Goal: Task Accomplishment & Management: Use online tool/utility

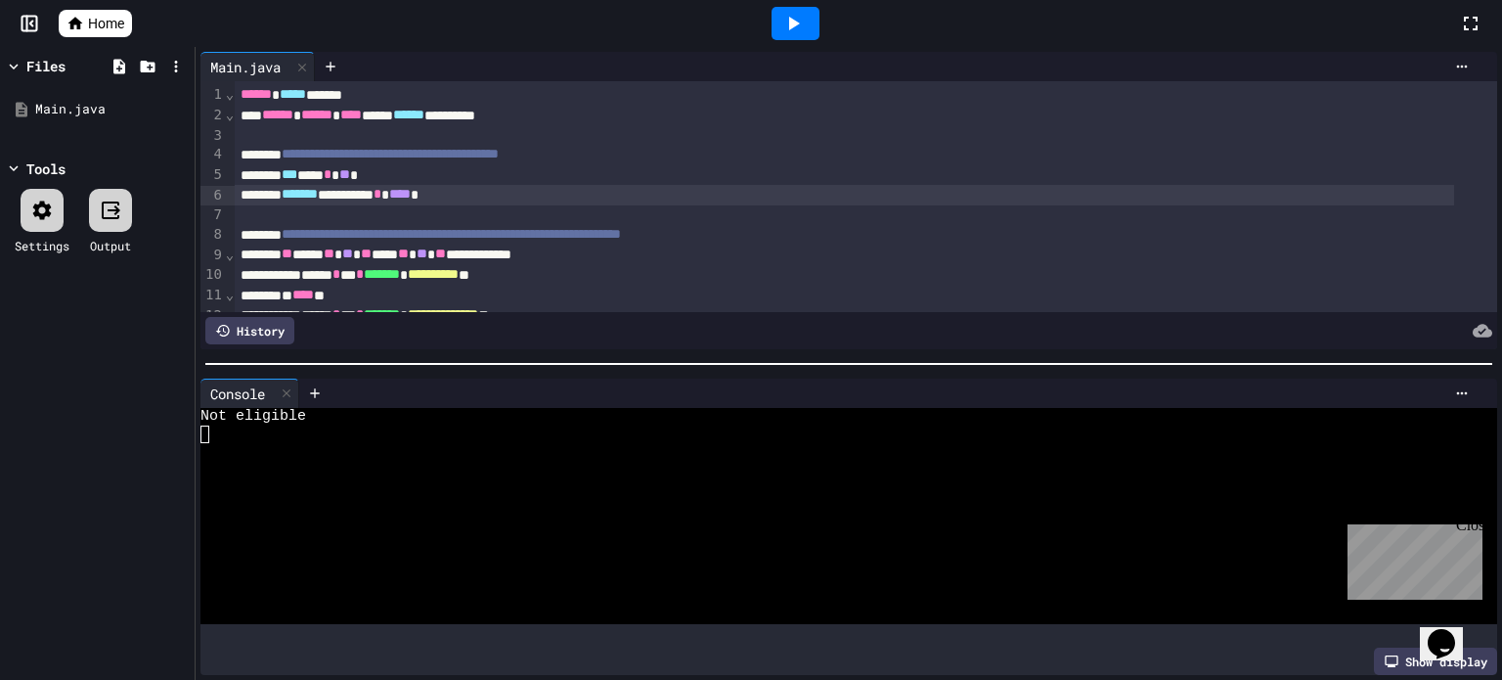
scroll to position [98, 0]
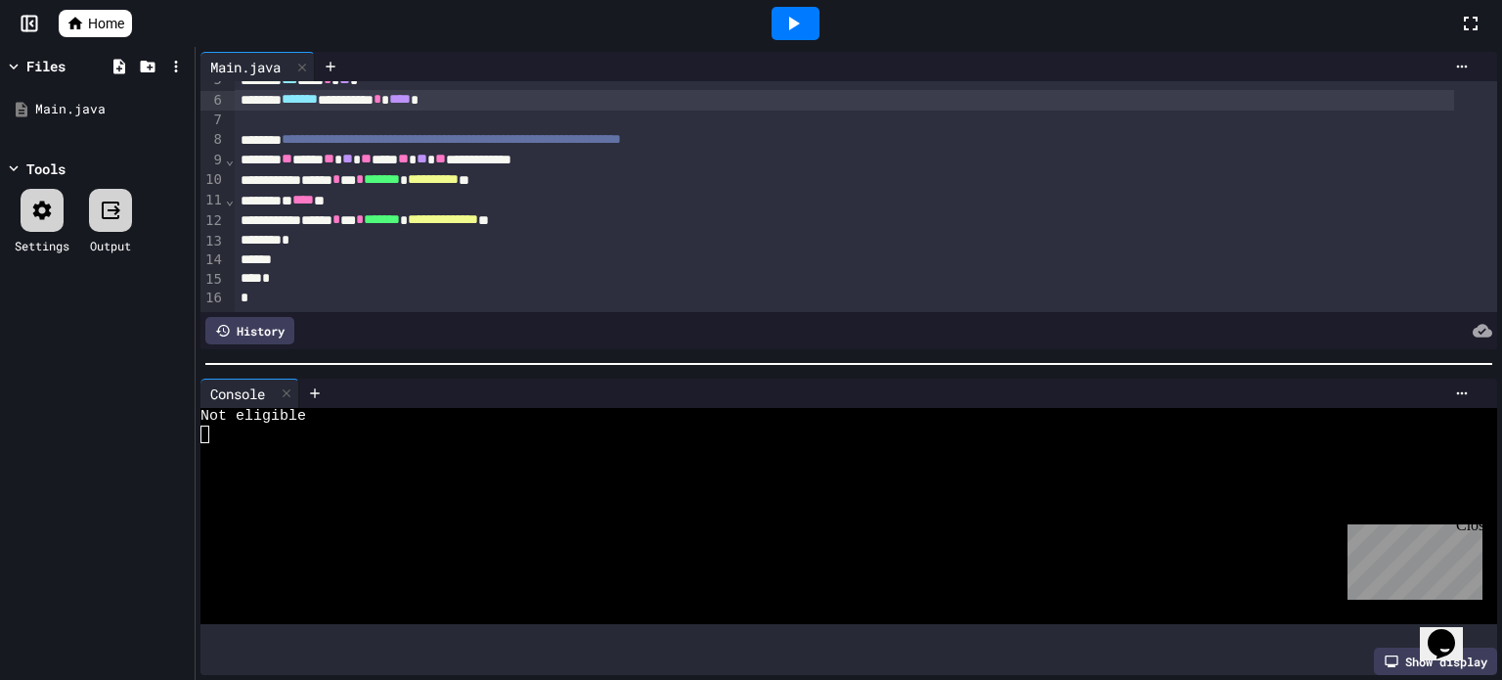
drag, startPoint x: 0, startPoint y: 0, endPoint x: 117, endPoint y: 14, distance: 118.2
click at [117, 14] on span "Home" at bounding box center [106, 24] width 36 height 20
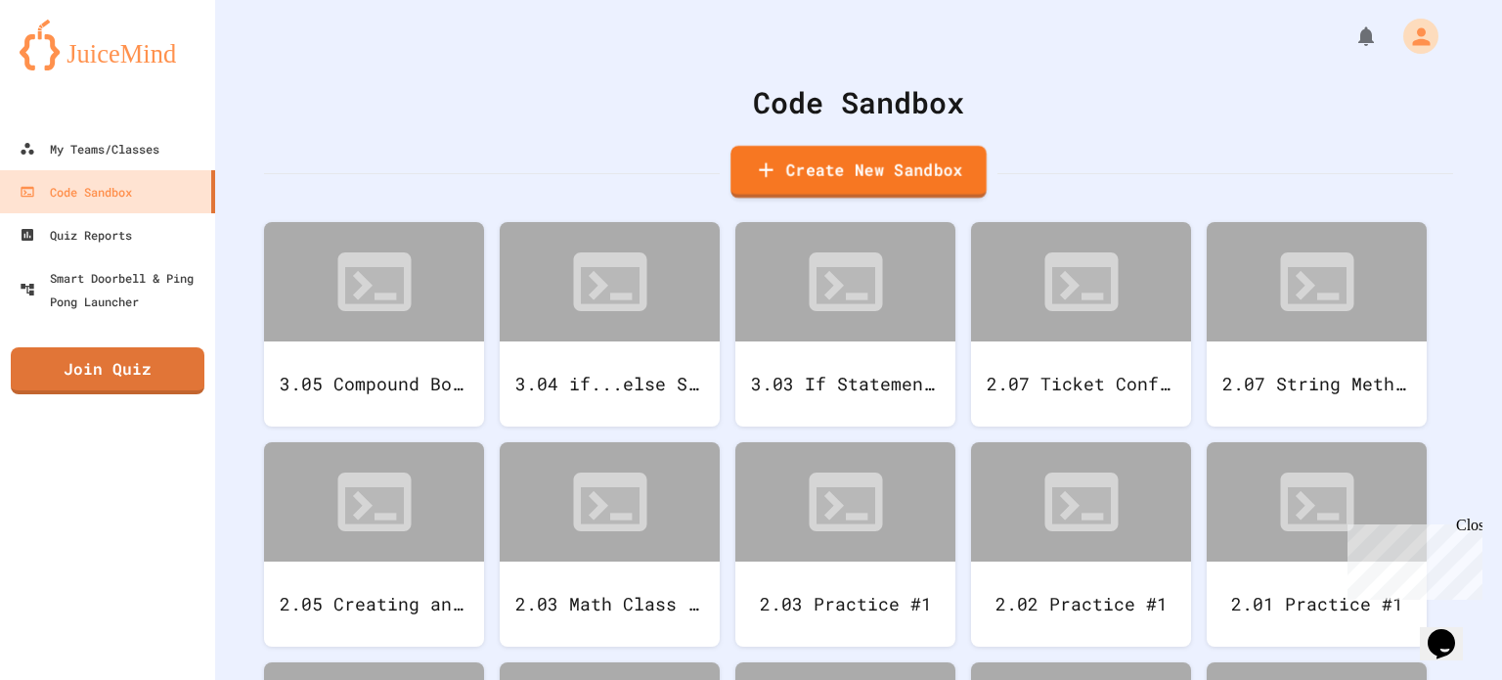
click at [791, 164] on link "Create New Sandbox" at bounding box center [859, 172] width 256 height 53
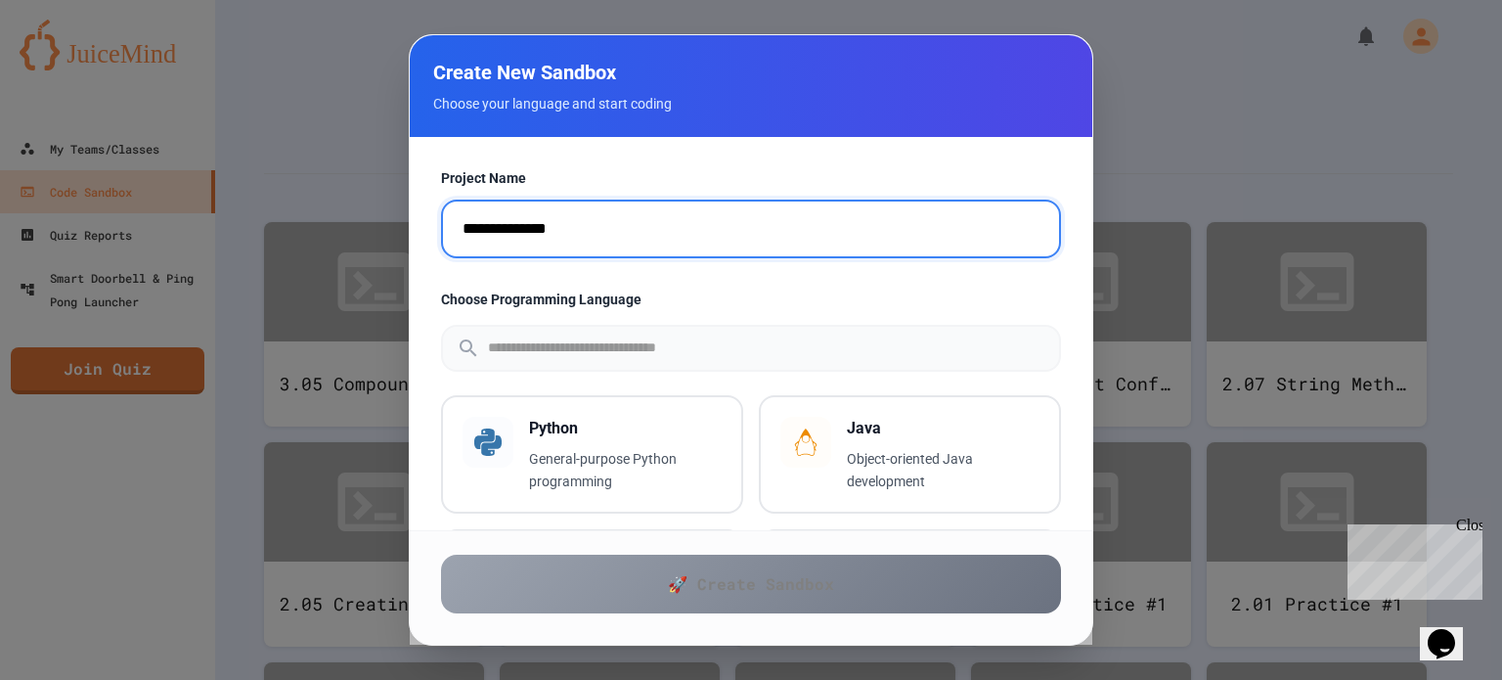
drag, startPoint x: 592, startPoint y: 230, endPoint x: 257, endPoint y: 226, distance: 334.5
click at [257, 226] on div "**********" at bounding box center [751, 340] width 1502 height 680
type input "**********"
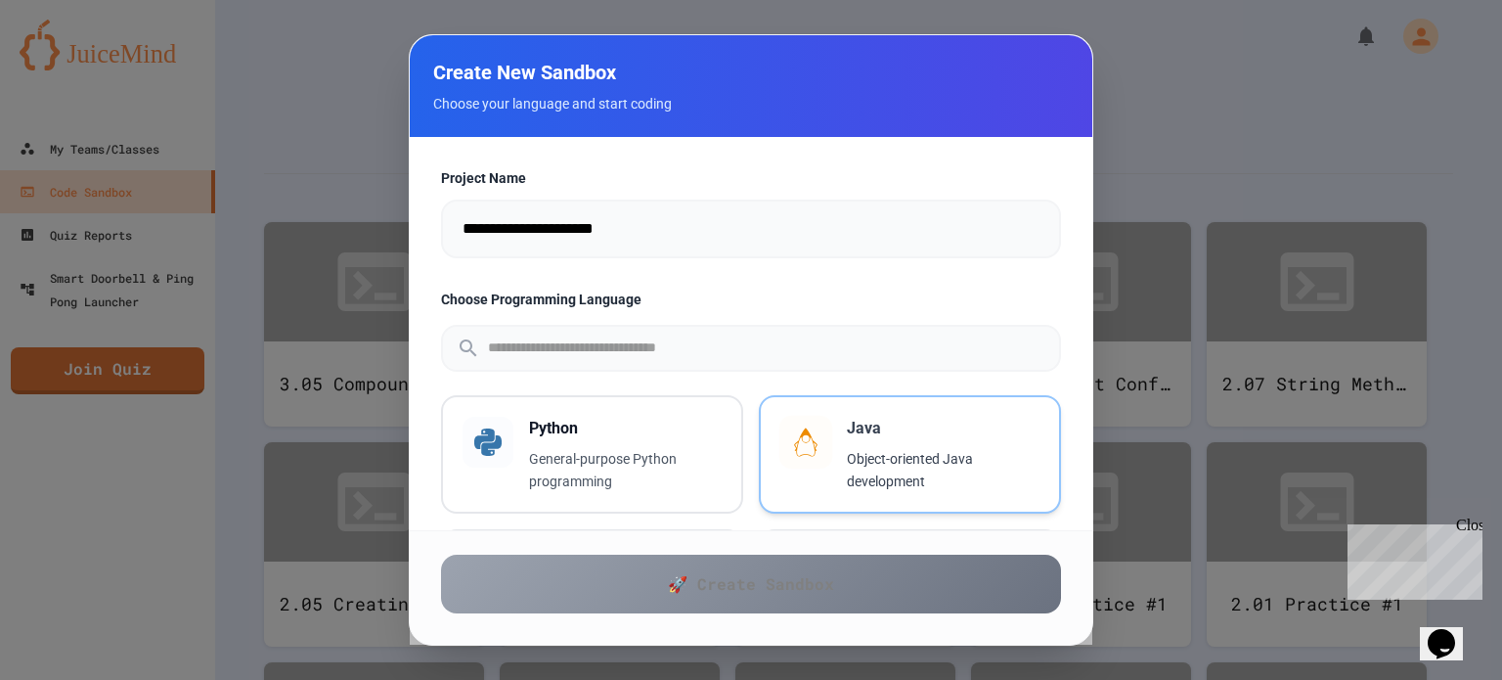
click at [853, 474] on p "Object-oriented Java development" at bounding box center [943, 470] width 193 height 45
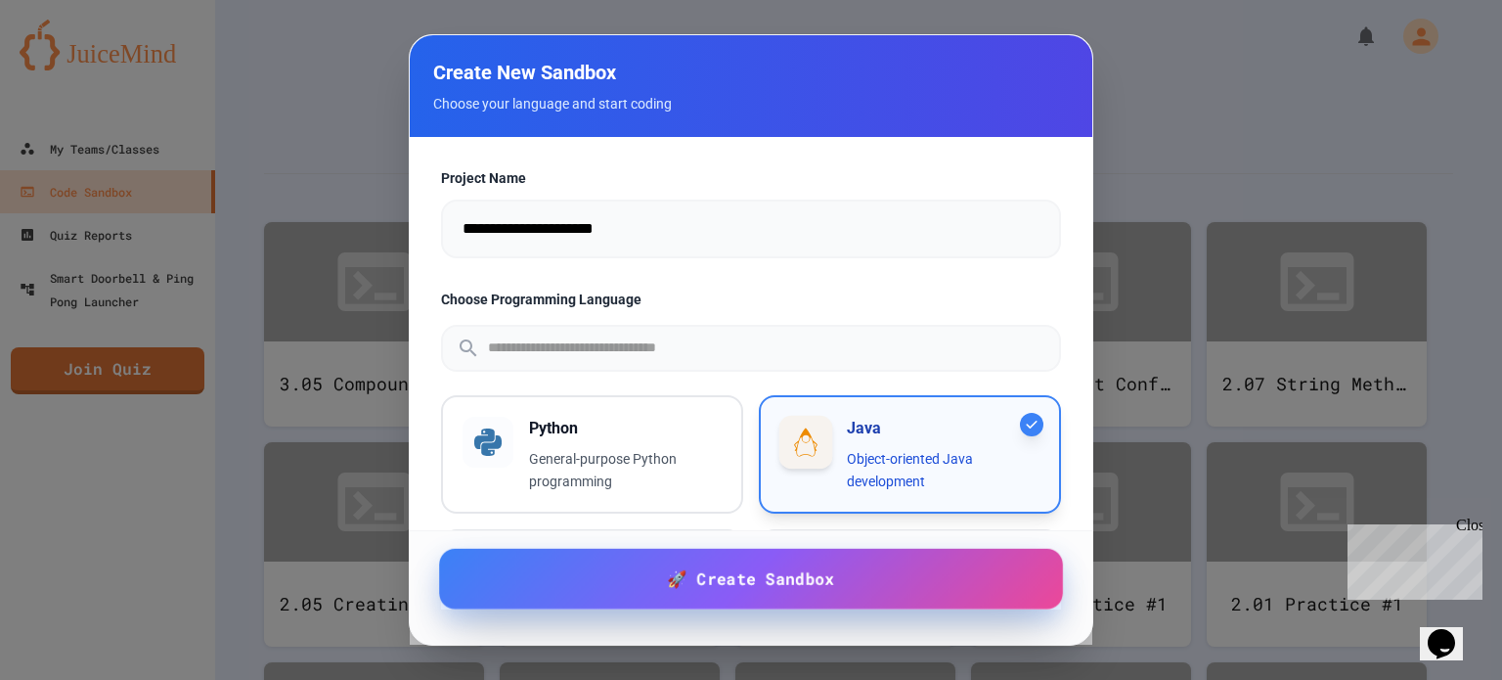
click at [850, 576] on link "🚀 Create Sandbox" at bounding box center [751, 579] width 624 height 61
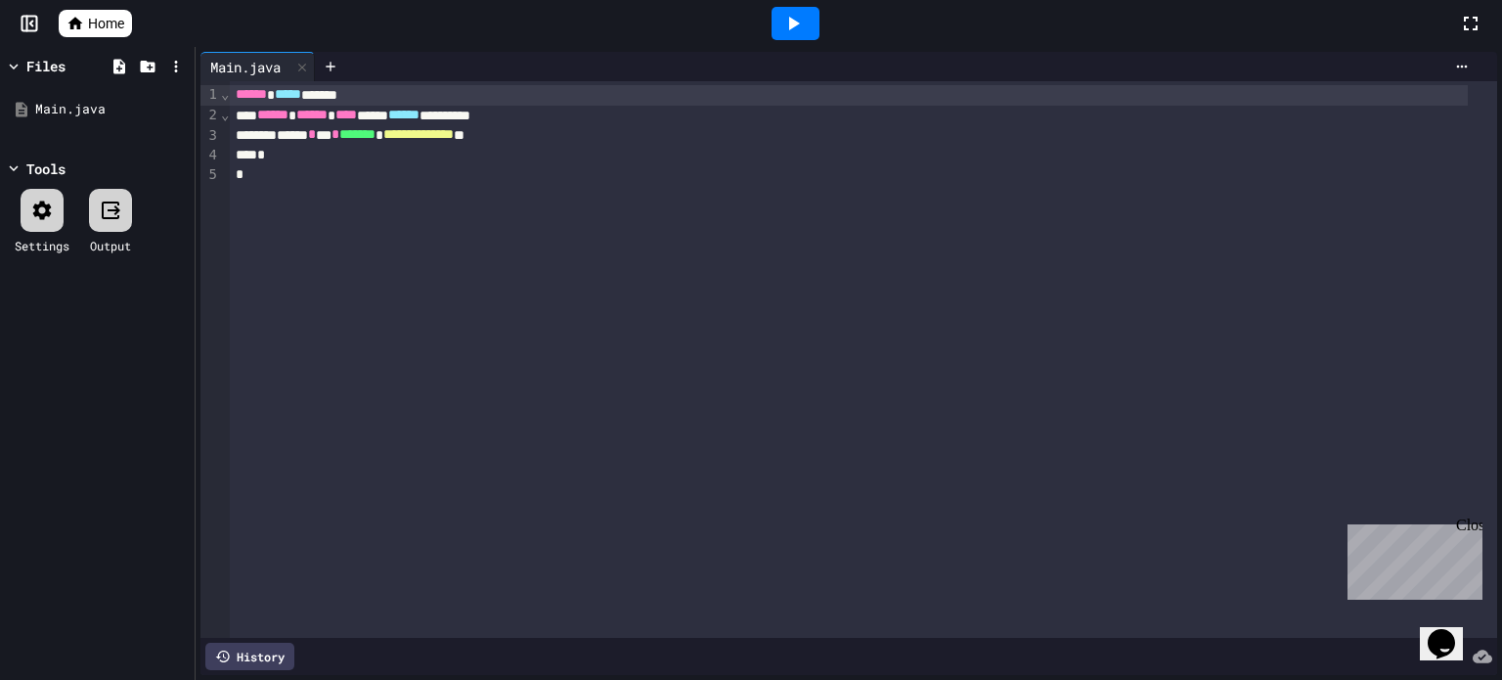
click at [1466, 522] on div "Close" at bounding box center [1468, 528] width 24 height 24
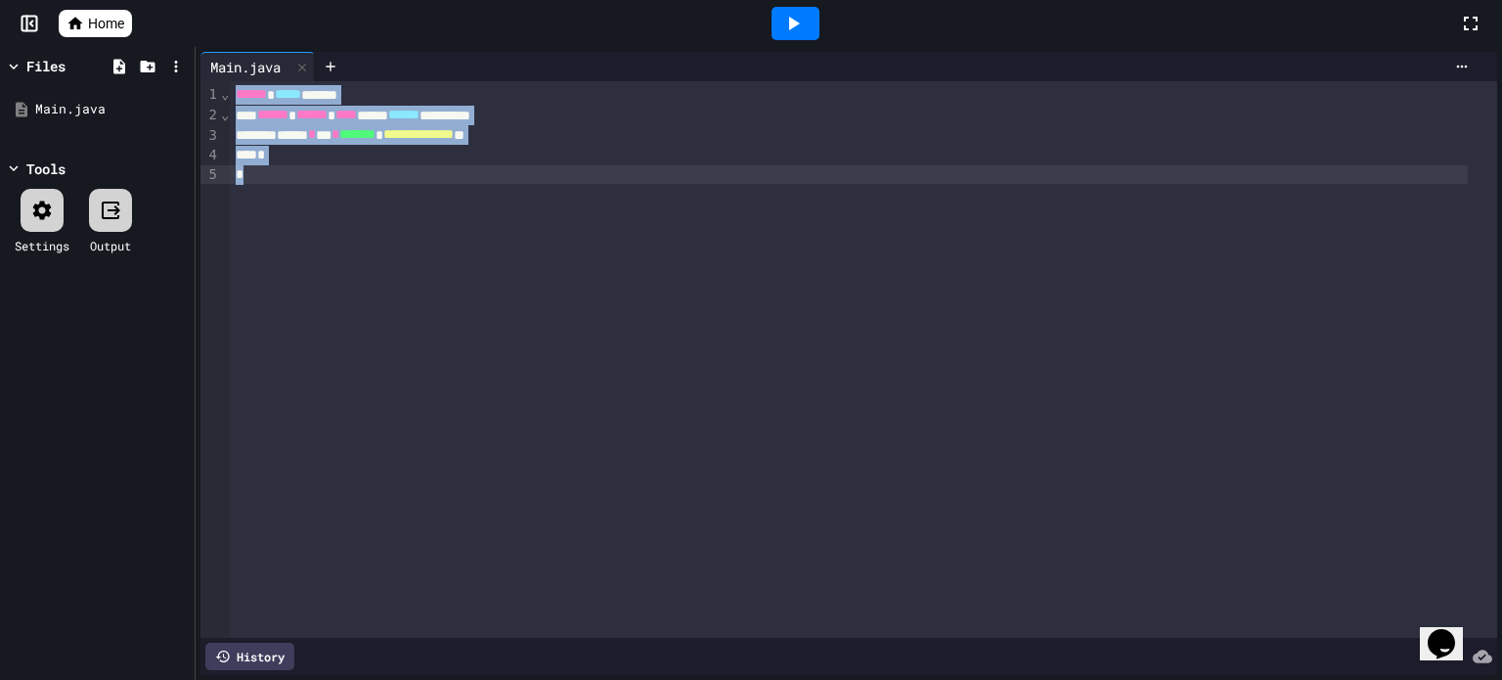
drag, startPoint x: 235, startPoint y: 91, endPoint x: 328, endPoint y: 224, distance: 162.2
click at [328, 224] on div "**********" at bounding box center [863, 359] width 1267 height 556
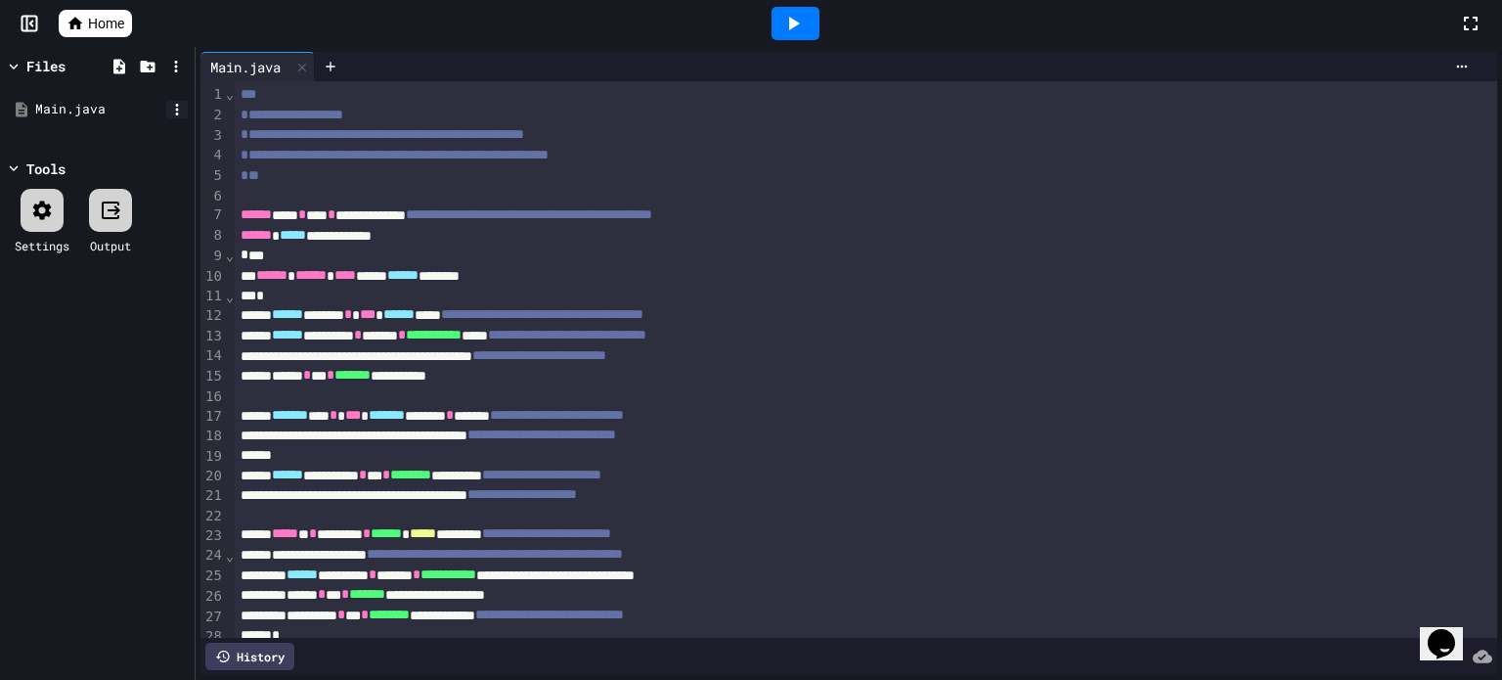
click at [176, 109] on icon at bounding box center [177, 110] width 3 height 12
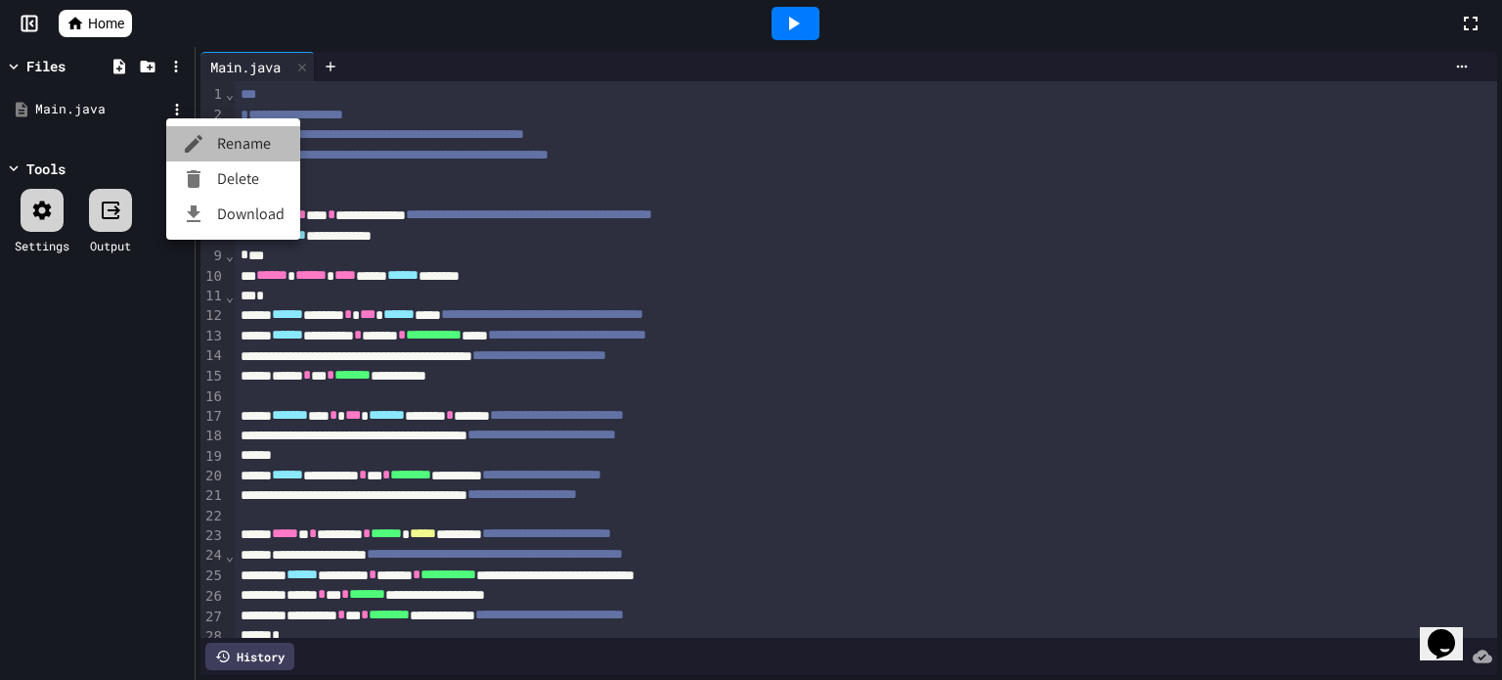
click at [216, 140] on li "Rename" at bounding box center [233, 143] width 134 height 35
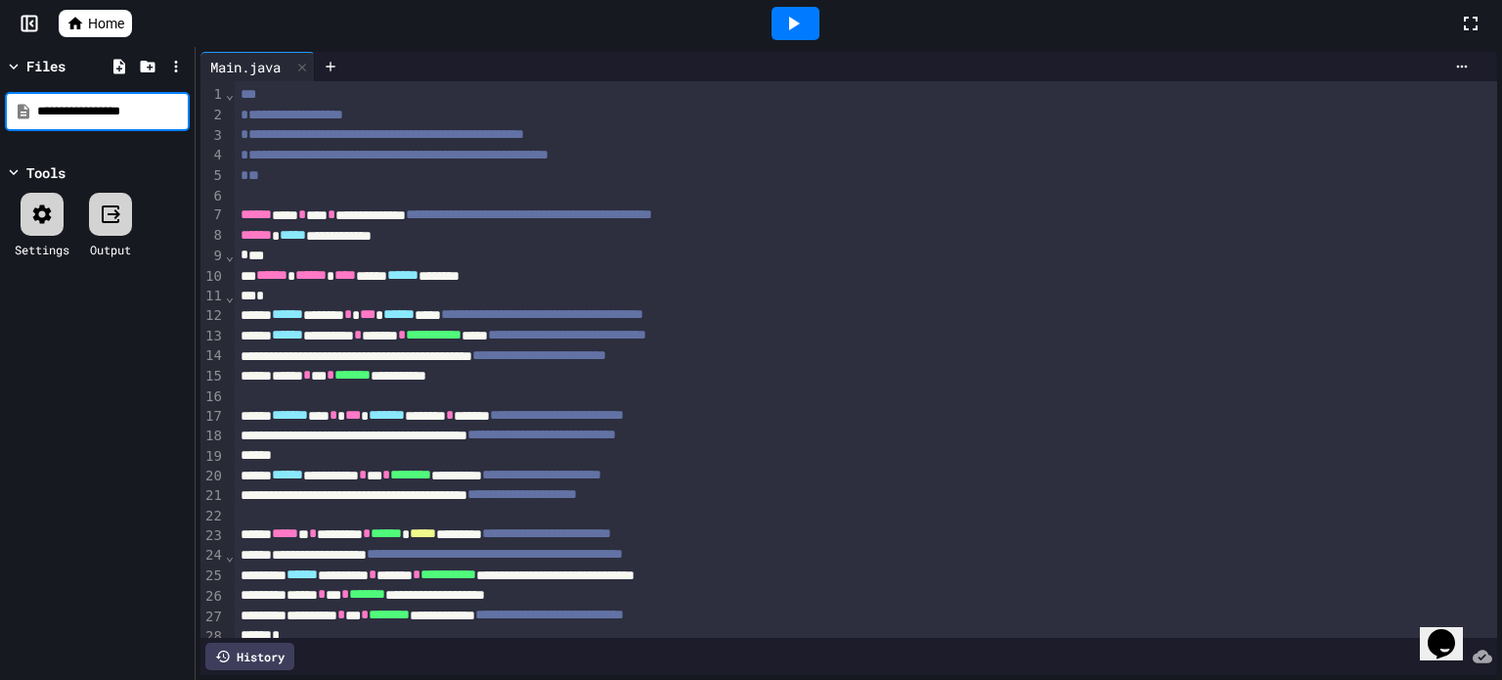
type input "**********"
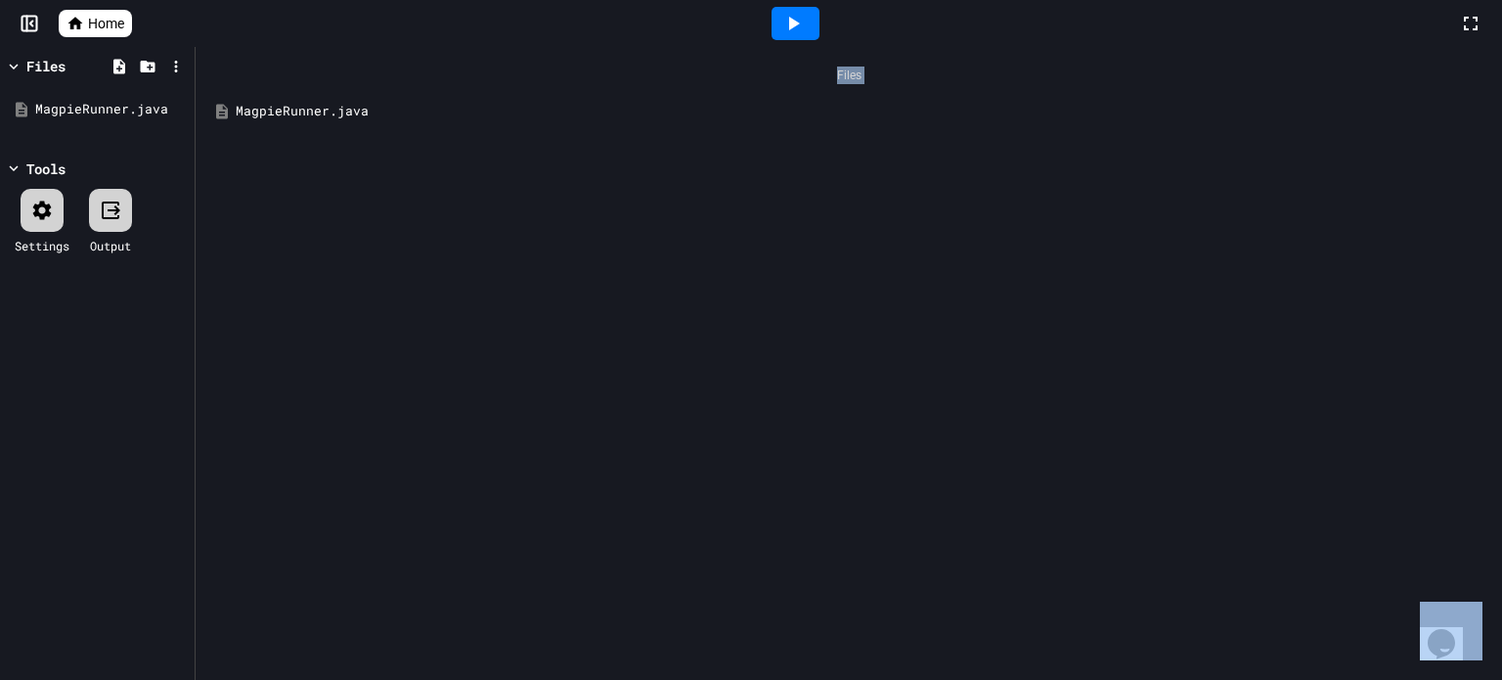
drag, startPoint x: 321, startPoint y: 87, endPoint x: 321, endPoint y: 99, distance: 11.7
click at [321, 99] on div "Files MagpieRunner.java" at bounding box center [849, 363] width 1307 height 633
click at [321, 99] on div "MagpieRunner.java" at bounding box center [848, 111] width 1287 height 35
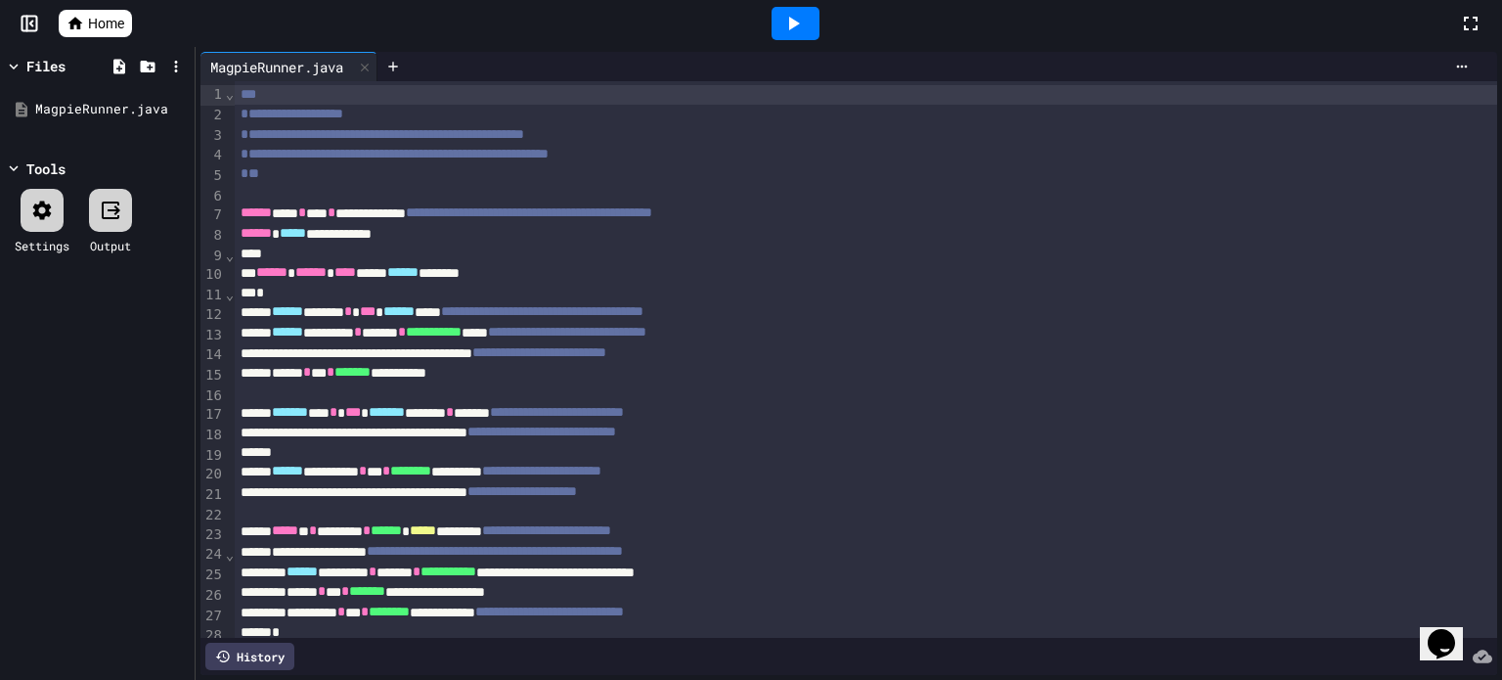
click at [467, 47] on div at bounding box center [795, 23] width 1327 height 53
click at [118, 65] on icon at bounding box center [119, 66] width 12 height 15
click at [110, 74] on div at bounding box center [119, 66] width 24 height 24
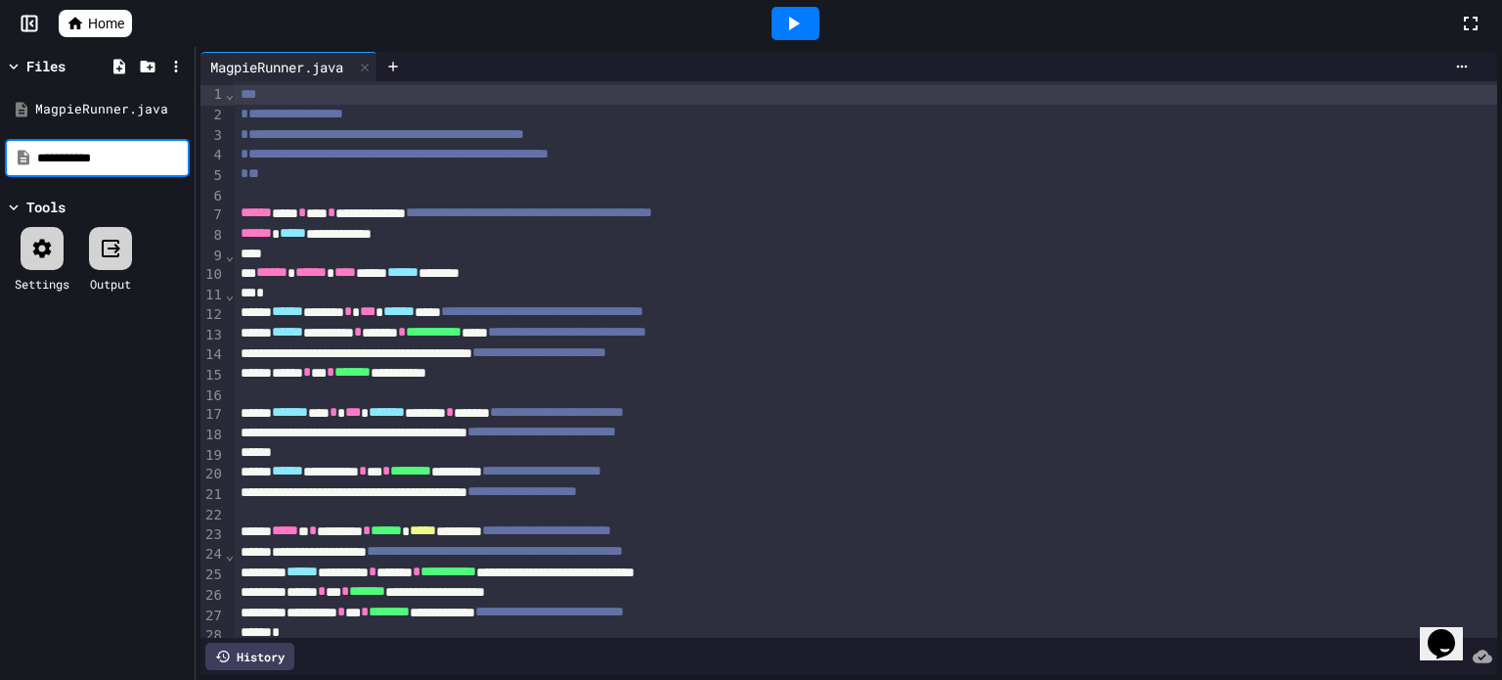
type input "**********"
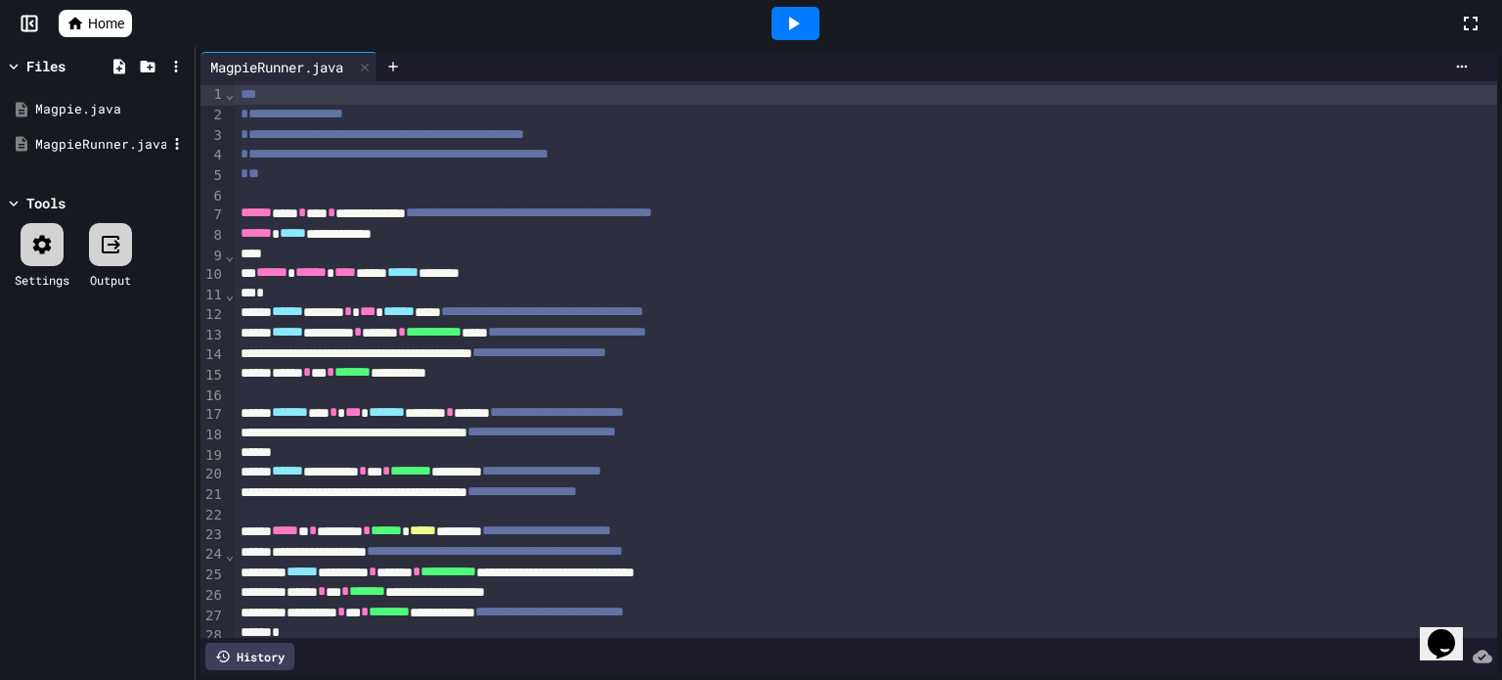
click at [105, 143] on div "MagpieRunner.java" at bounding box center [100, 145] width 131 height 20
click at [71, 97] on div "Magpie.java" at bounding box center [97, 109] width 185 height 35
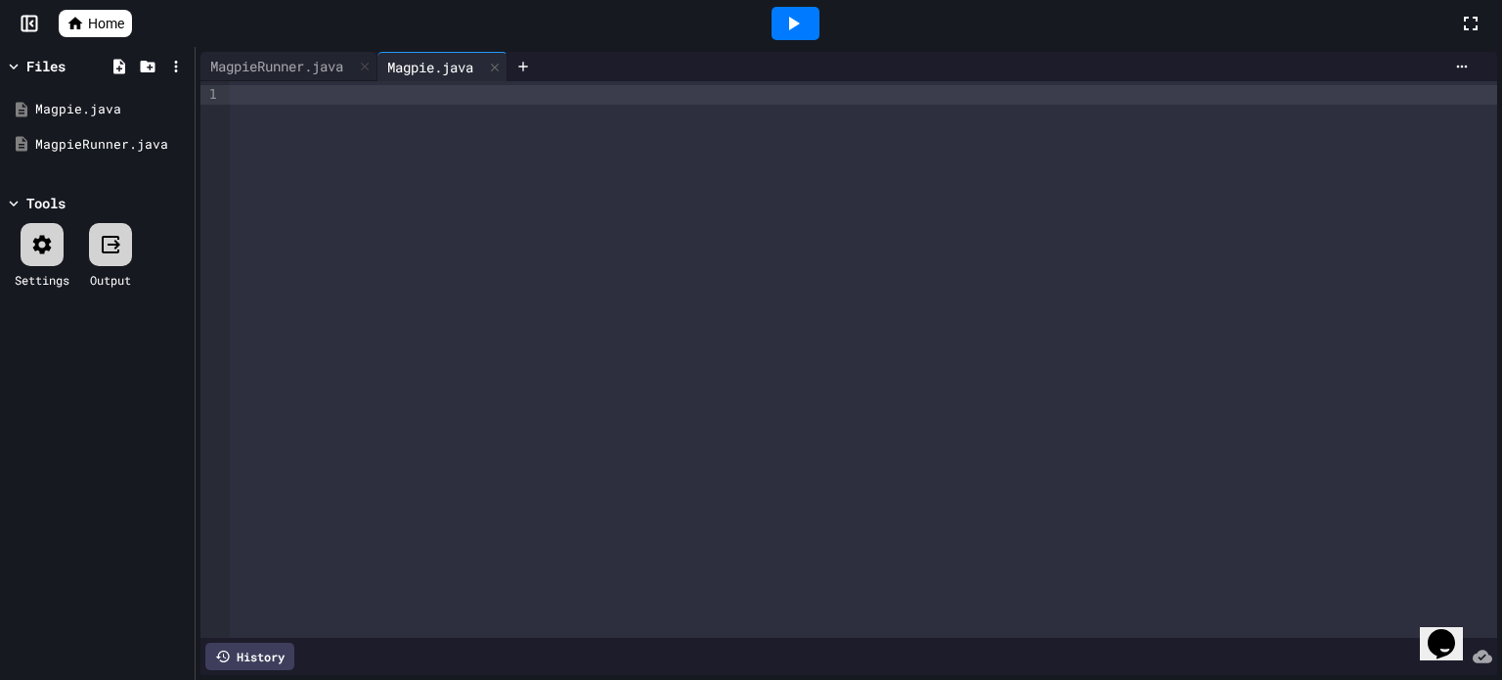
click at [275, 120] on div at bounding box center [863, 359] width 1267 height 556
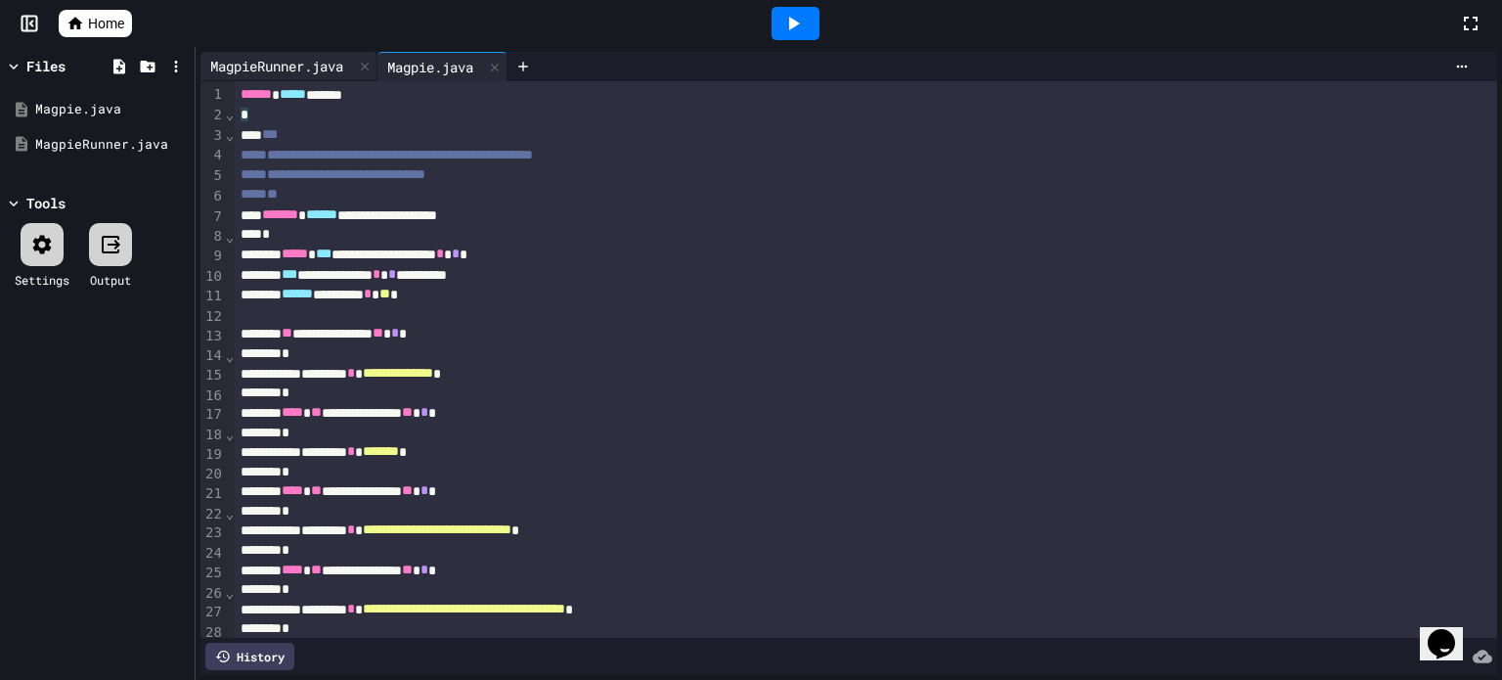
click at [248, 54] on div "MagpieRunner.java" at bounding box center [288, 66] width 177 height 29
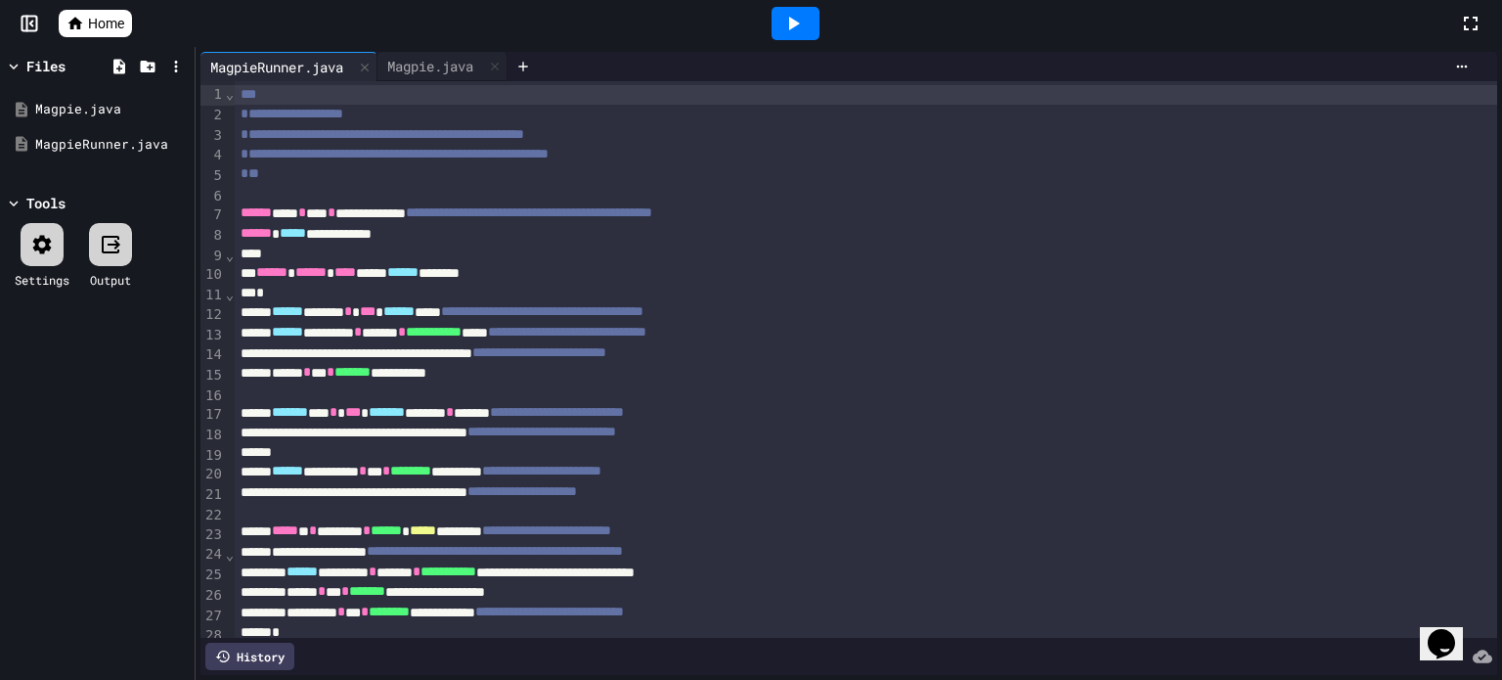
click at [800, 36] on div at bounding box center [796, 23] width 48 height 33
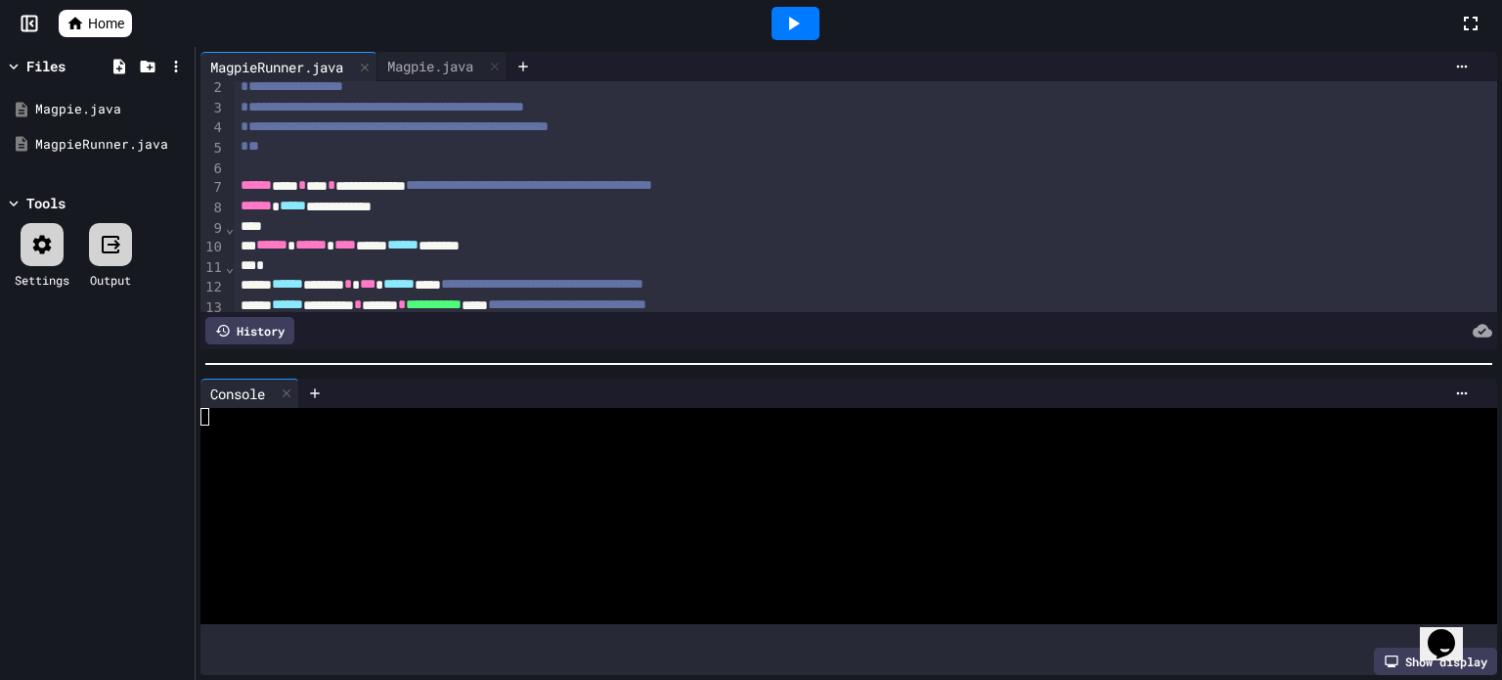
scroll to position [27, 0]
click at [783, 18] on icon at bounding box center [792, 23] width 23 height 23
click at [385, 425] on div at bounding box center [829, 434] width 1259 height 18
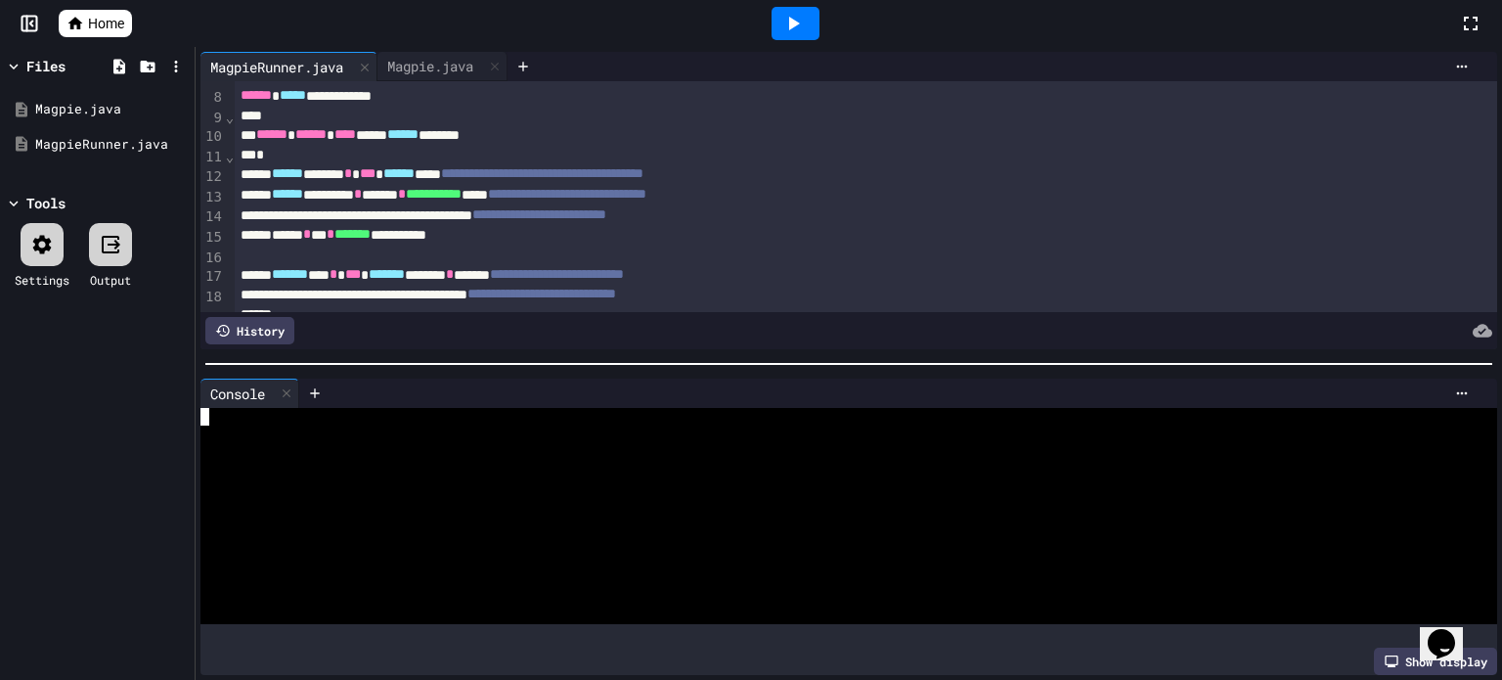
scroll to position [0, 0]
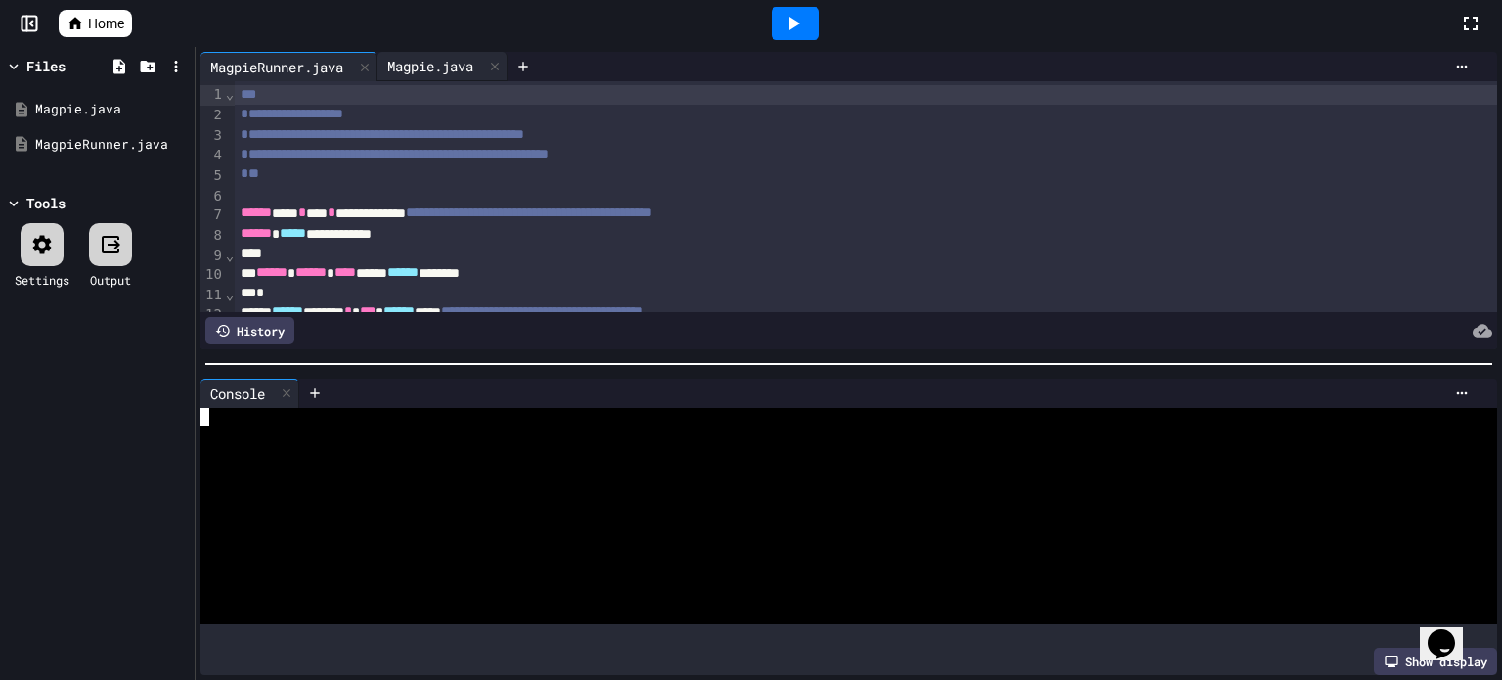
click at [460, 56] on div "Magpie.java" at bounding box center [431, 66] width 106 height 21
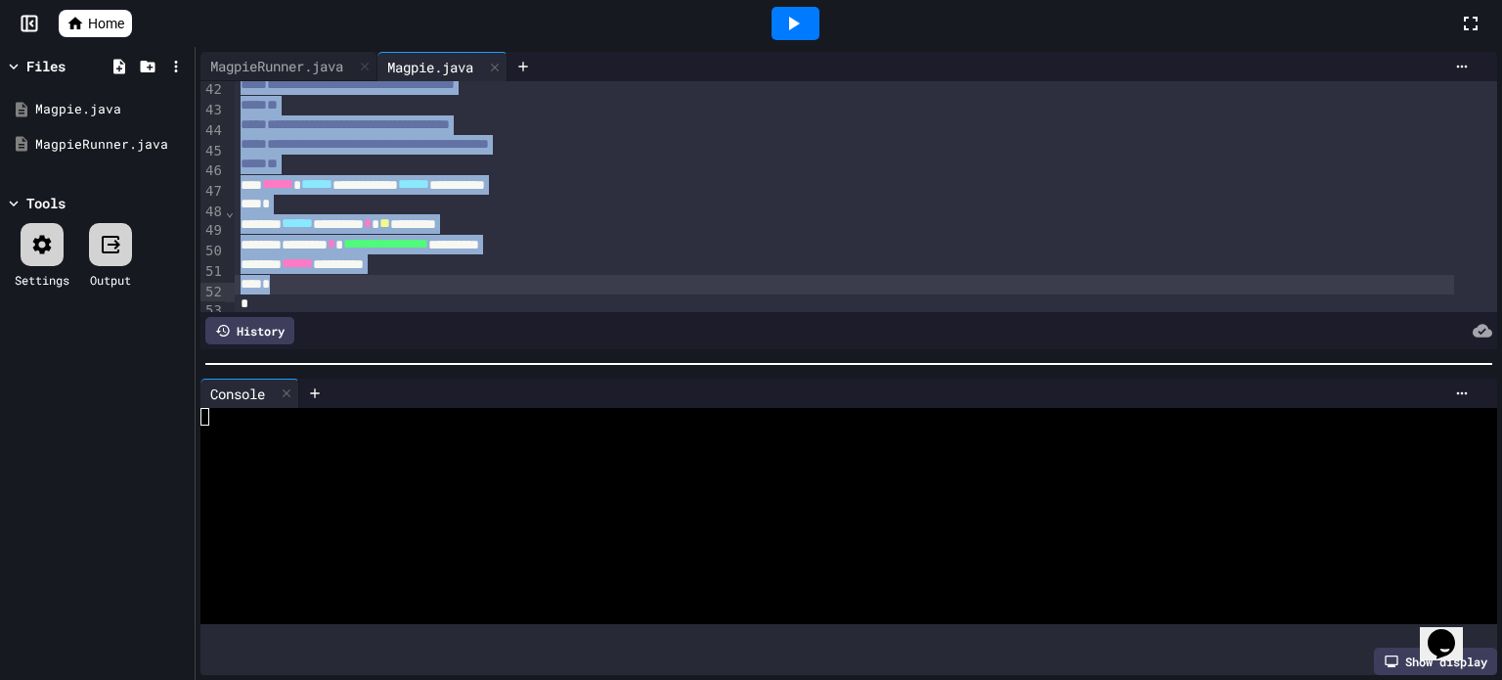
scroll to position [854, 0]
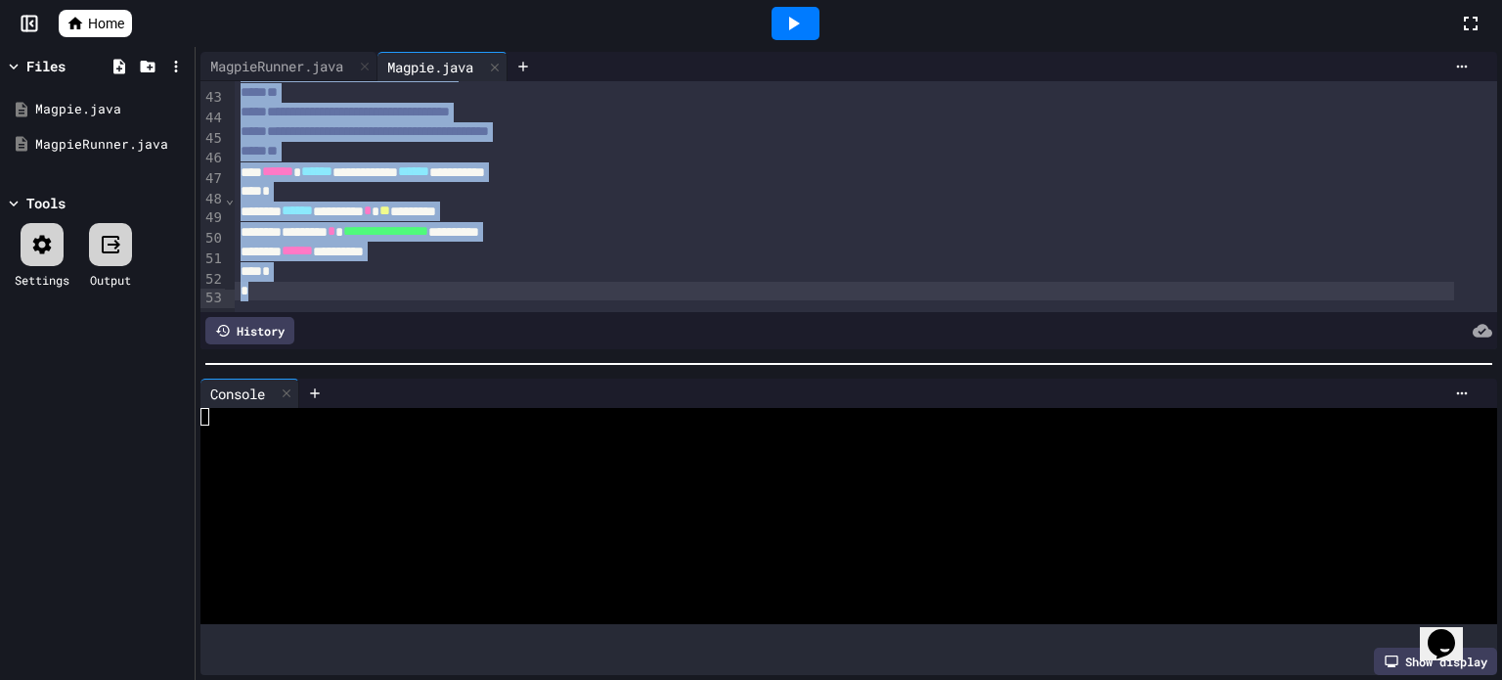
drag, startPoint x: 235, startPoint y: 93, endPoint x: 351, endPoint y: 292, distance: 231.0
click at [351, 292] on div "**********" at bounding box center [848, 196] width 1297 height 231
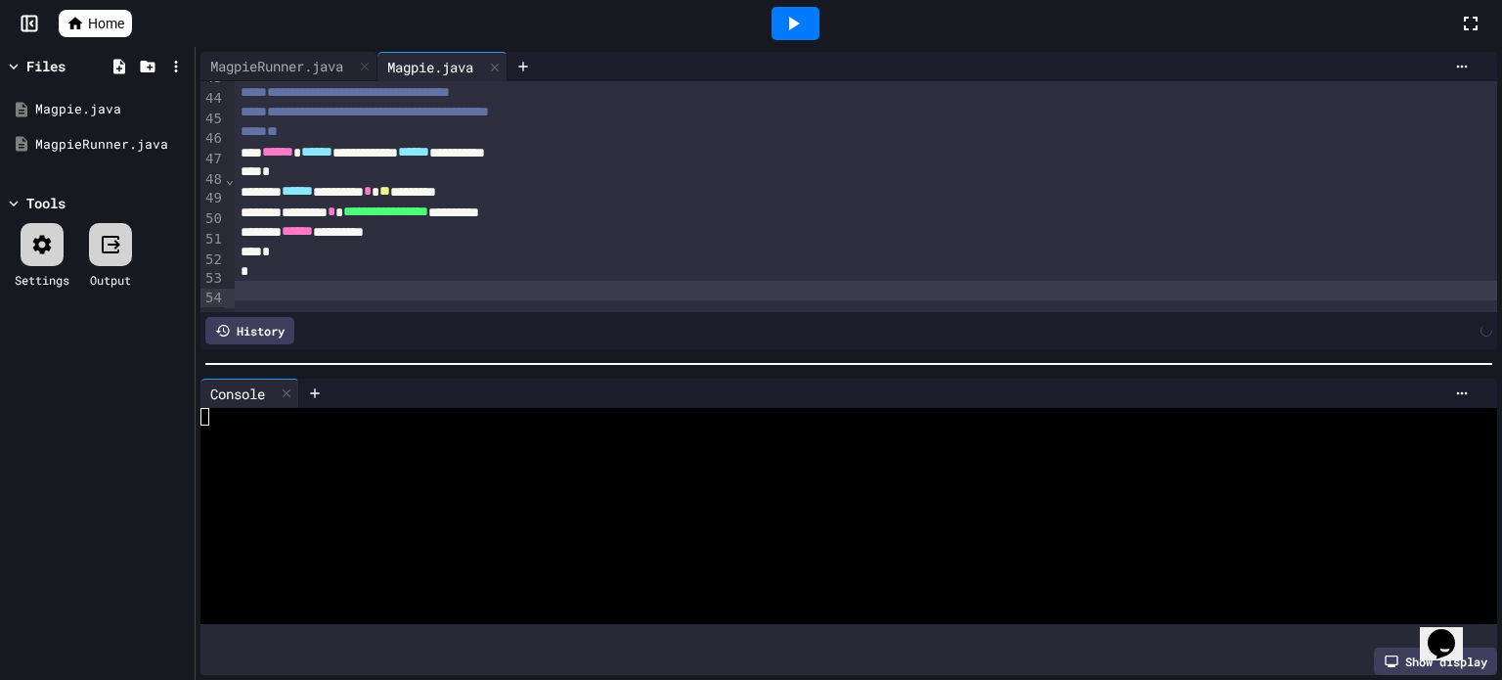
scroll to position [872, 0]
click at [329, 74] on div "MagpieRunner.java" at bounding box center [276, 66] width 153 height 21
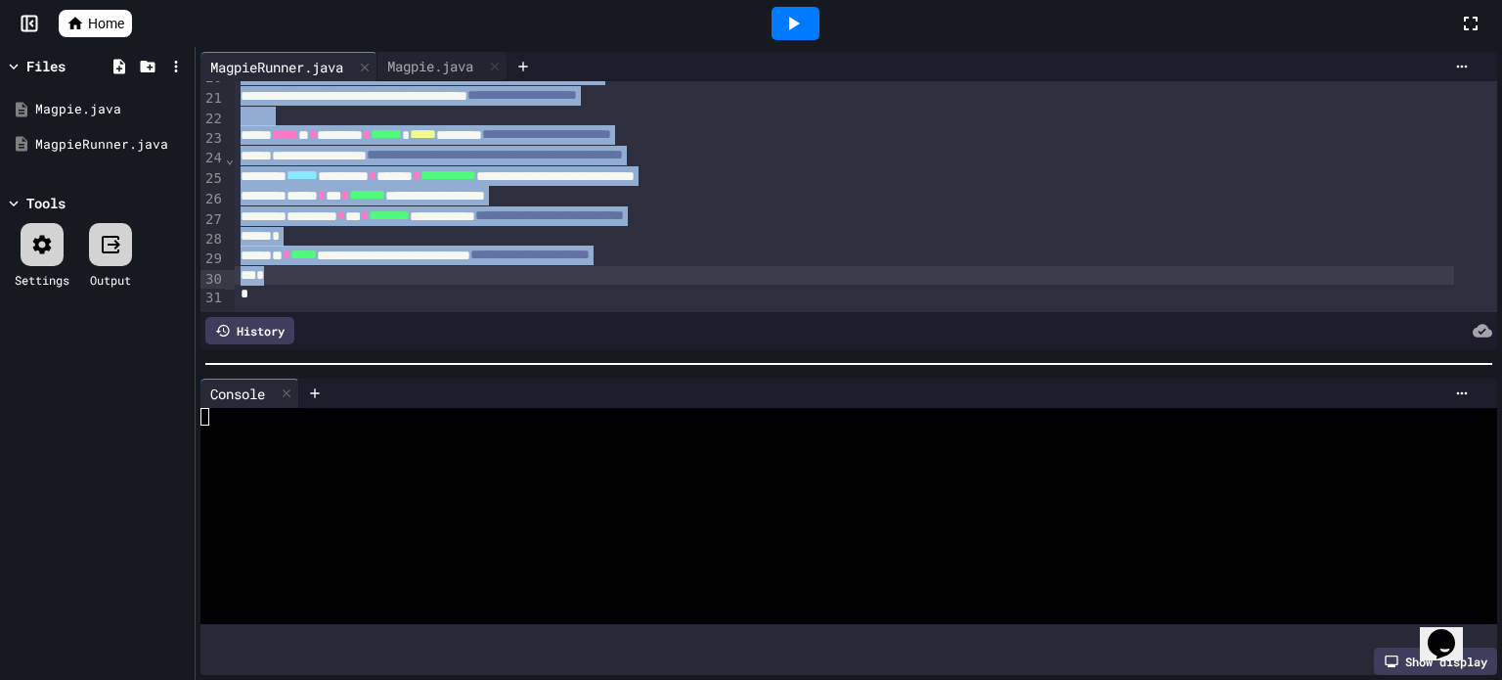
scroll to position [419, 0]
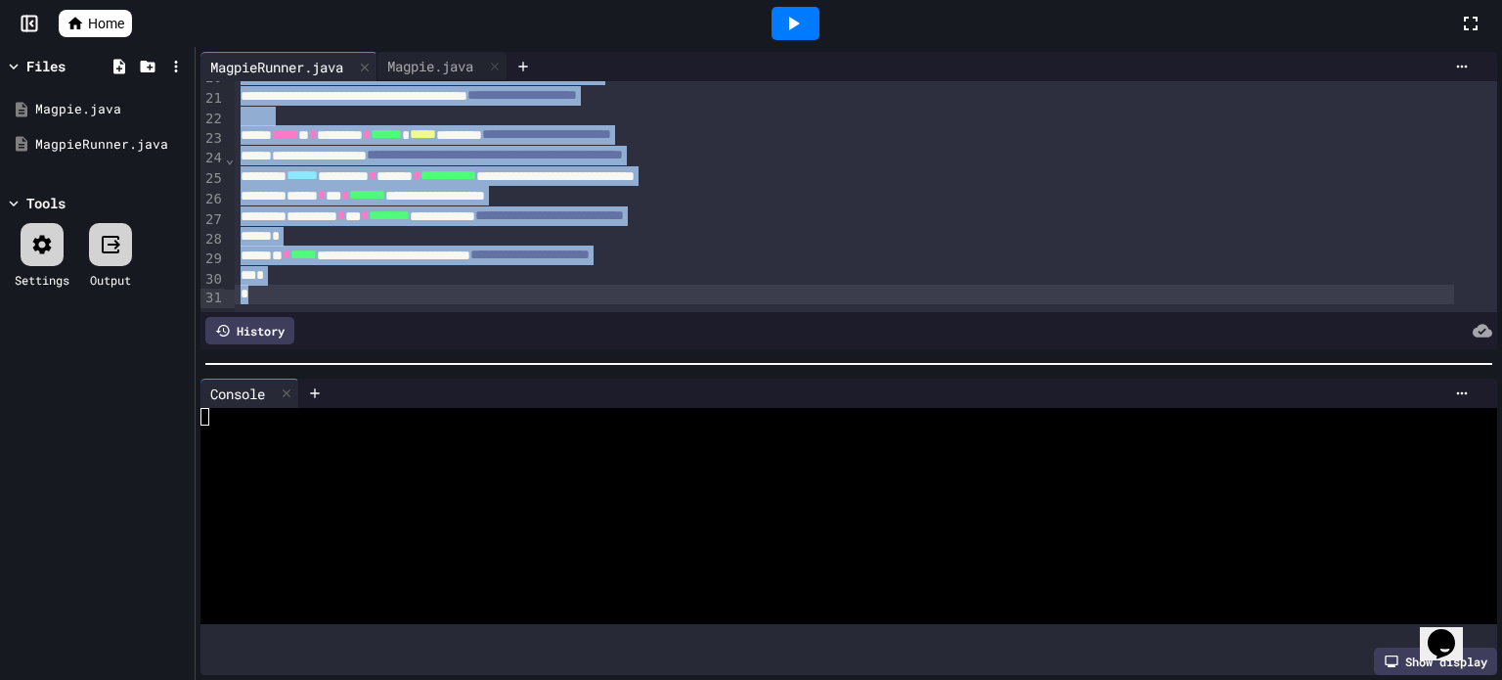
drag, startPoint x: 235, startPoint y: 93, endPoint x: 392, endPoint y: 312, distance: 269.8
click at [392, 312] on div "**********" at bounding box center [848, 215] width 1297 height 268
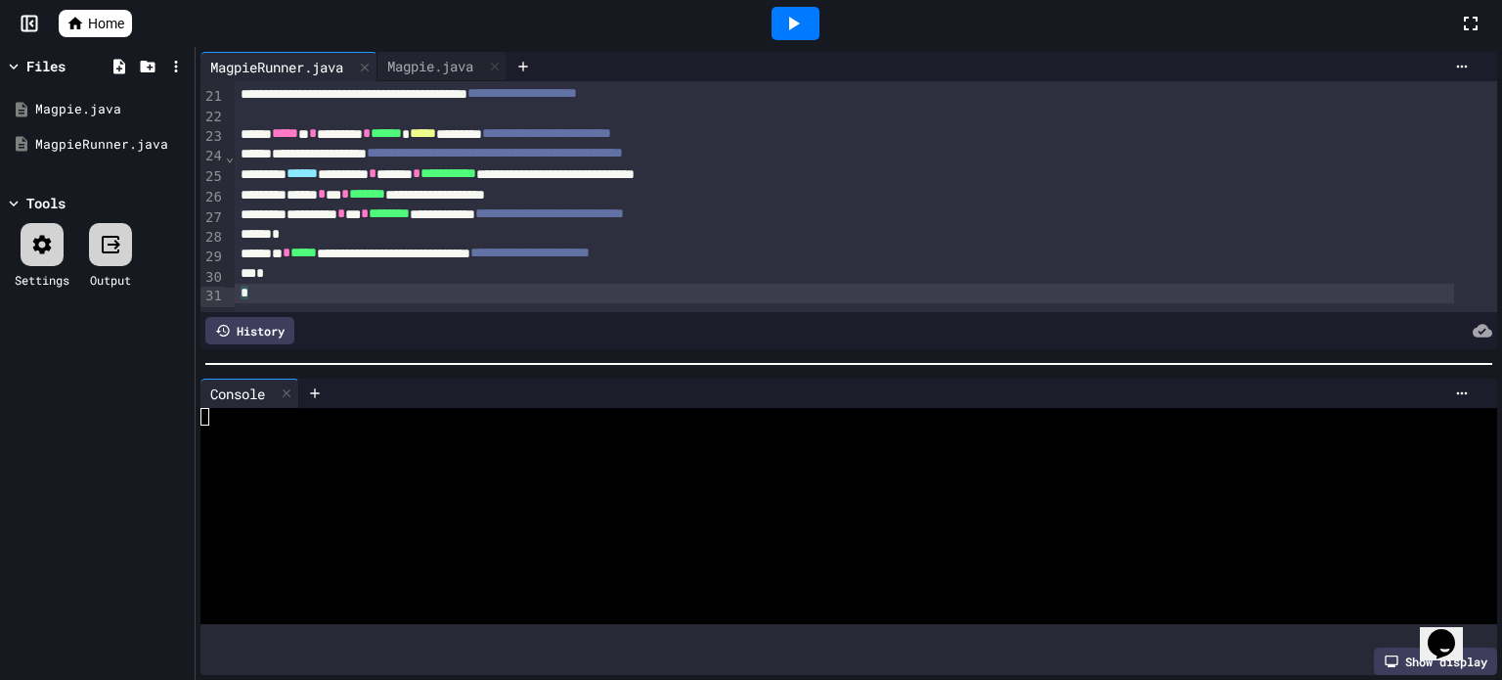
click at [797, 26] on icon at bounding box center [792, 23] width 23 height 23
click at [289, 392] on div at bounding box center [286, 393] width 23 height 28
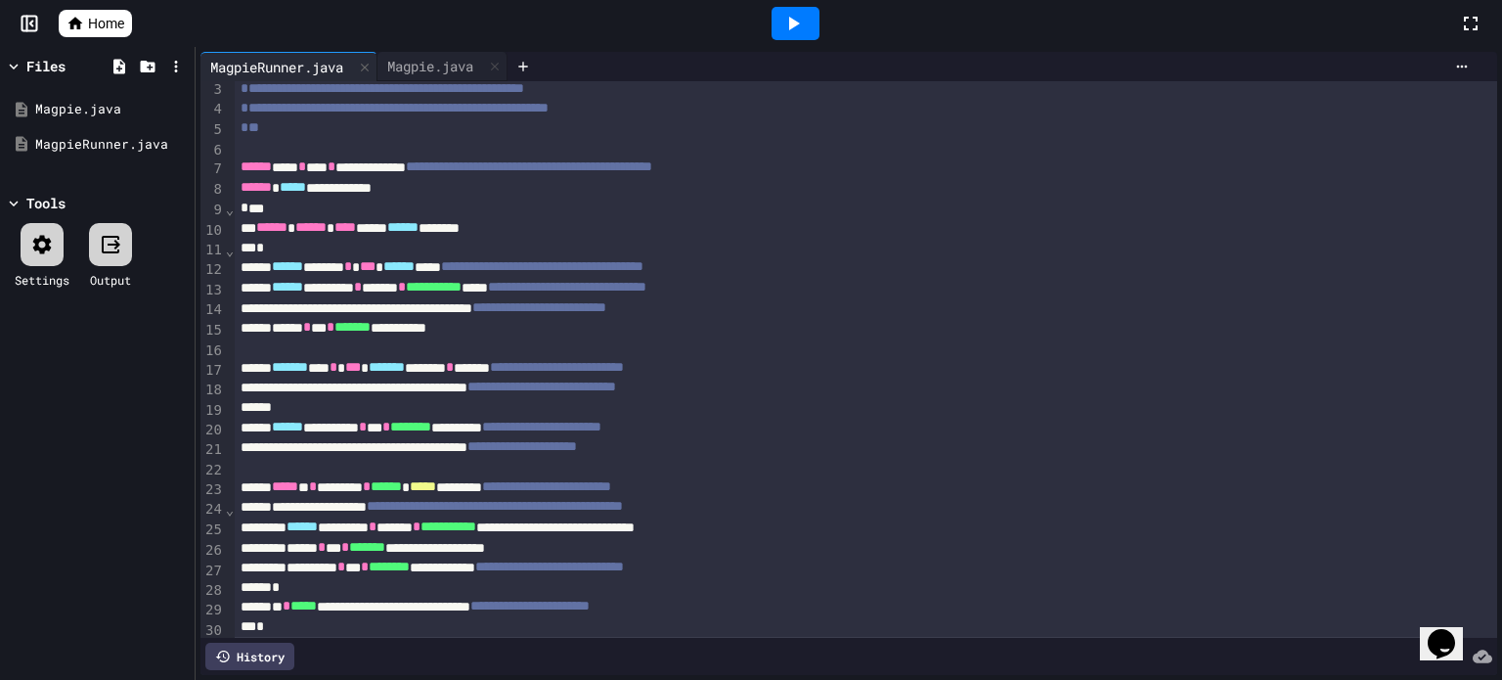
scroll to position [0, 0]
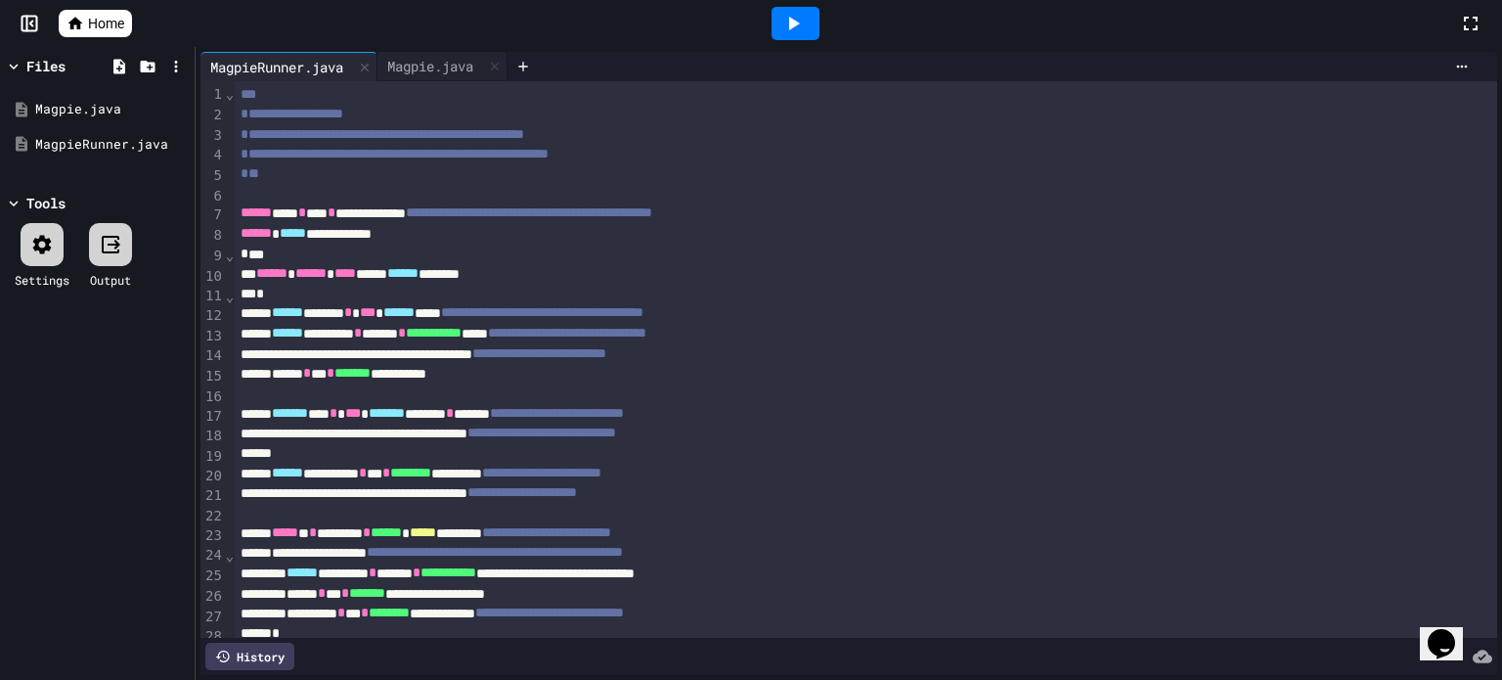
click at [795, 20] on icon at bounding box center [792, 23] width 23 height 23
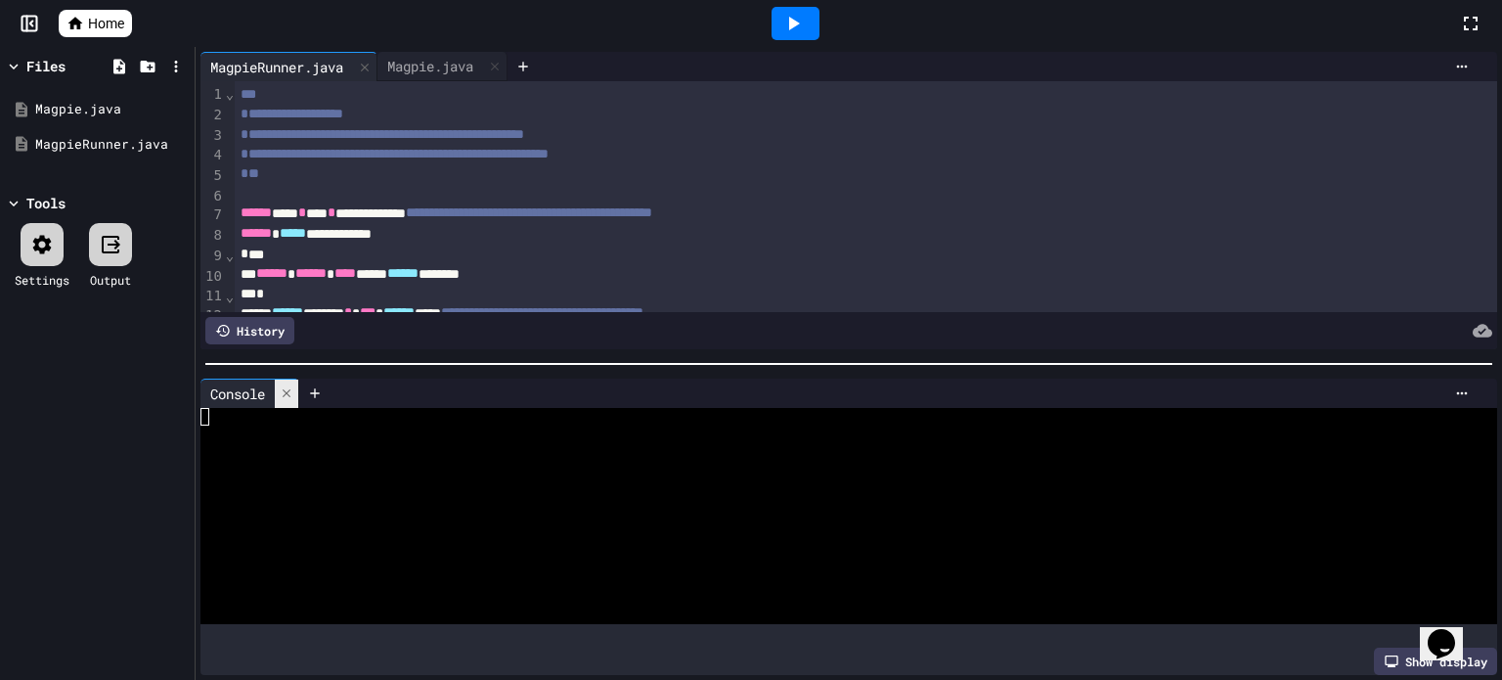
click at [286, 386] on icon at bounding box center [287, 393] width 14 height 14
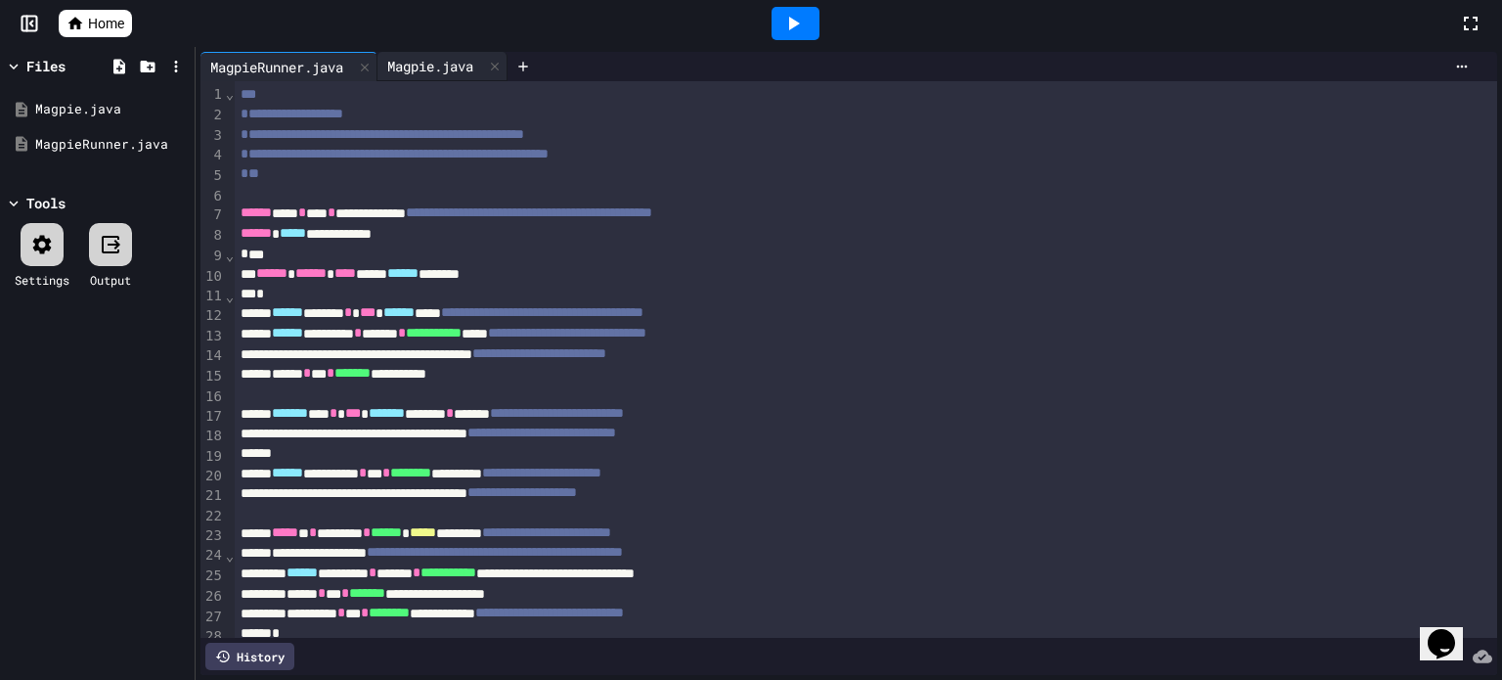
click at [466, 69] on div "Magpie.java" at bounding box center [431, 66] width 106 height 21
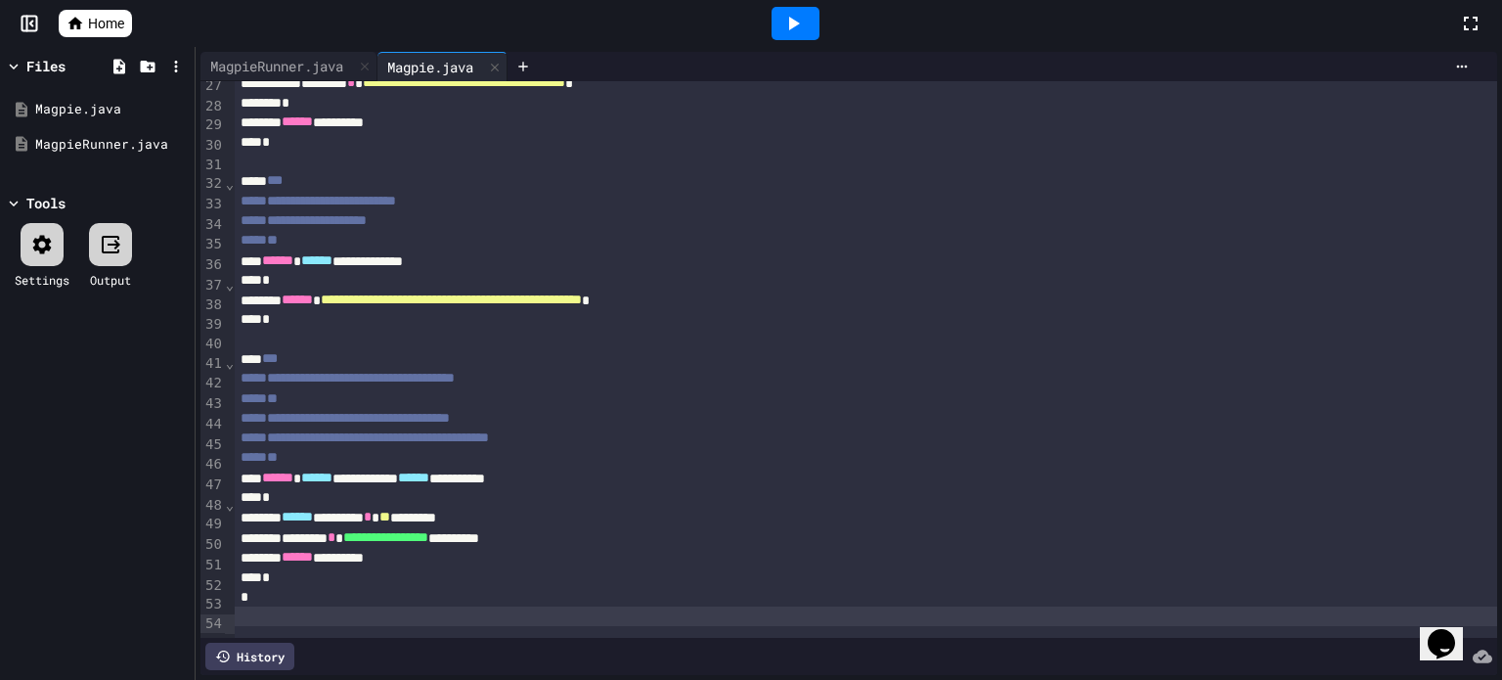
scroll to position [554, 0]
click at [810, 17] on div at bounding box center [796, 23] width 48 height 33
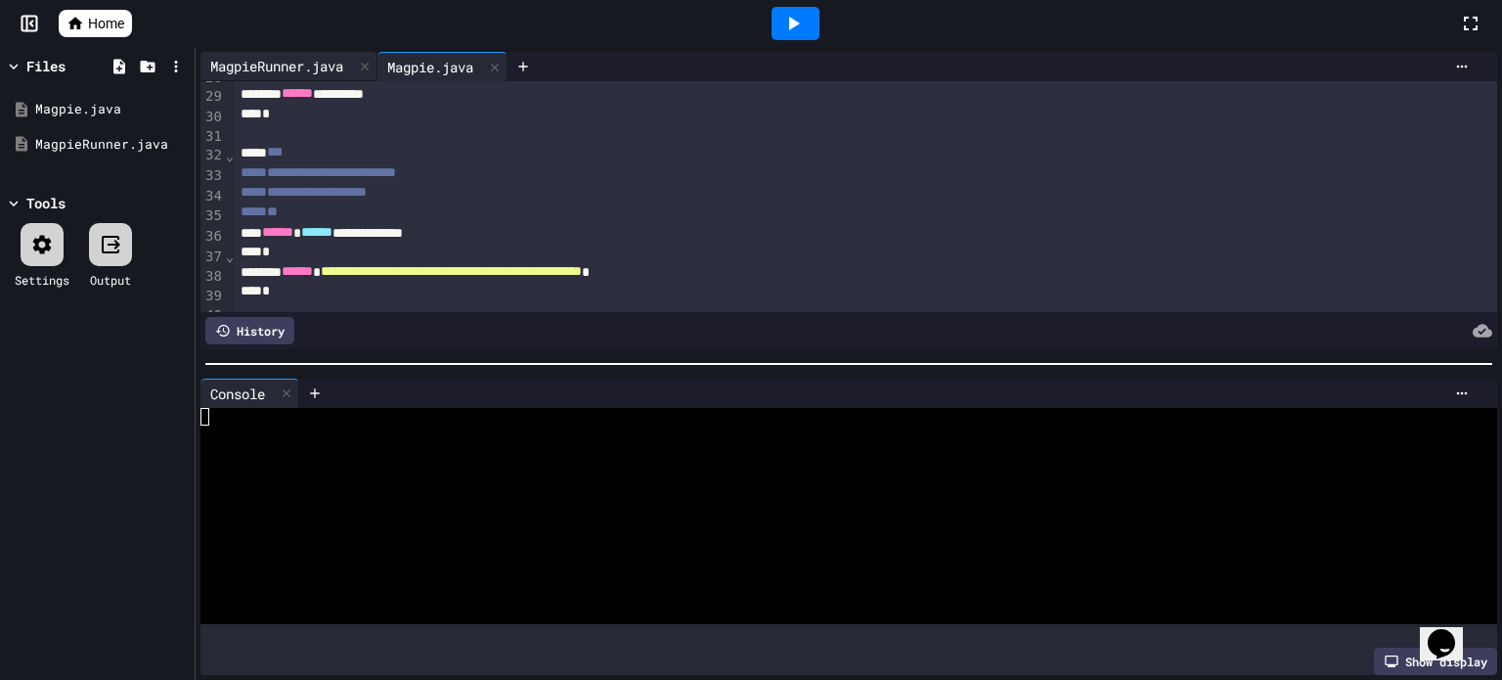
click at [315, 62] on div "MagpieRunner.java" at bounding box center [276, 66] width 153 height 21
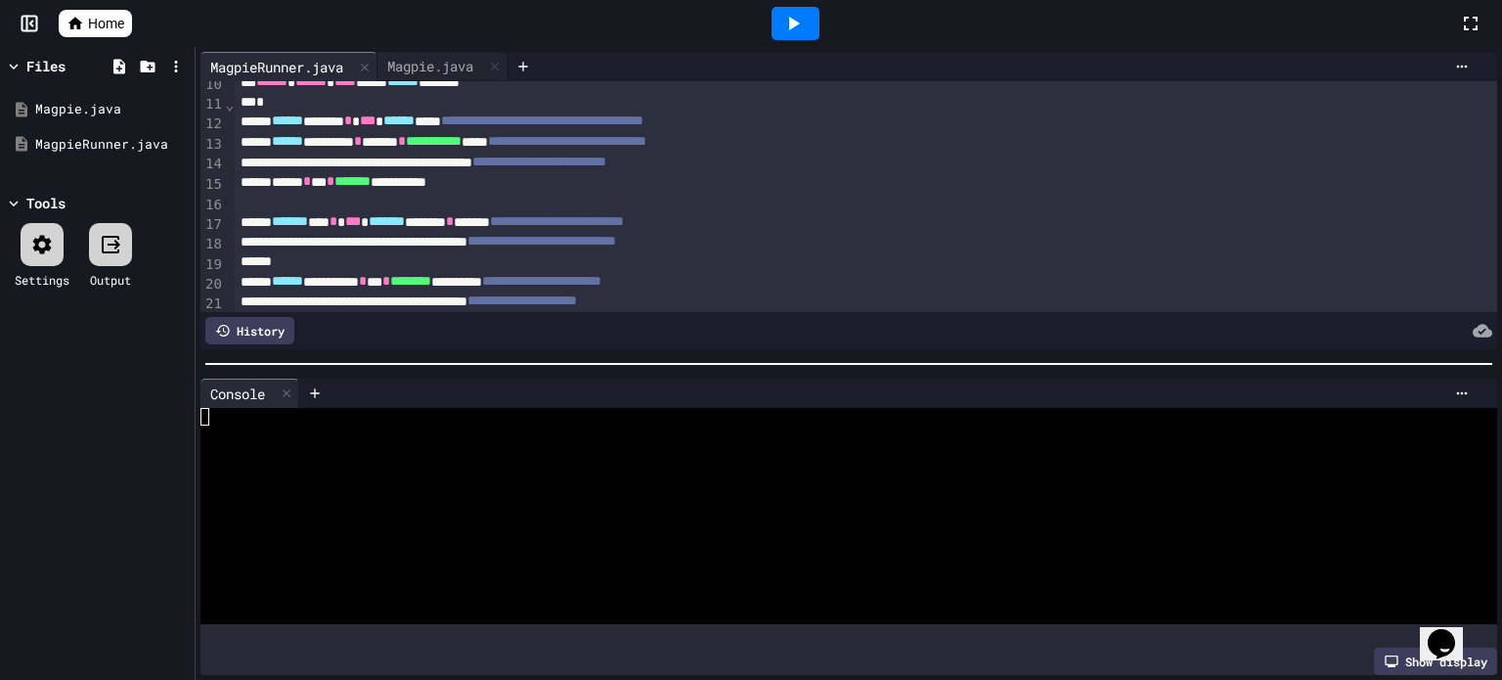
scroll to position [196, 0]
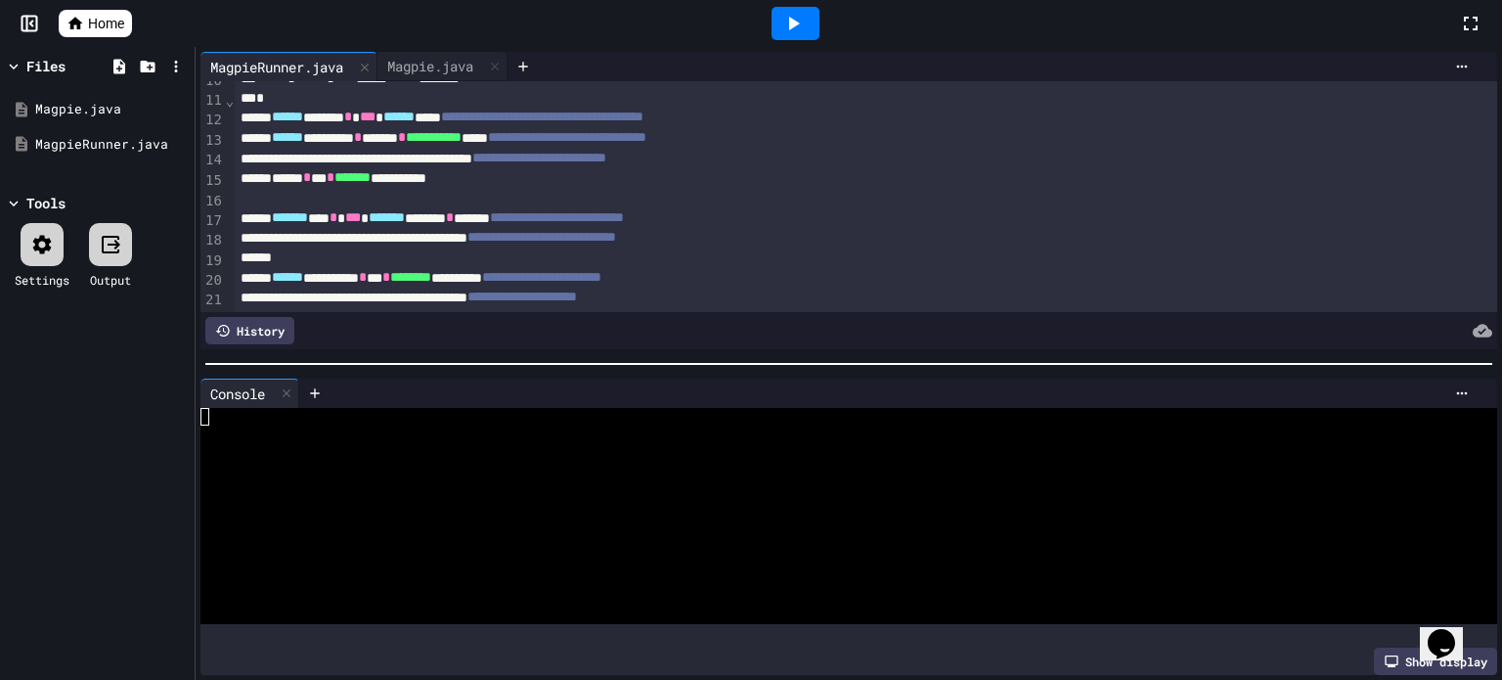
click at [793, 25] on icon at bounding box center [794, 24] width 11 height 14
click at [784, 24] on icon at bounding box center [792, 23] width 23 height 23
click at [199, 409] on div "Console WWWWWWWWWWWWWWWWWWWWWWWWWWWWWWWW Show display" at bounding box center [849, 527] width 1307 height 307
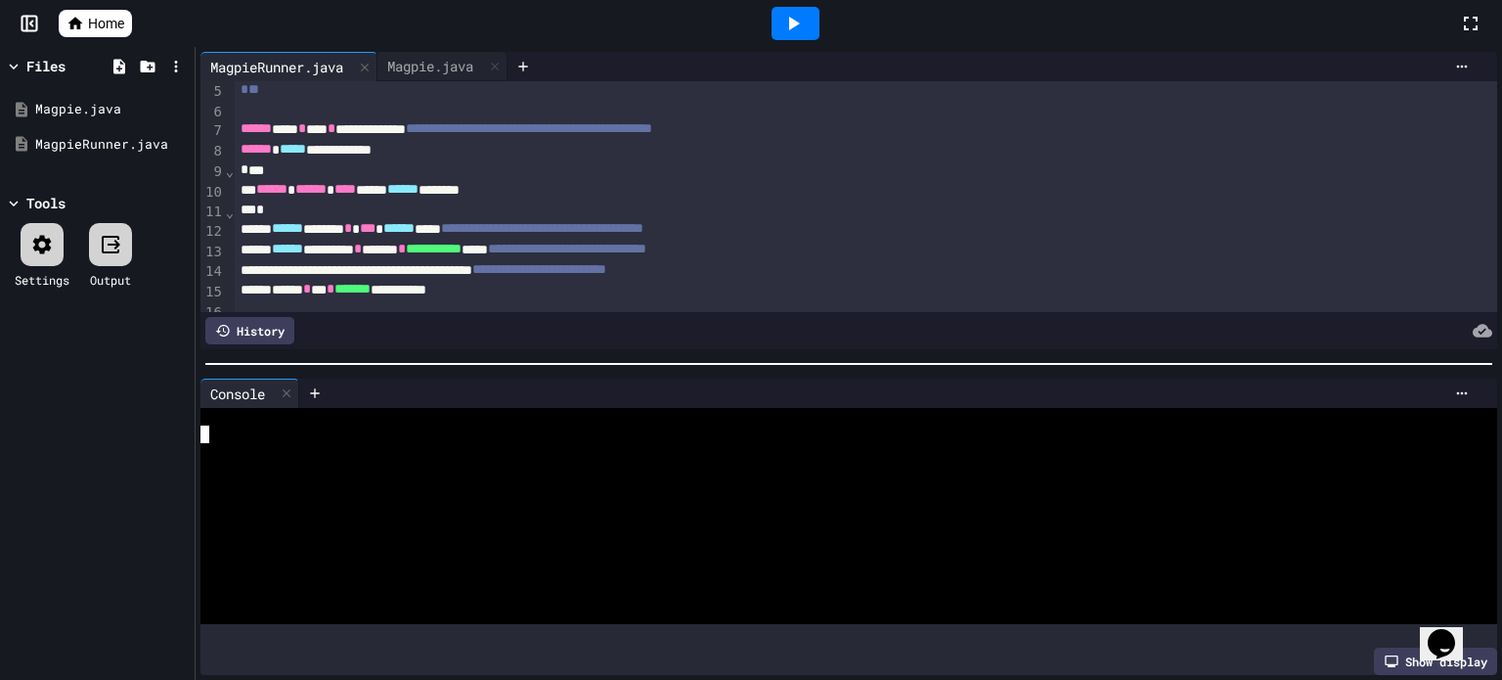
scroll to position [0, 0]
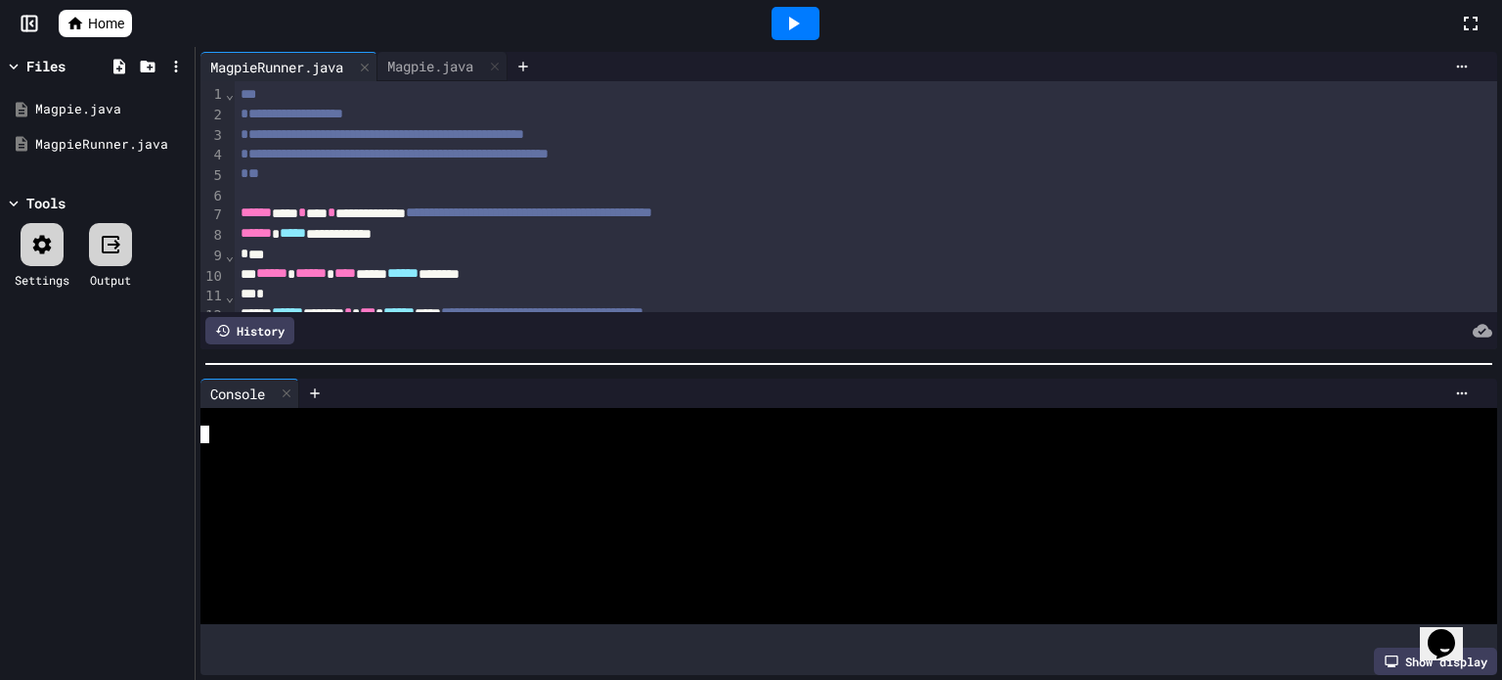
click at [788, 17] on icon at bounding box center [792, 23] width 23 height 23
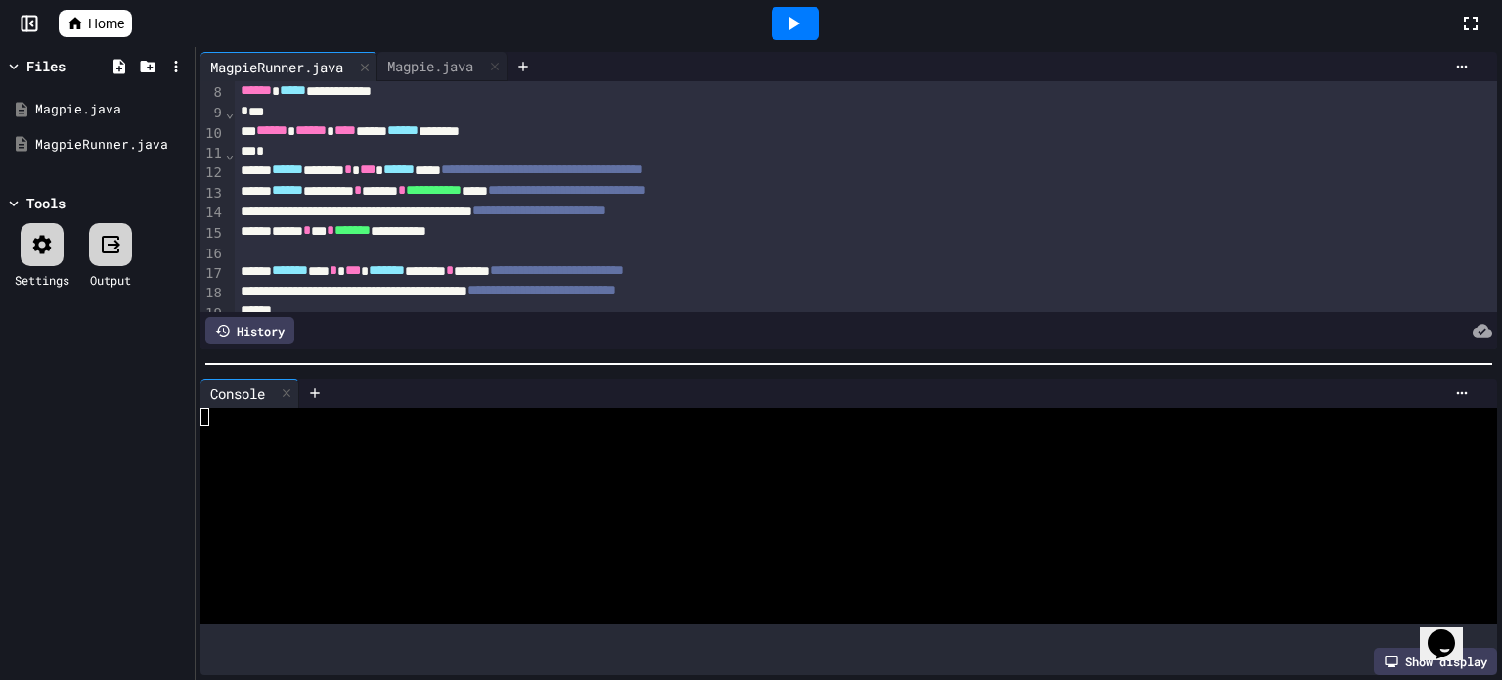
scroll to position [29, 0]
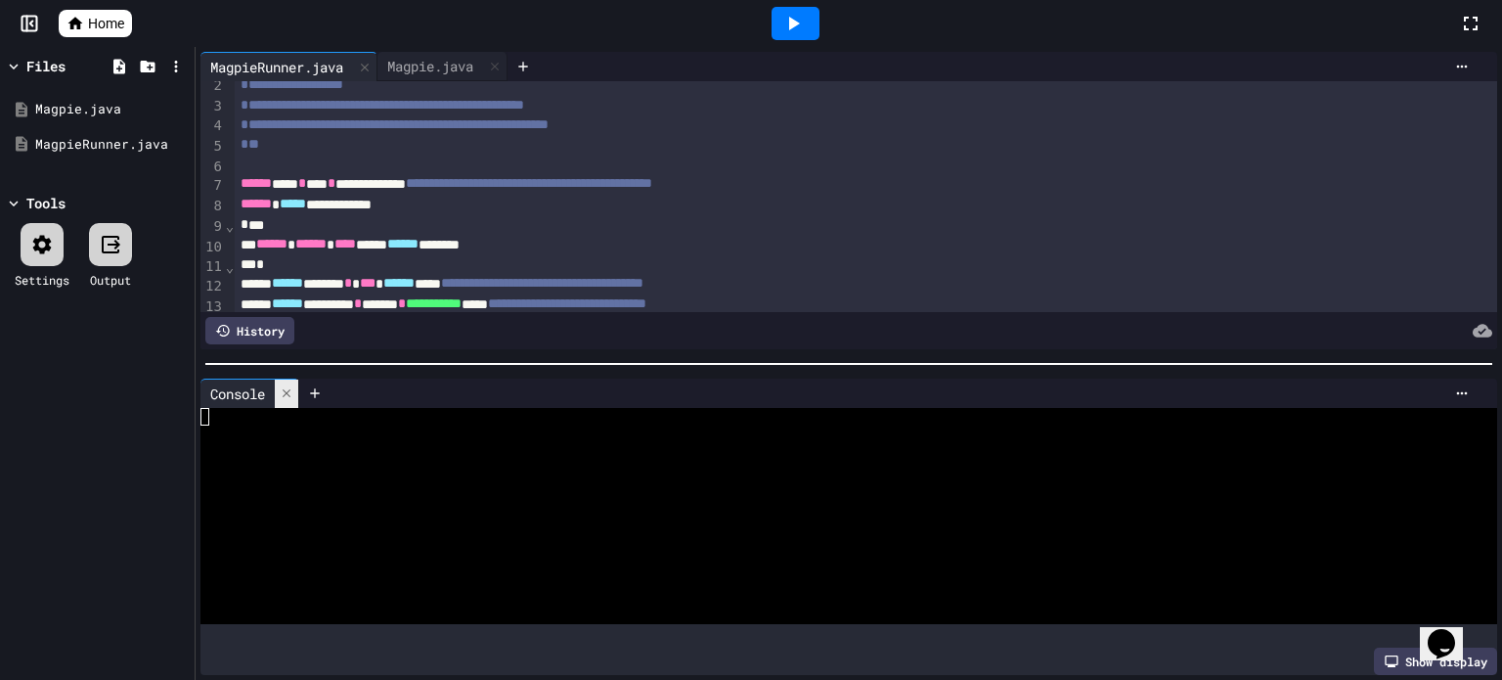
click at [298, 389] on div at bounding box center [286, 393] width 23 height 28
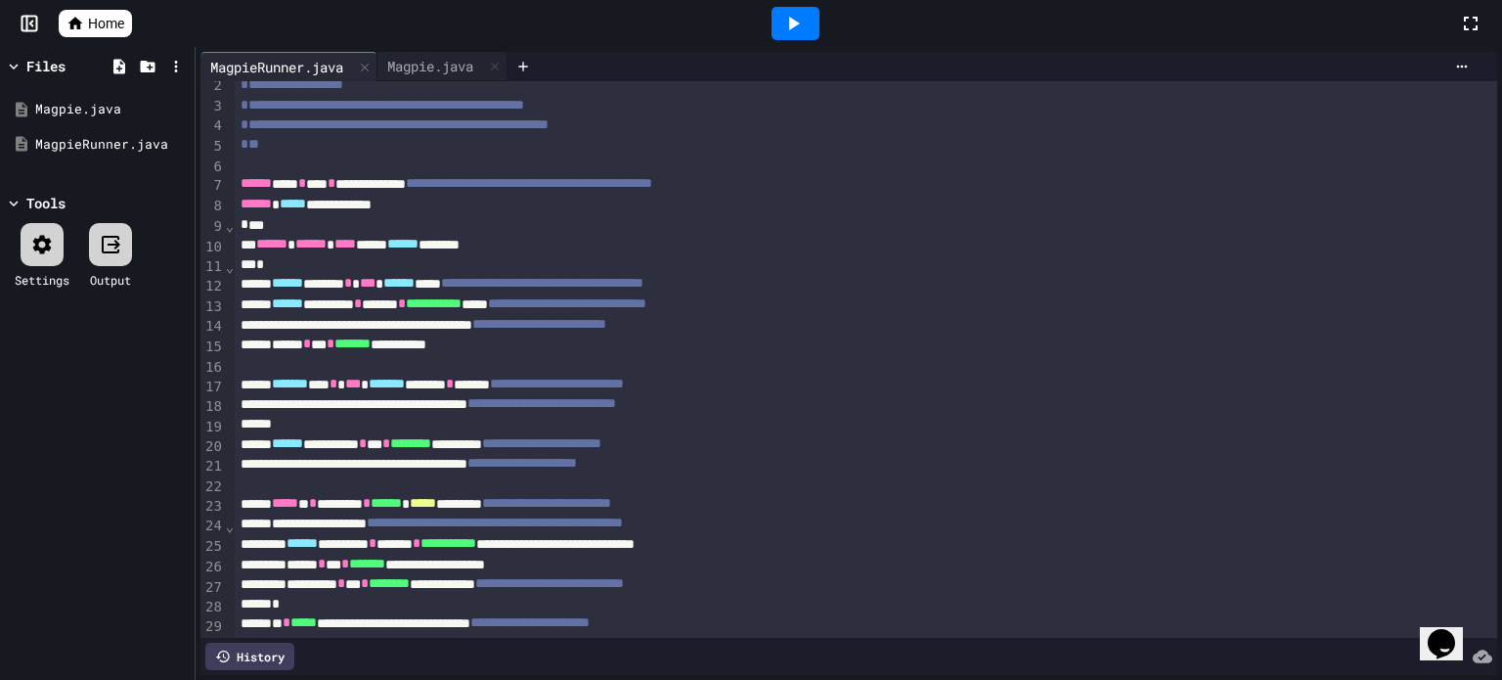
click at [813, 21] on div at bounding box center [796, 23] width 48 height 33
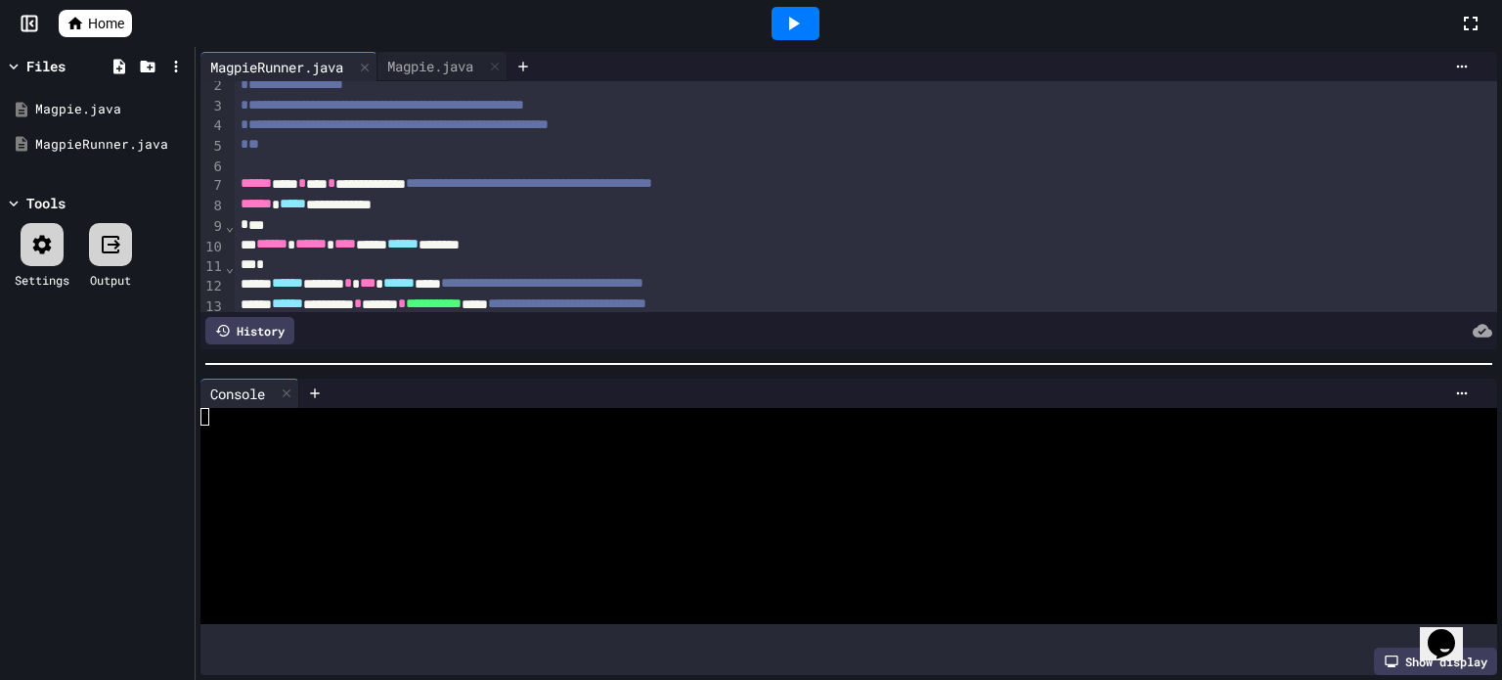
click at [806, 24] on div at bounding box center [796, 23] width 48 height 33
click at [283, 387] on icon at bounding box center [287, 393] width 14 height 14
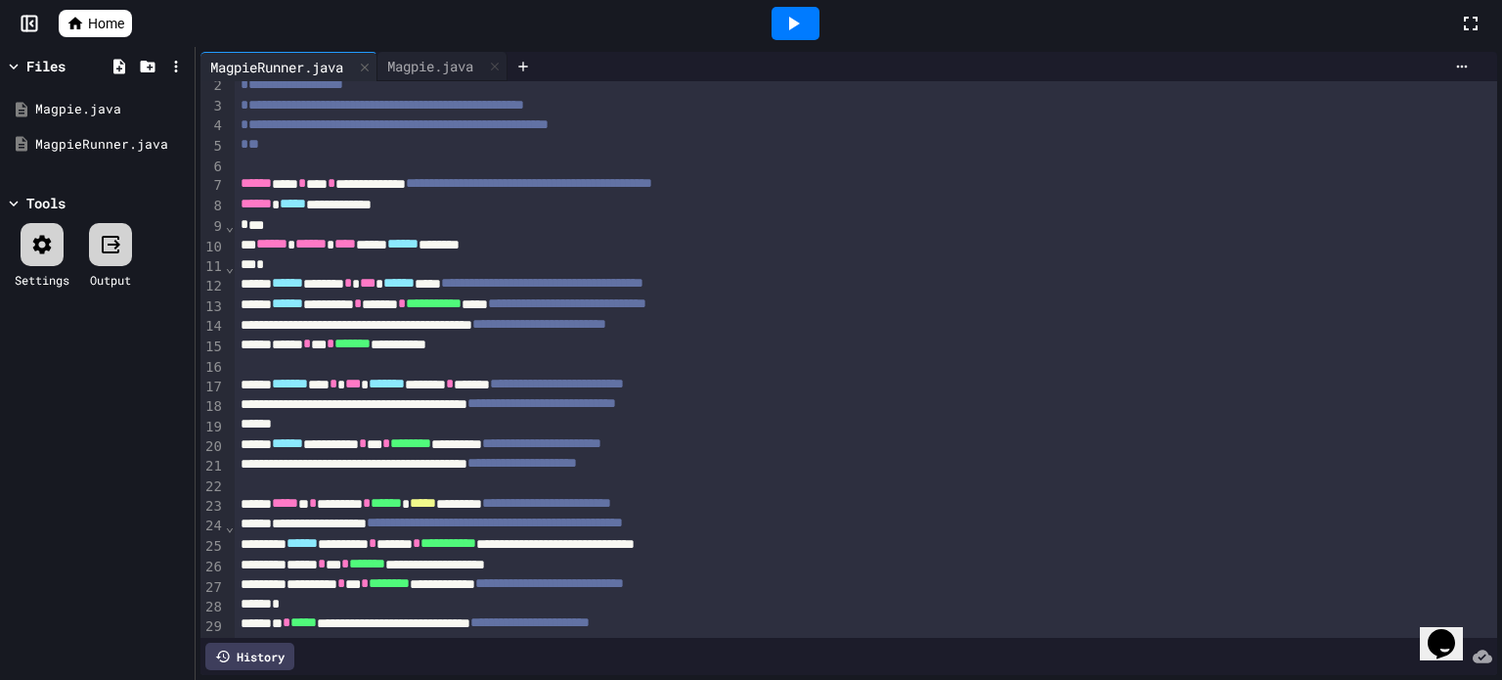
click at [812, 16] on div at bounding box center [796, 23] width 48 height 33
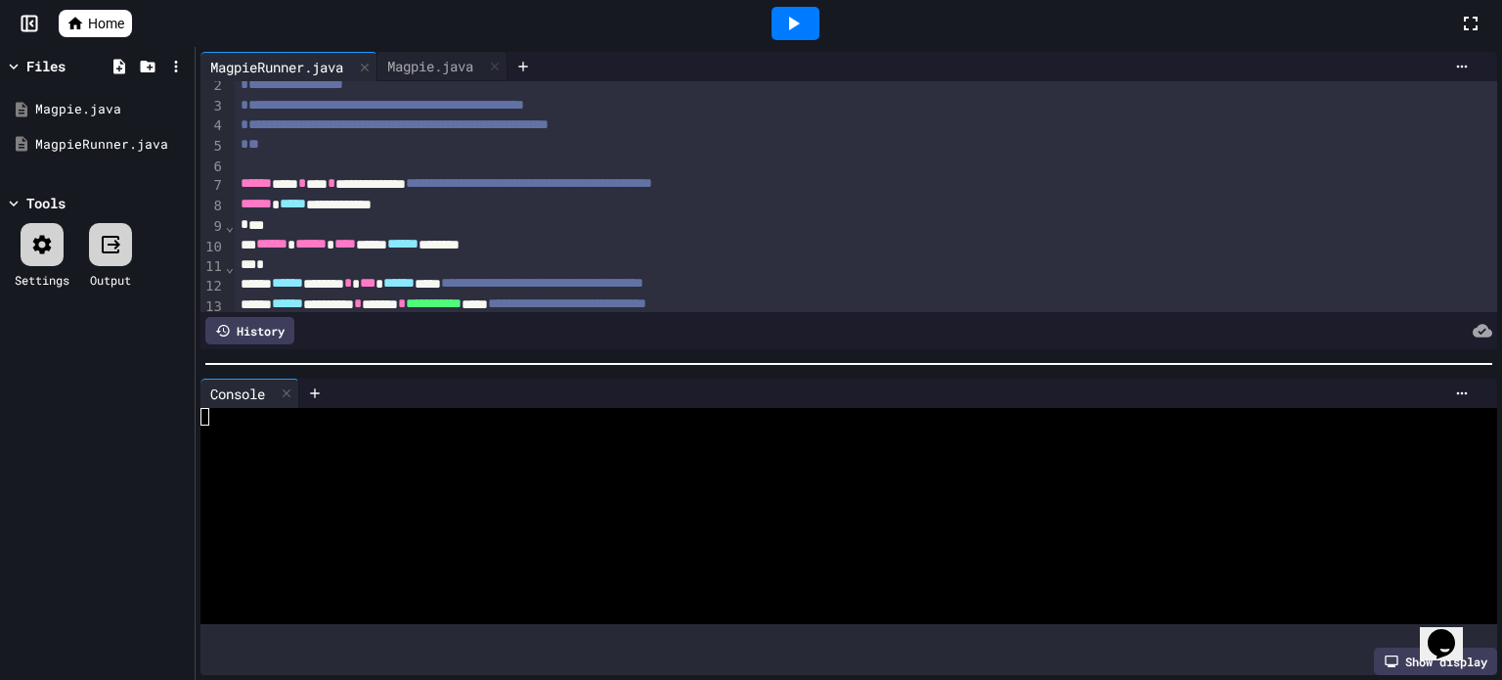
click at [601, 136] on div "**" at bounding box center [866, 145] width 1263 height 20
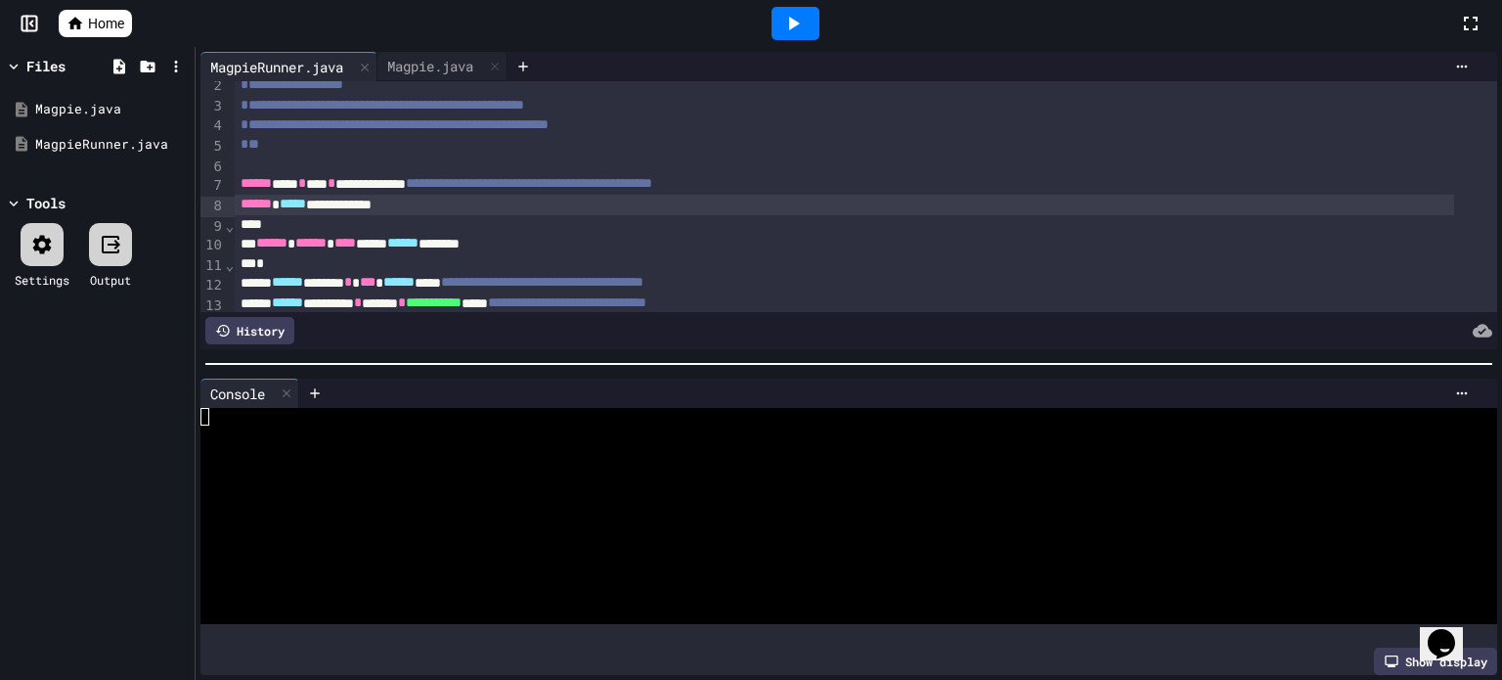
click at [653, 214] on div "**********" at bounding box center [845, 205] width 1220 height 21
click at [286, 379] on div at bounding box center [286, 393] width 23 height 28
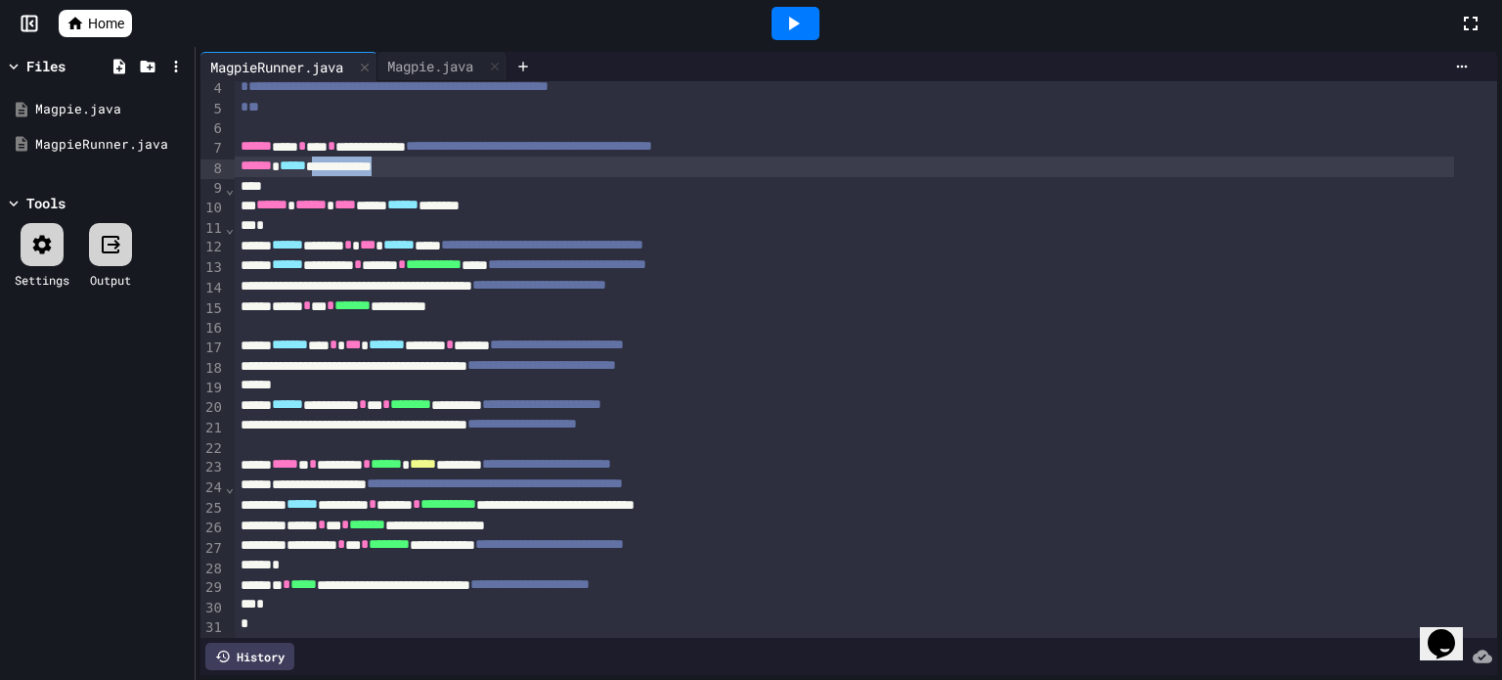
scroll to position [100, 0]
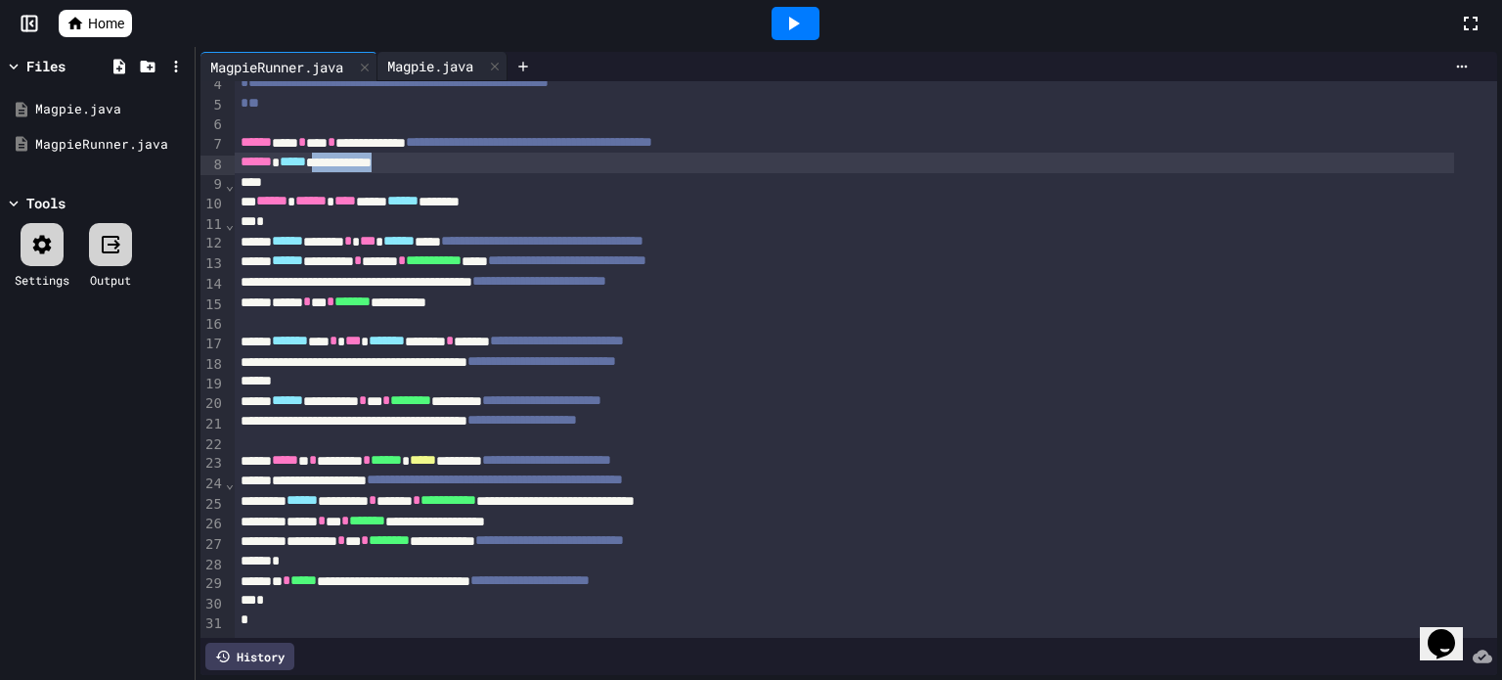
click at [460, 69] on div "Magpie.java" at bounding box center [431, 66] width 106 height 21
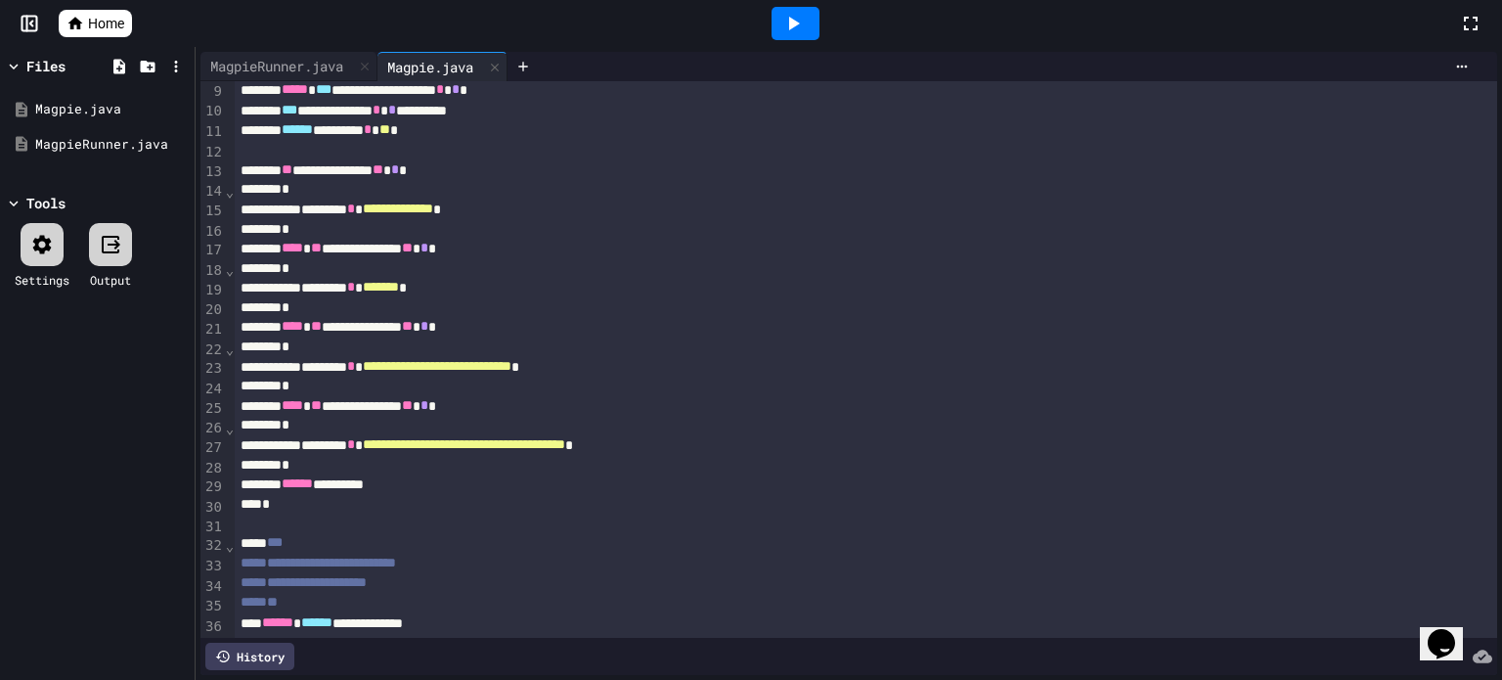
scroll to position [0, 0]
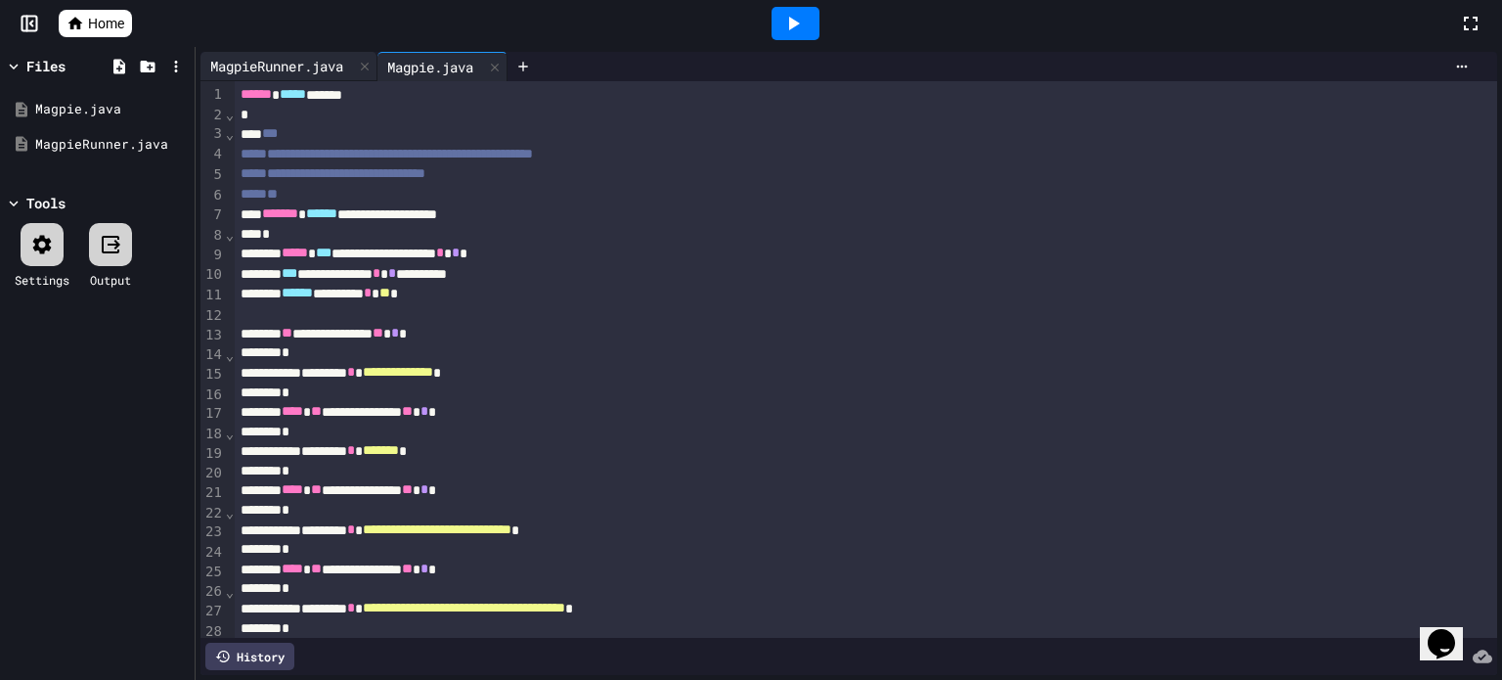
click at [293, 62] on div "MagpieRunner.java" at bounding box center [276, 66] width 153 height 21
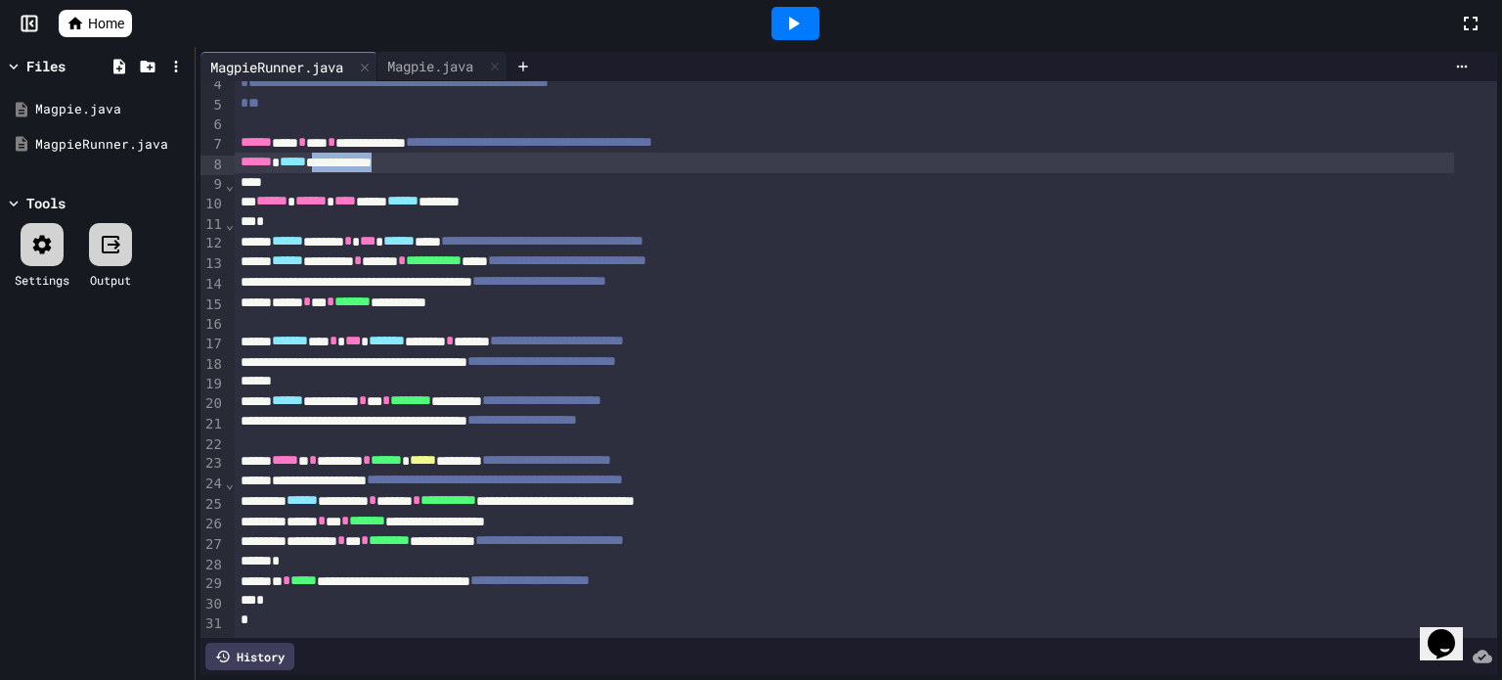
click at [798, 23] on icon at bounding box center [794, 24] width 11 height 14
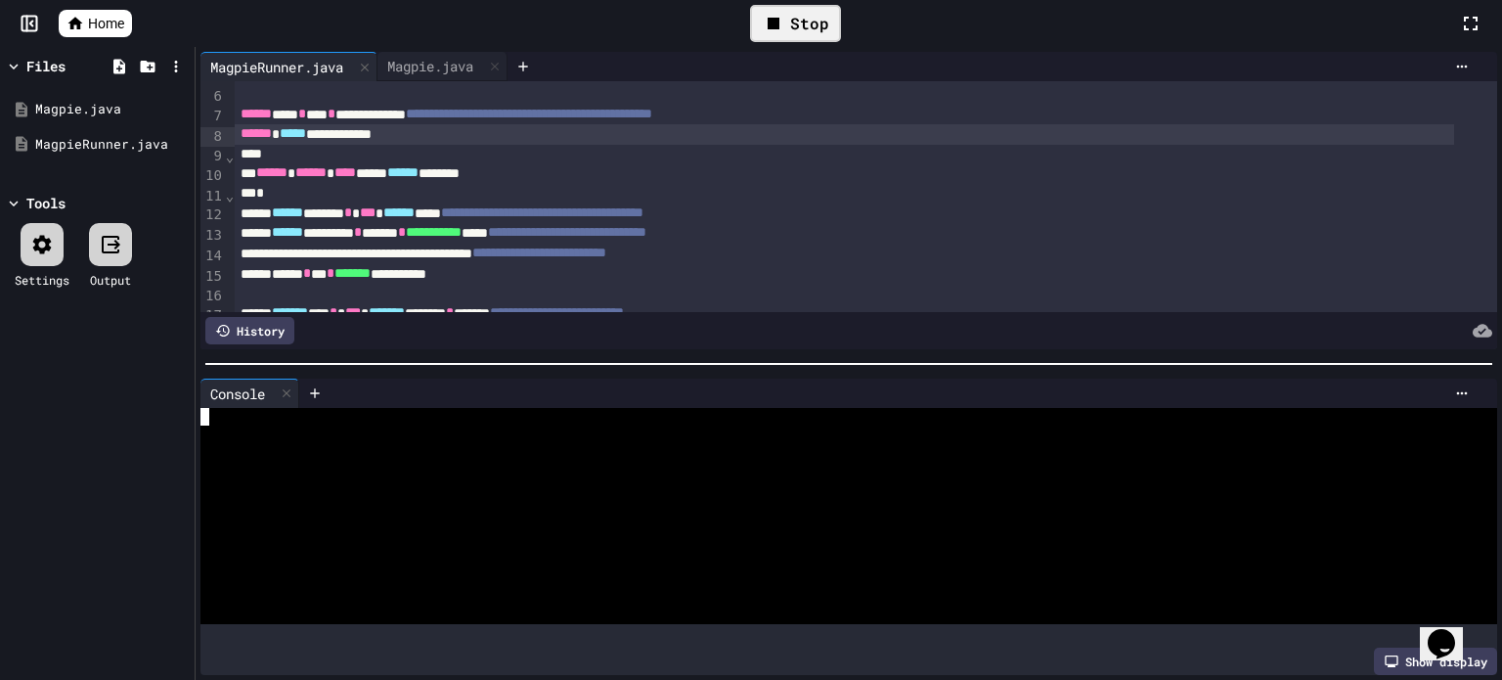
click at [687, 517] on div at bounding box center [829, 524] width 1259 height 18
click at [291, 393] on div at bounding box center [286, 393] width 23 height 28
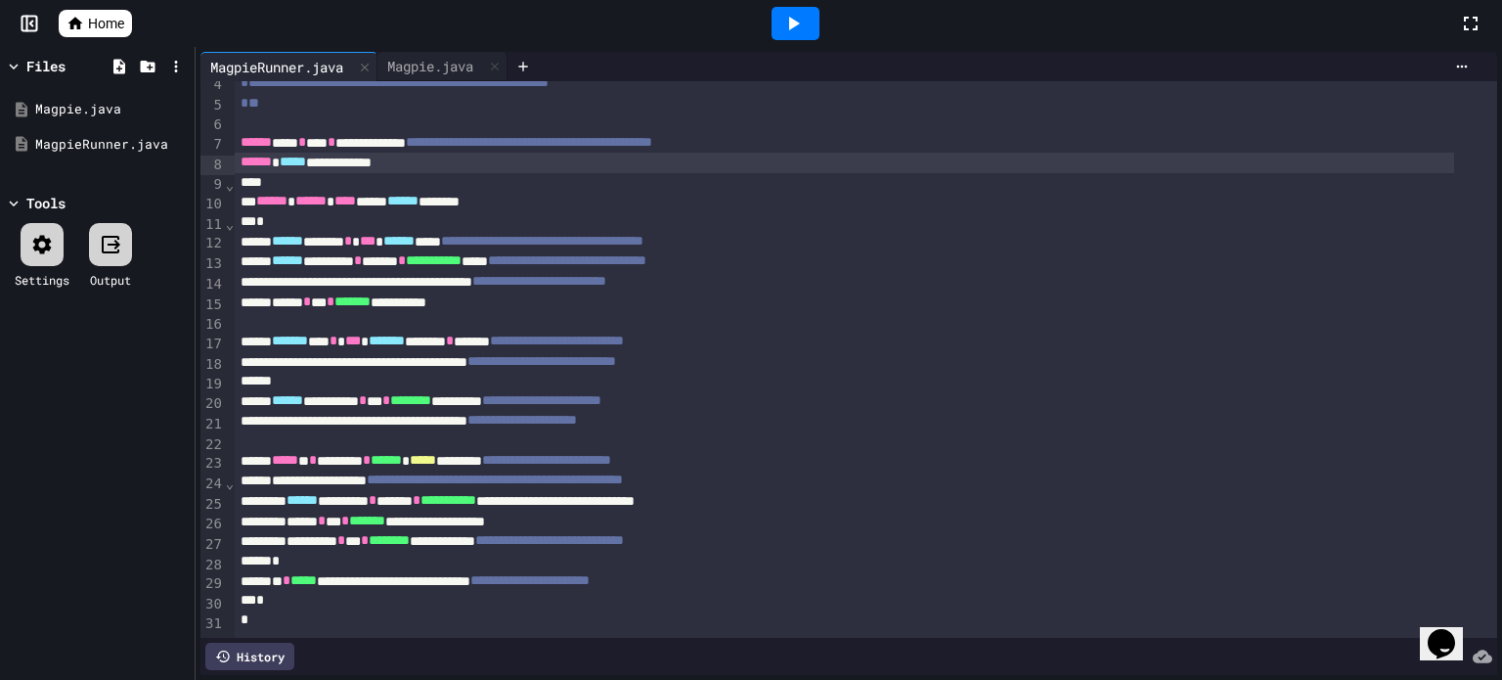
scroll to position [99, 0]
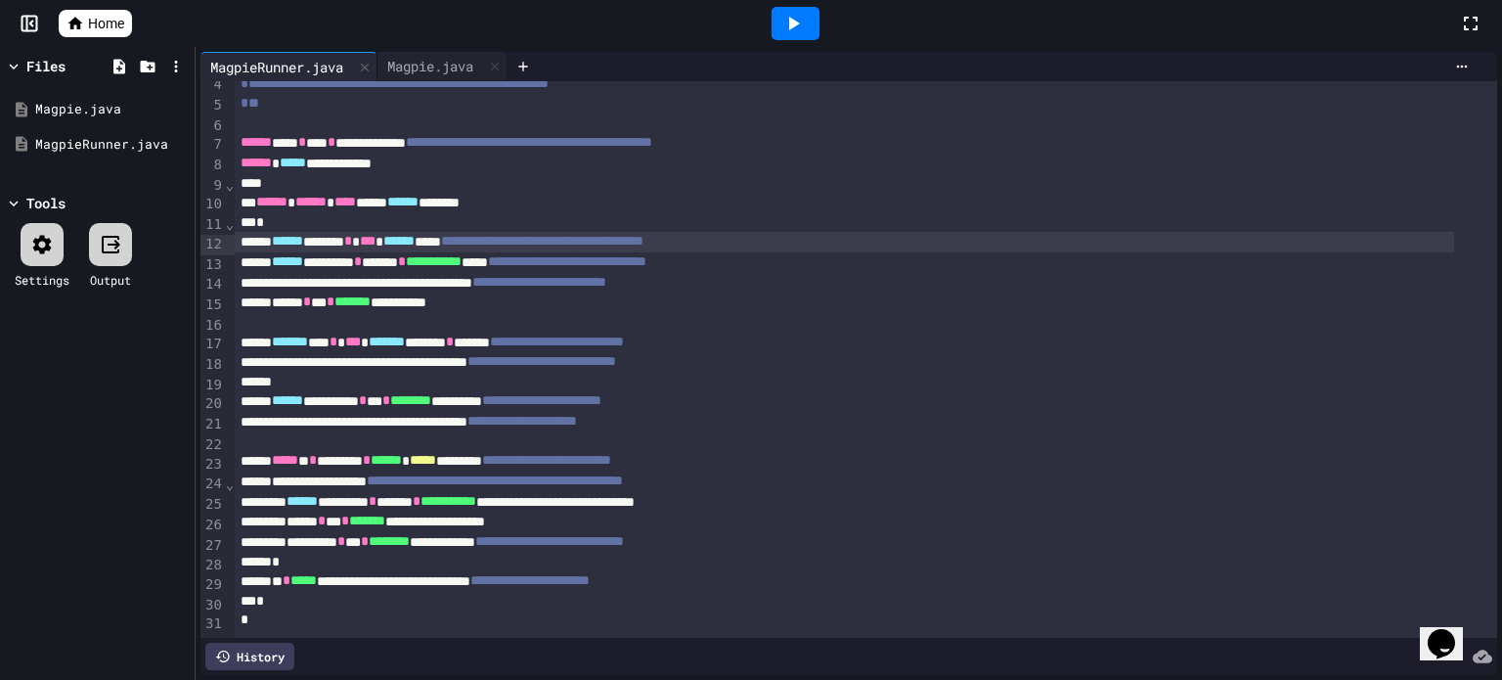
click at [661, 301] on div at bounding box center [751, 340] width 1502 height 680
click at [226, 235] on div at bounding box center [230, 245] width 10 height 21
click at [818, 21] on div at bounding box center [796, 23] width 48 height 33
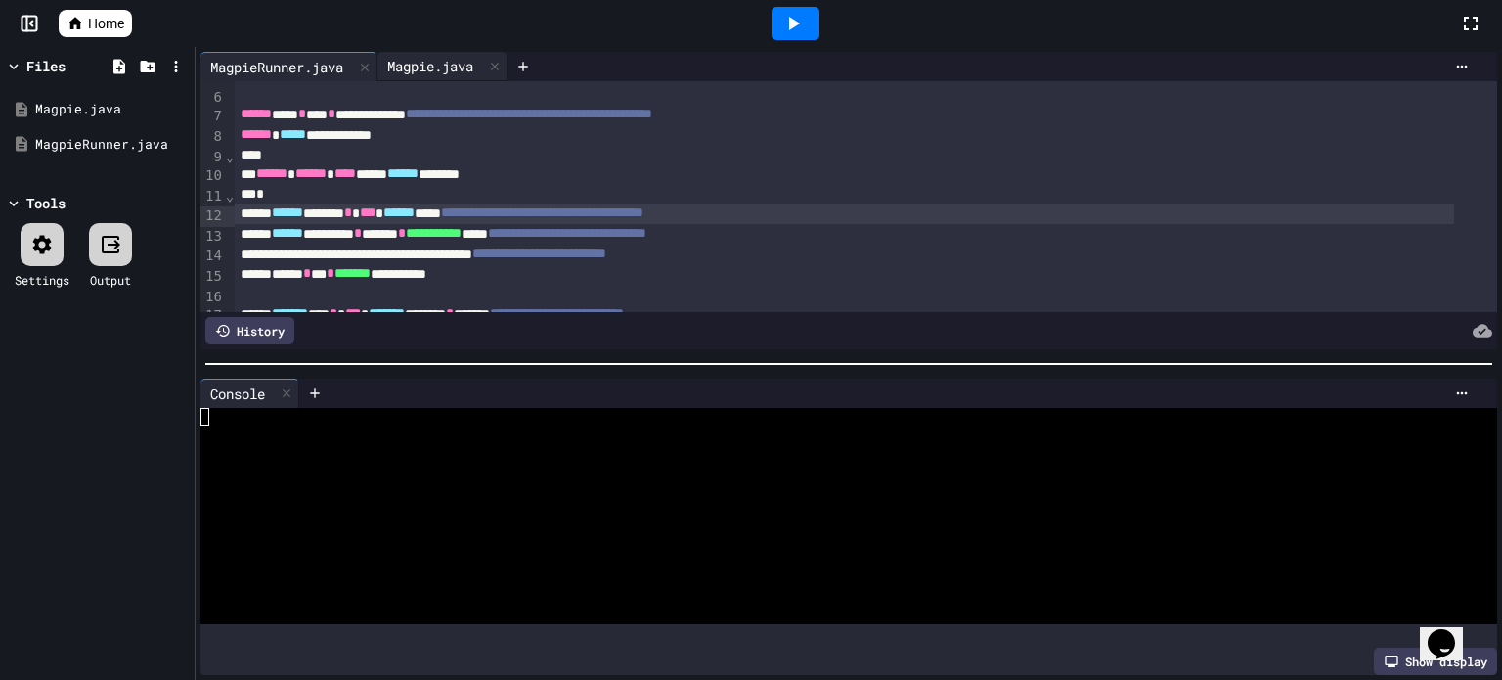
click at [407, 67] on div "Magpie.java" at bounding box center [431, 66] width 106 height 21
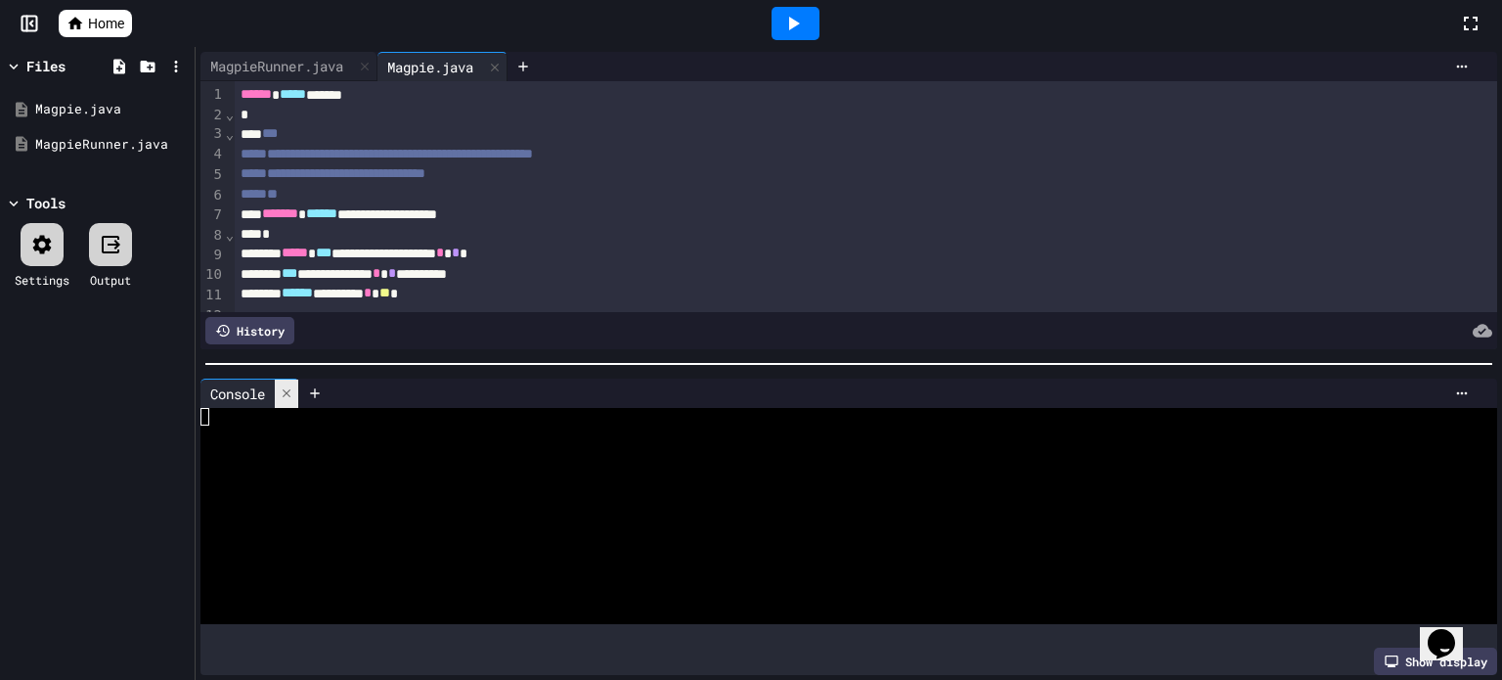
click at [288, 389] on icon at bounding box center [287, 393] width 8 height 8
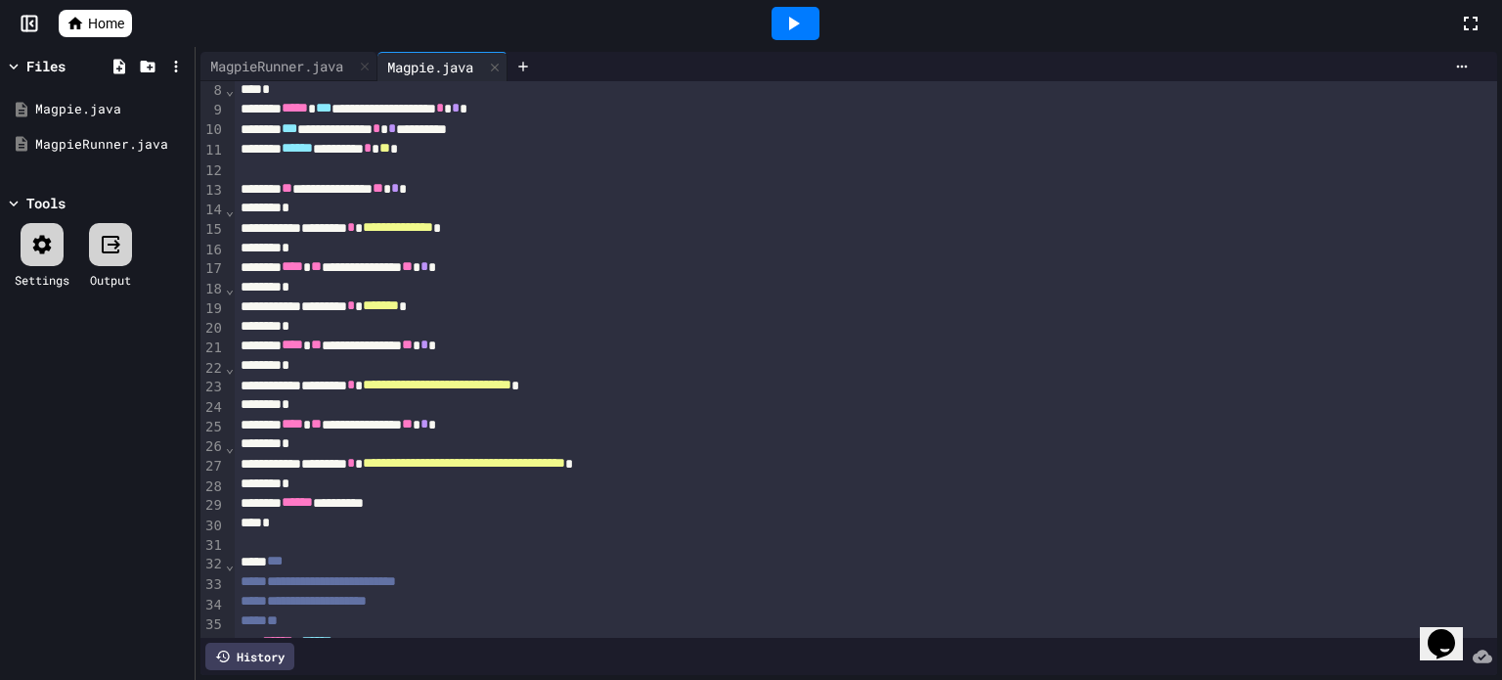
scroll to position [98, 0]
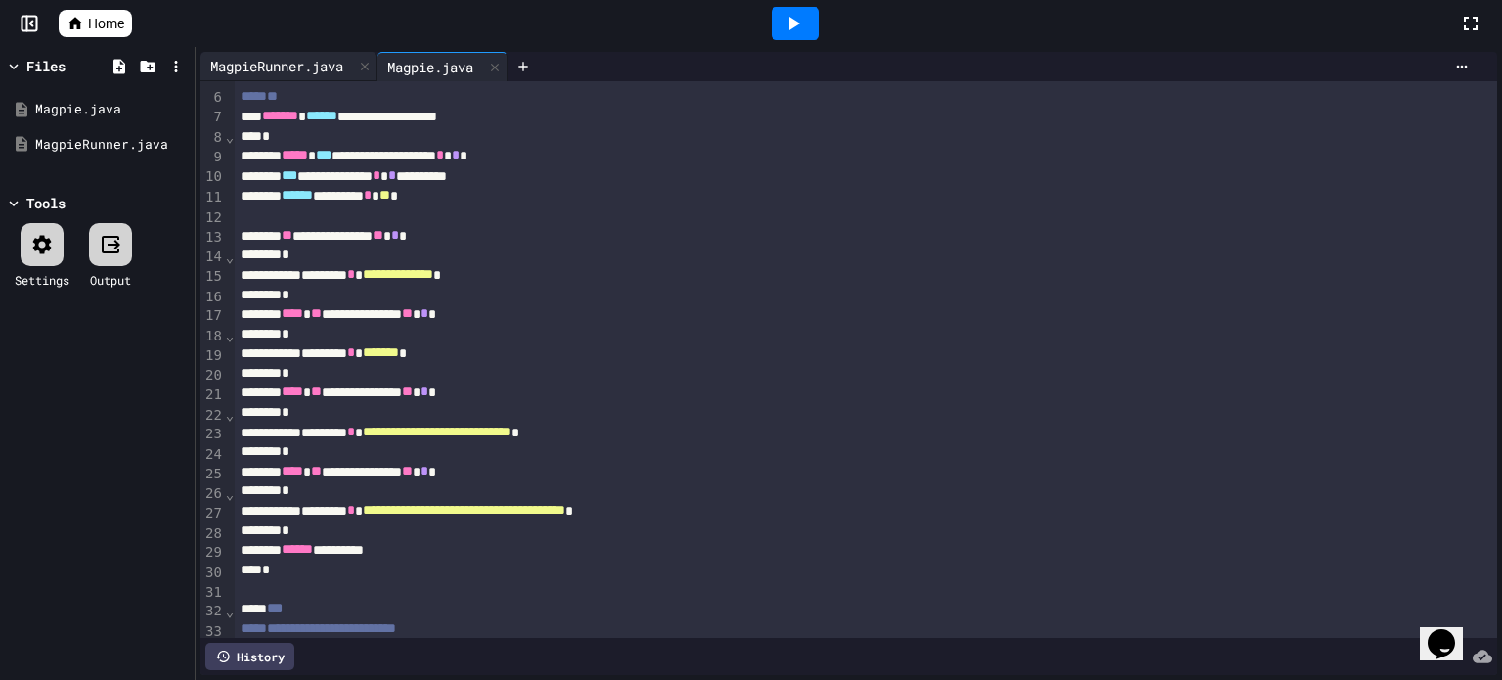
click at [274, 64] on div "MagpieRunner.java" at bounding box center [276, 66] width 153 height 21
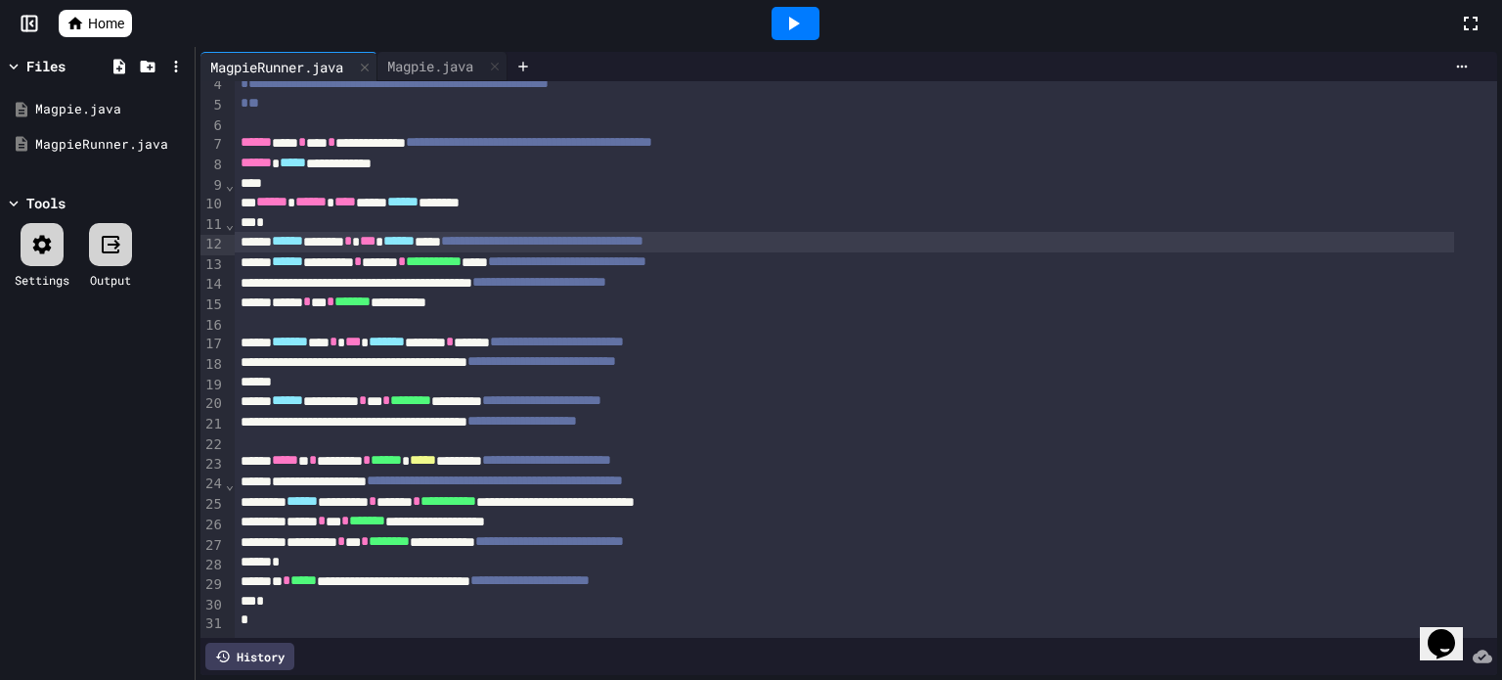
click at [315, 213] on div "*" at bounding box center [845, 223] width 1220 height 20
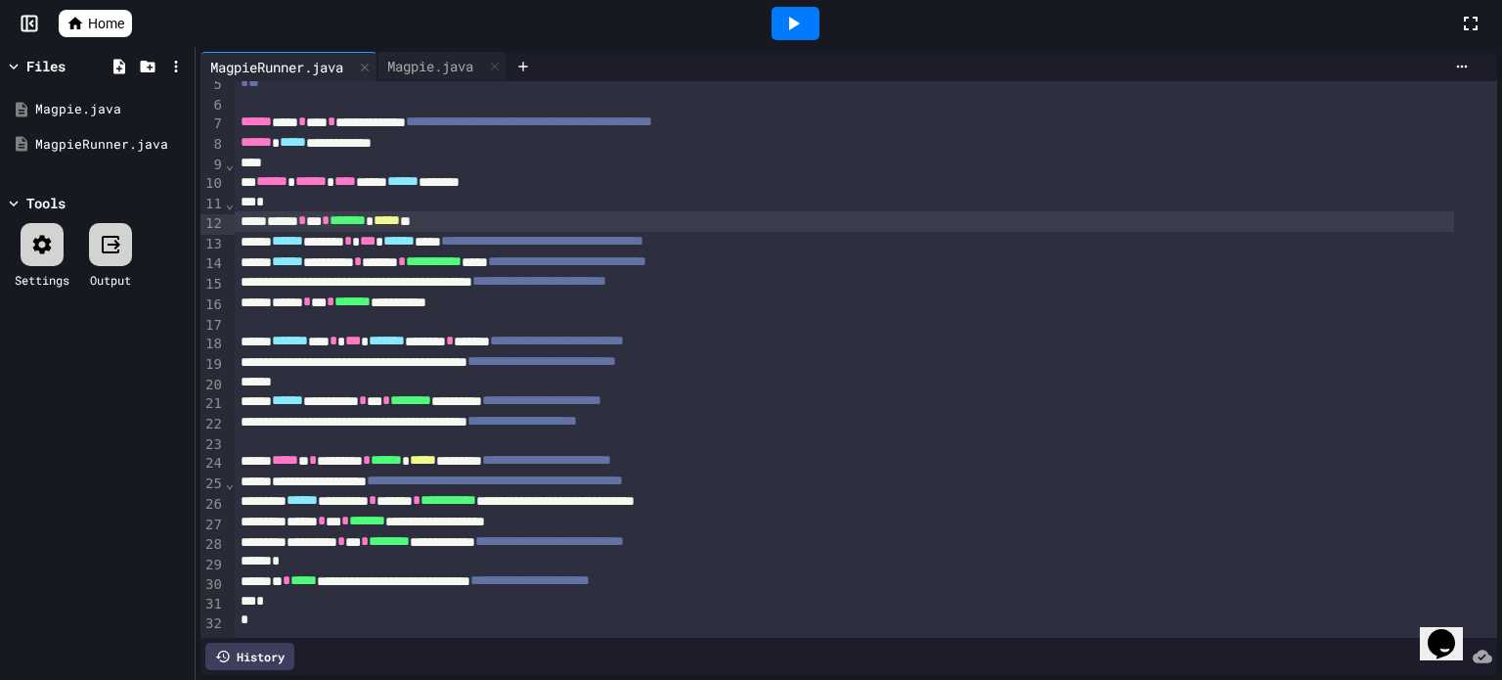
click at [500, 193] on div "*" at bounding box center [845, 203] width 1220 height 20
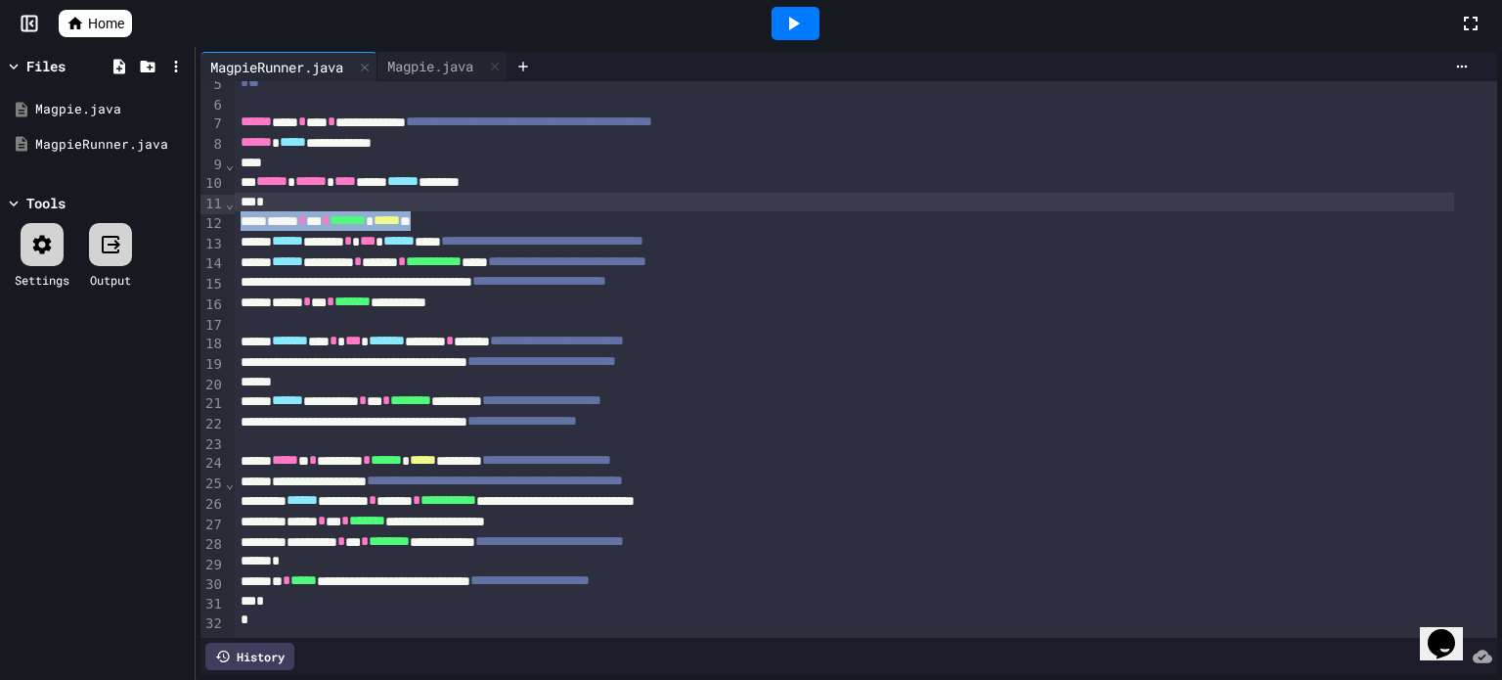
drag, startPoint x: 489, startPoint y: 211, endPoint x: 452, endPoint y: 191, distance: 42.5
click at [452, 191] on div "**********" at bounding box center [866, 312] width 1263 height 644
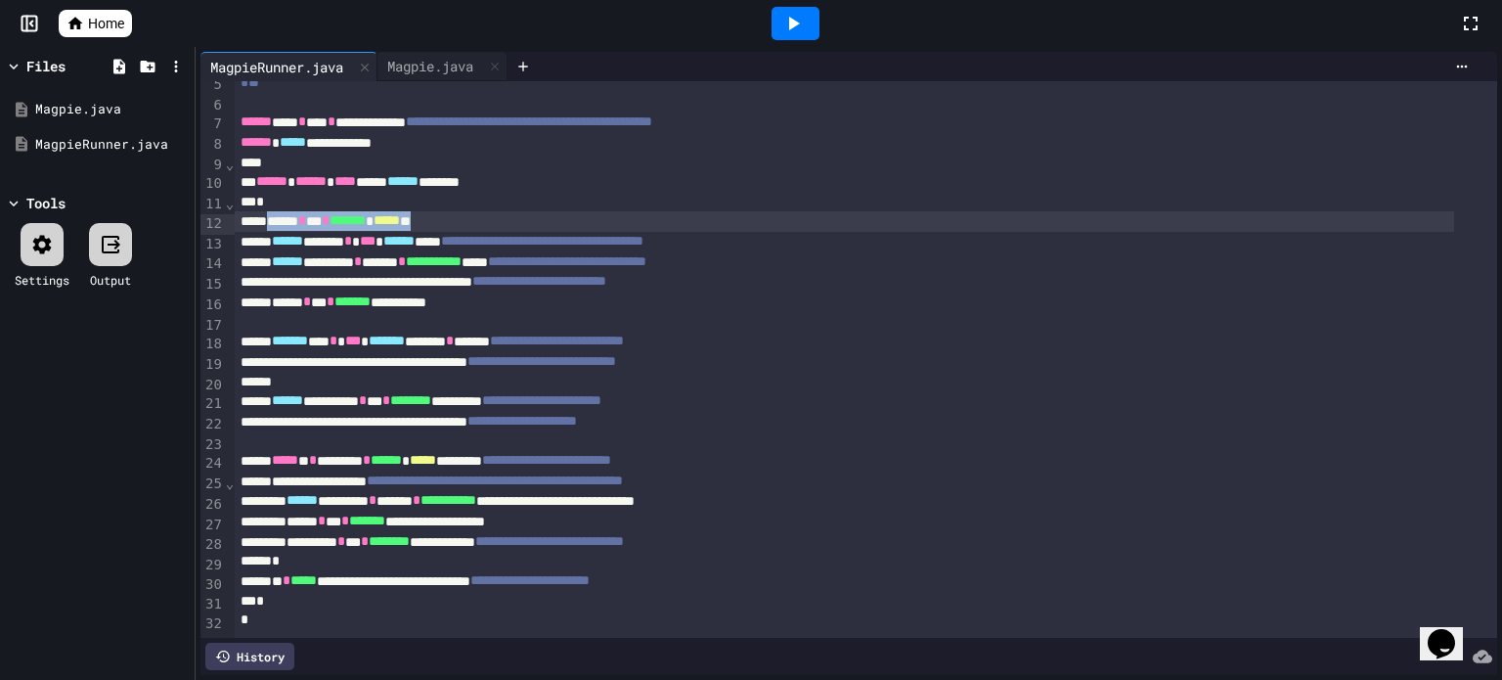
drag, startPoint x: 497, startPoint y: 214, endPoint x: 274, endPoint y: 218, distance: 223.0
click at [274, 218] on div "****** * *** * ******* * ***** **" at bounding box center [845, 221] width 1220 height 21
copy div "* * *** * ******* * ***** **"
click at [644, 240] on span "**********" at bounding box center [542, 241] width 202 height 14
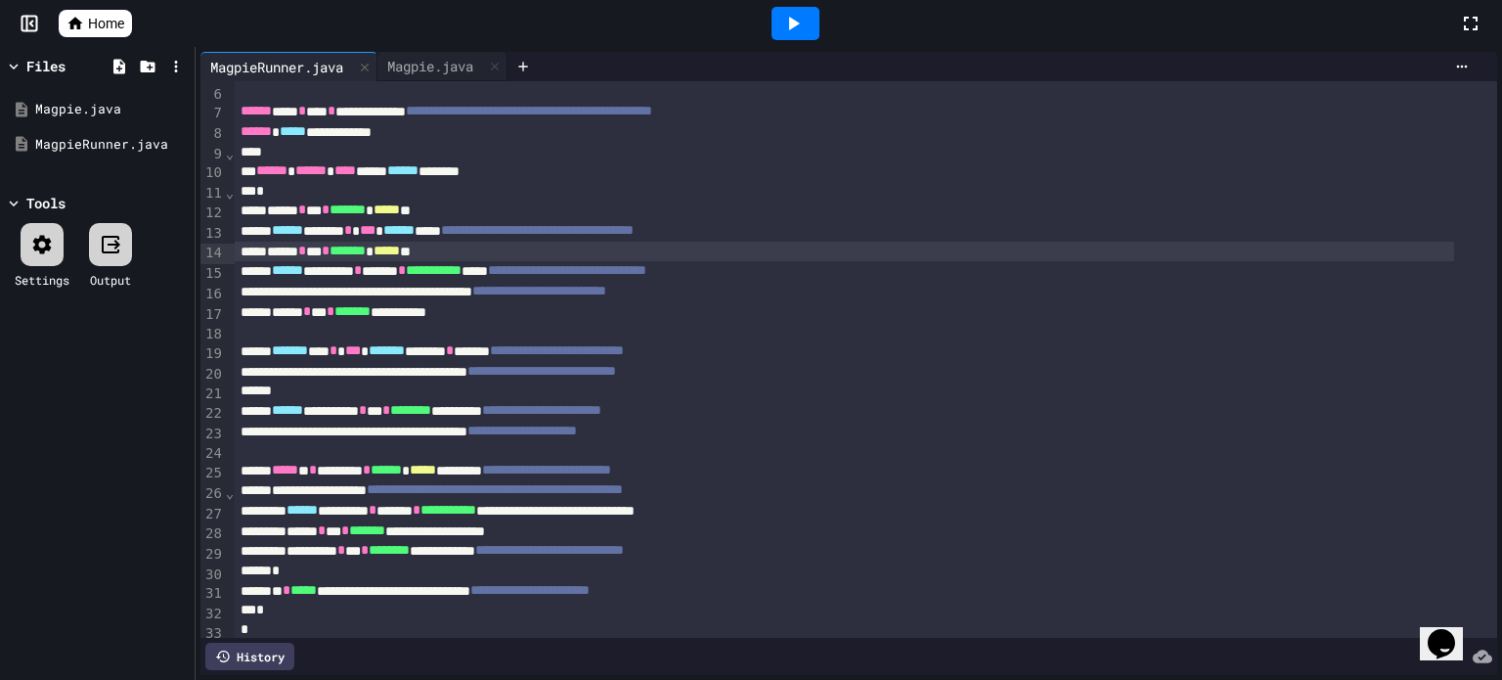
click at [400, 249] on span "*****" at bounding box center [387, 251] width 26 height 14
click at [400, 253] on span "*****" at bounding box center [387, 251] width 26 height 14
click at [802, 16] on icon at bounding box center [792, 23] width 23 height 23
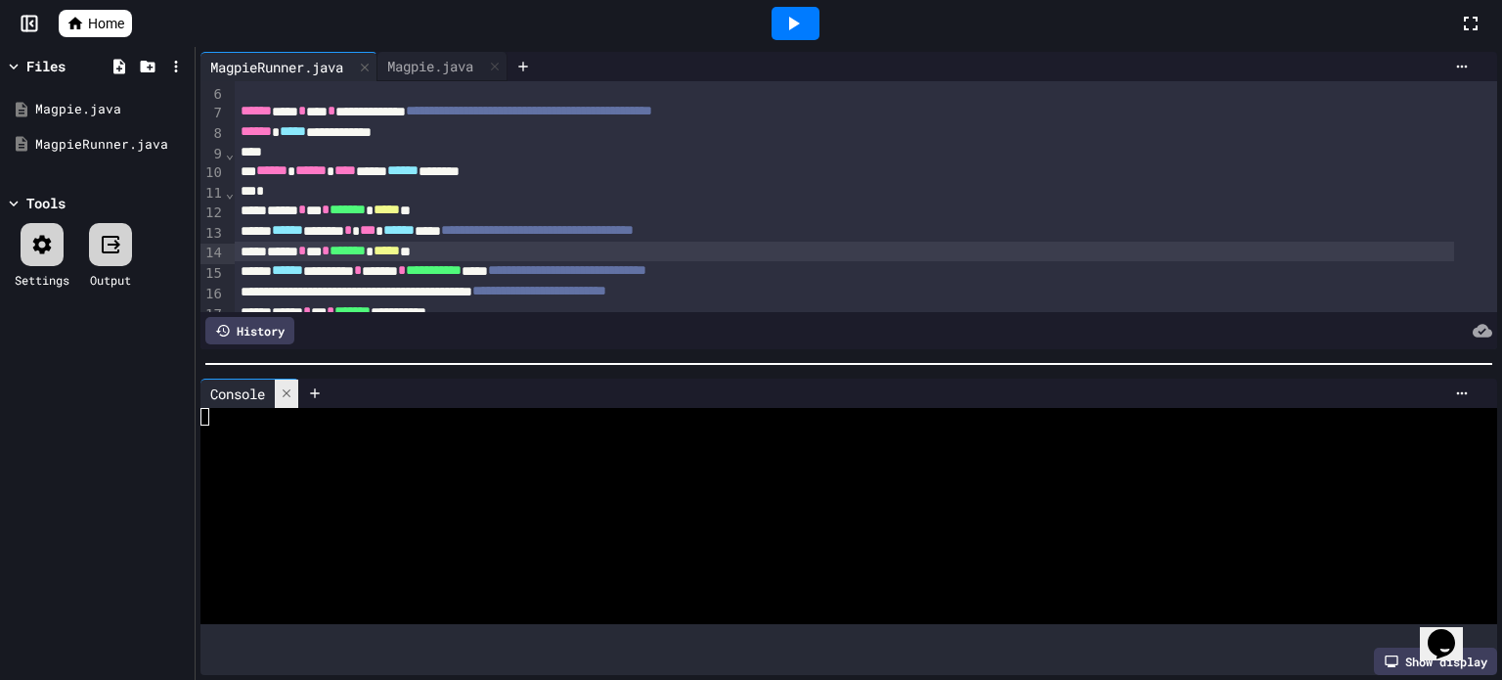
click at [289, 387] on icon at bounding box center [287, 393] width 14 height 14
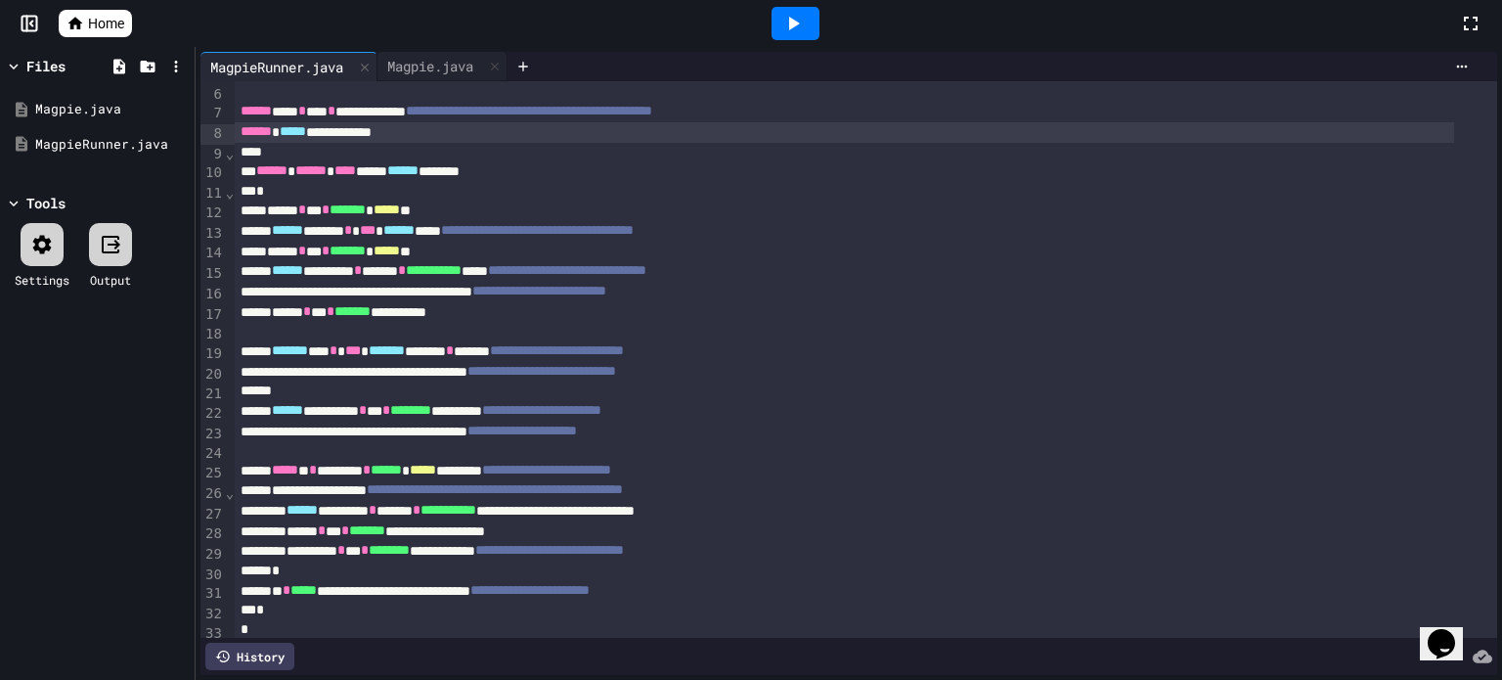
click at [339, 132] on div "**********" at bounding box center [845, 132] width 1220 height 21
click at [810, 30] on div at bounding box center [796, 23] width 48 height 33
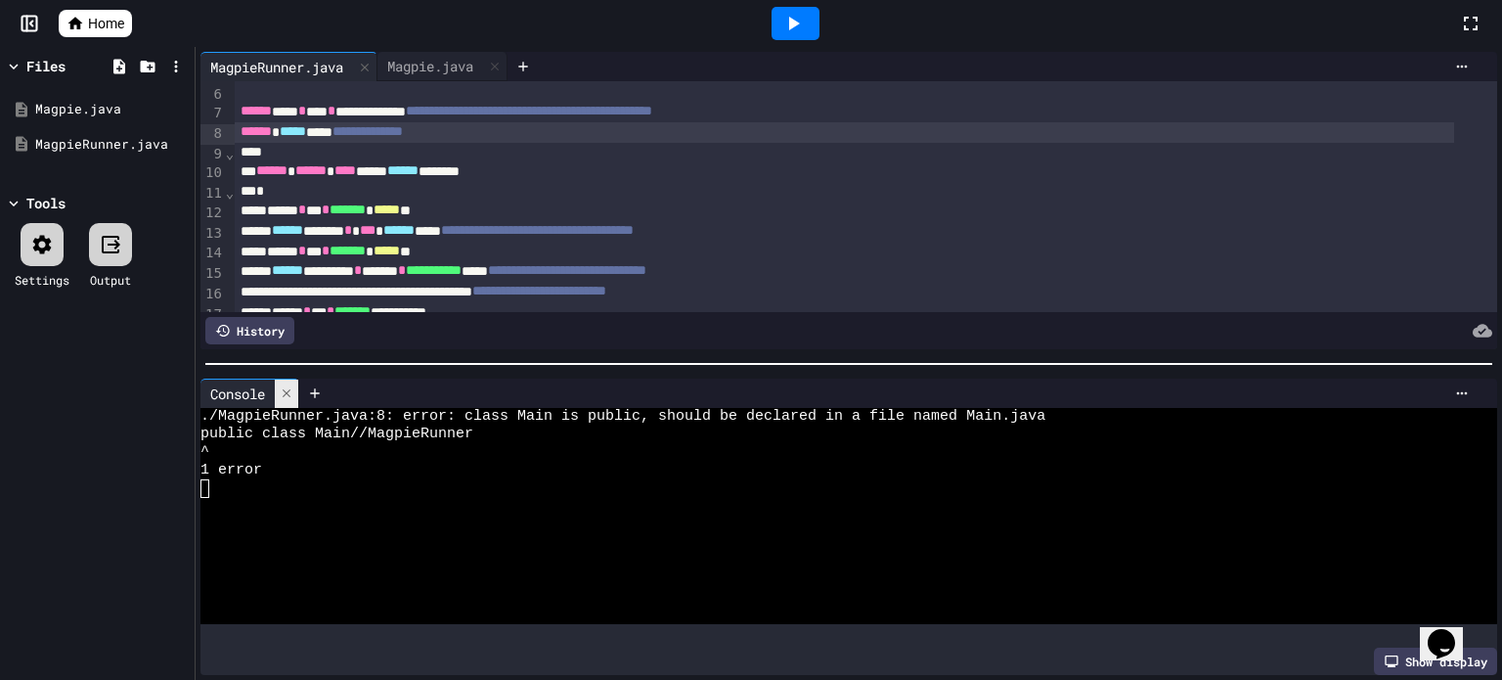
click at [287, 386] on icon at bounding box center [287, 393] width 14 height 14
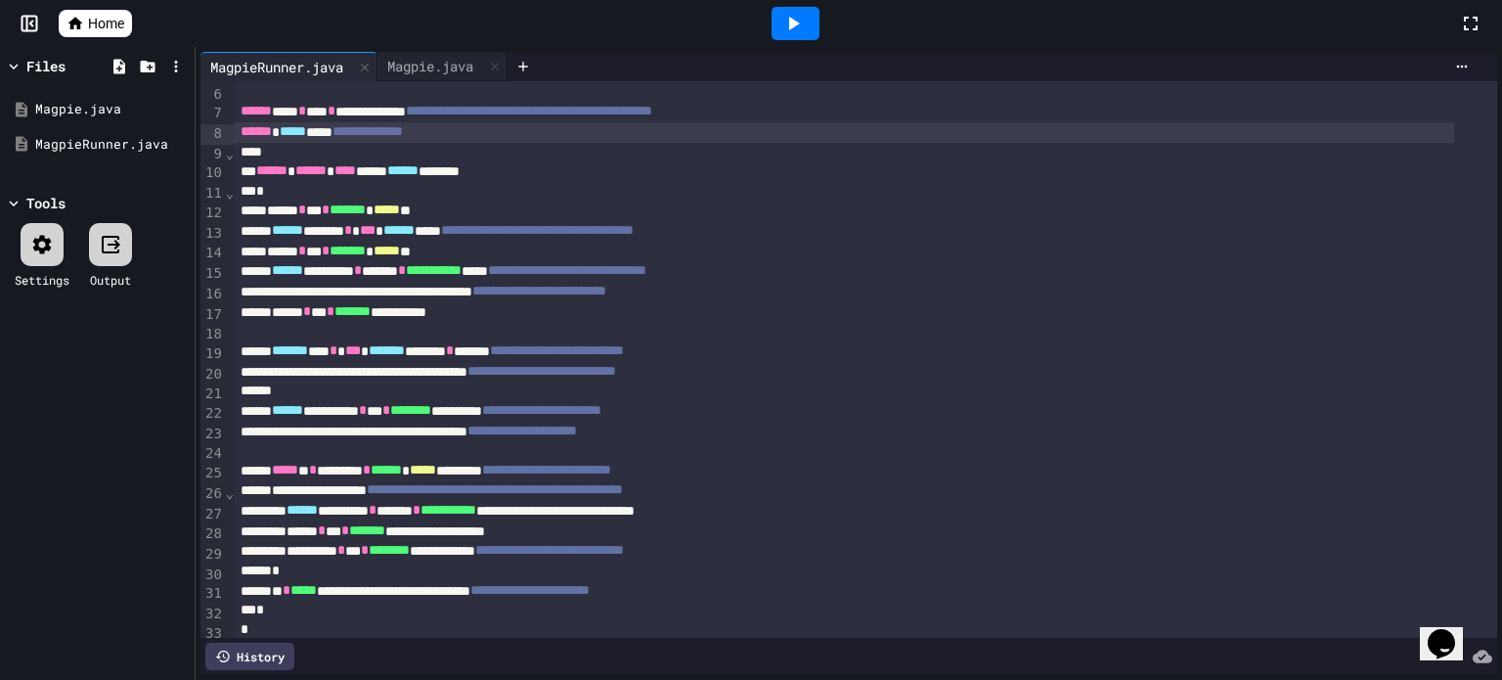
click at [378, 138] on span "**********" at bounding box center [368, 131] width 70 height 14
click at [779, 21] on div at bounding box center [796, 23] width 48 height 33
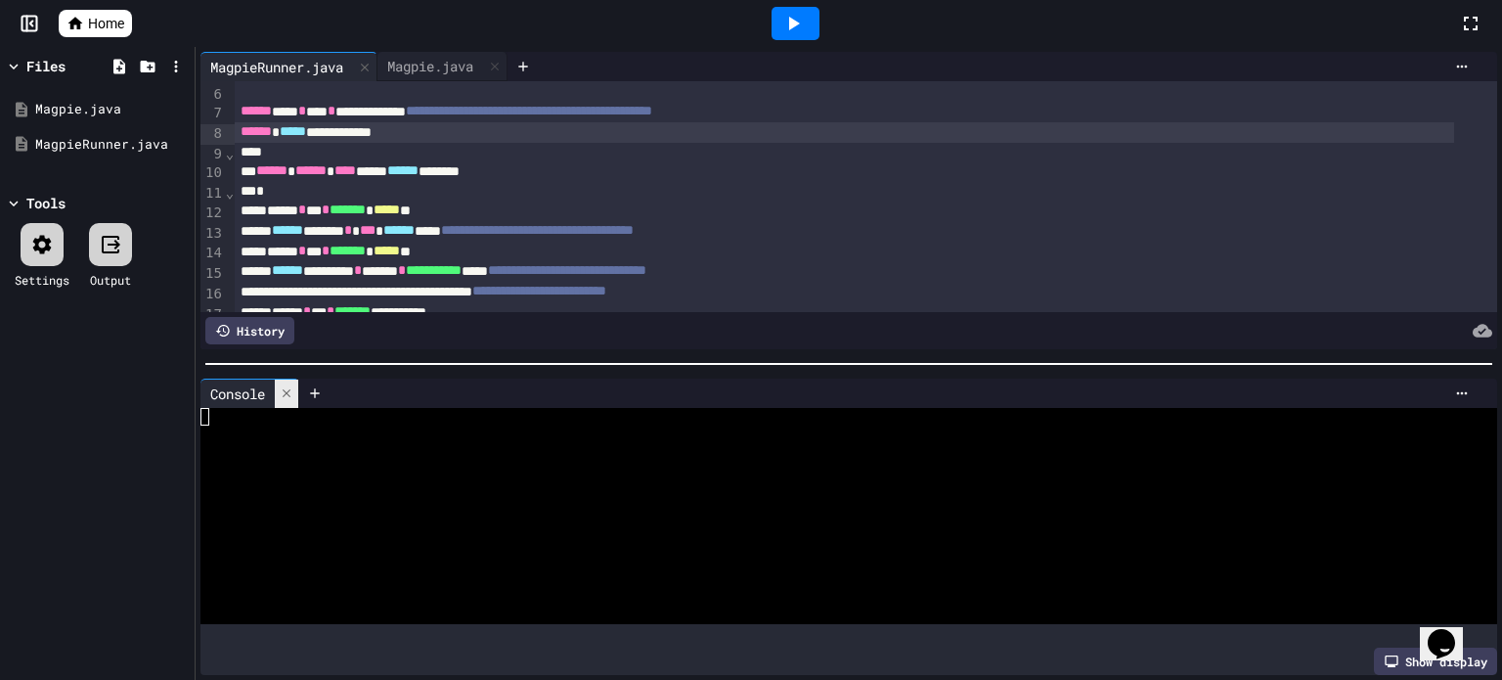
click at [293, 394] on div at bounding box center [286, 393] width 23 height 28
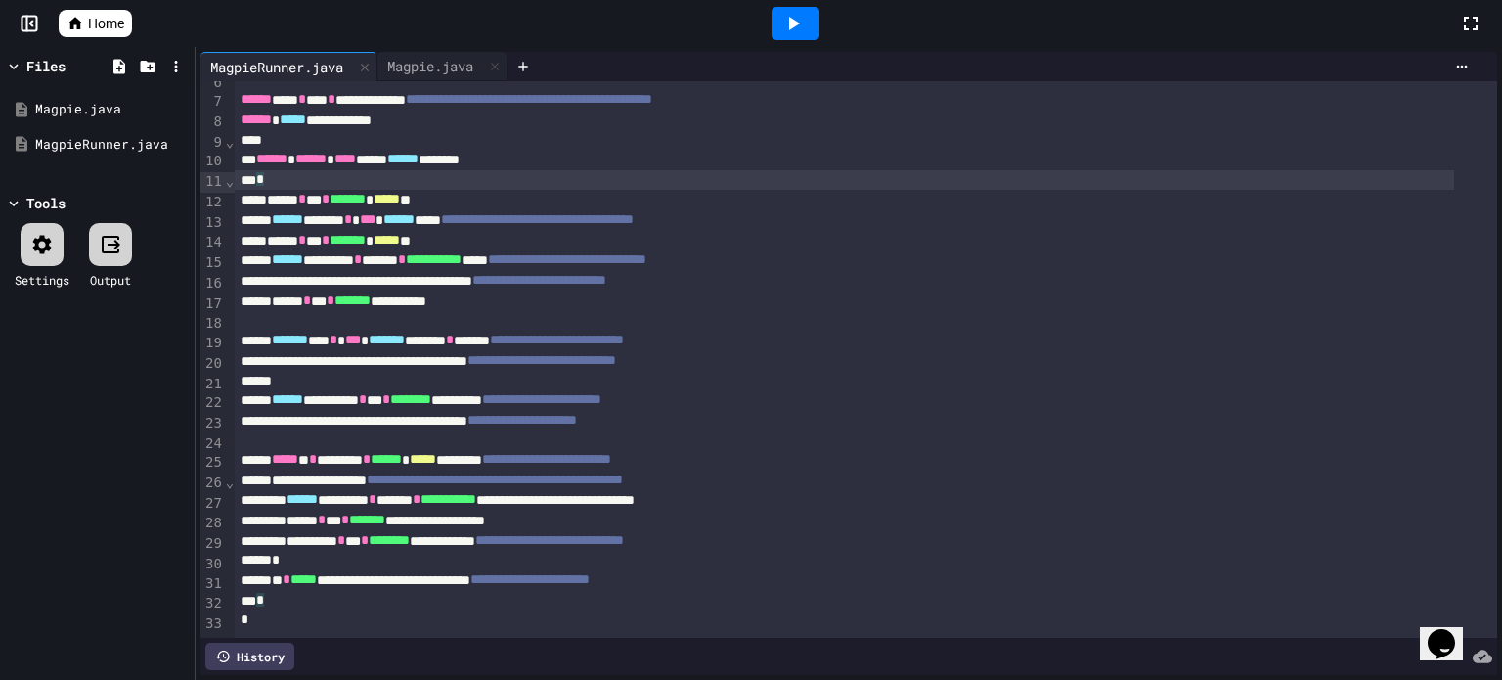
scroll to position [142, 0]
click at [267, 170] on div "*" at bounding box center [845, 180] width 1220 height 21
click at [460, 68] on div "Magpie.java" at bounding box center [431, 66] width 106 height 21
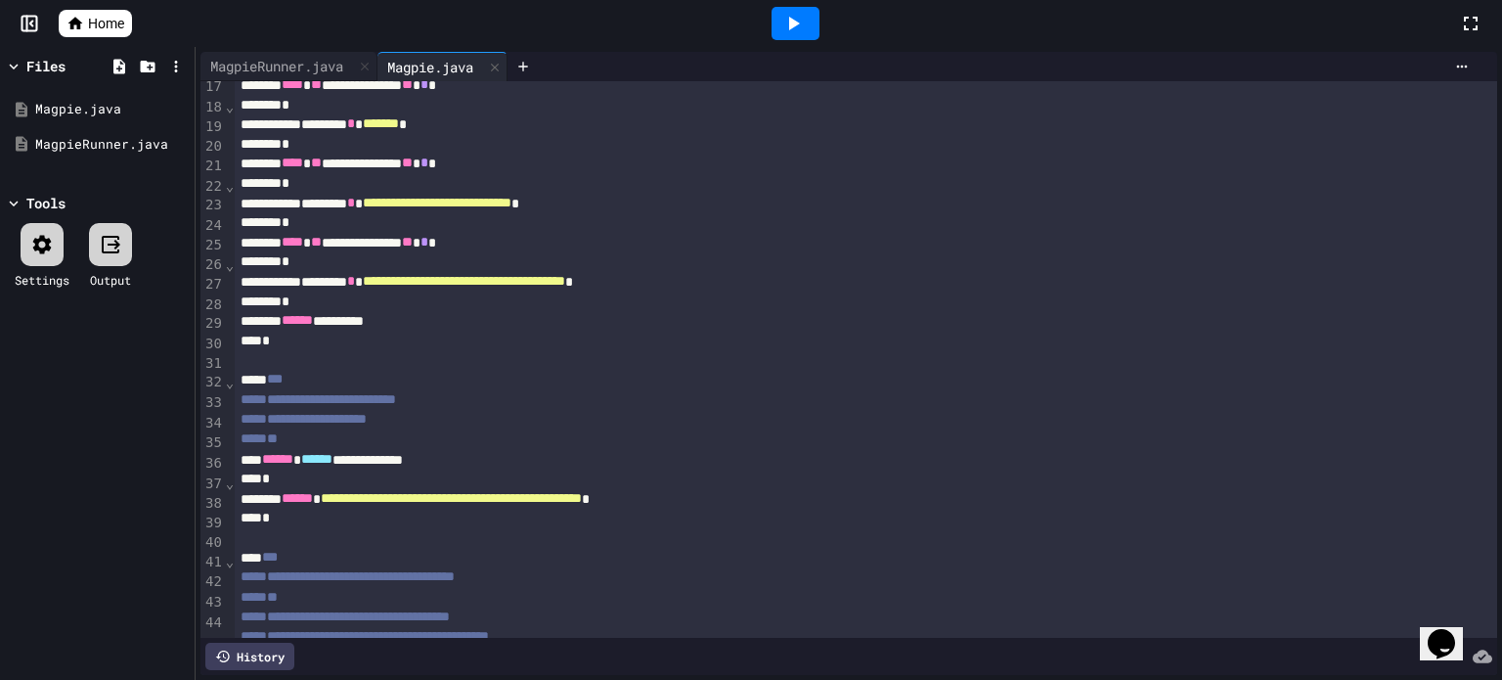
scroll to position [554, 0]
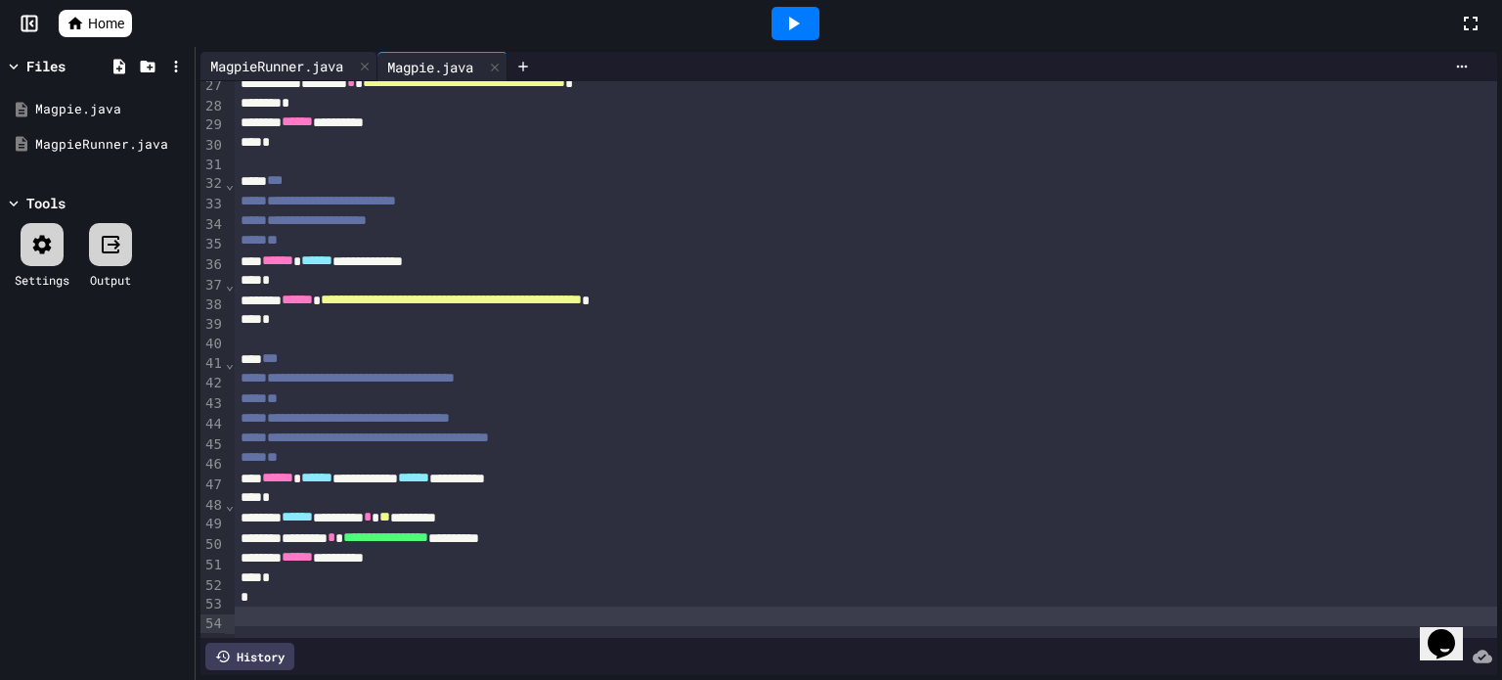
click at [290, 67] on div "MagpieRunner.java" at bounding box center [276, 66] width 153 height 21
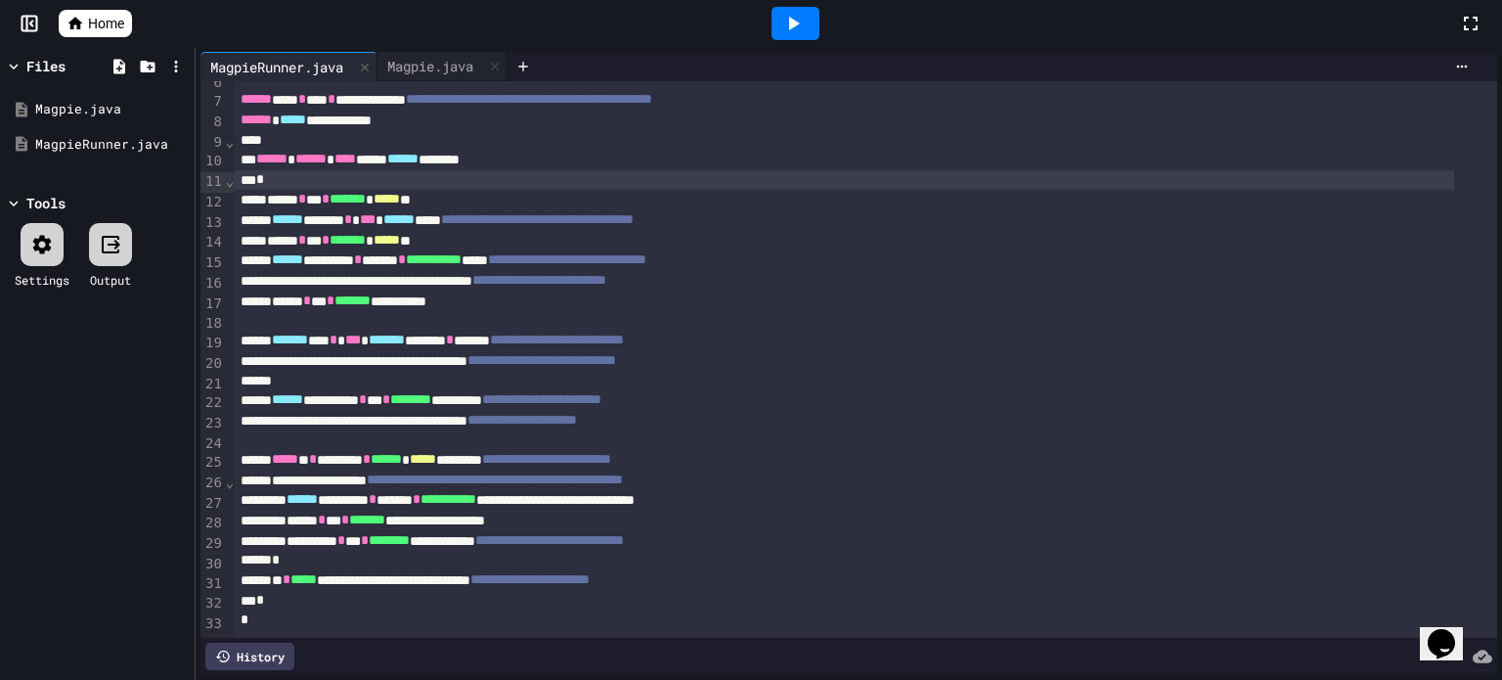
click at [281, 210] on div "**********" at bounding box center [845, 220] width 1220 height 21
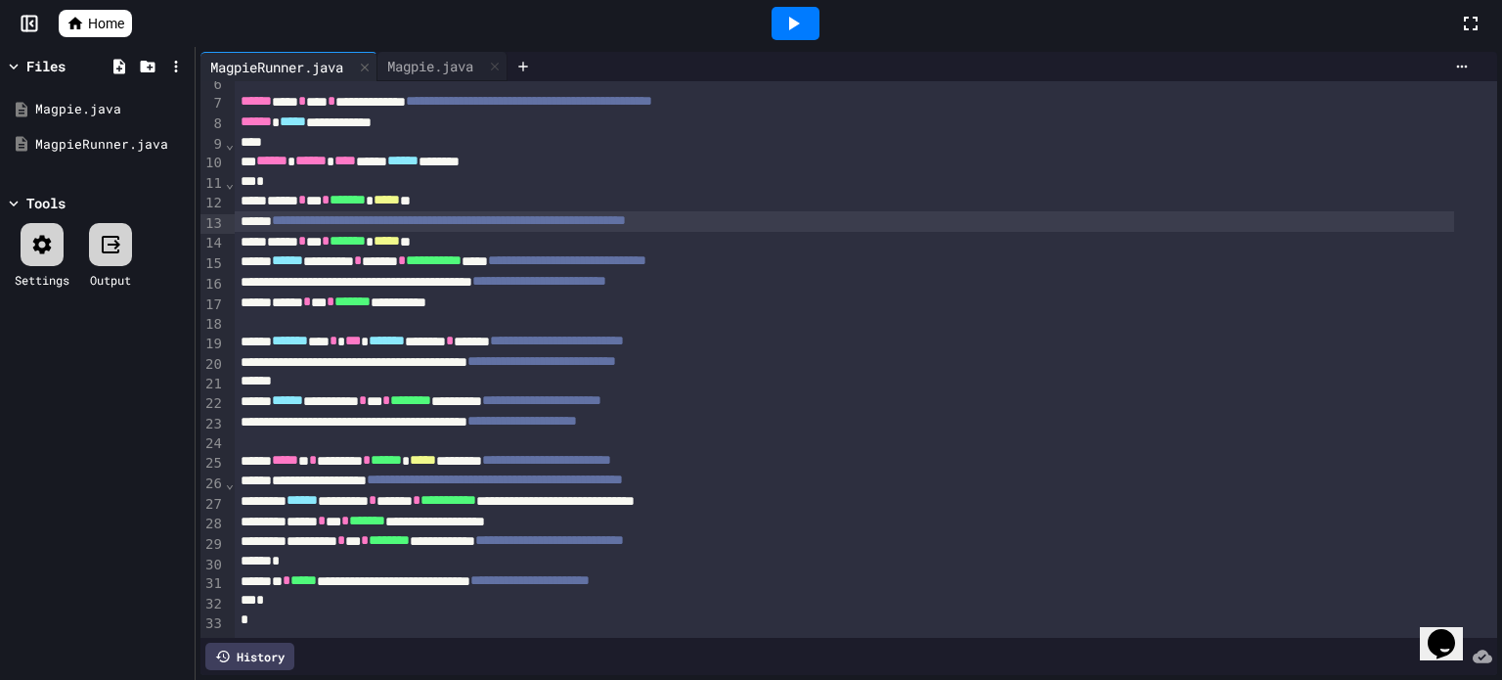
click at [278, 251] on div "**********" at bounding box center [845, 261] width 1220 height 21
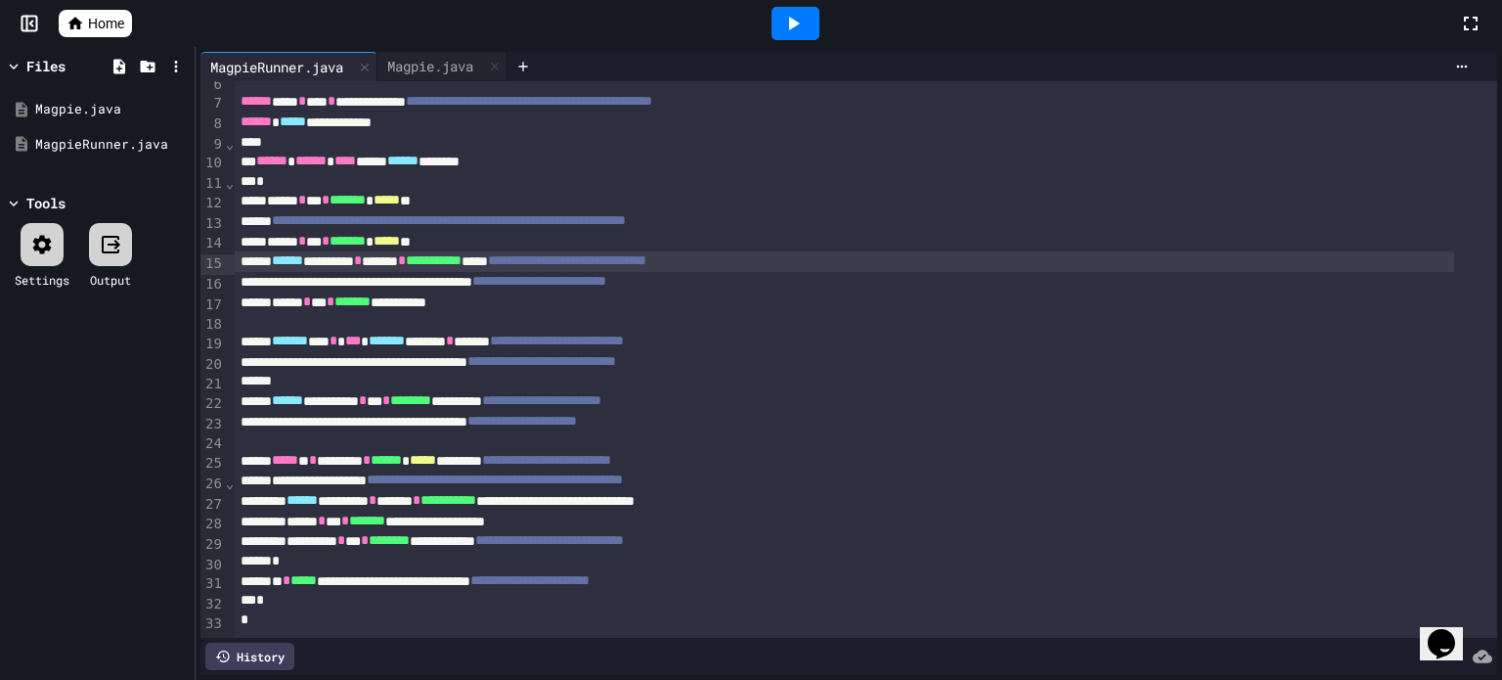
click at [282, 251] on div "**********" at bounding box center [845, 261] width 1220 height 21
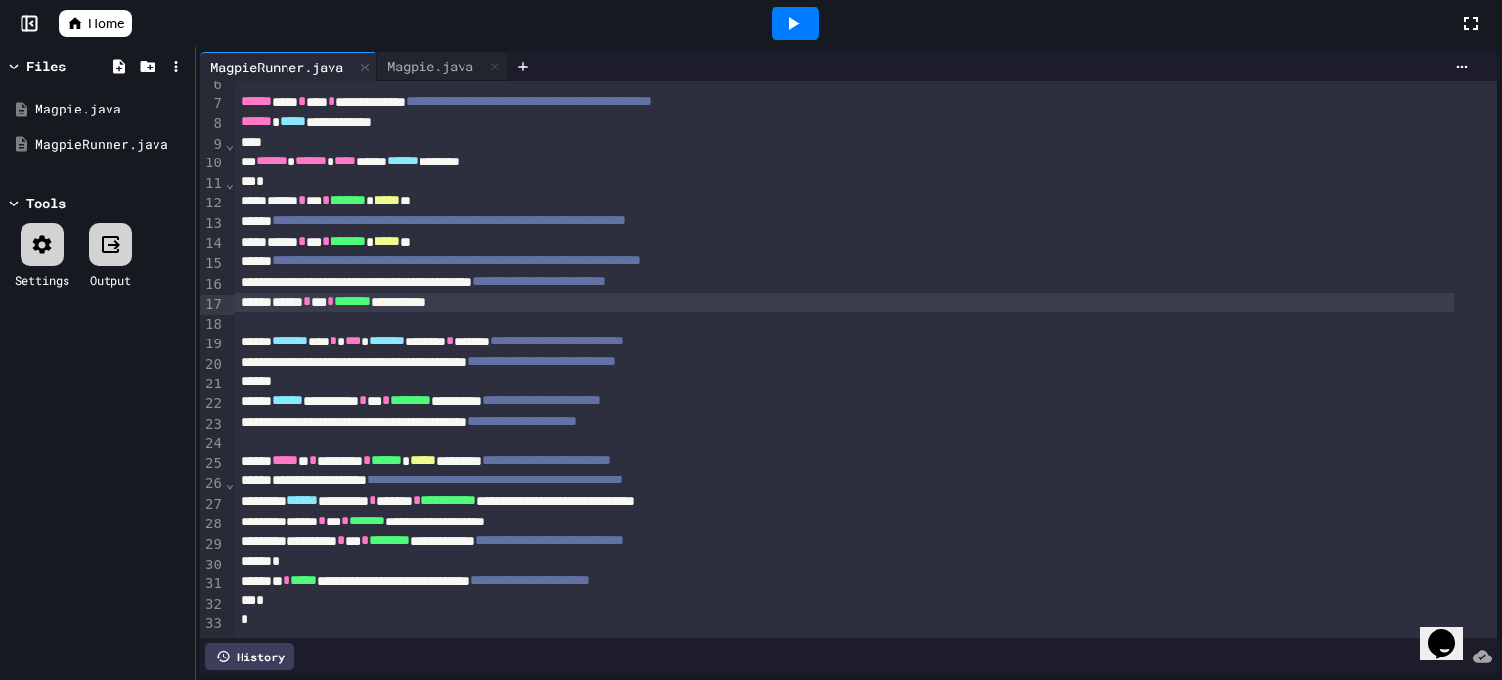
click at [280, 292] on div "**********" at bounding box center [845, 302] width 1220 height 21
click at [283, 292] on div "**********" at bounding box center [845, 302] width 1220 height 21
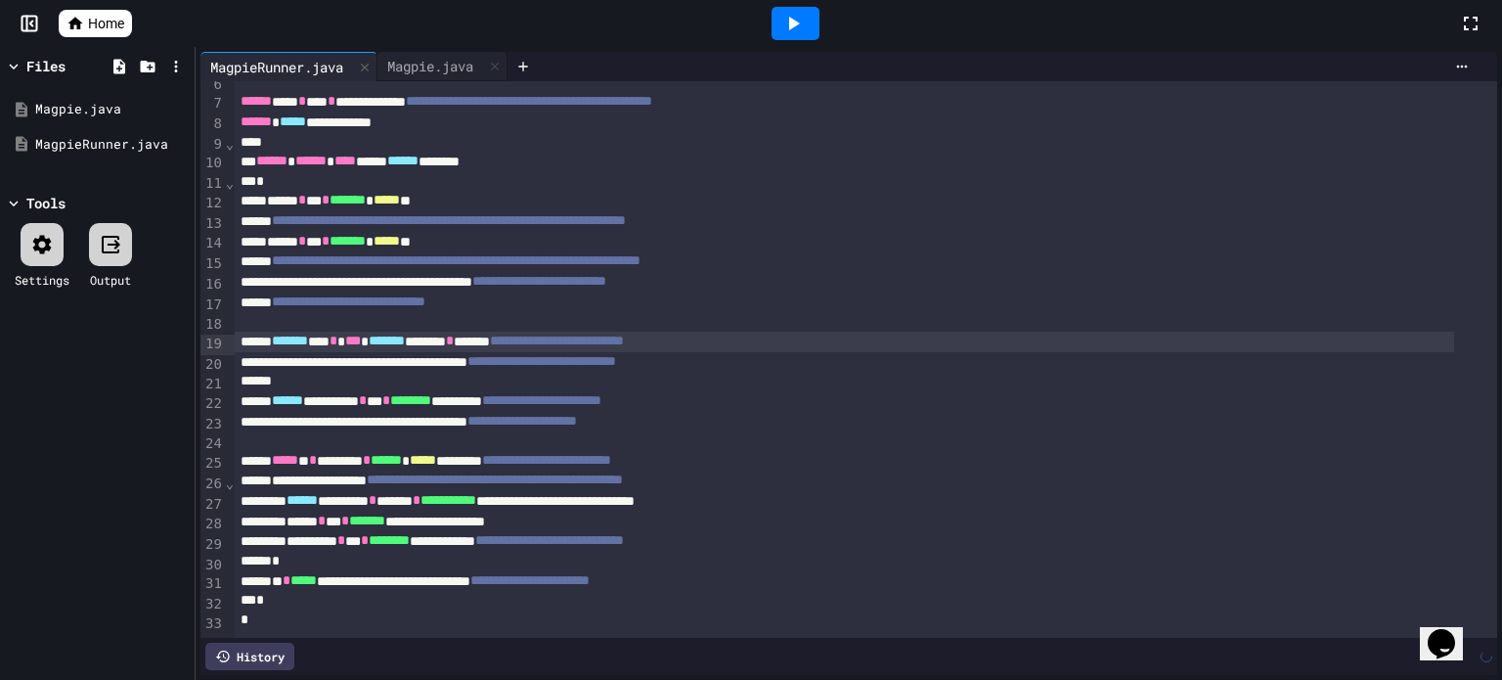
click at [282, 332] on div "**********" at bounding box center [845, 342] width 1220 height 21
click at [284, 393] on span "******" at bounding box center [287, 400] width 31 height 14
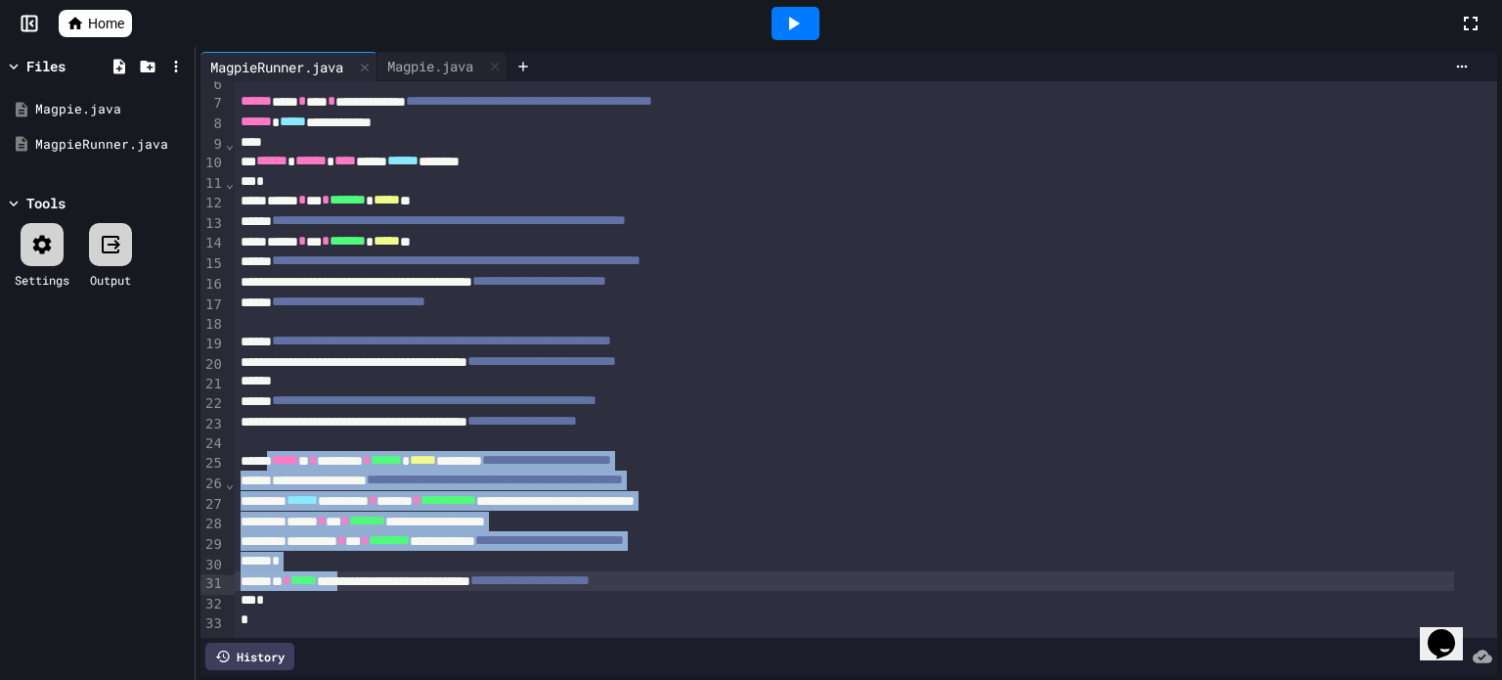
drag, startPoint x: 276, startPoint y: 440, endPoint x: 374, endPoint y: 553, distance: 149.0
click at [374, 553] on div "**********" at bounding box center [866, 301] width 1263 height 663
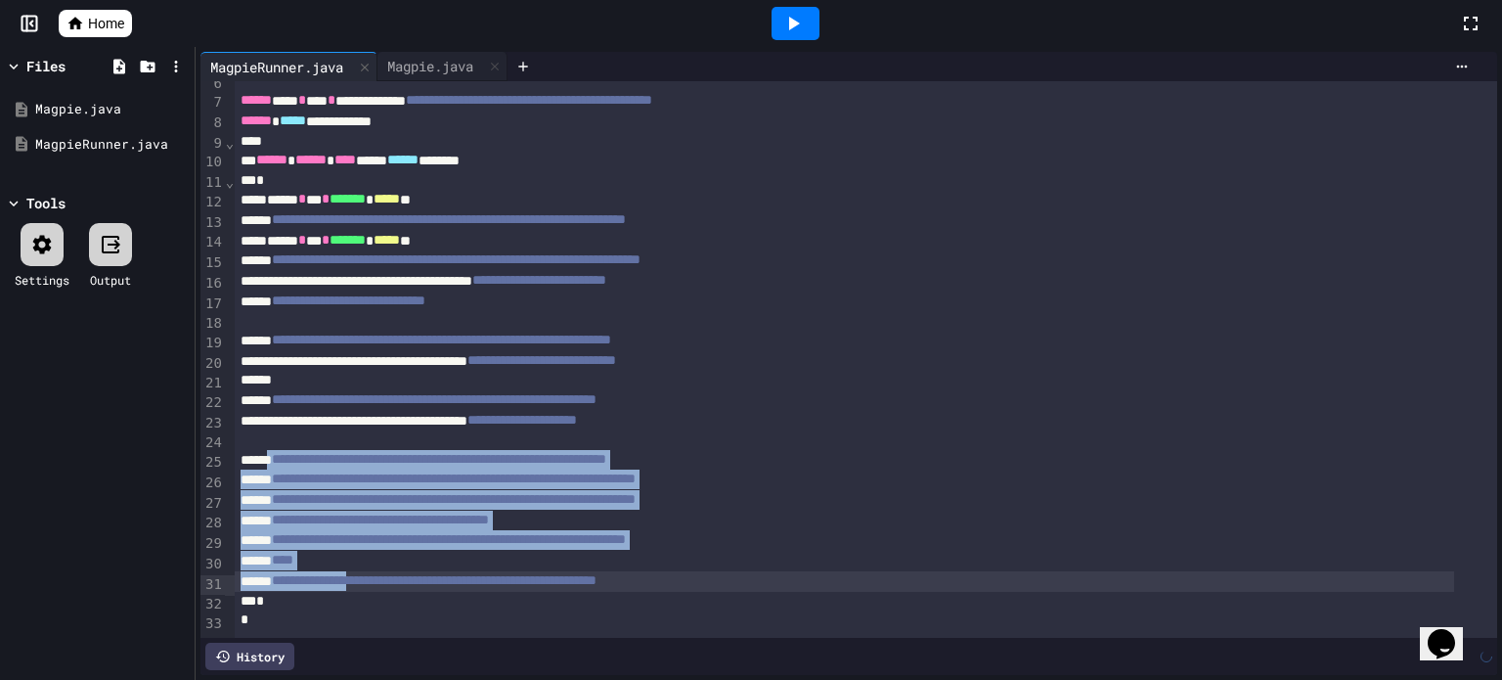
scroll to position [141, 0]
click at [797, 25] on icon at bounding box center [792, 23] width 23 height 23
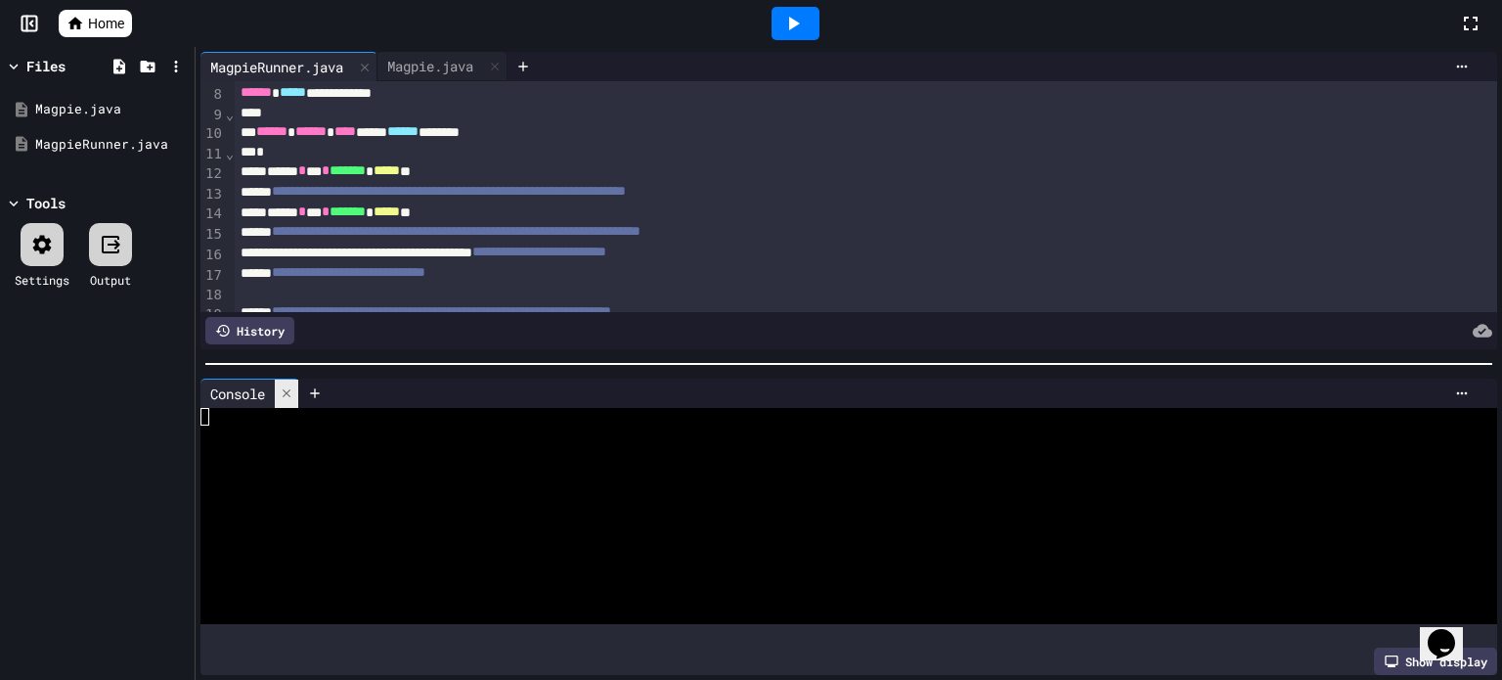
click at [286, 389] on icon at bounding box center [287, 393] width 8 height 8
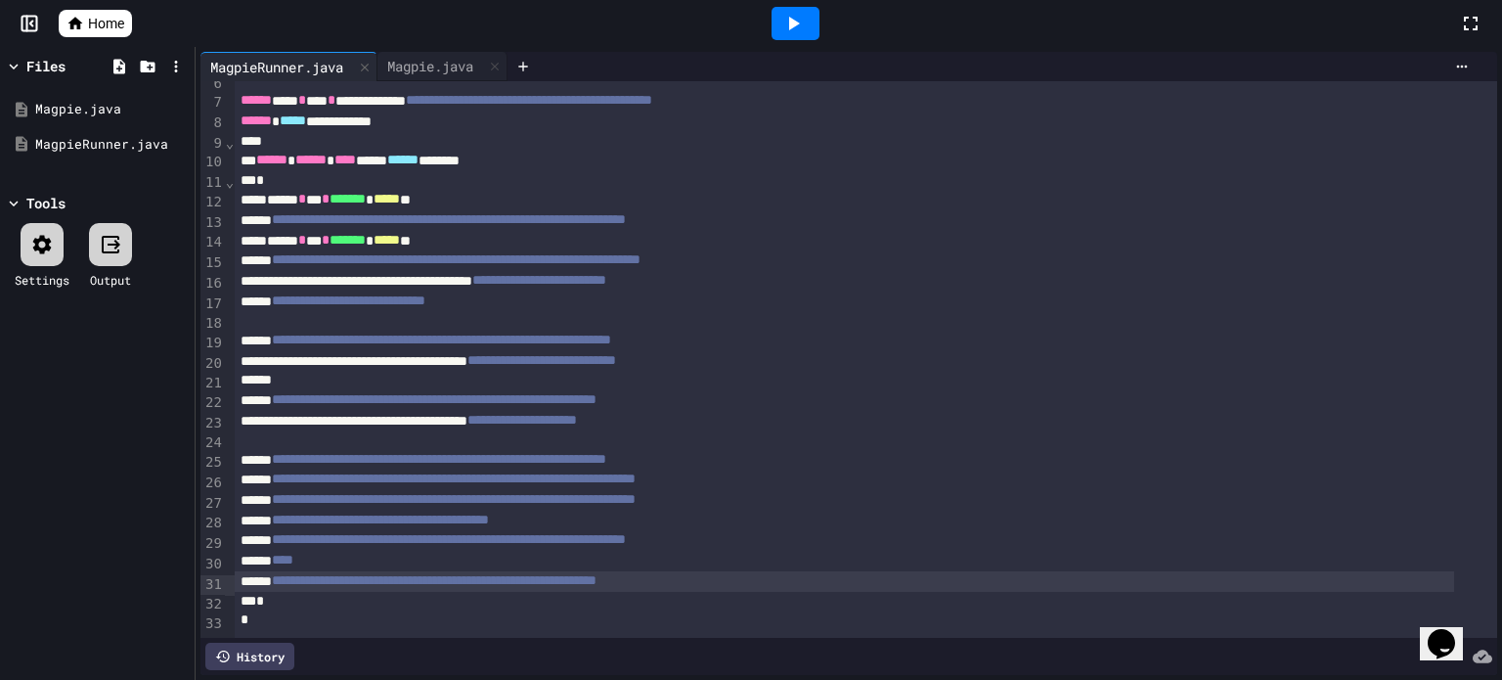
click at [436, 351] on div "**********" at bounding box center [845, 361] width 1220 height 21
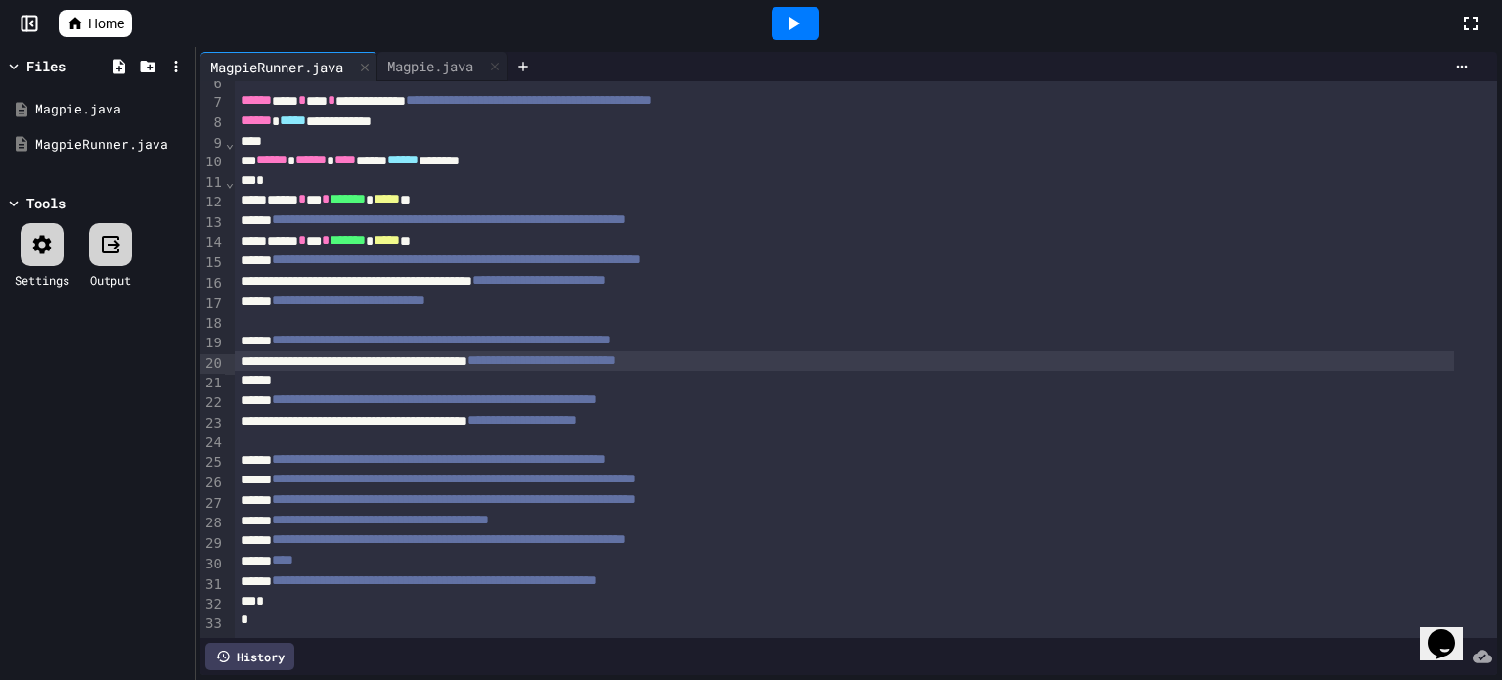
scroll to position [0, 0]
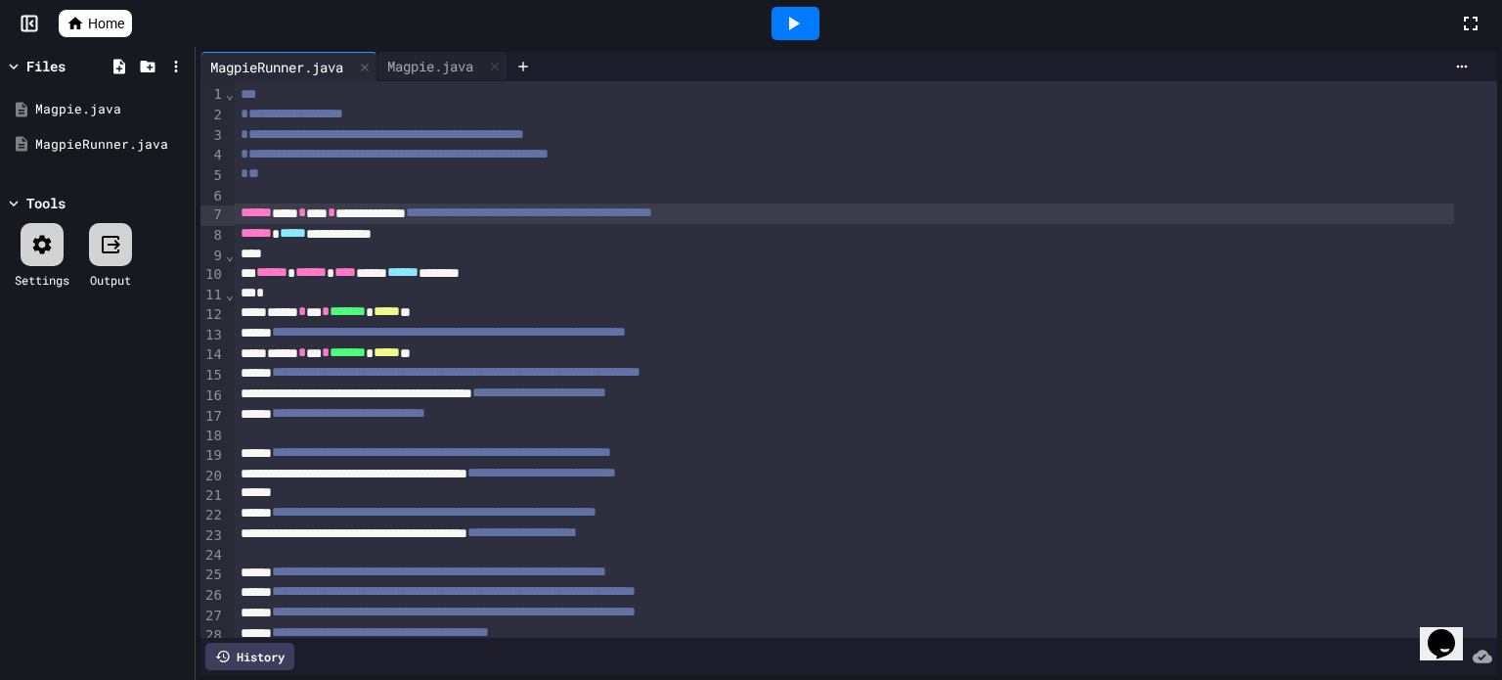
click at [235, 213] on div "**********" at bounding box center [845, 213] width 1220 height 21
click at [798, 22] on icon at bounding box center [794, 24] width 11 height 14
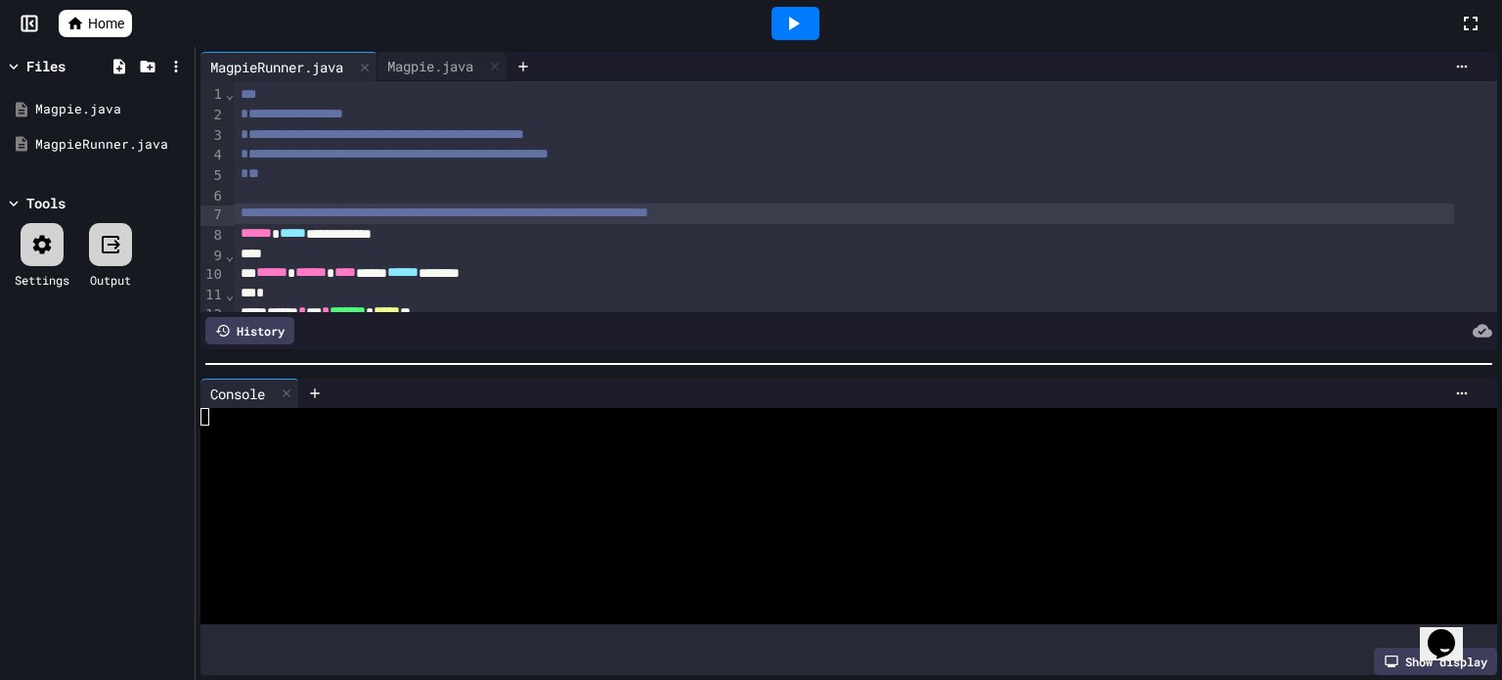
click at [798, 22] on icon at bounding box center [792, 23] width 23 height 23
click at [286, 389] on icon at bounding box center [287, 393] width 8 height 8
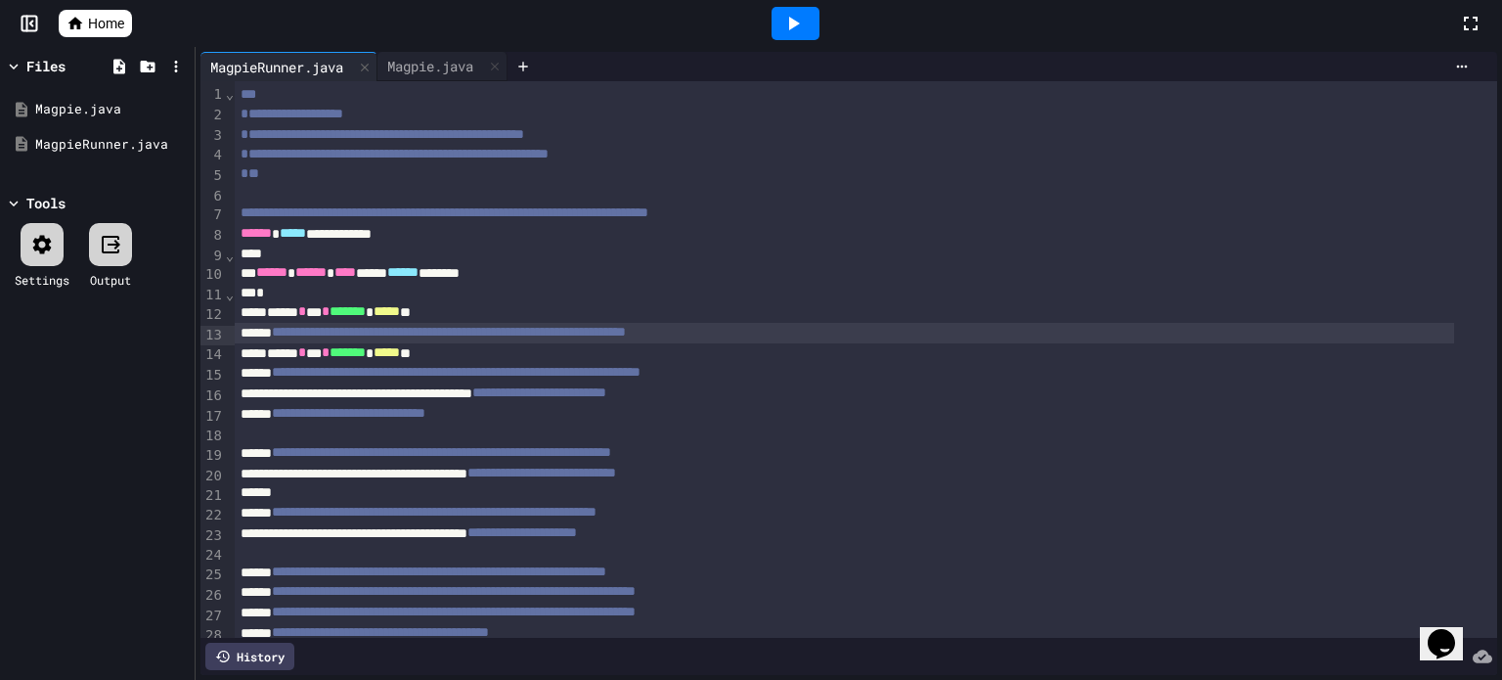
click at [1016, 218] on div at bounding box center [751, 340] width 1502 height 680
click at [1454, 62] on icon at bounding box center [1462, 67] width 16 height 16
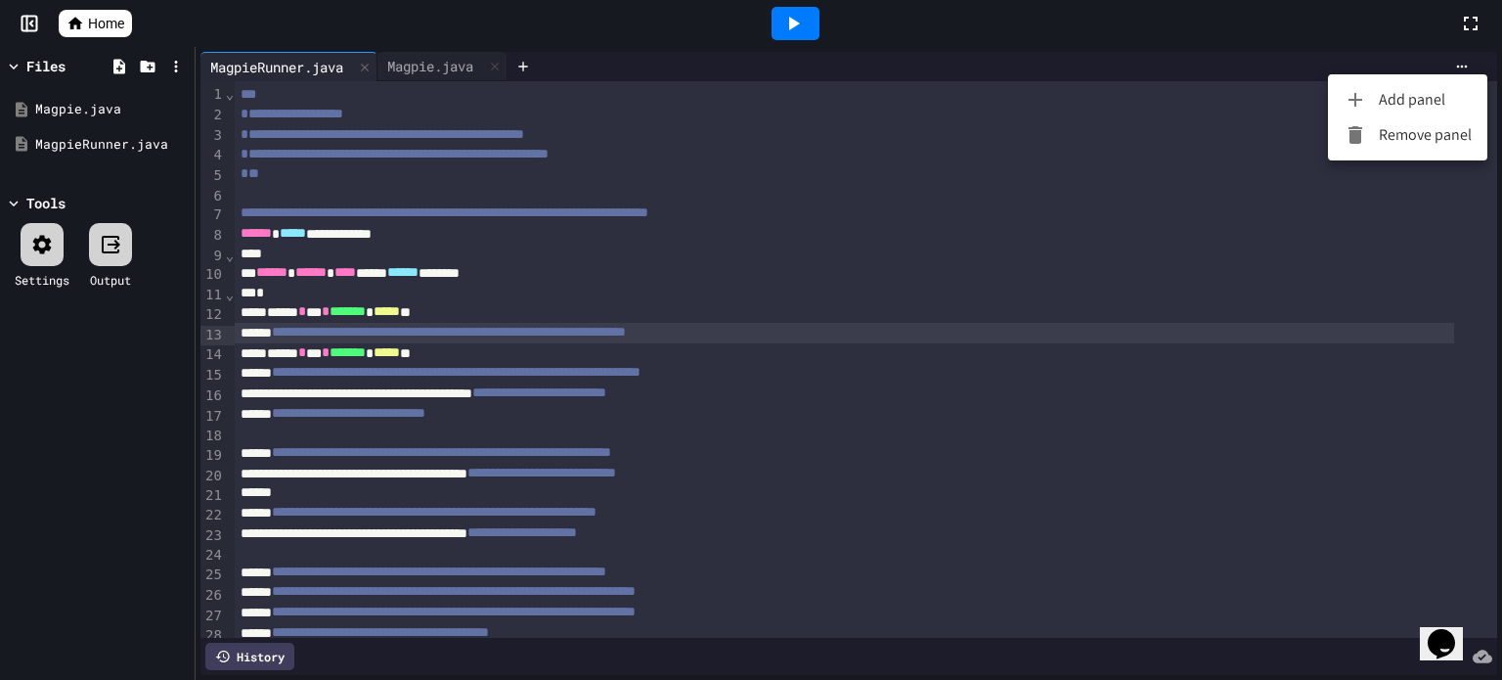
click at [1178, 254] on div at bounding box center [751, 340] width 1502 height 680
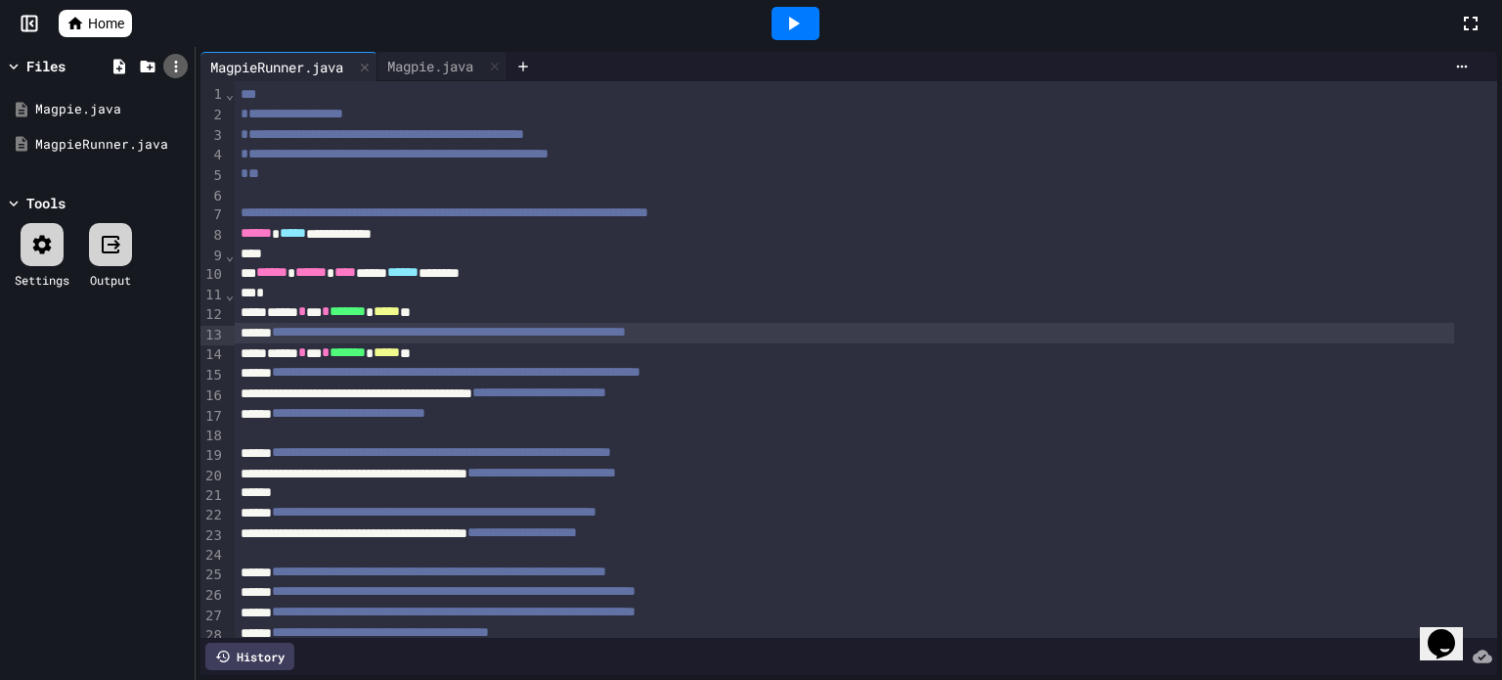
click at [178, 67] on icon at bounding box center [176, 67] width 18 height 18
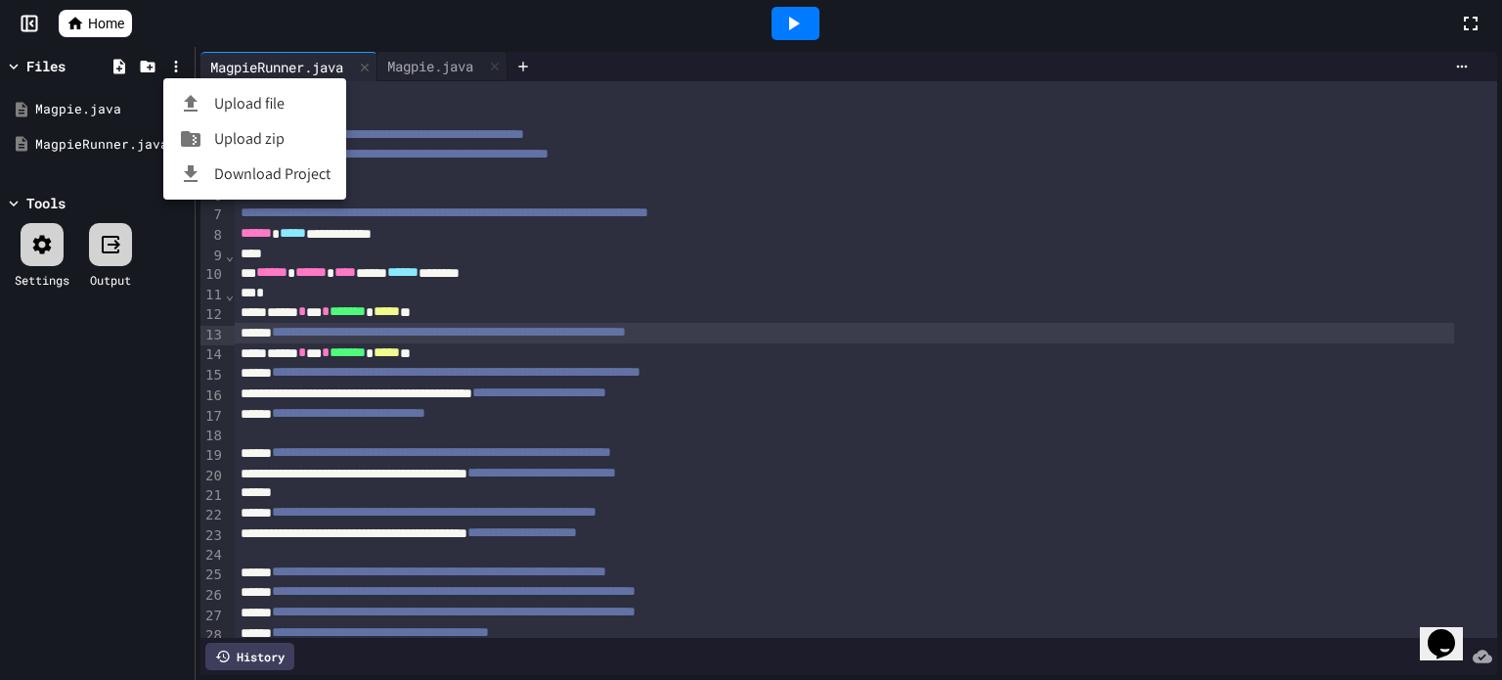
click at [857, 386] on div at bounding box center [751, 340] width 1502 height 680
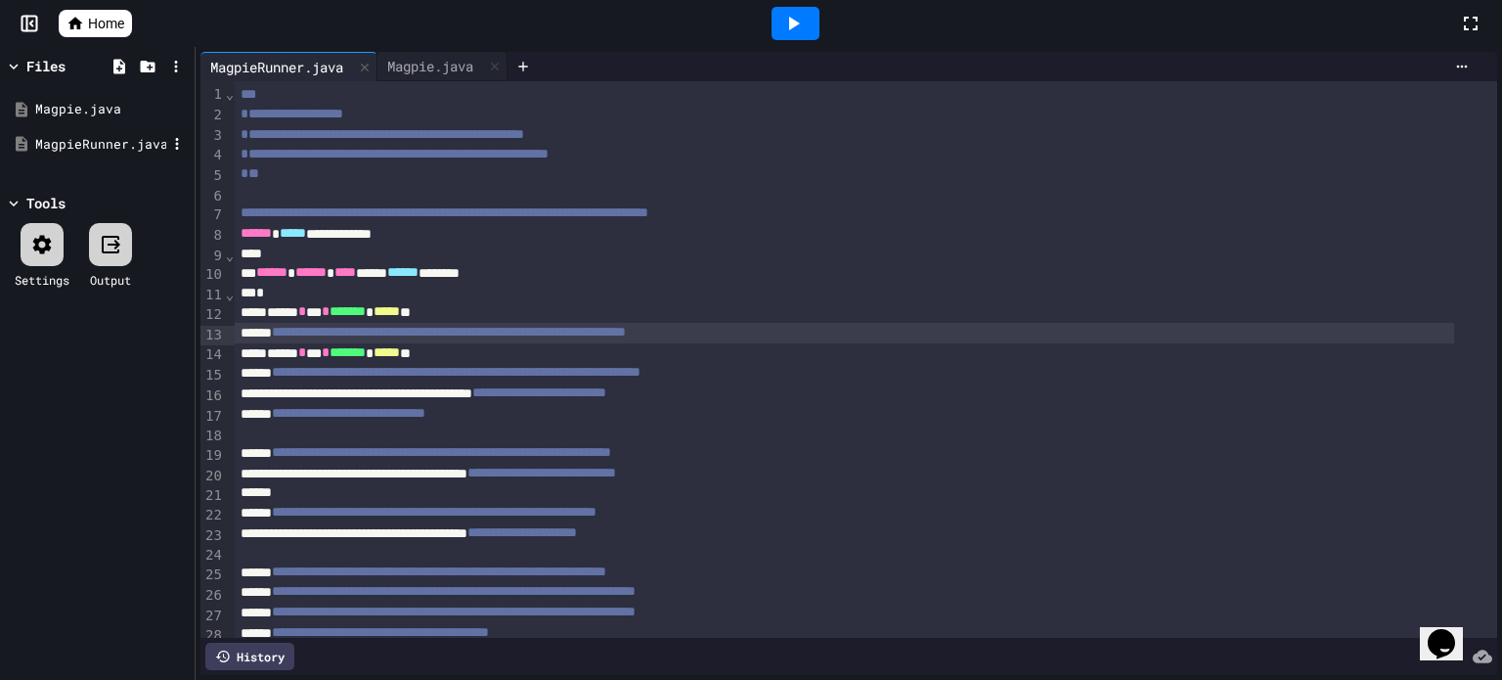
click at [95, 139] on div "MagpieRunner.java" at bounding box center [100, 145] width 131 height 20
drag, startPoint x: 290, startPoint y: 66, endPoint x: 106, endPoint y: 145, distance: 201.1
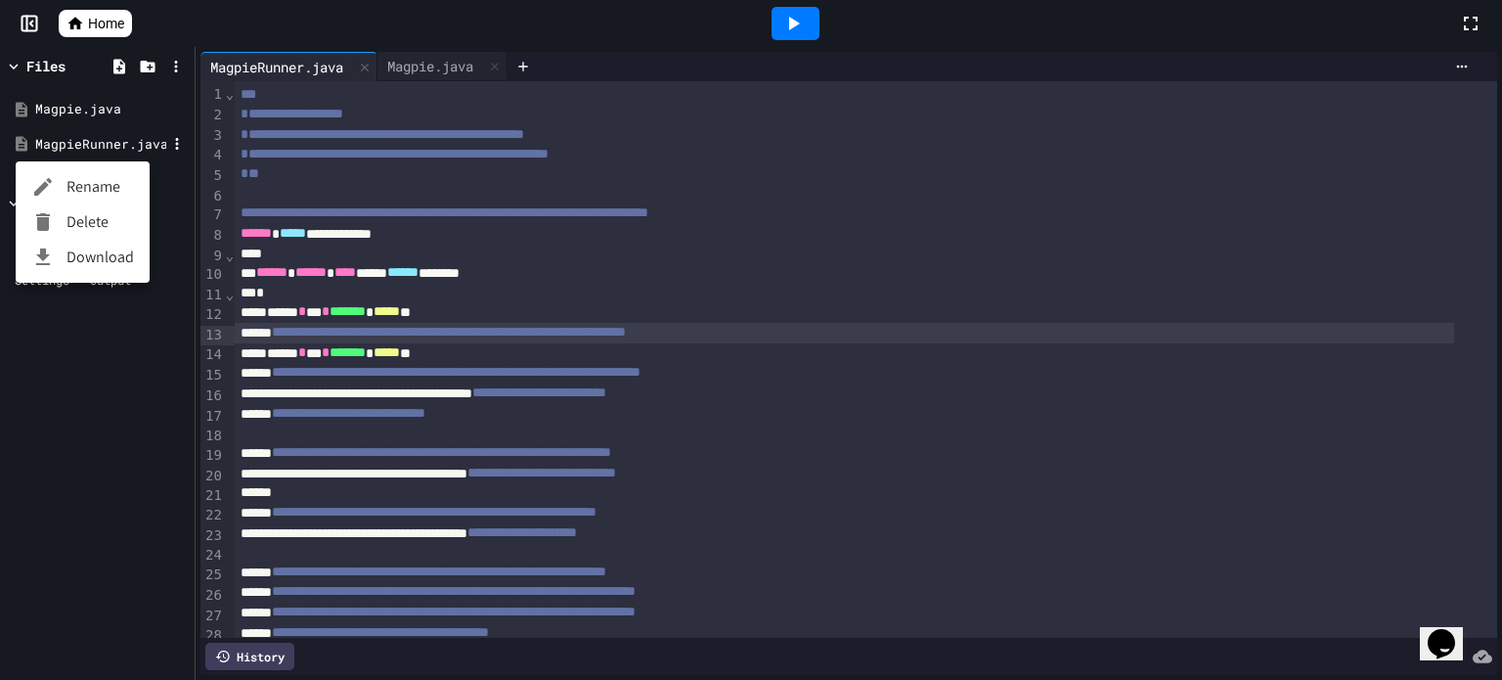
click at [105, 190] on li "Rename" at bounding box center [83, 186] width 134 height 35
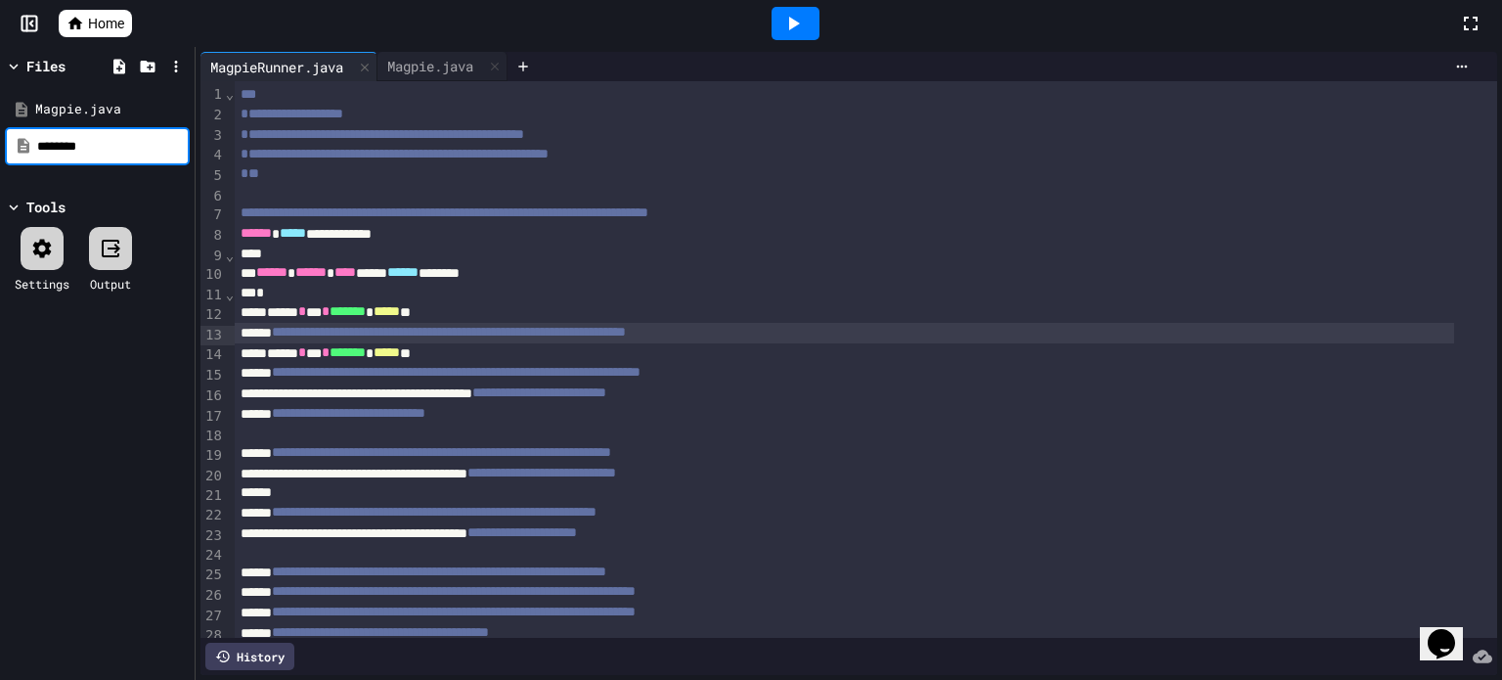
type input "*********"
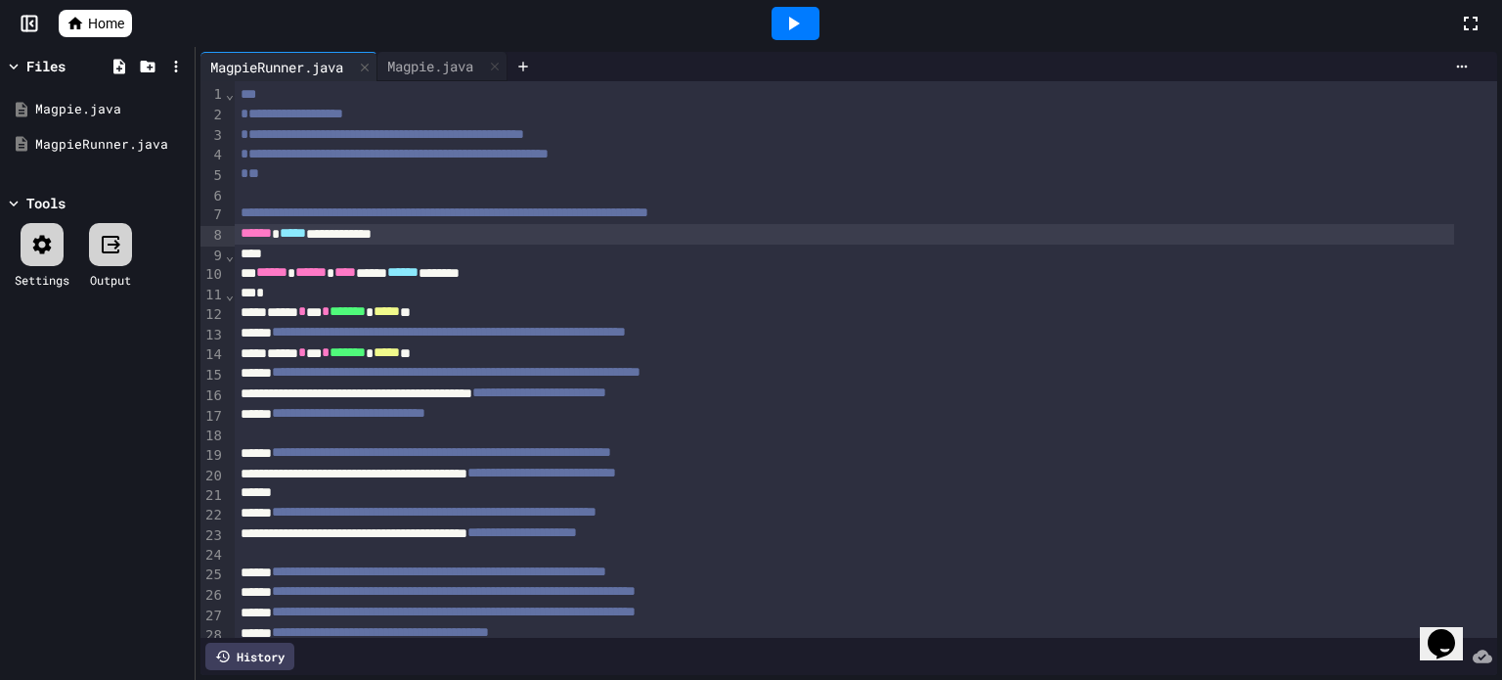
click at [407, 235] on div "**********" at bounding box center [845, 234] width 1220 height 21
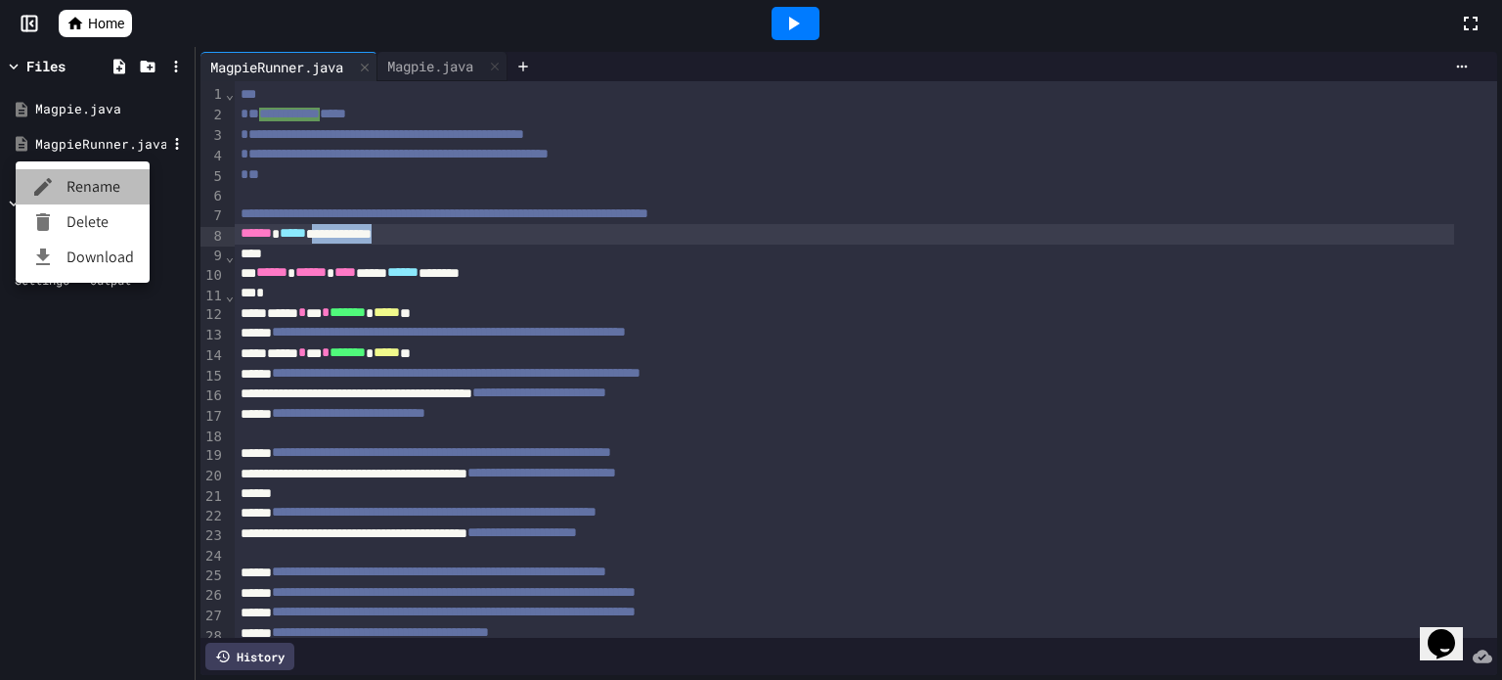
click at [98, 195] on li "Rename" at bounding box center [83, 186] width 134 height 35
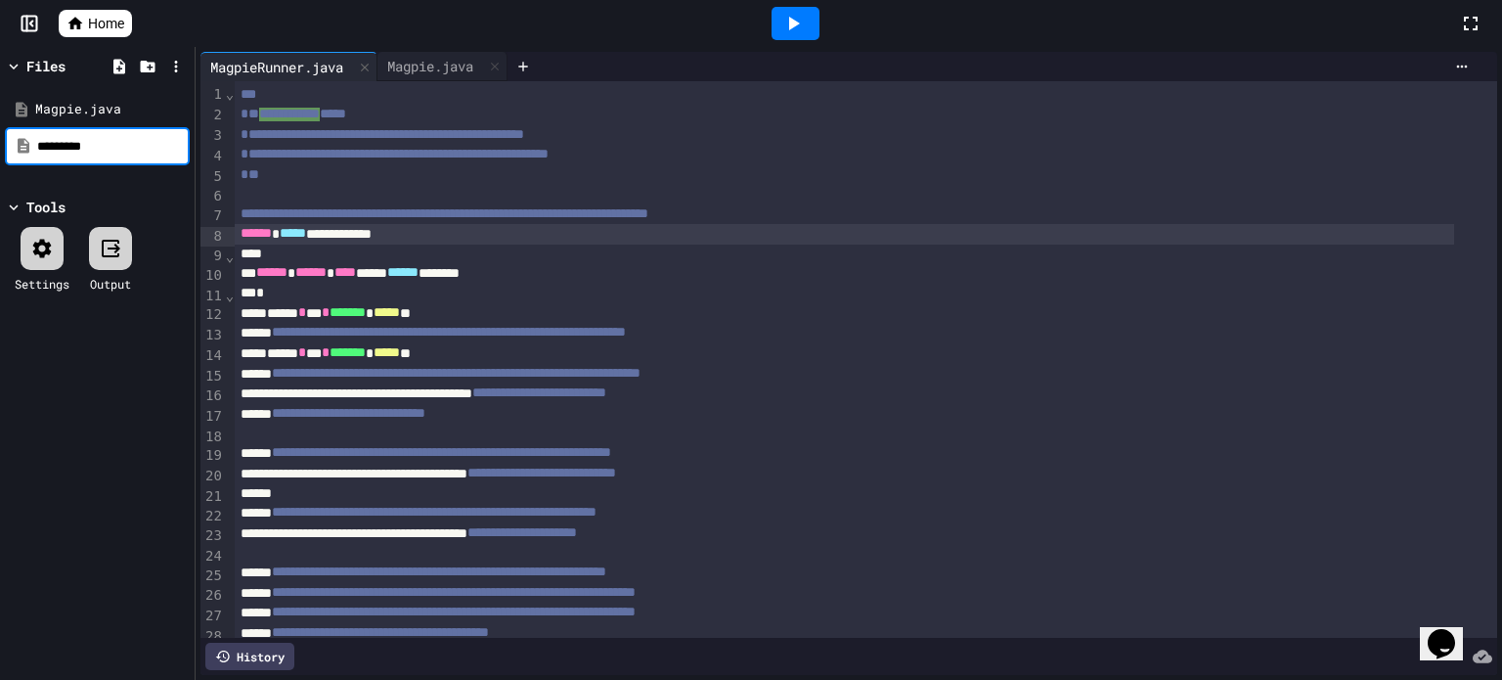
type input "*********"
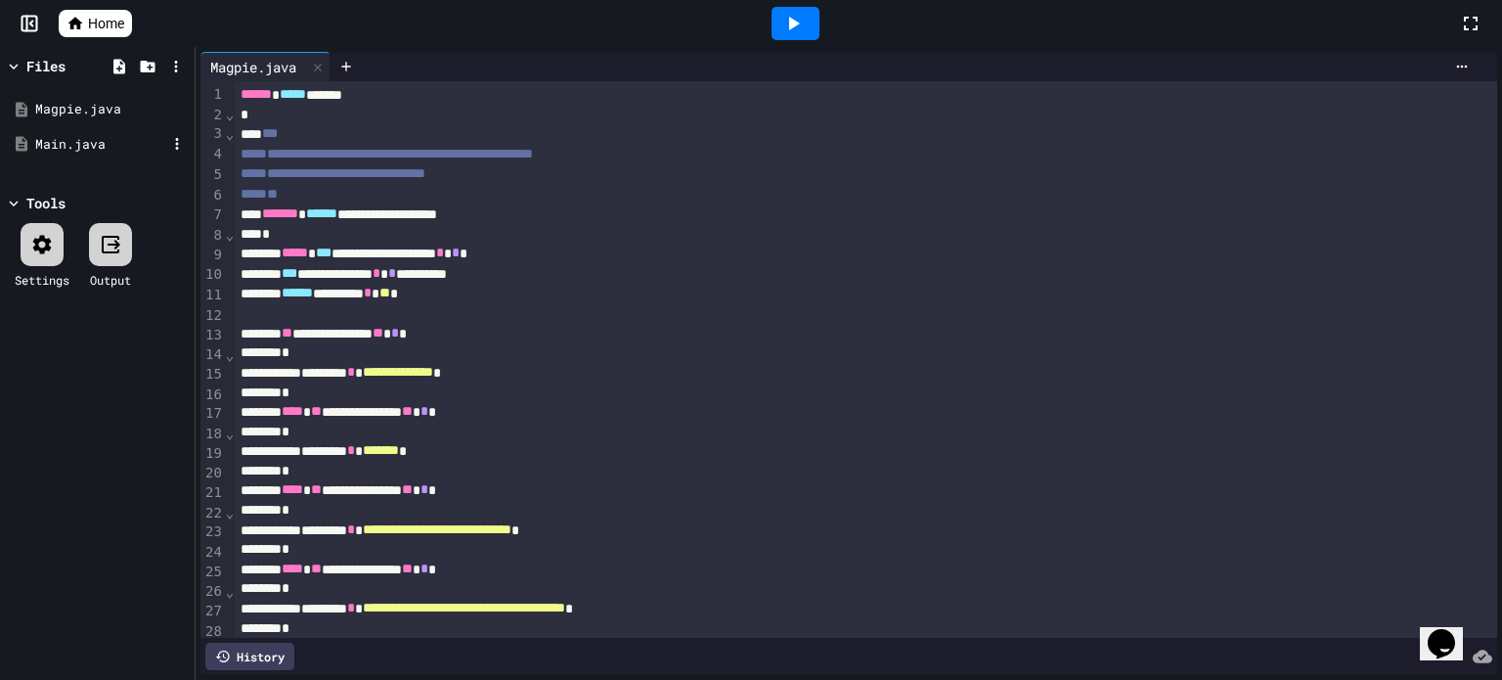
click at [74, 142] on div "Main.java" at bounding box center [100, 145] width 131 height 20
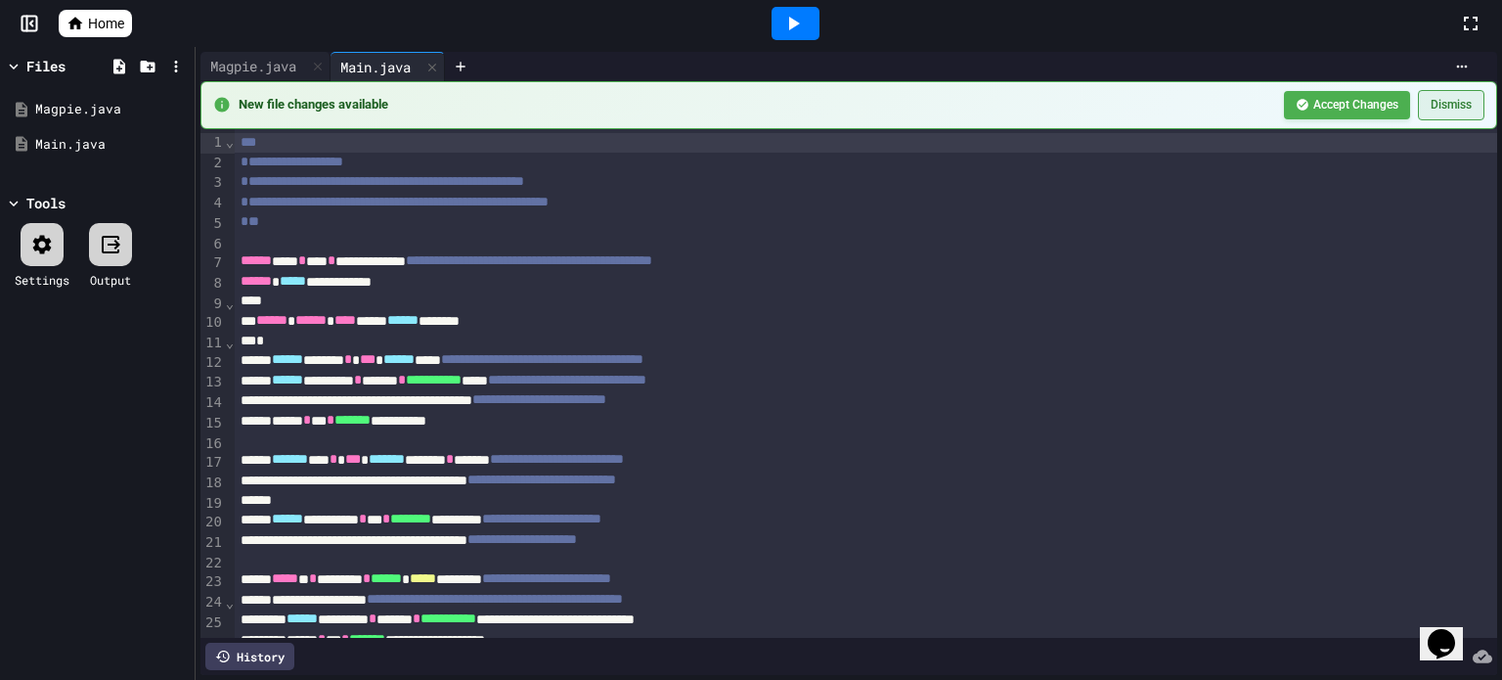
click at [1439, 105] on button "Dismiss" at bounding box center [1451, 105] width 67 height 30
click at [383, 287] on div "**********" at bounding box center [845, 282] width 1220 height 21
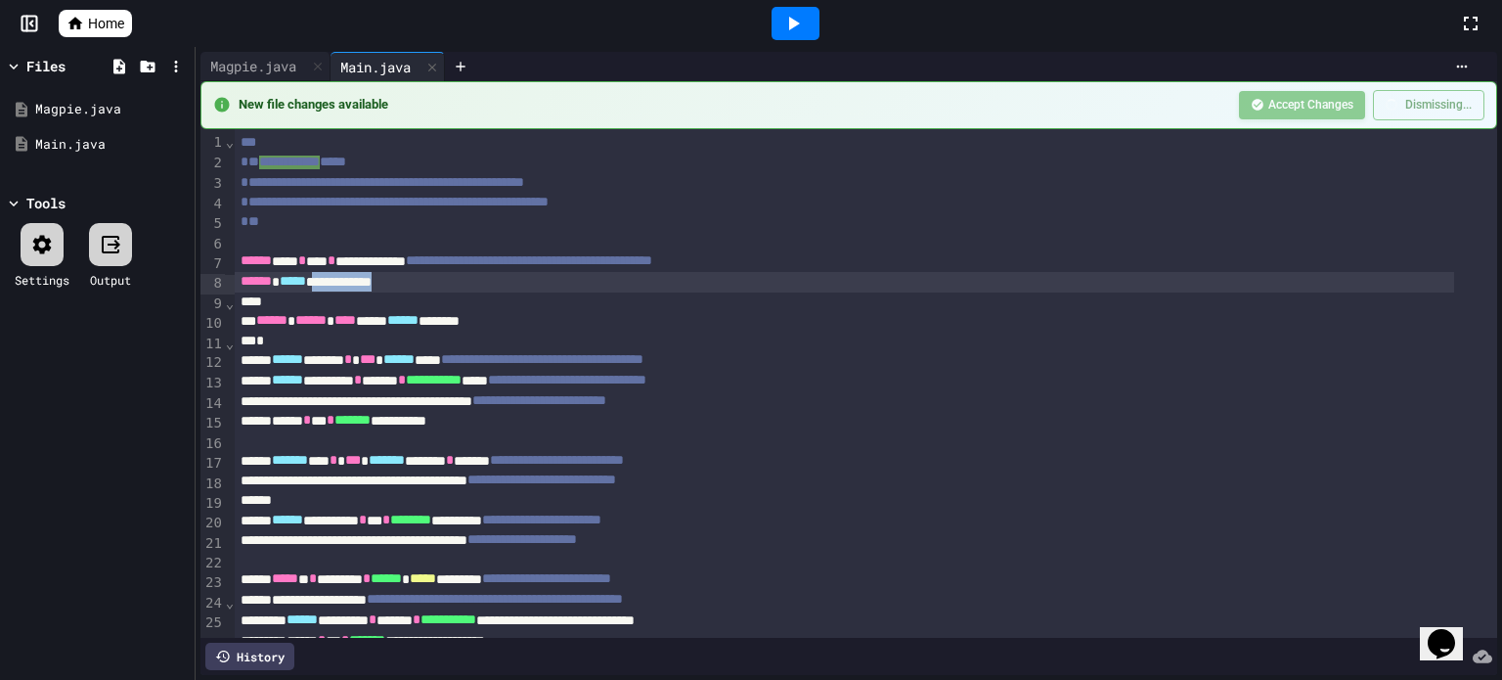
click at [383, 287] on div "**********" at bounding box center [845, 282] width 1220 height 21
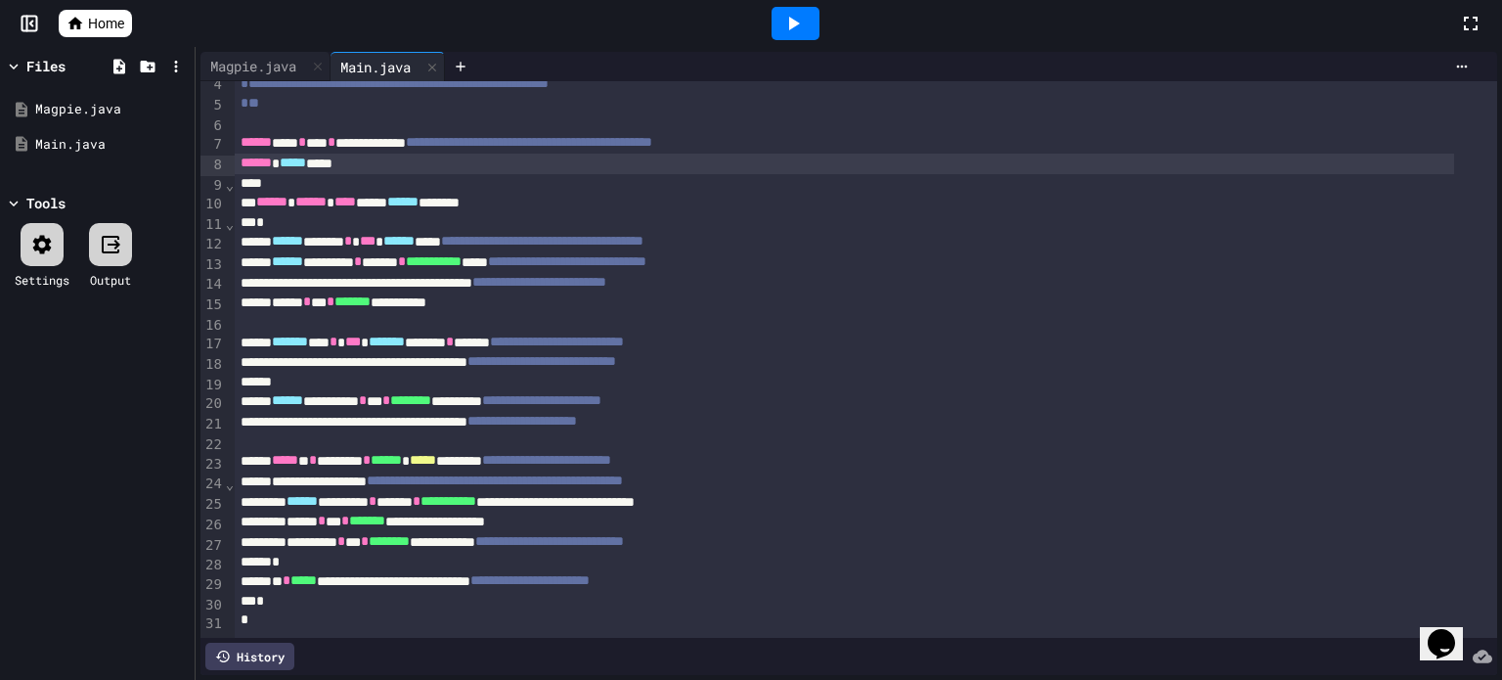
scroll to position [99, 0]
click at [1145, 333] on div "**********" at bounding box center [845, 343] width 1220 height 21
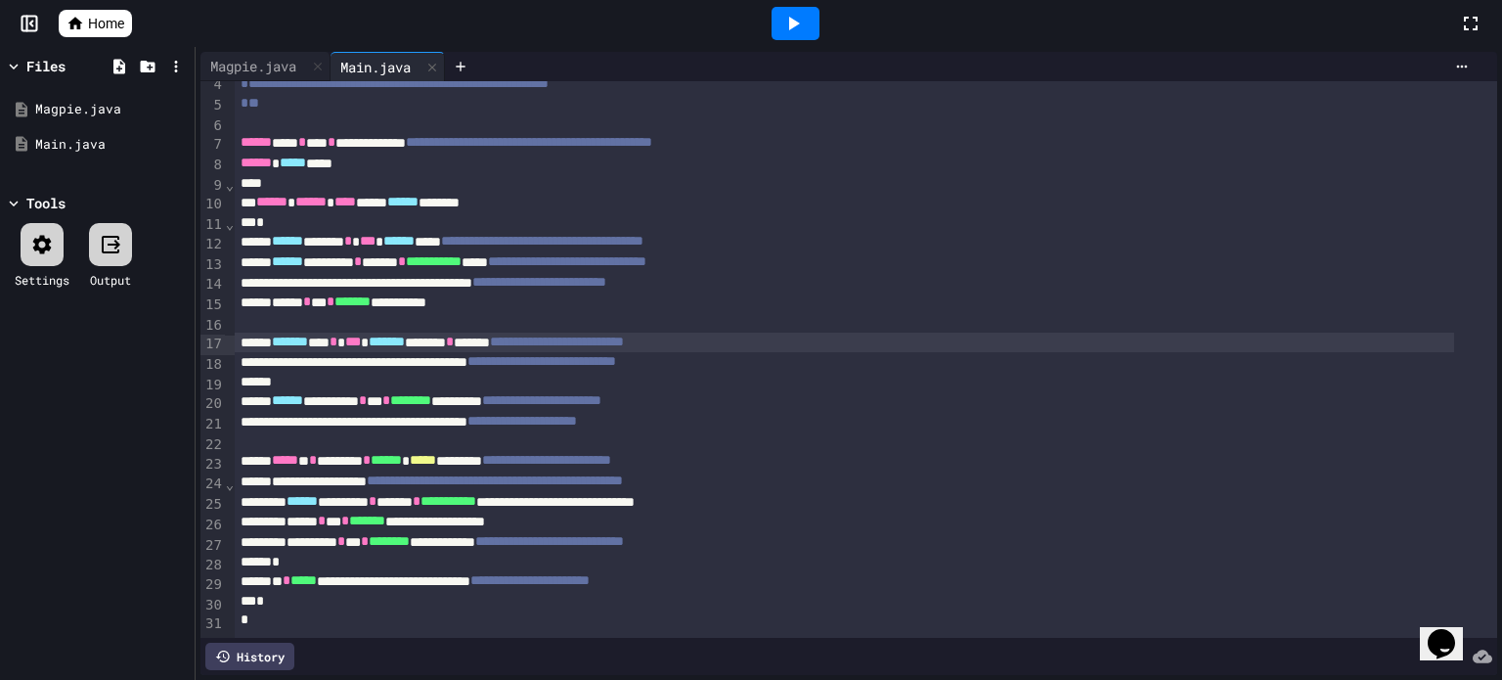
click at [792, 20] on icon at bounding box center [794, 24] width 11 height 14
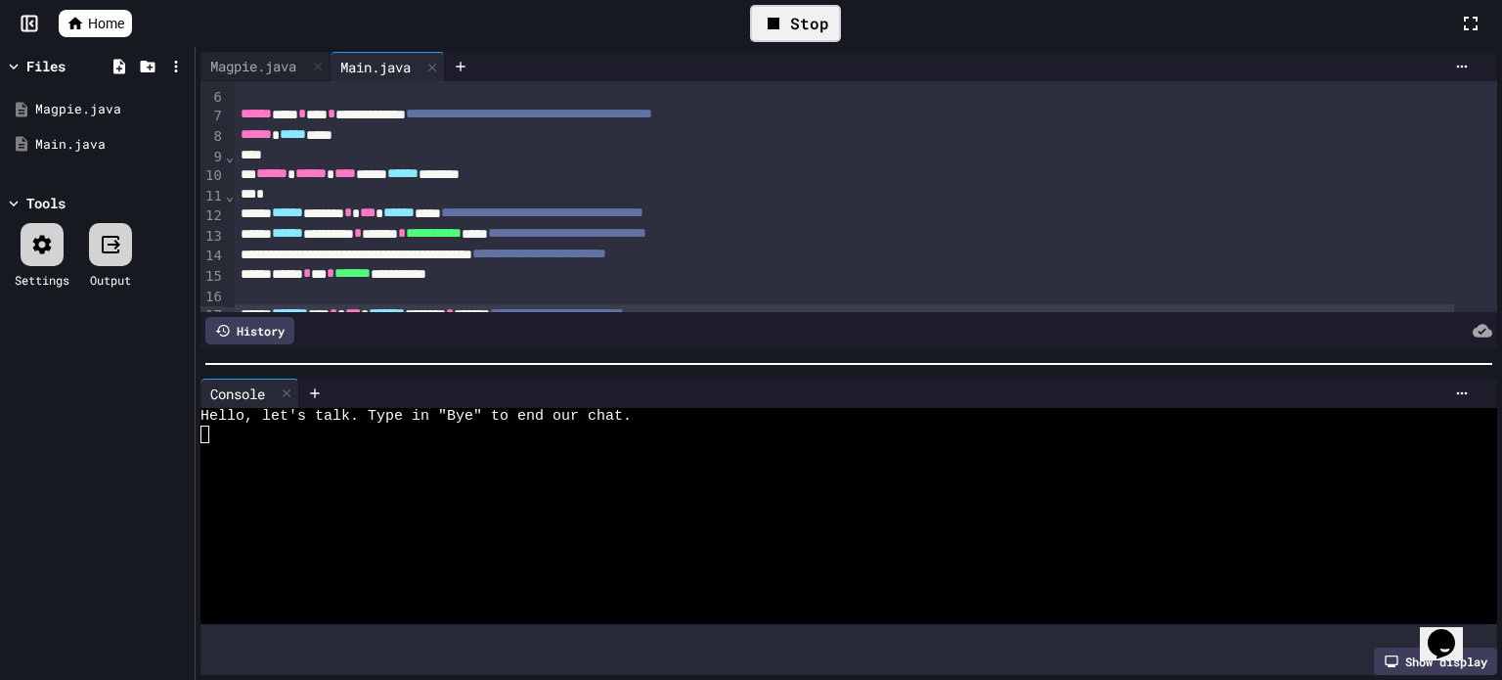
click at [846, 479] on div at bounding box center [829, 488] width 1259 height 18
type textarea "*"
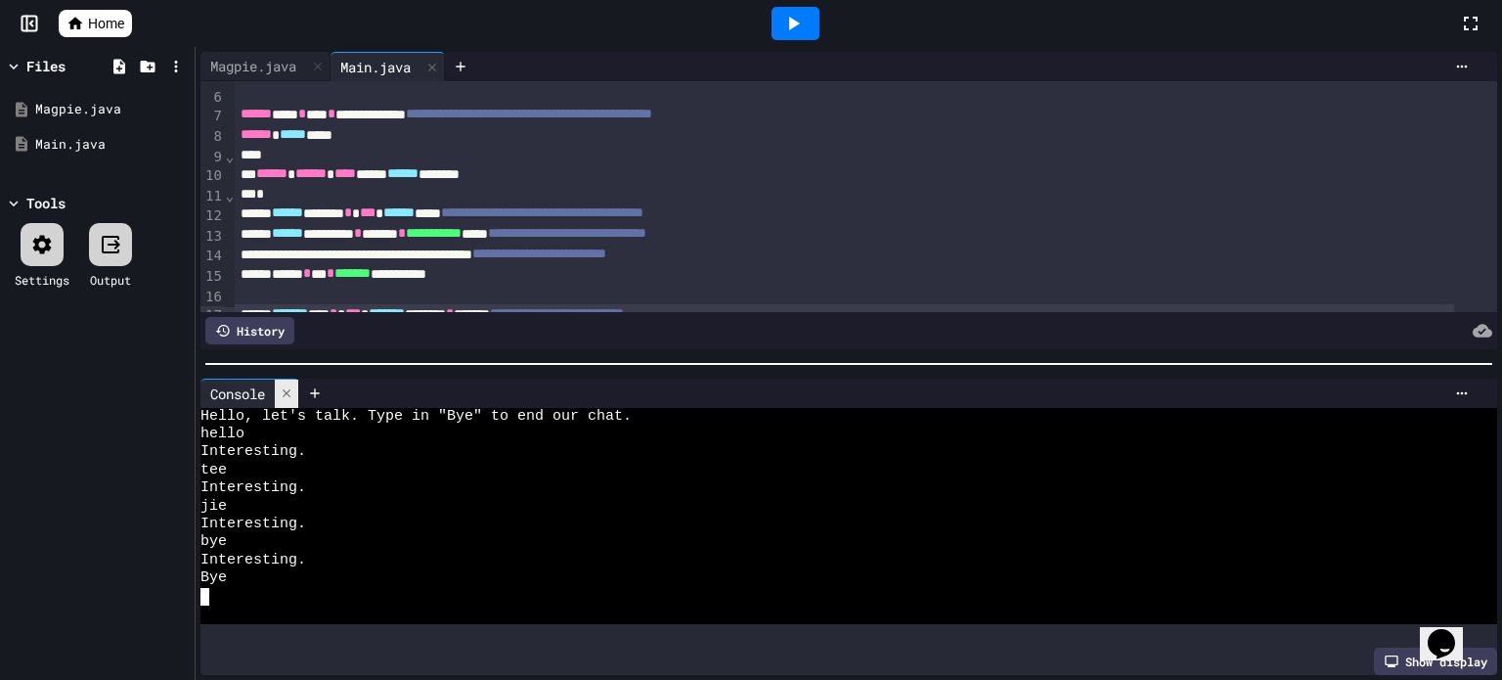
click at [286, 379] on div at bounding box center [286, 393] width 23 height 28
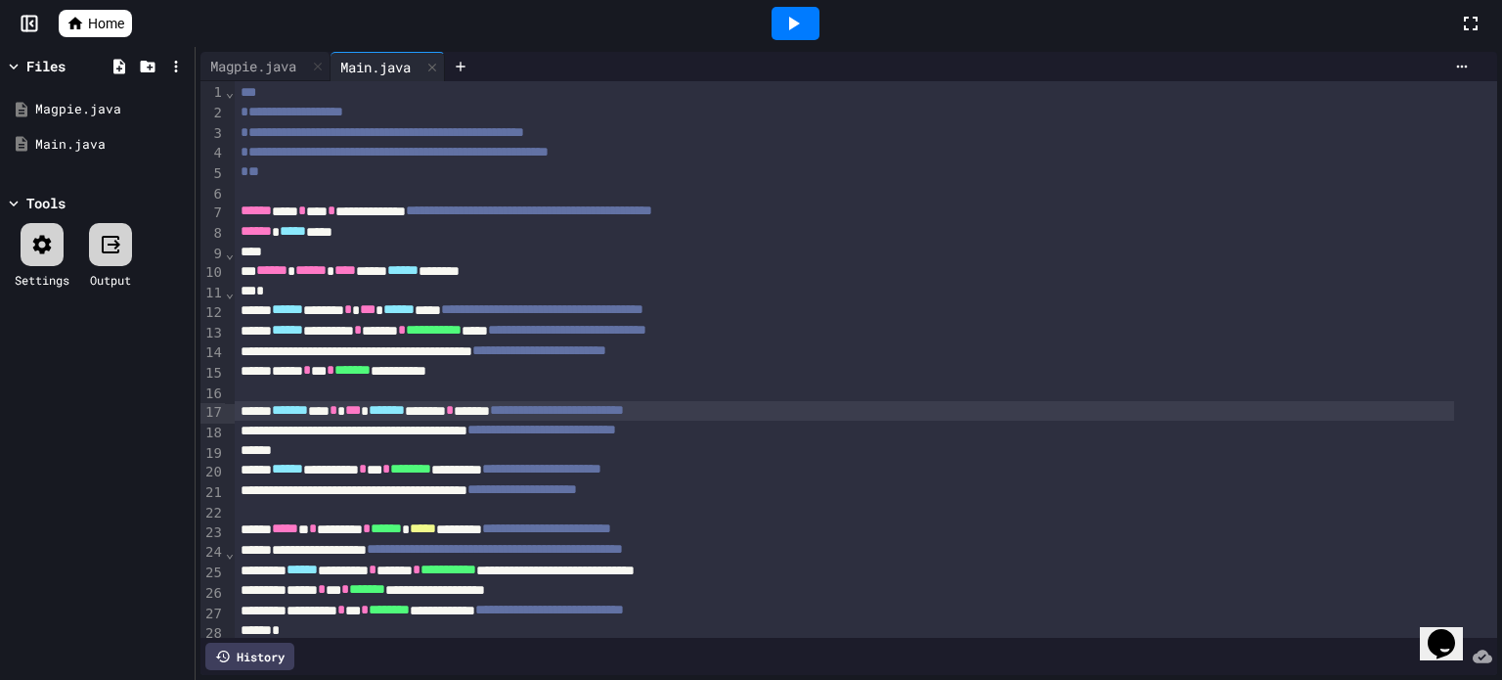
scroll to position [0, 0]
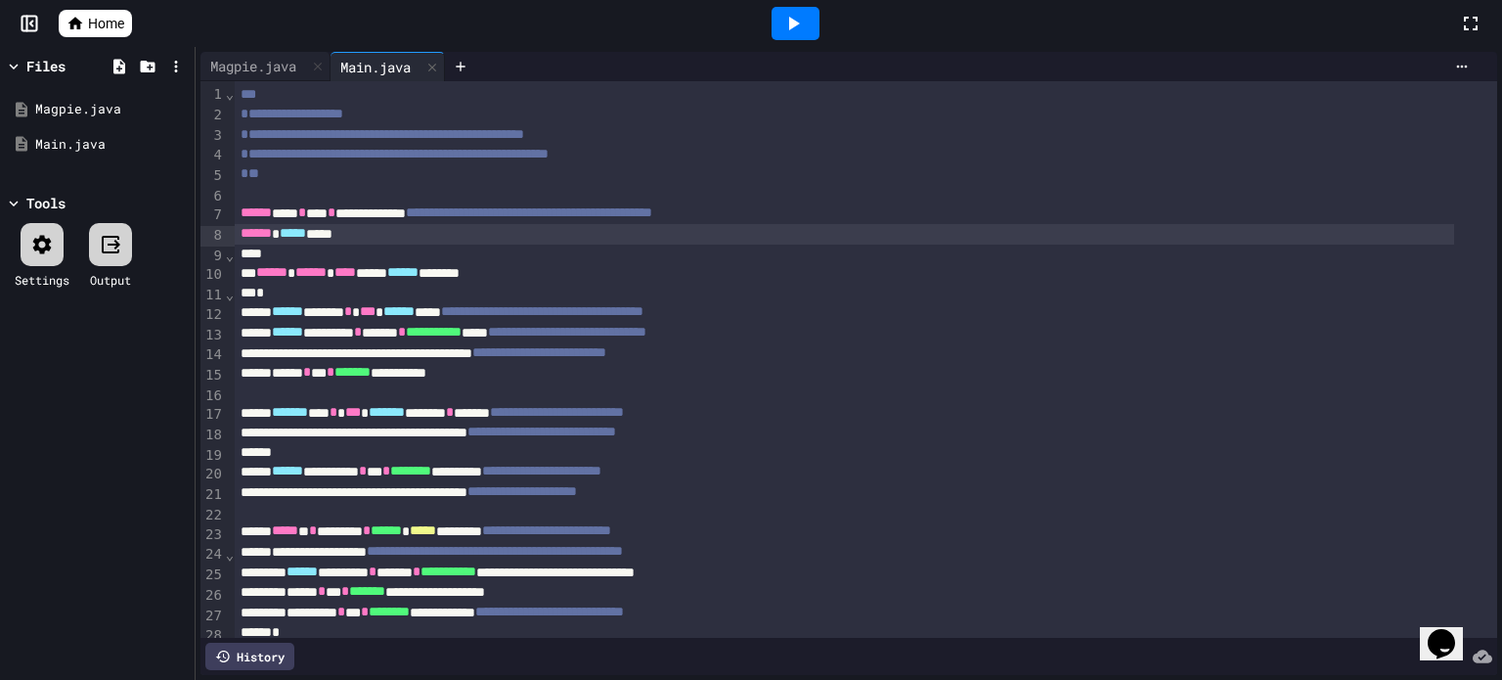
click at [356, 238] on div "****** ***** ****" at bounding box center [845, 234] width 1220 height 21
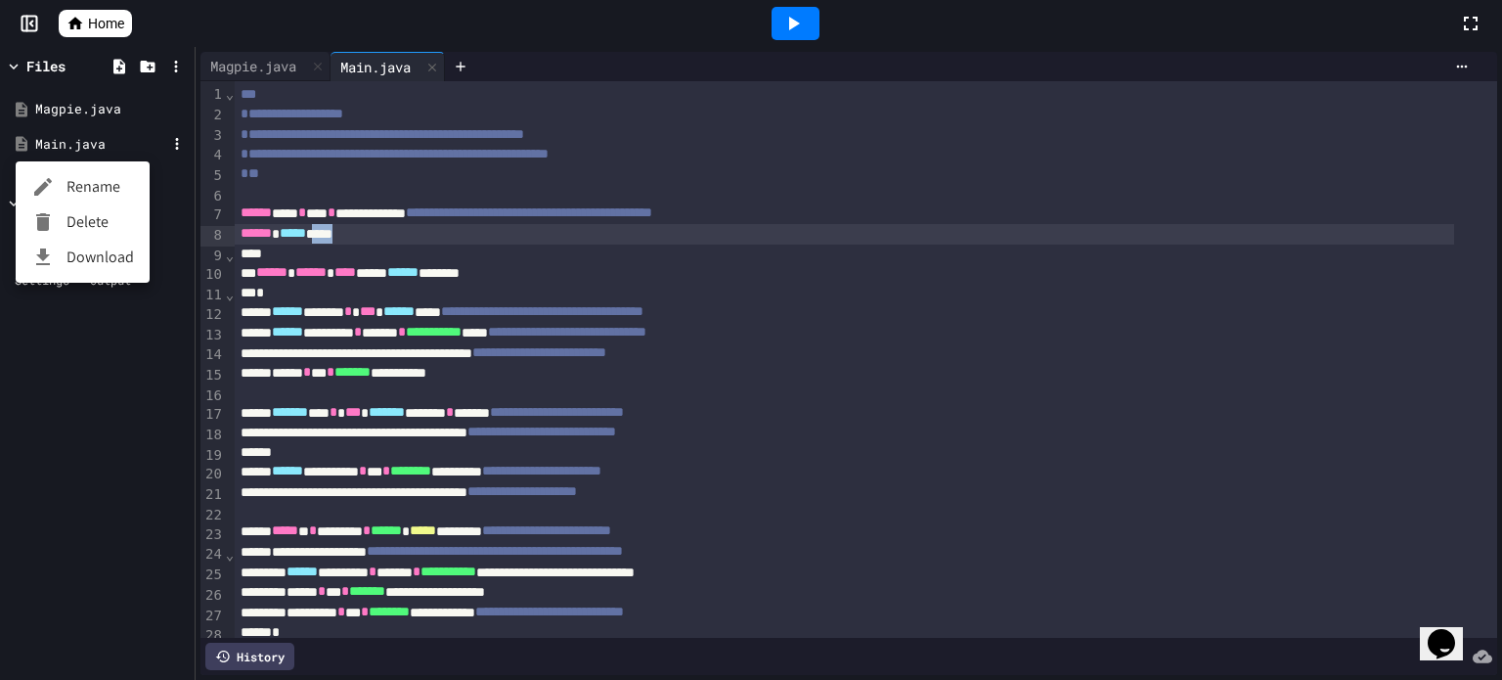
click at [94, 181] on li "Rename" at bounding box center [83, 186] width 134 height 35
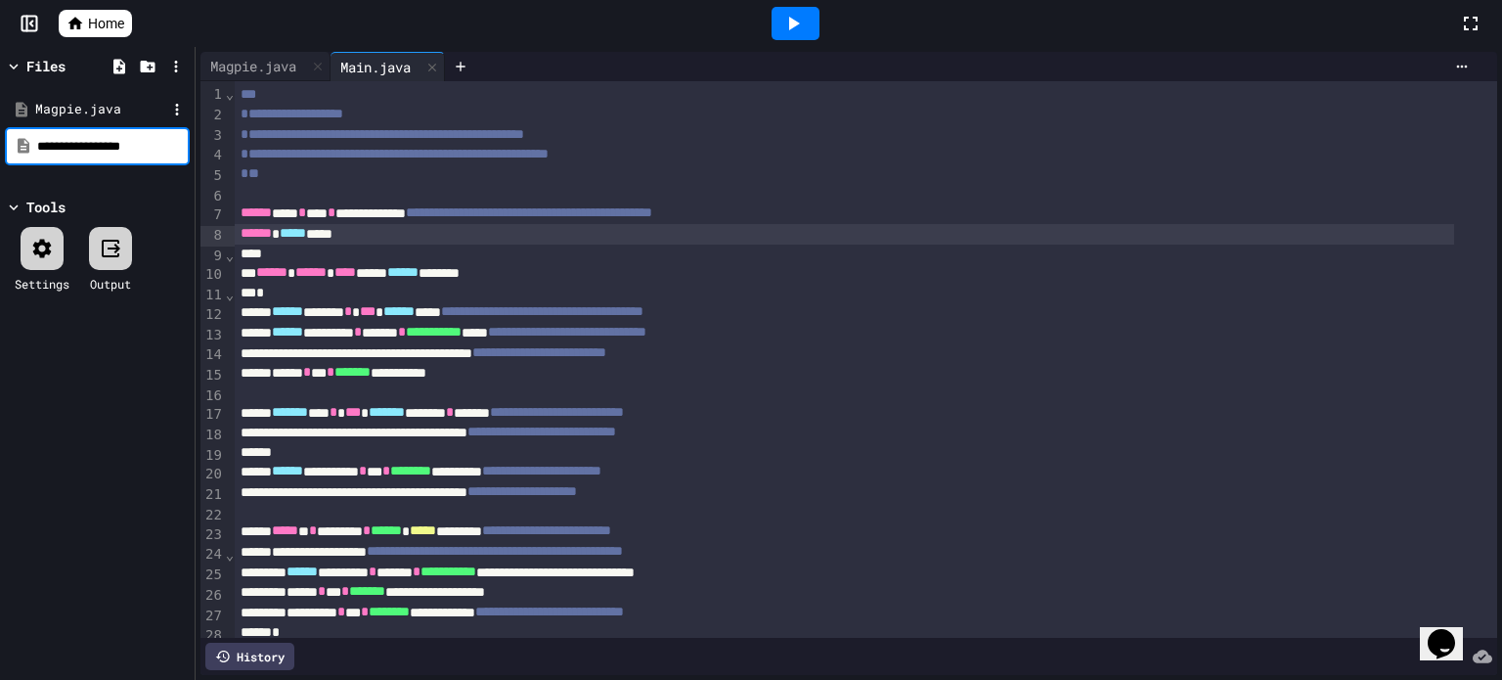
type input "**********"
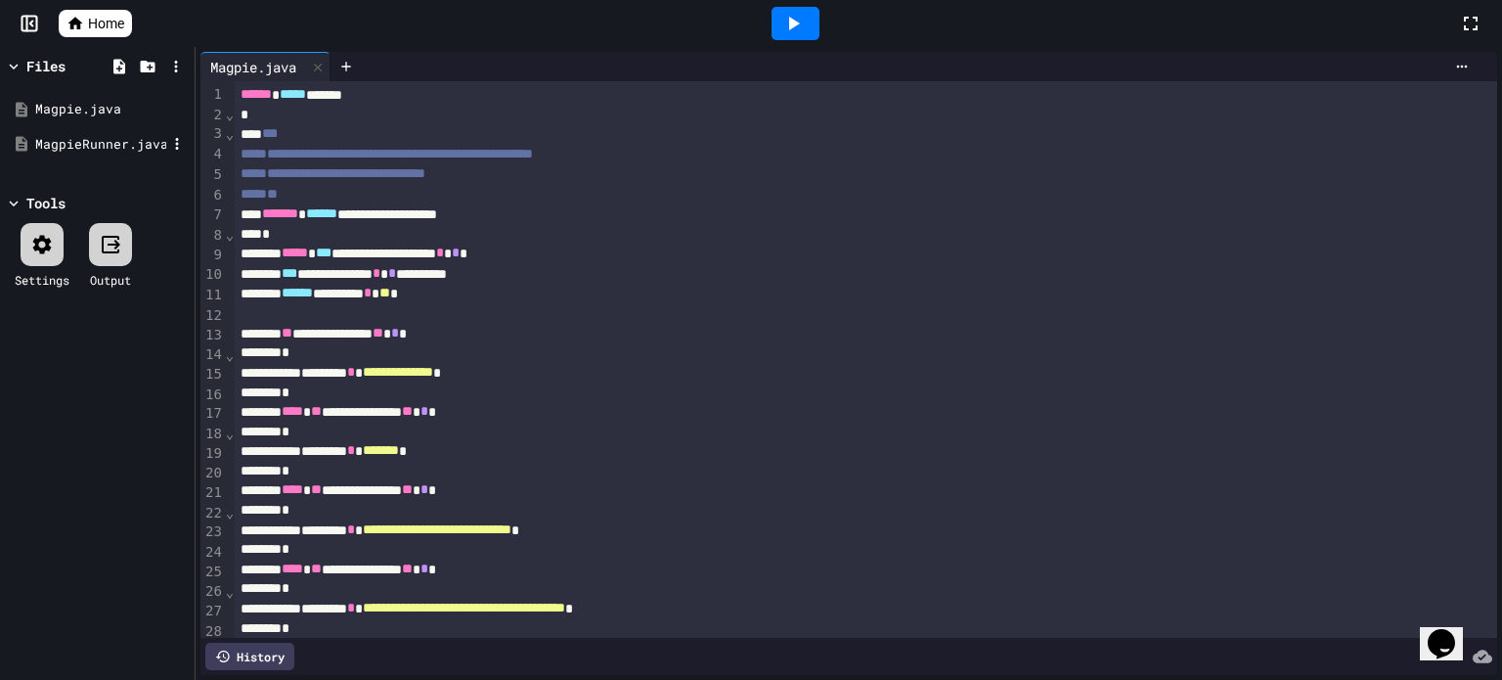
click at [120, 144] on div "MagpieRunner.java" at bounding box center [100, 145] width 131 height 20
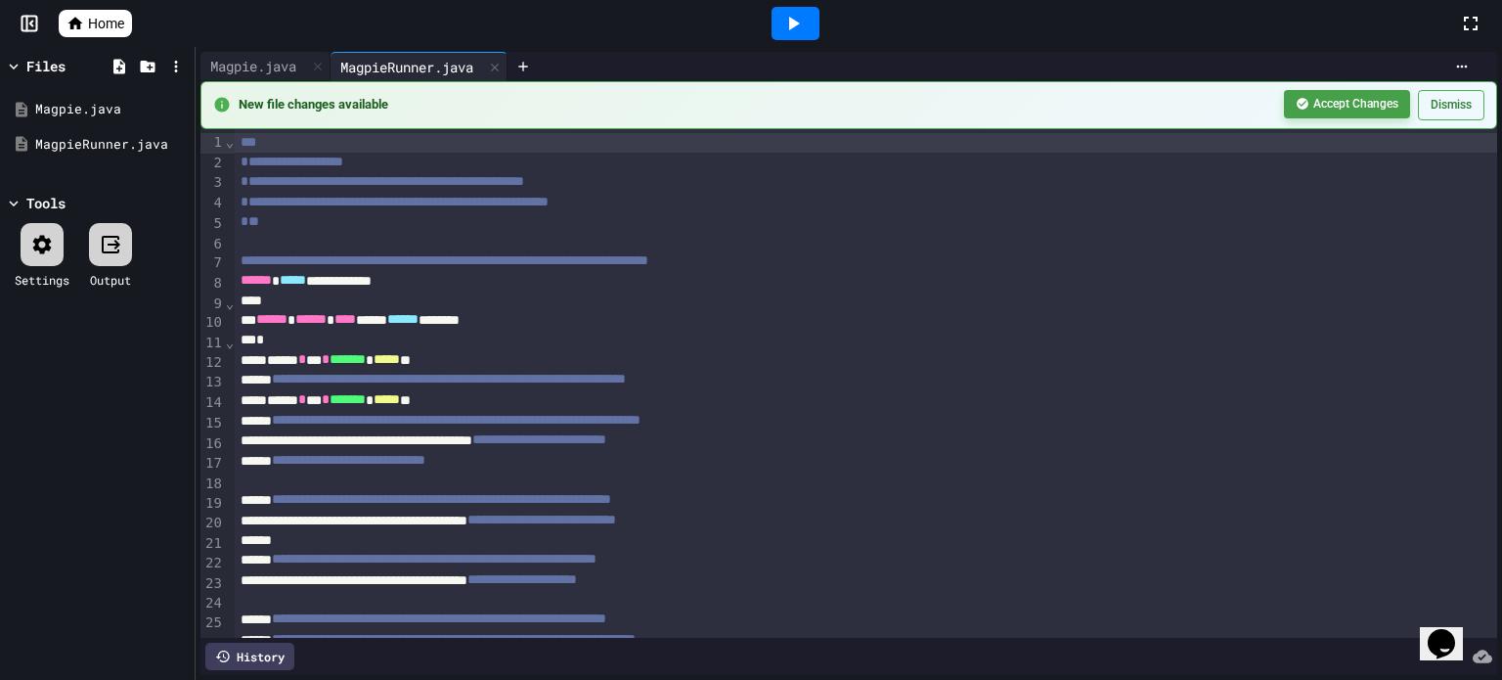
click at [1344, 94] on button "Accept Changes" at bounding box center [1347, 104] width 126 height 28
click at [800, 30] on icon at bounding box center [792, 23] width 23 height 23
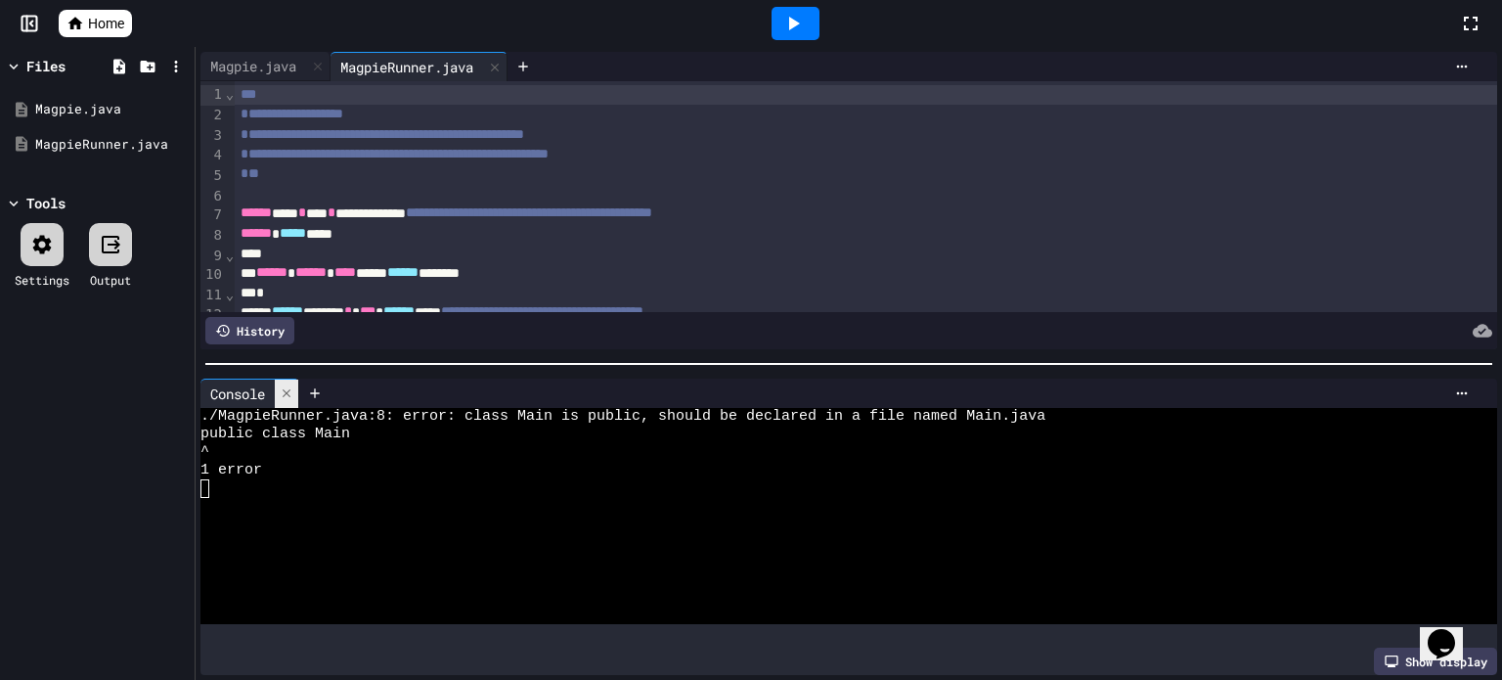
click at [286, 386] on icon at bounding box center [287, 393] width 14 height 14
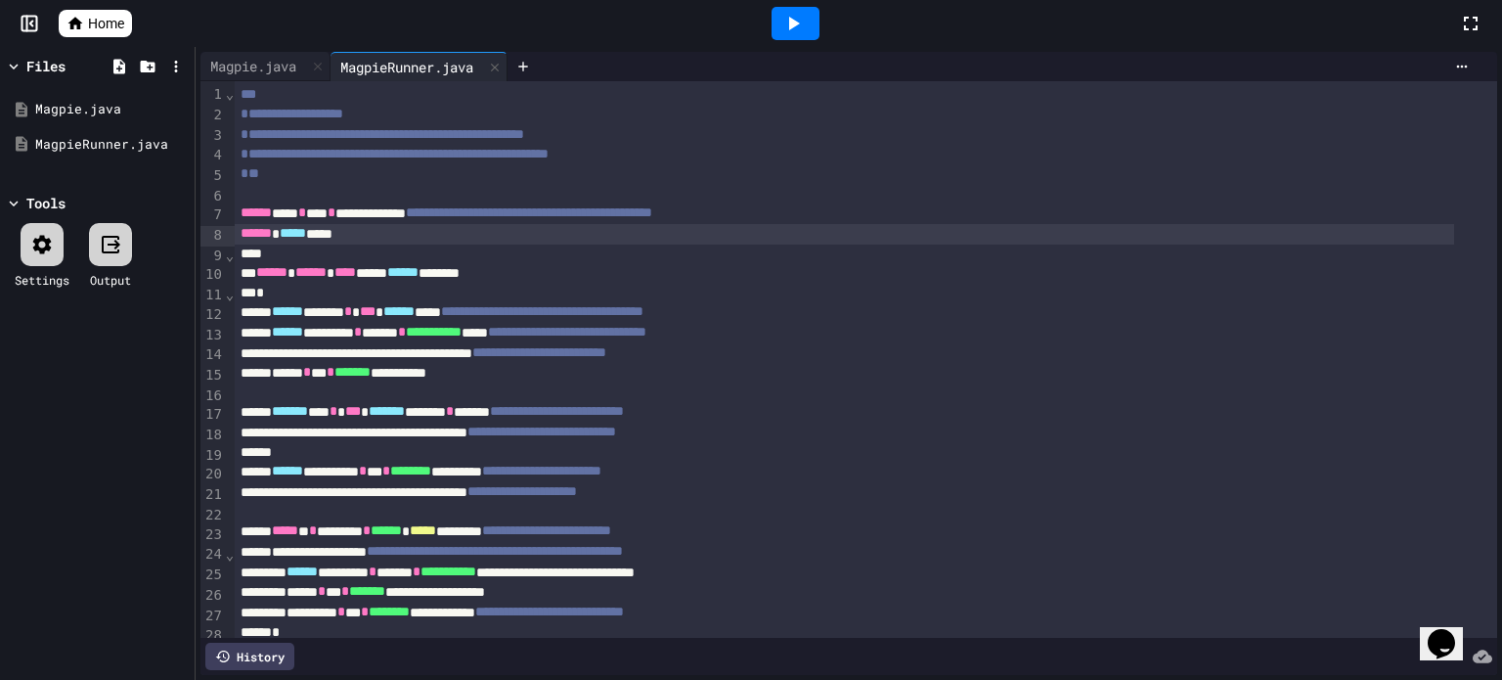
click at [342, 238] on div "****** ***** ****" at bounding box center [845, 234] width 1220 height 21
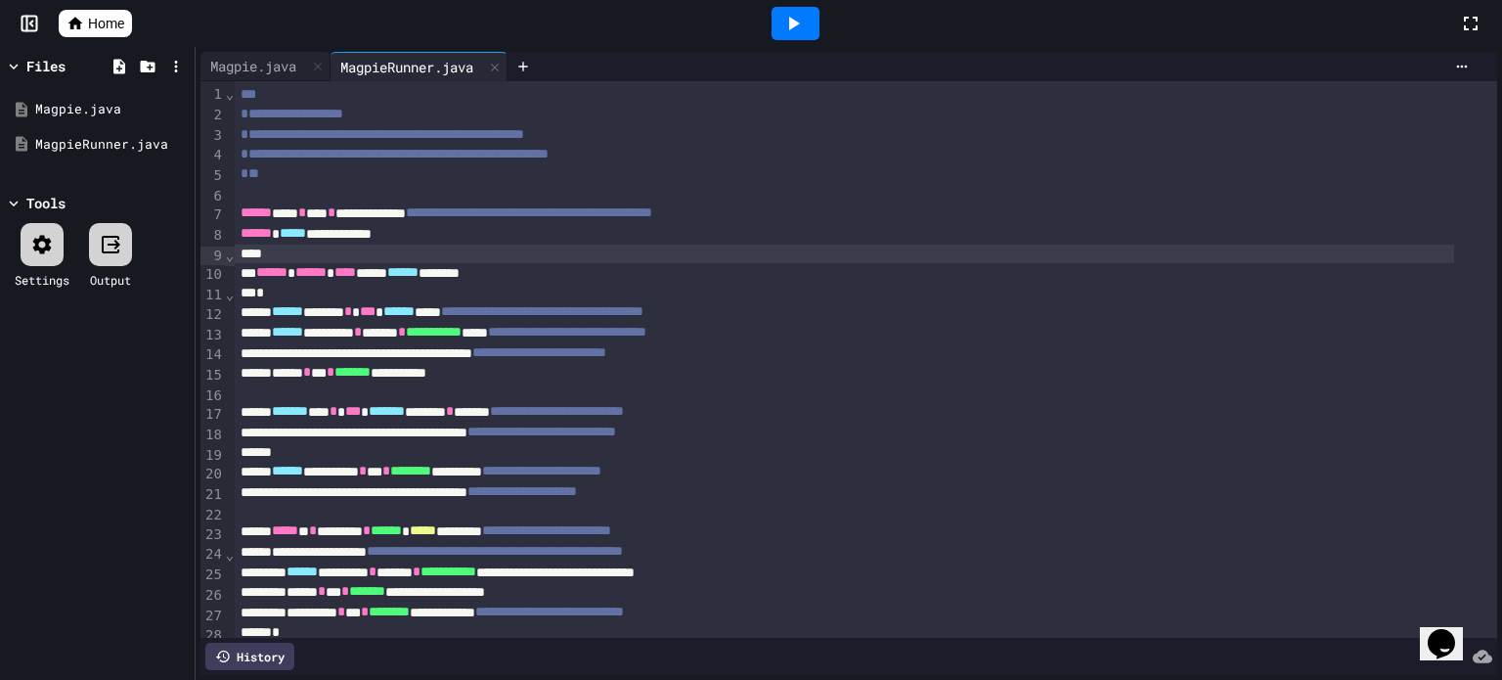
click at [790, 29] on icon at bounding box center [792, 23] width 23 height 23
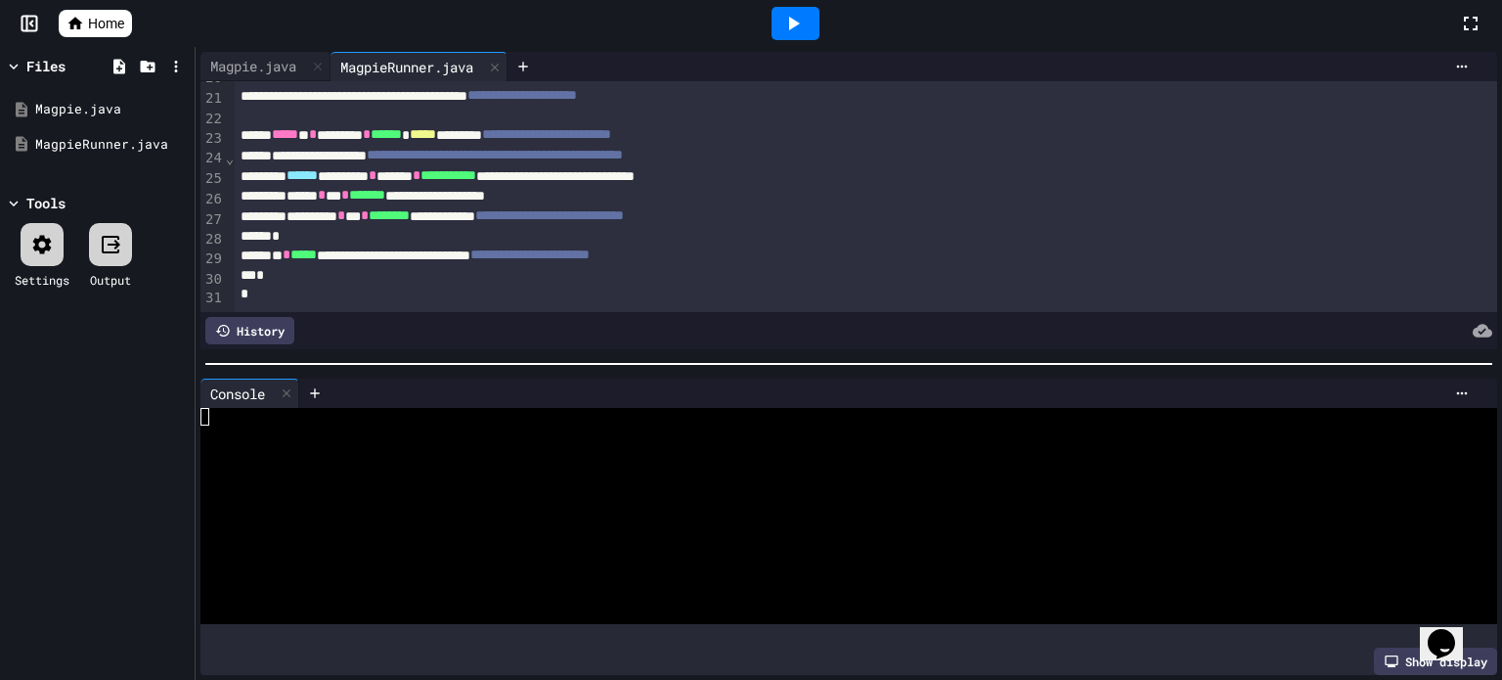
scroll to position [419, 0]
click at [287, 390] on icon at bounding box center [287, 393] width 14 height 14
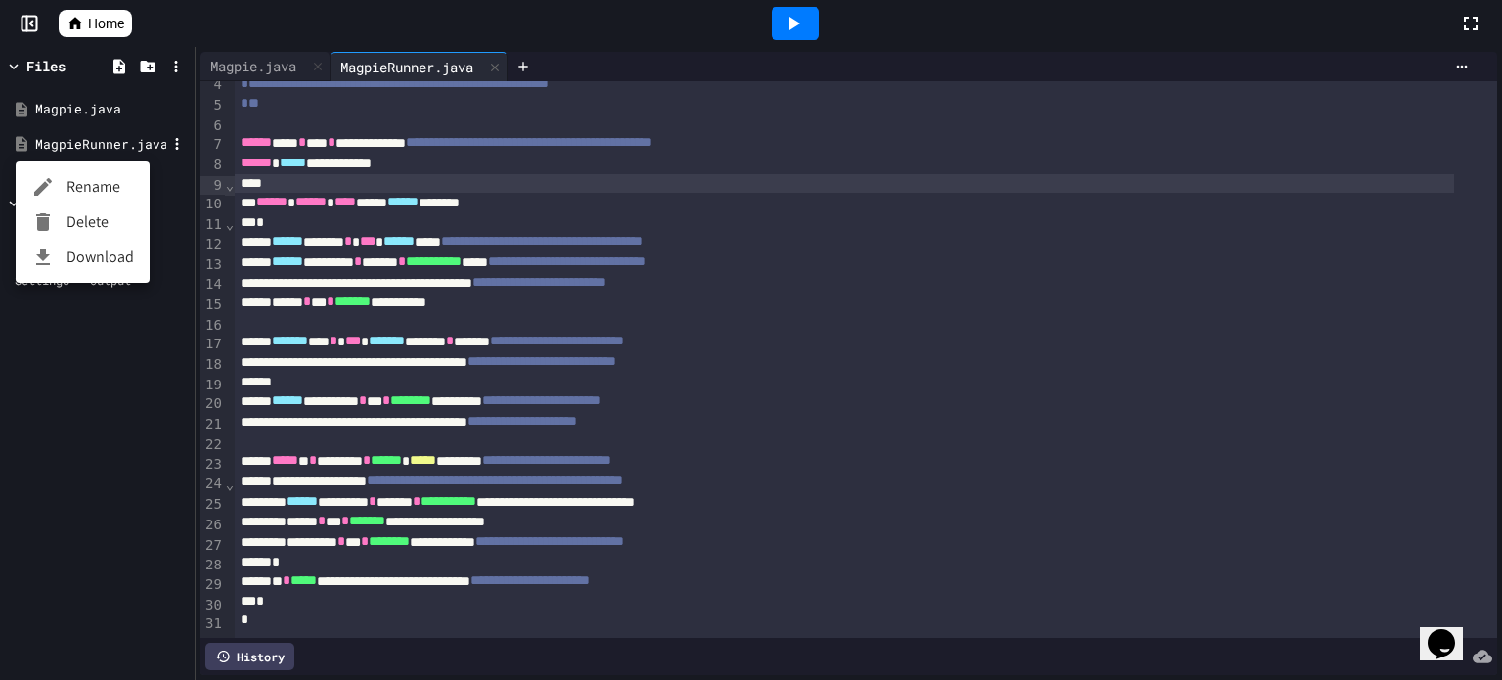
click at [95, 186] on li "Rename" at bounding box center [83, 186] width 134 height 35
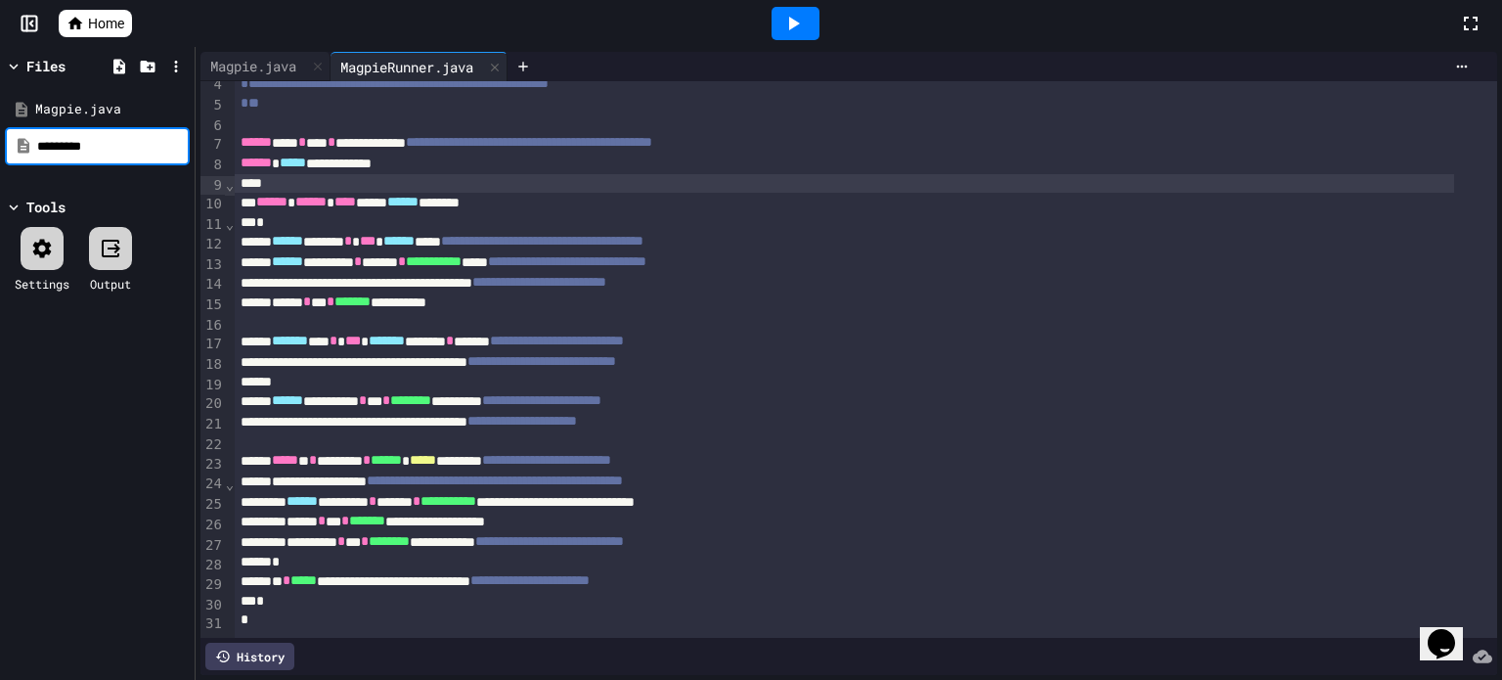
type input "*********"
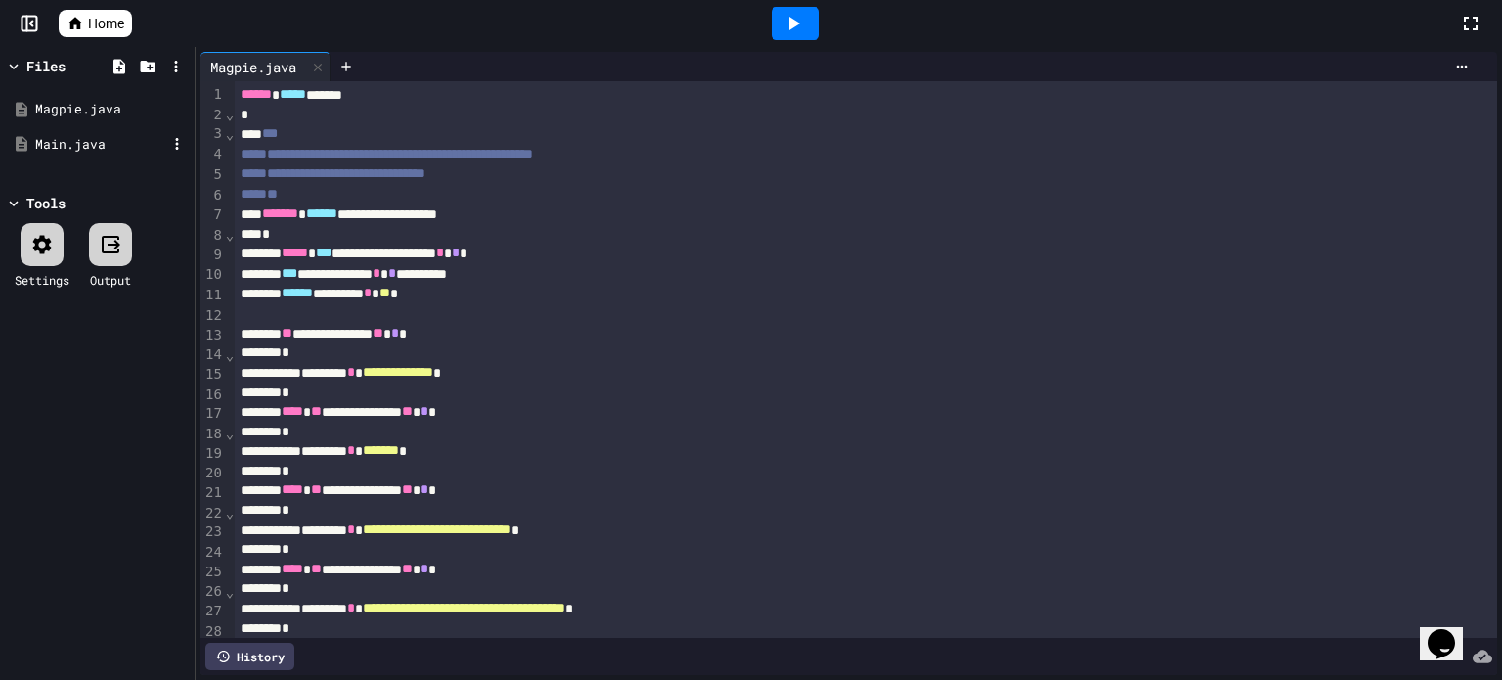
click at [60, 139] on div "Main.java" at bounding box center [100, 145] width 131 height 20
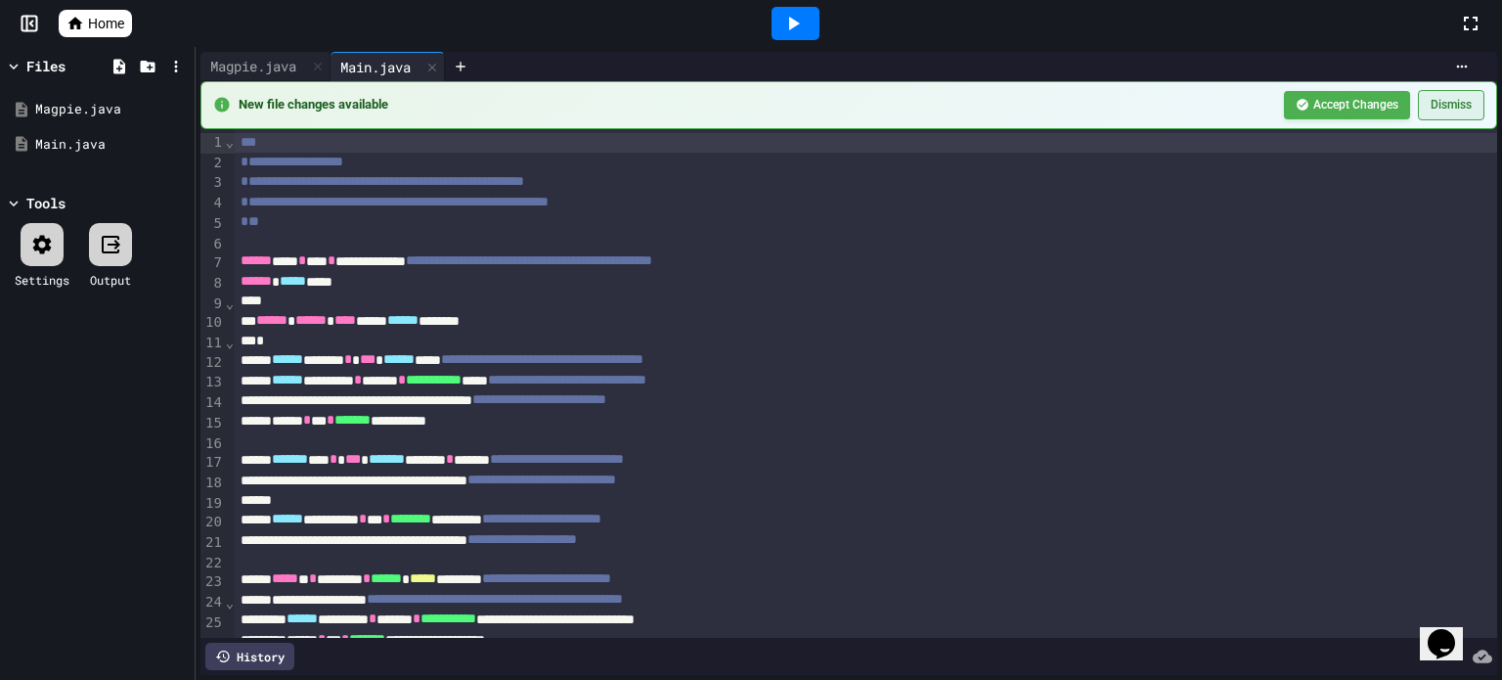
click at [1437, 89] on div "New file changes available Accept Changes Dismiss" at bounding box center [848, 105] width 1297 height 48
click at [1425, 100] on button "Dismiss" at bounding box center [1451, 105] width 67 height 30
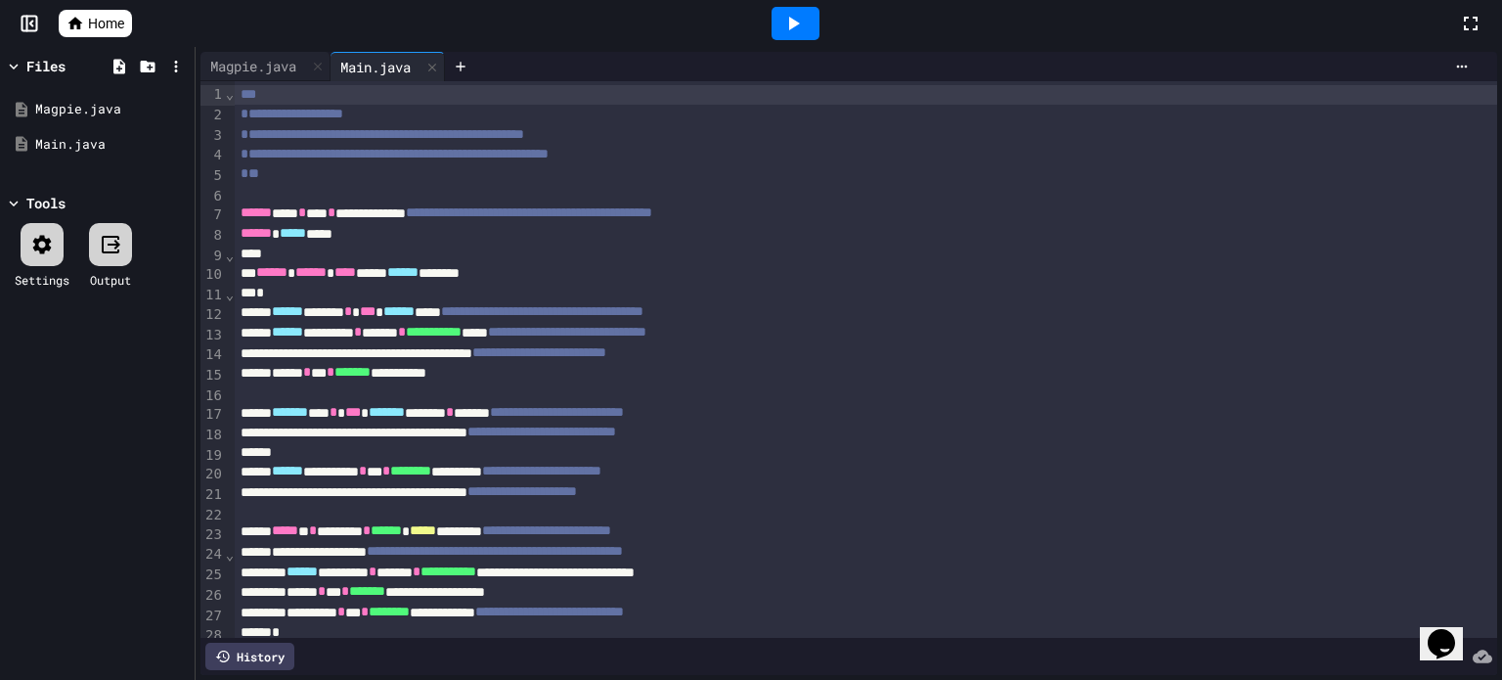
click at [797, 8] on div at bounding box center [796, 23] width 48 height 33
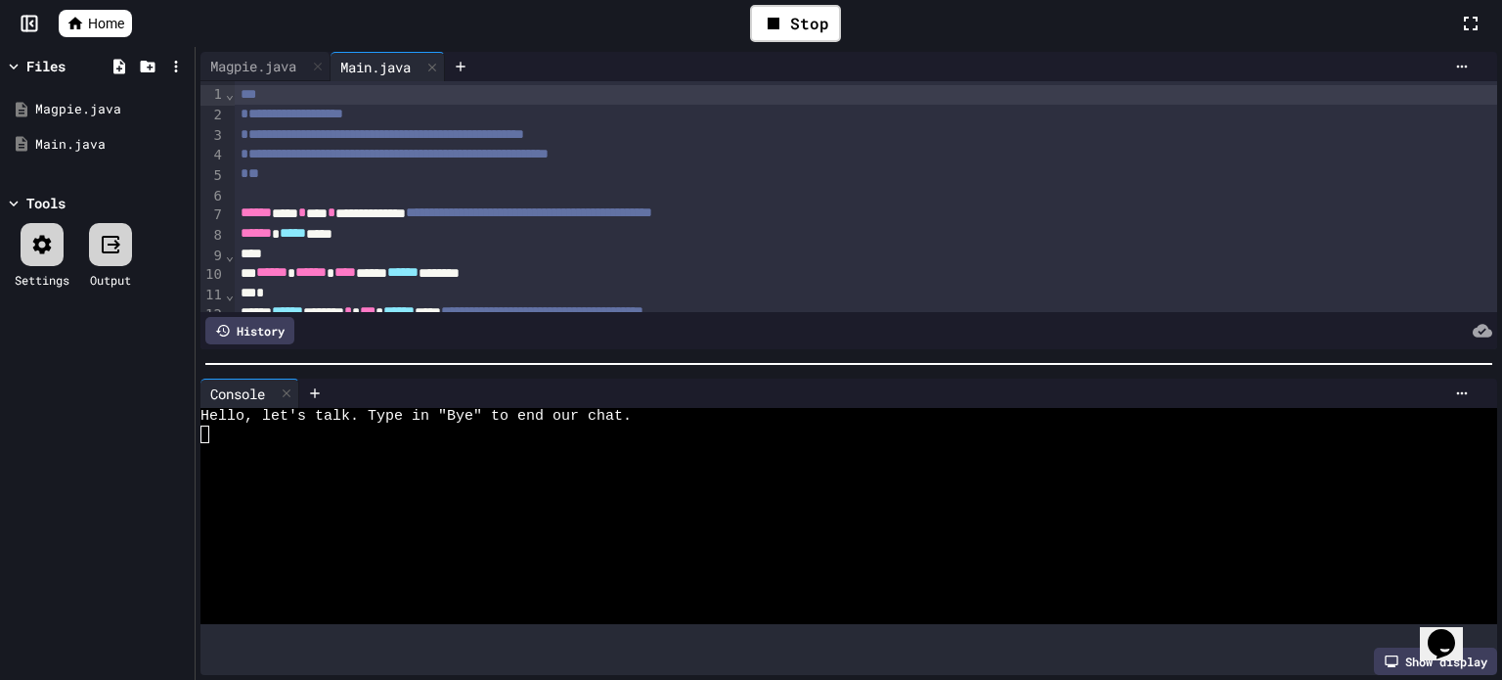
click at [705, 485] on div at bounding box center [829, 488] width 1259 height 18
type textarea "*"
click at [259, 69] on div "Magpie.java" at bounding box center [253, 66] width 106 height 21
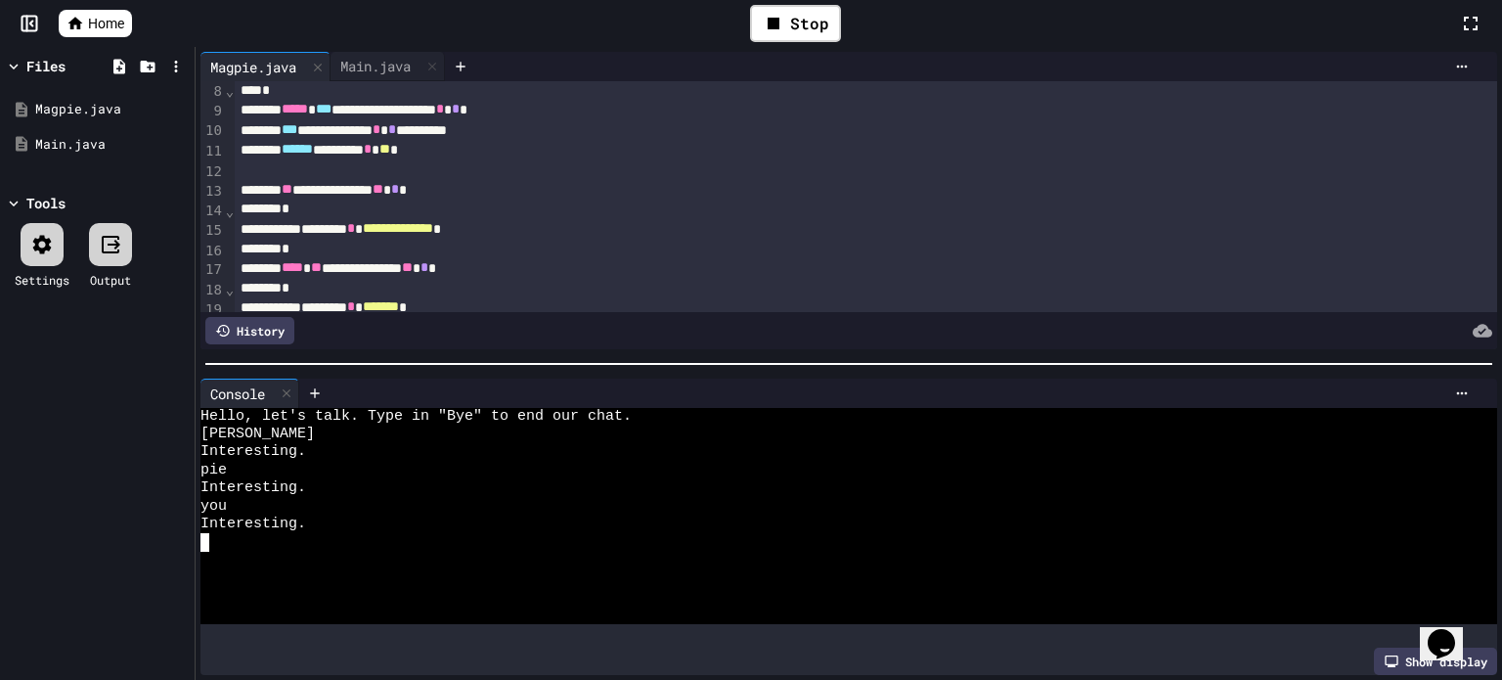
scroll to position [98, 0]
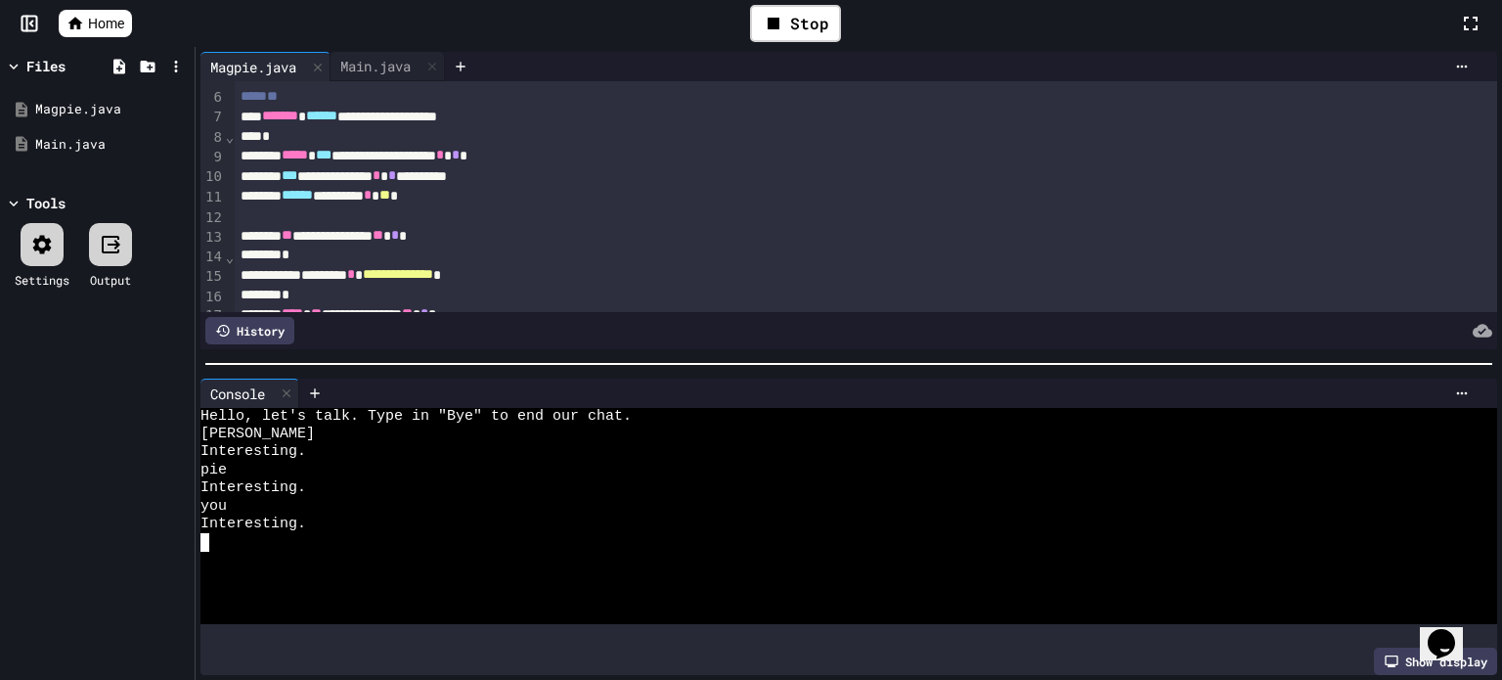
click at [378, 172] on div "**********" at bounding box center [845, 176] width 1220 height 21
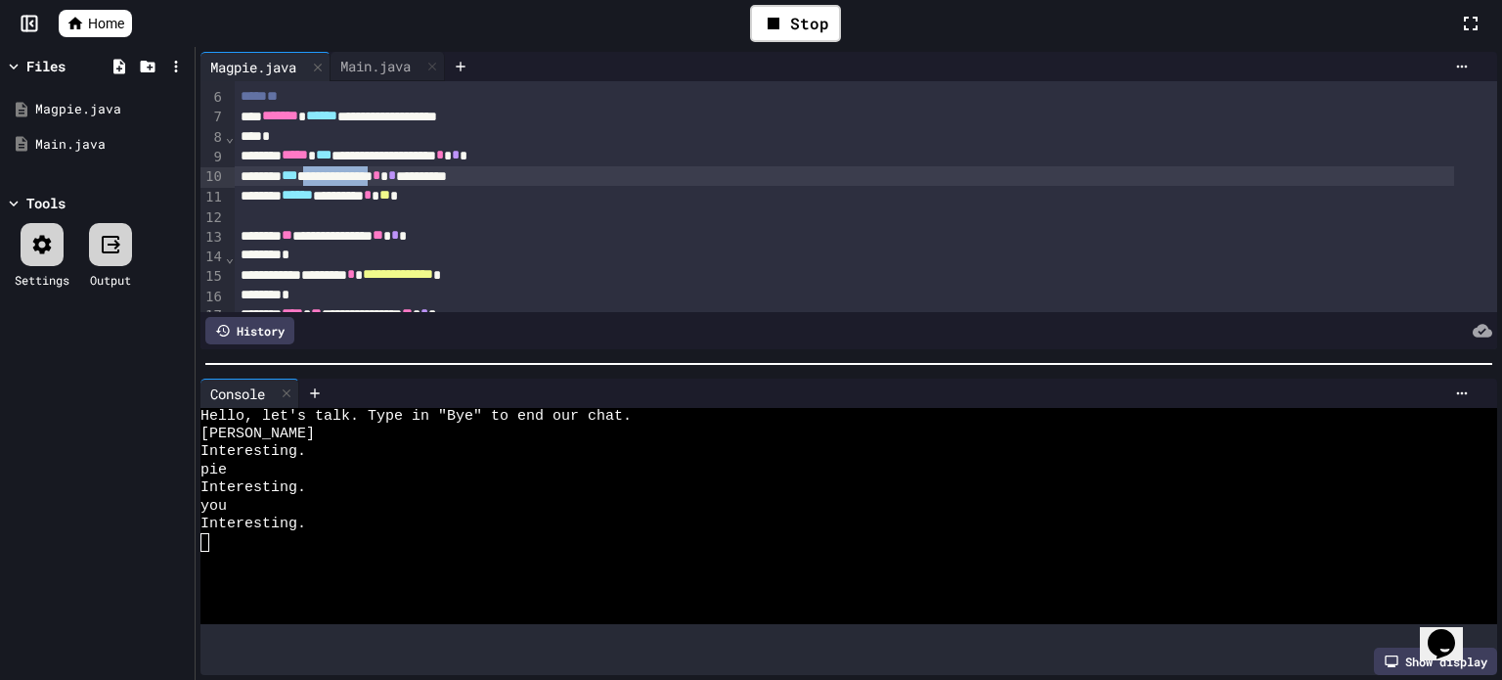
click at [378, 172] on div "**********" at bounding box center [845, 176] width 1220 height 21
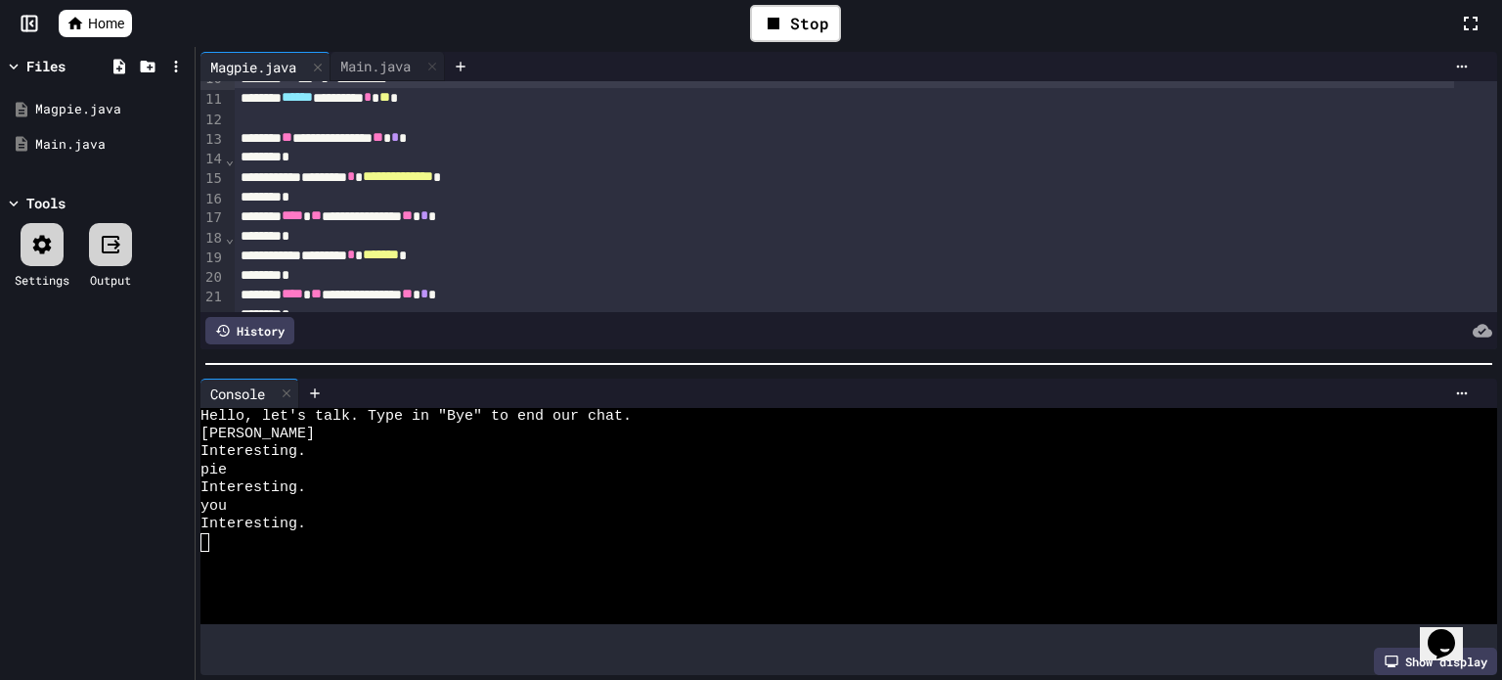
scroll to position [185, 0]
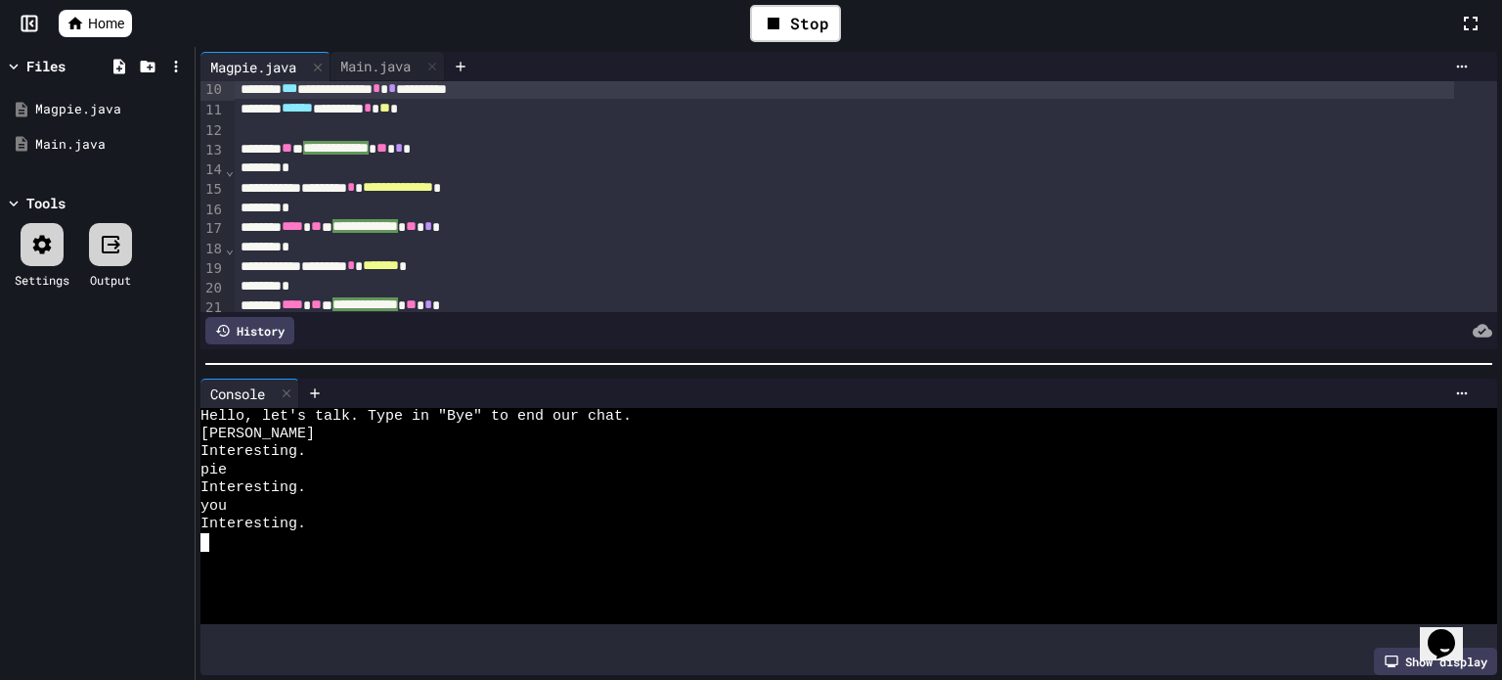
click at [307, 569] on div at bounding box center [829, 578] width 1259 height 18
type textarea "*"
click at [286, 387] on icon at bounding box center [287, 393] width 14 height 14
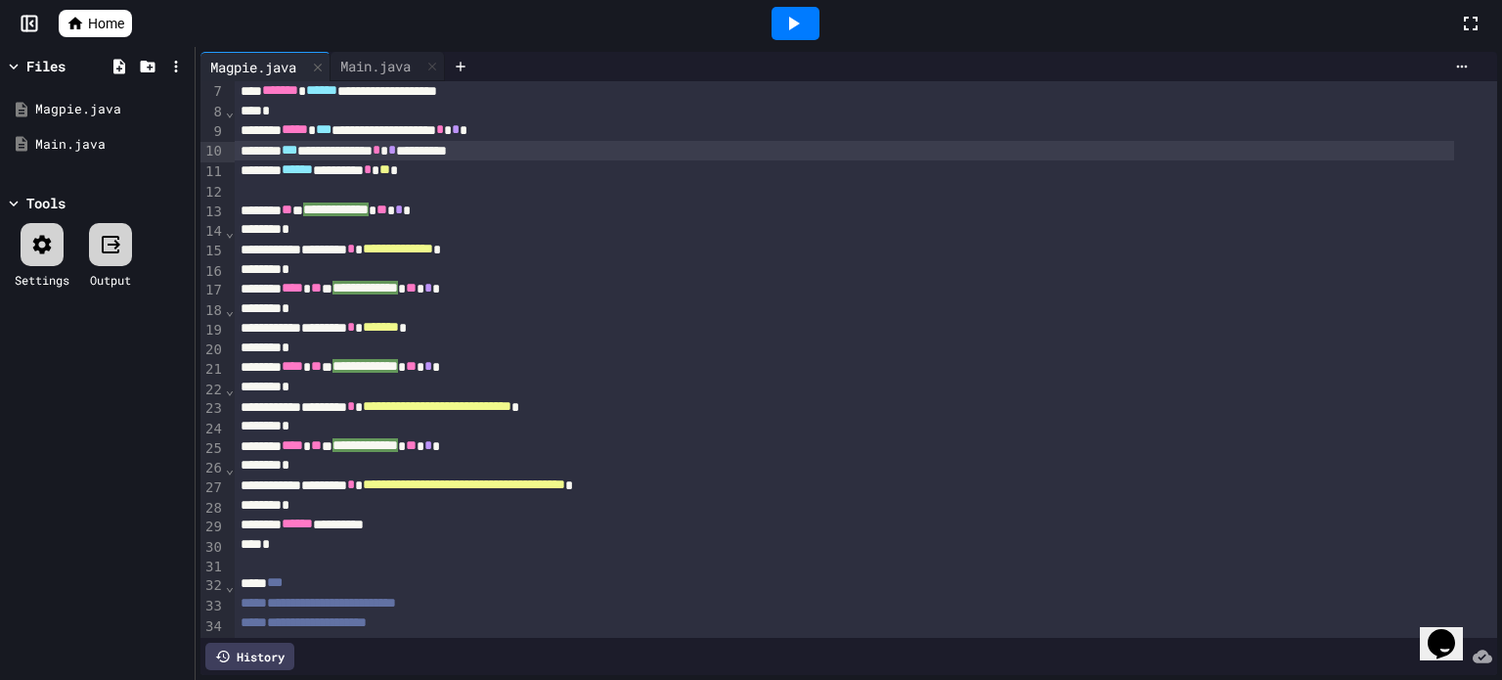
scroll to position [0, 0]
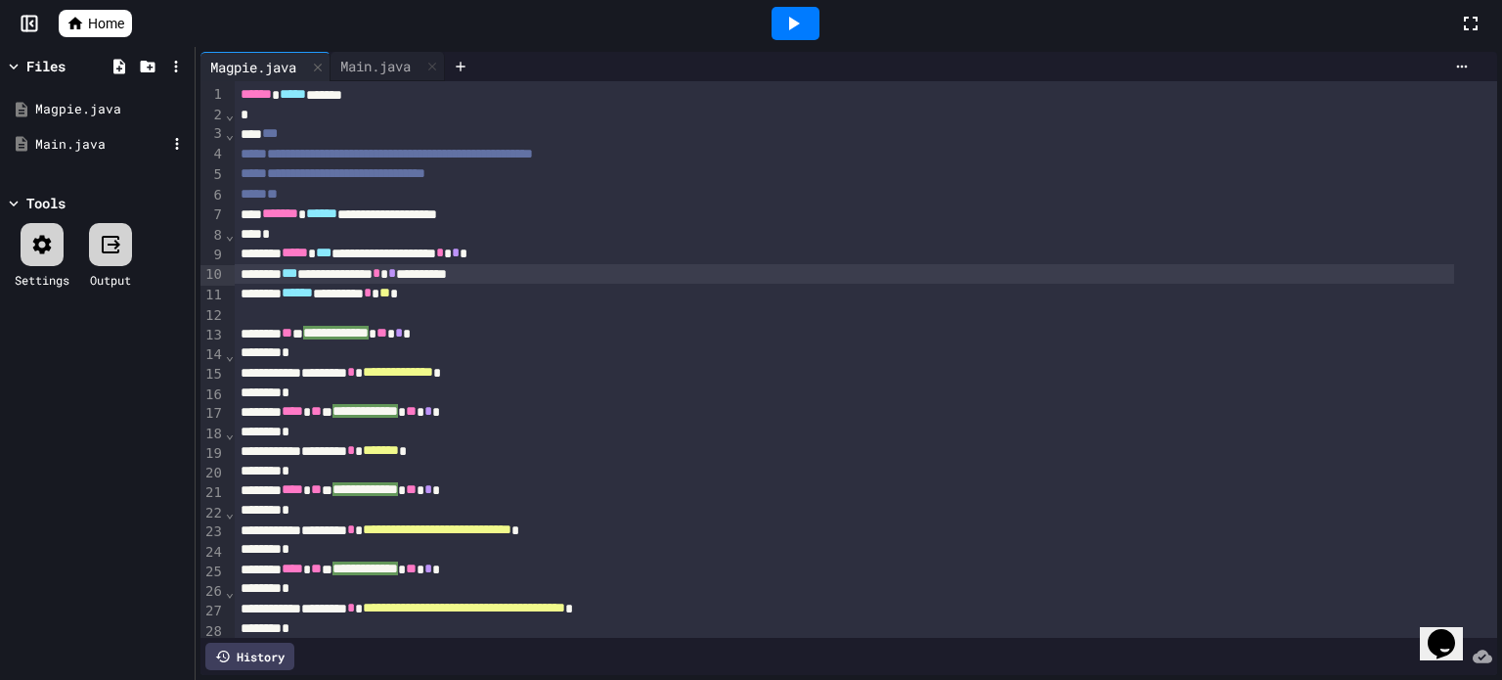
click at [68, 147] on div "Main.java" at bounding box center [100, 145] width 131 height 20
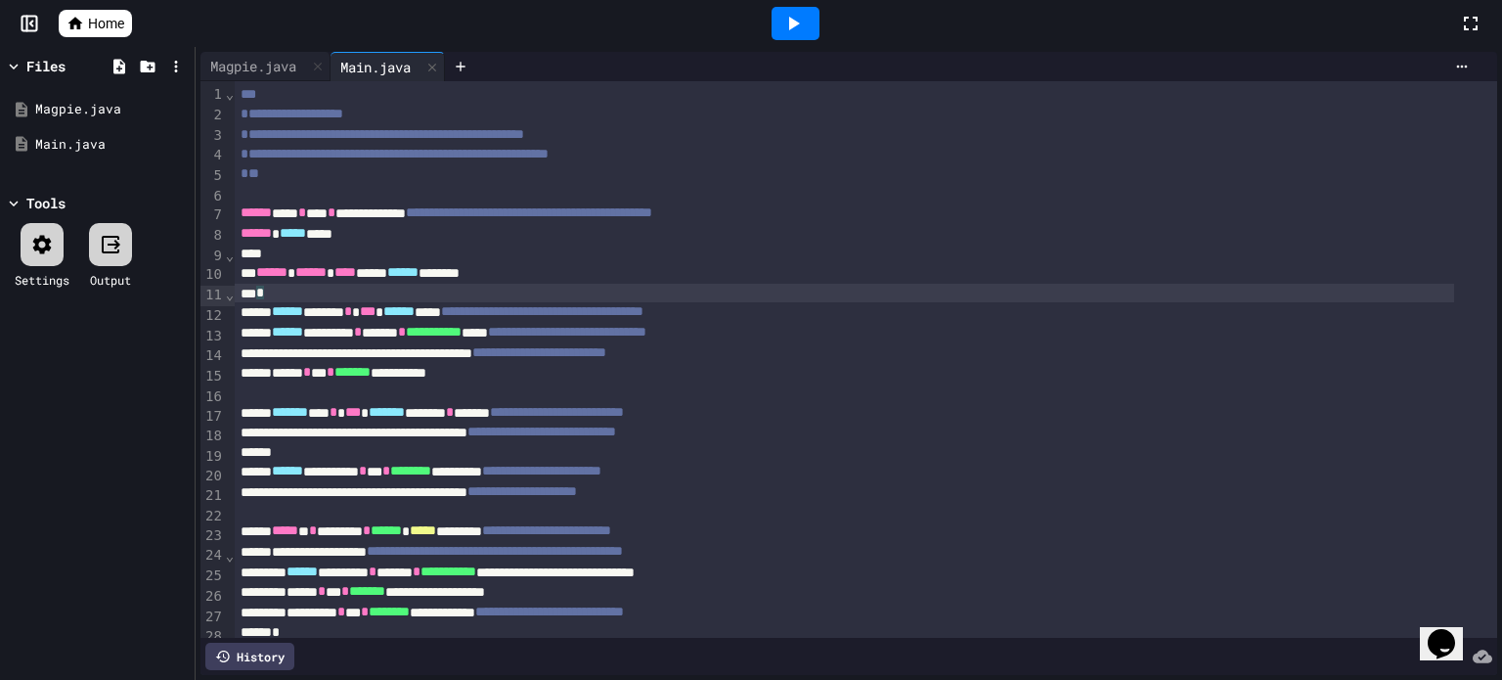
click at [360, 295] on div "*" at bounding box center [845, 294] width 1220 height 20
click at [51, 255] on icon at bounding box center [41, 244] width 23 height 23
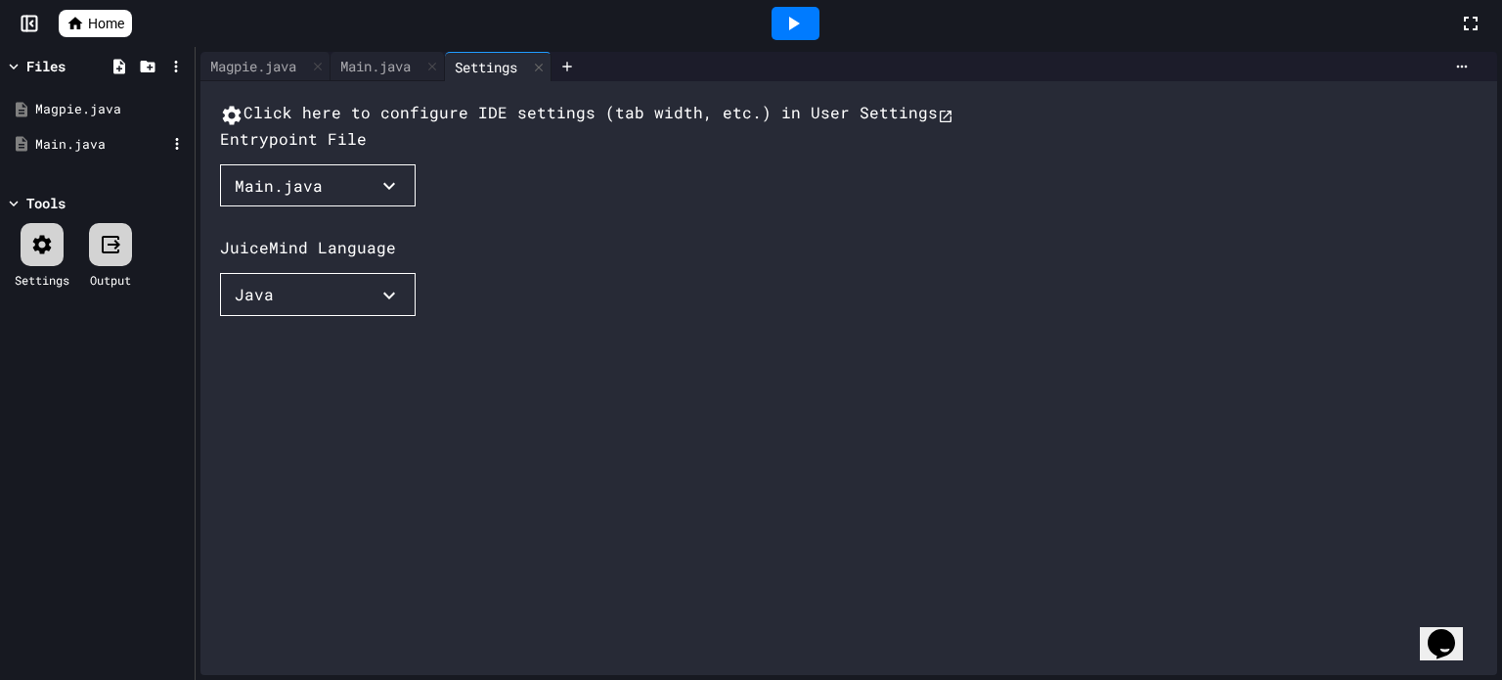
click at [76, 144] on div "Main.java" at bounding box center [100, 145] width 131 height 20
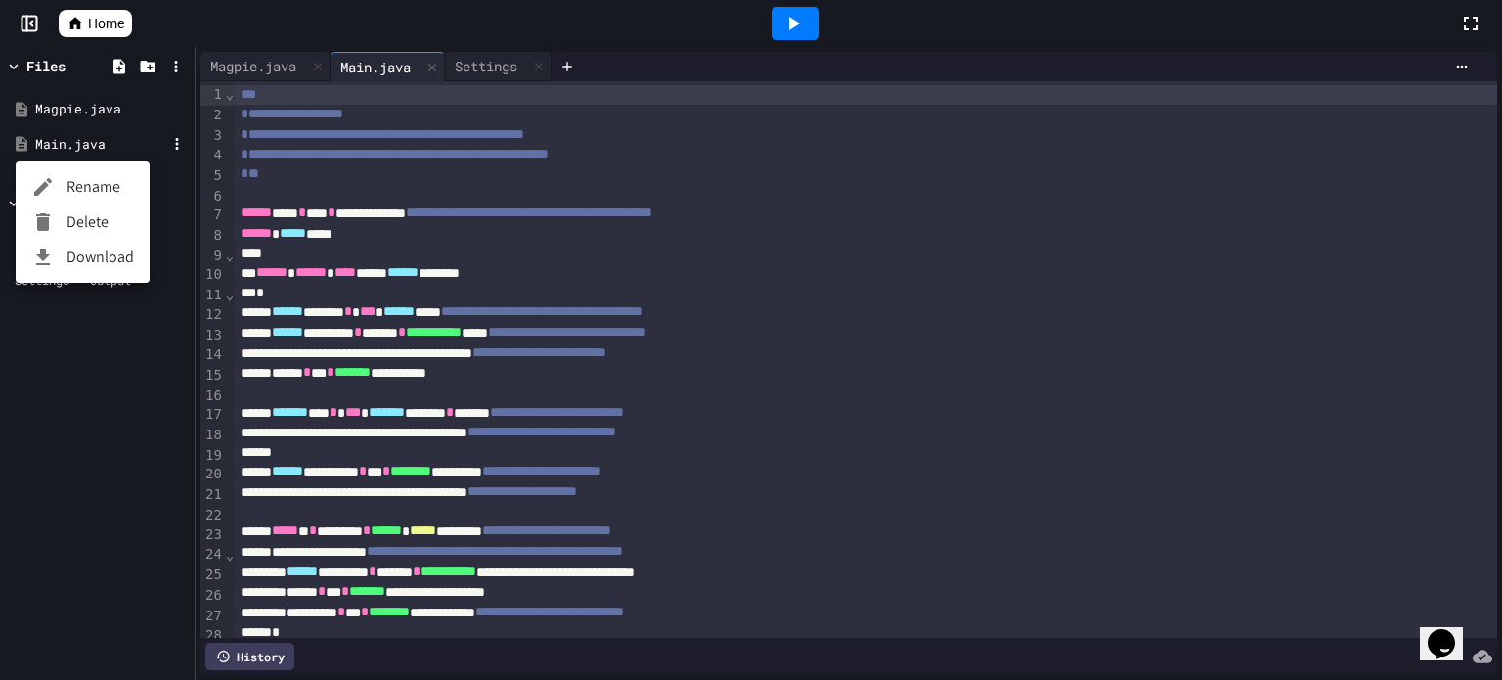
click at [101, 195] on li "Rename" at bounding box center [83, 186] width 134 height 35
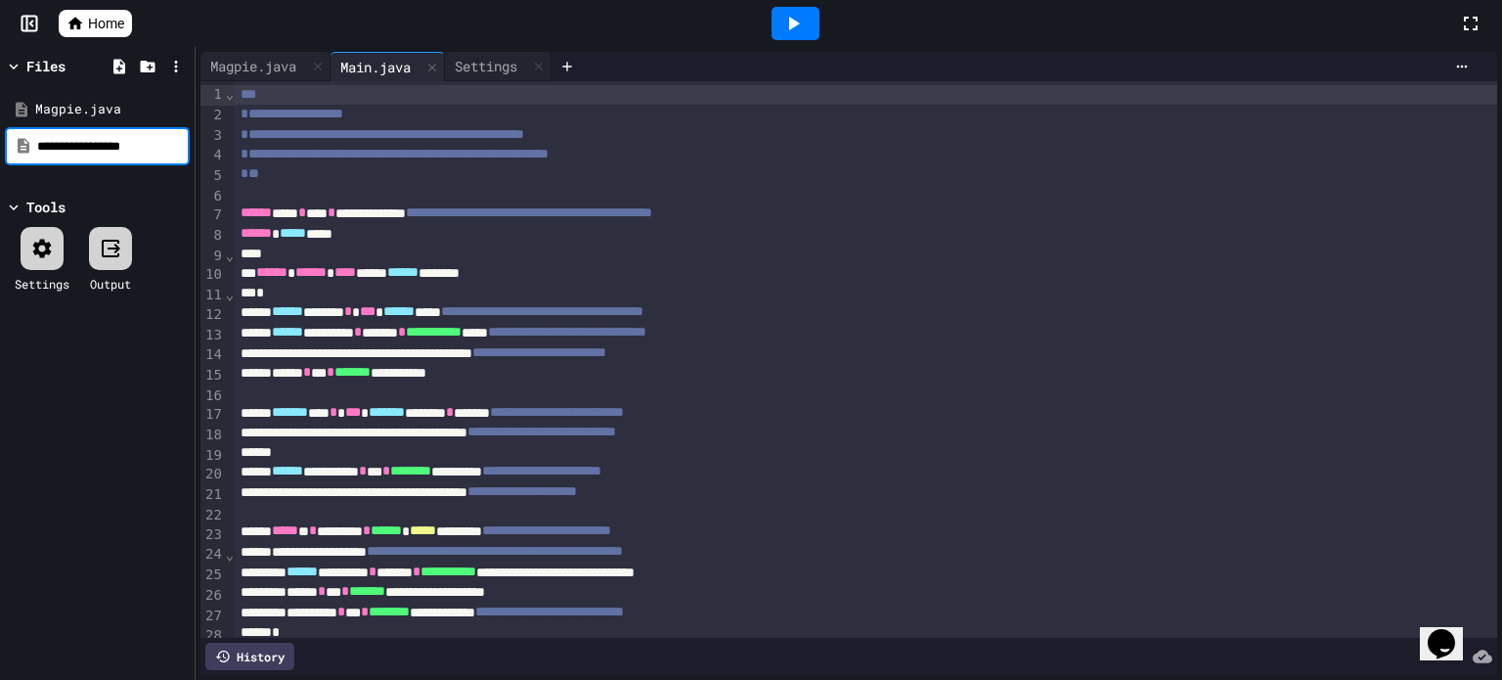
type input "**********"
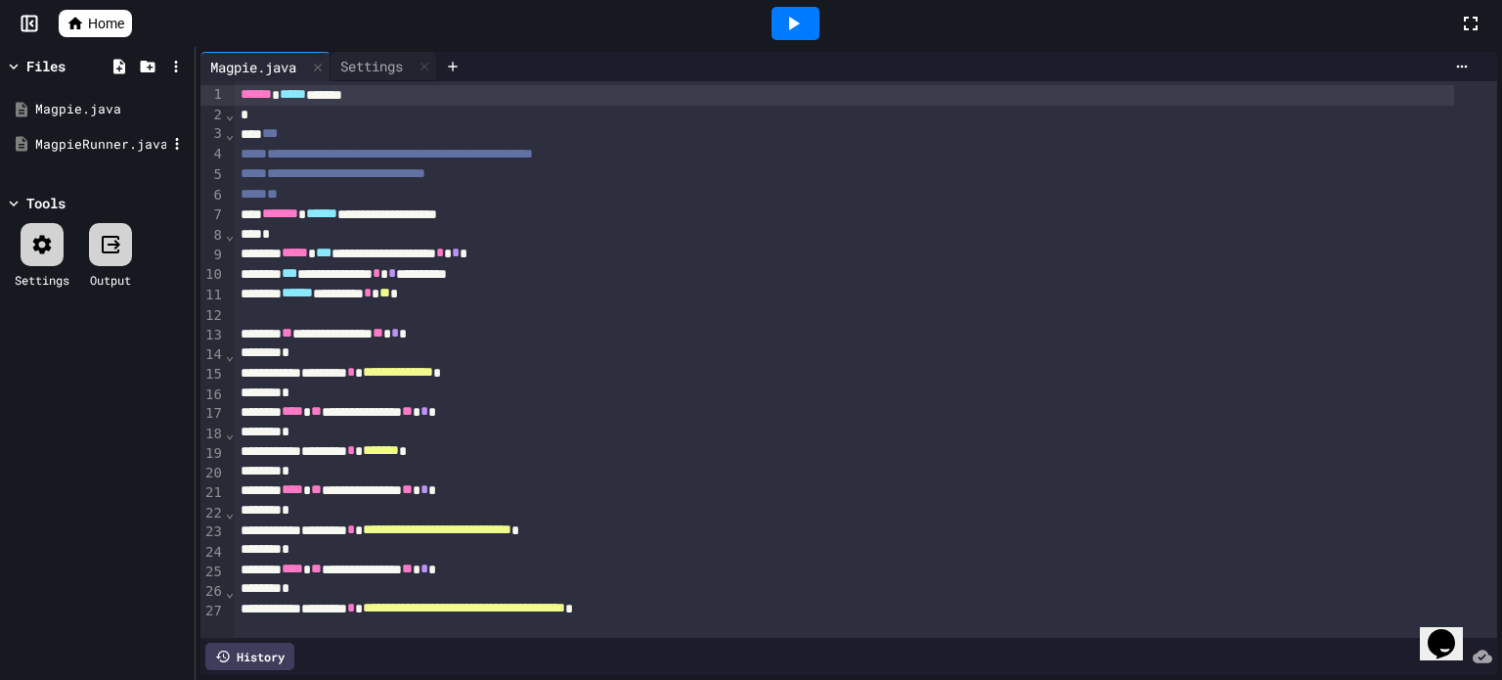
click at [111, 142] on div "MagpieRunner.java" at bounding box center [100, 145] width 131 height 20
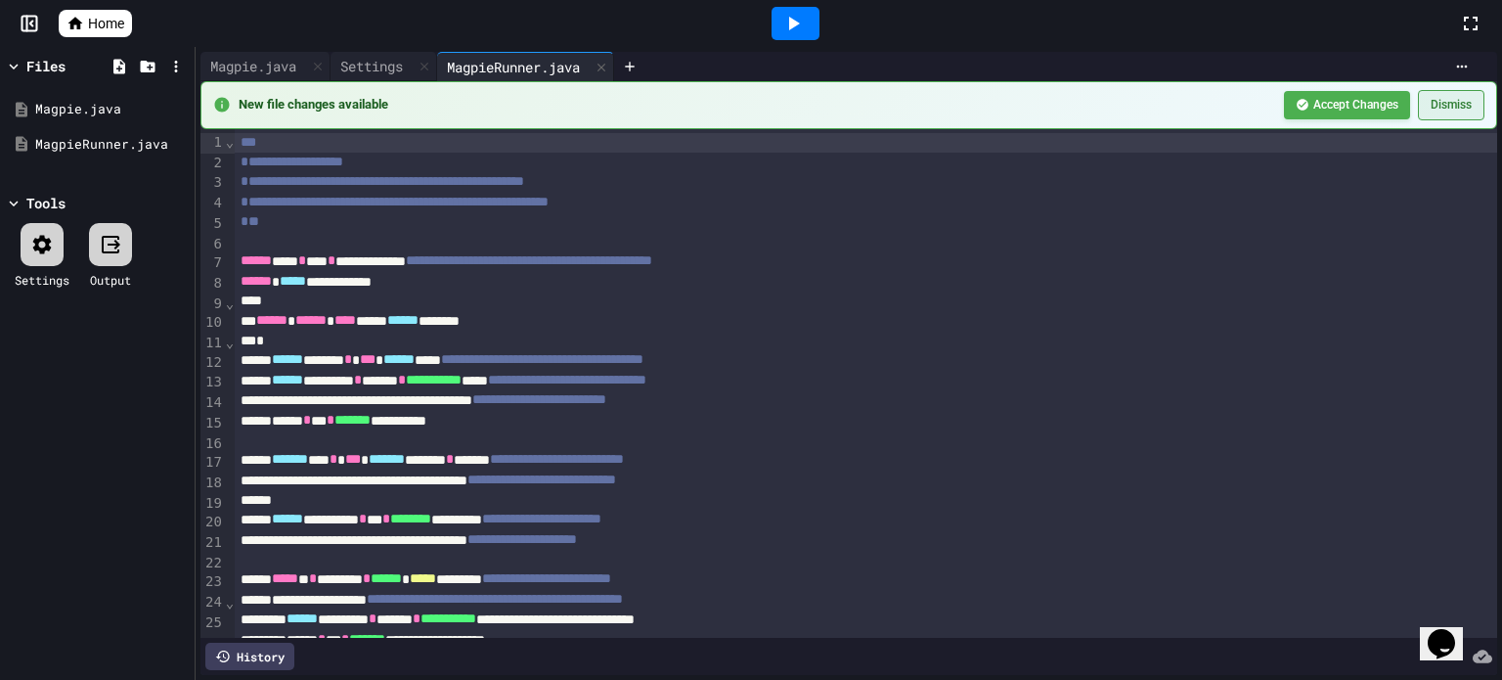
click at [1420, 100] on button "Dismiss" at bounding box center [1451, 105] width 67 height 30
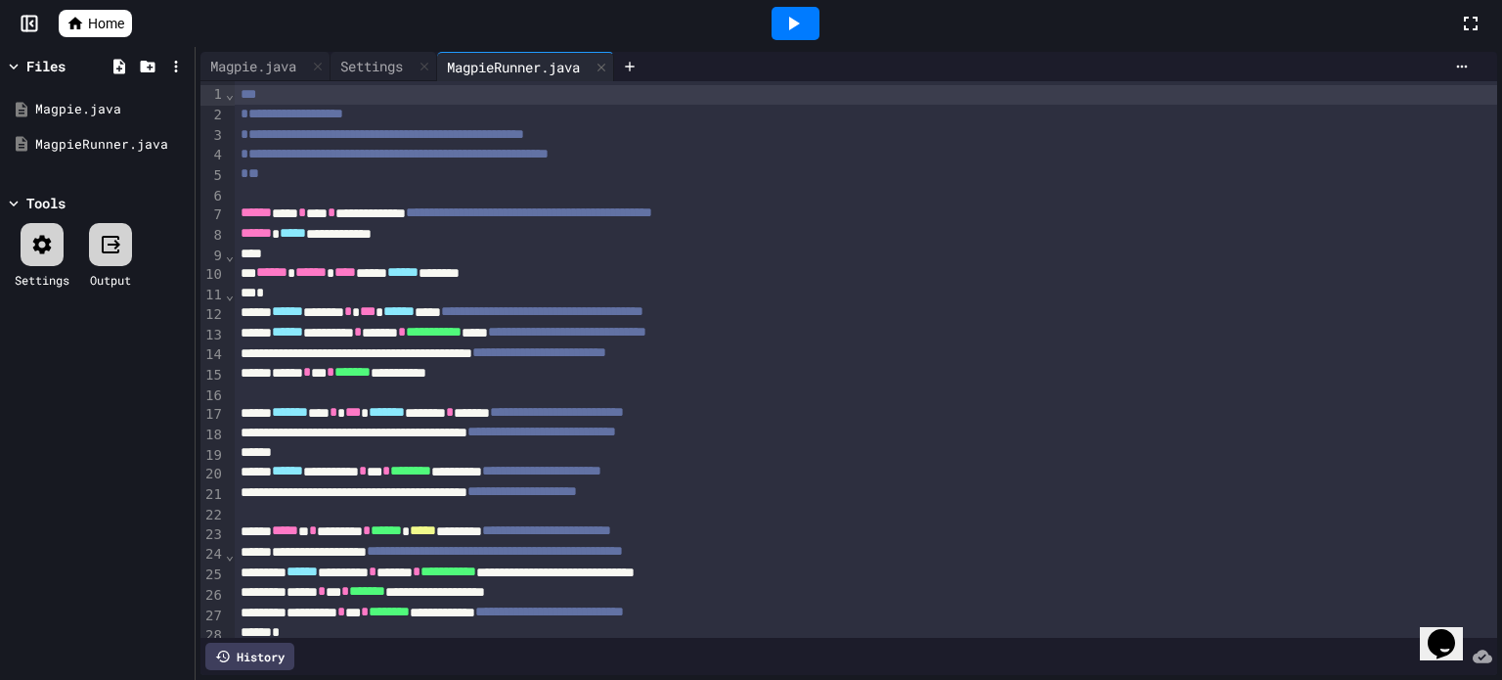
click at [36, 251] on icon at bounding box center [41, 244] width 23 height 23
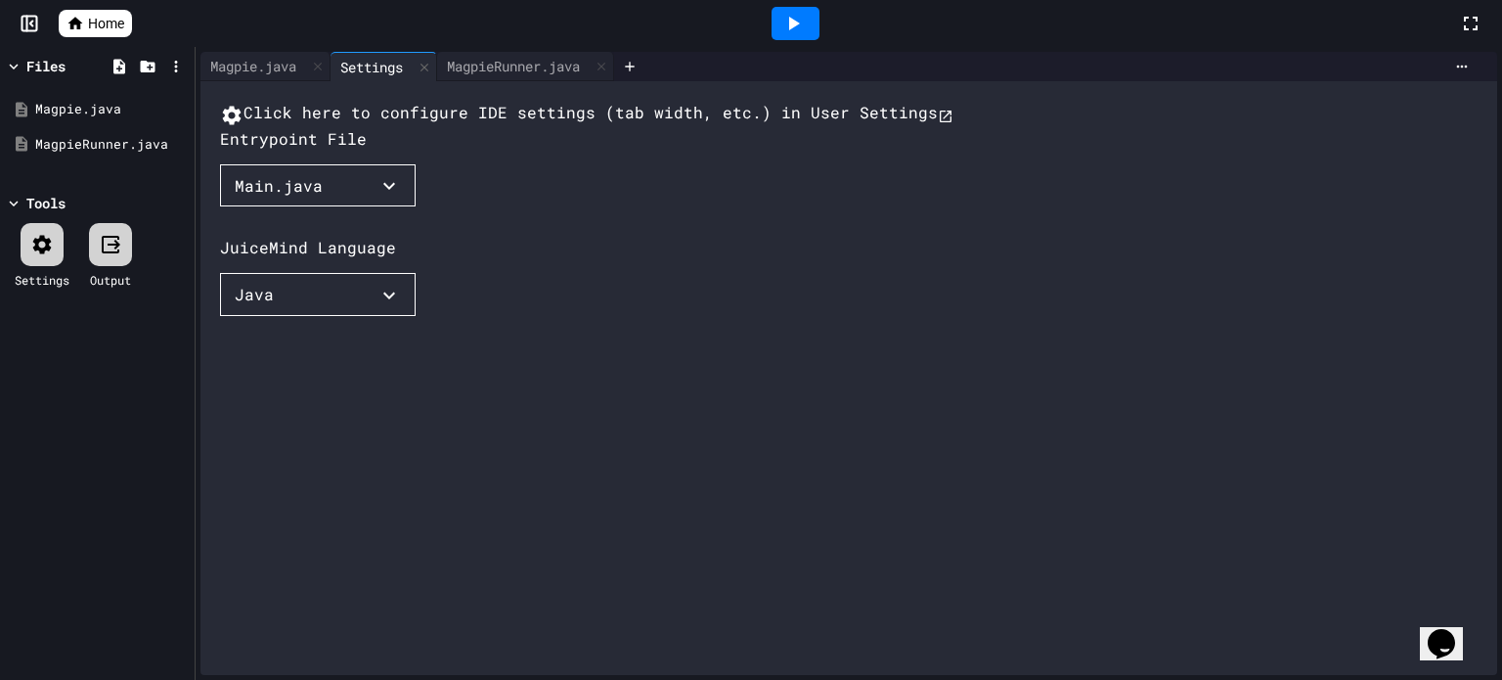
click at [379, 207] on button "Main.java" at bounding box center [318, 185] width 196 height 43
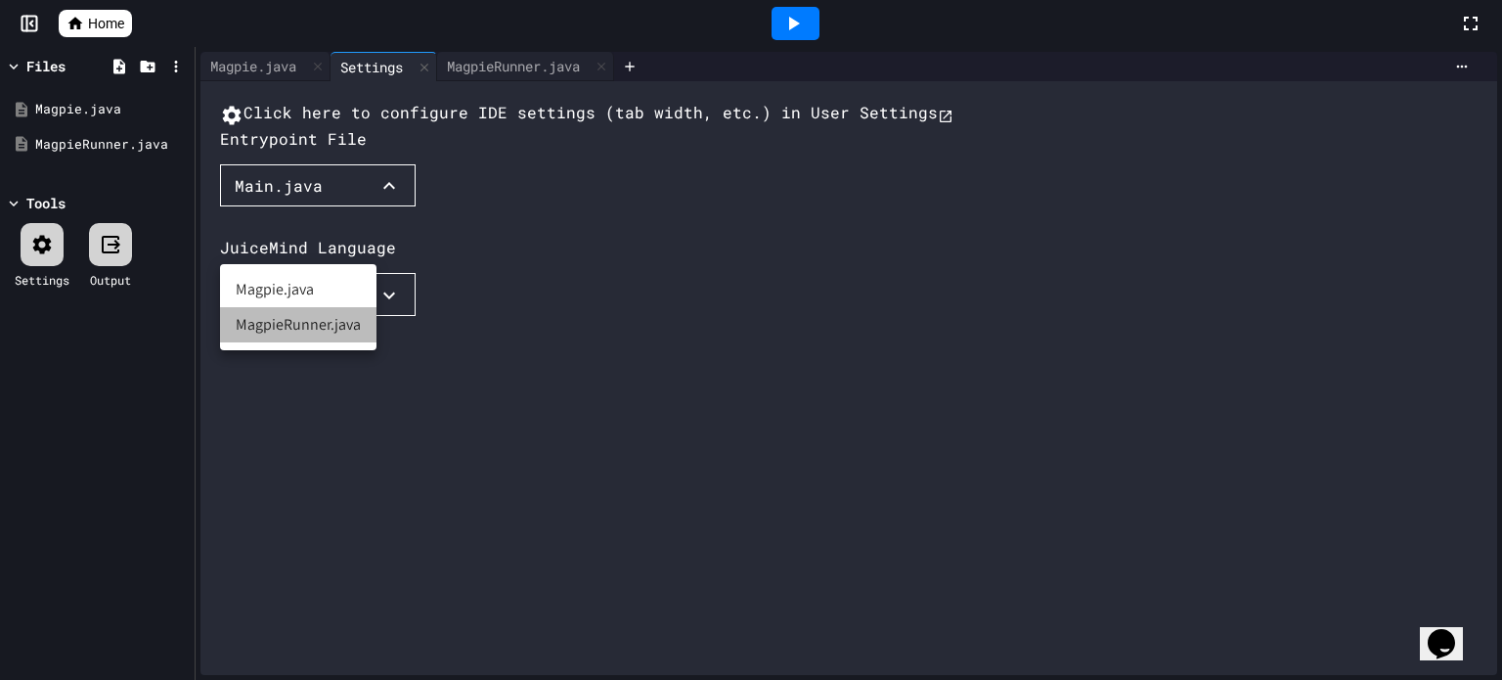
click at [309, 323] on li "MagpieRunner.java" at bounding box center [298, 324] width 156 height 35
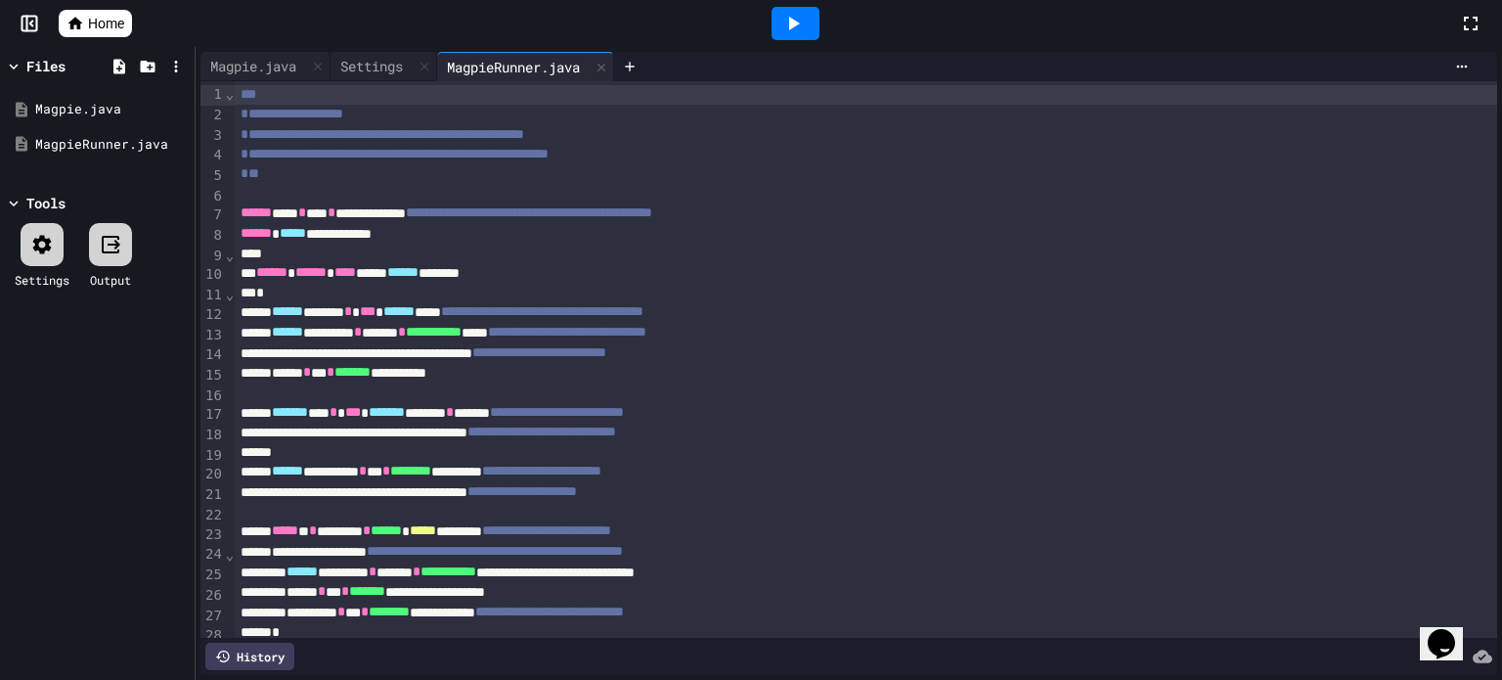
click at [797, 19] on icon at bounding box center [792, 23] width 23 height 23
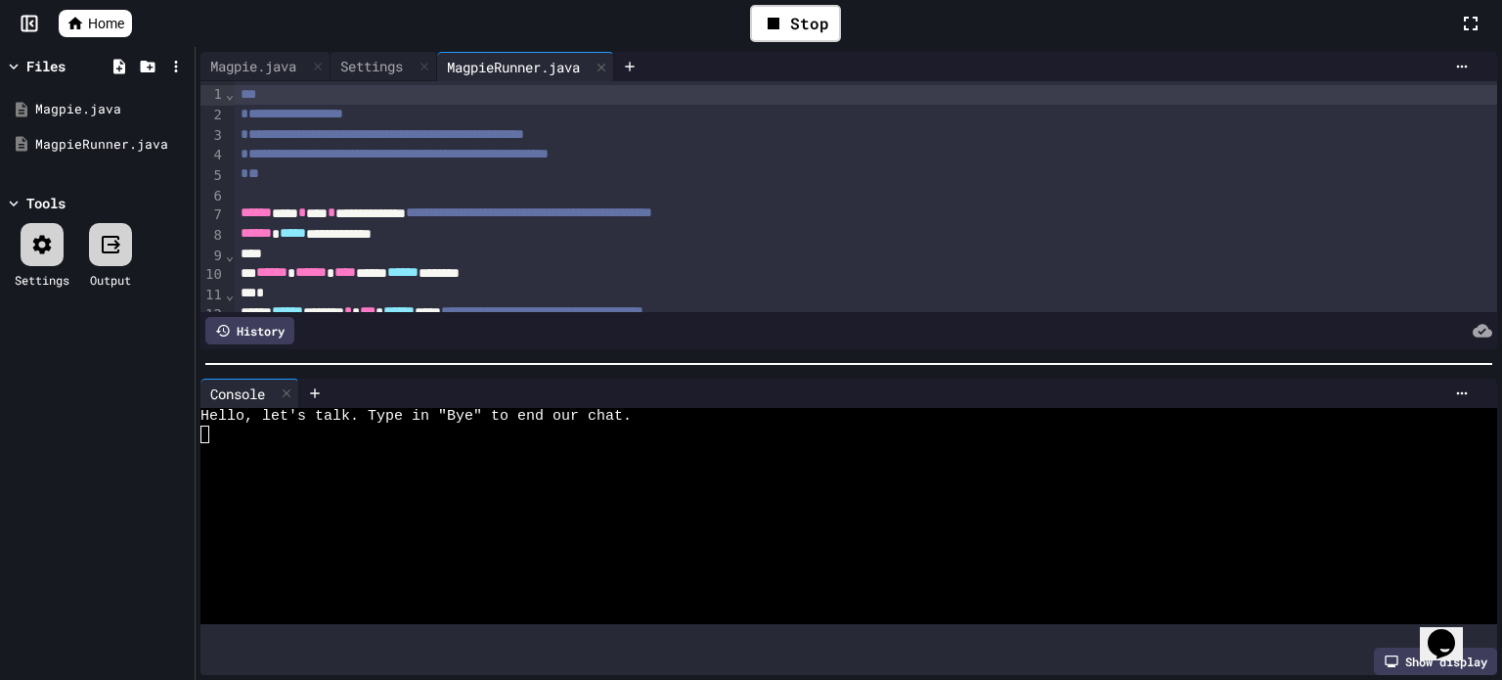
click at [785, 498] on div at bounding box center [829, 507] width 1259 height 18
type textarea "*"
click at [289, 387] on icon at bounding box center [287, 393] width 14 height 14
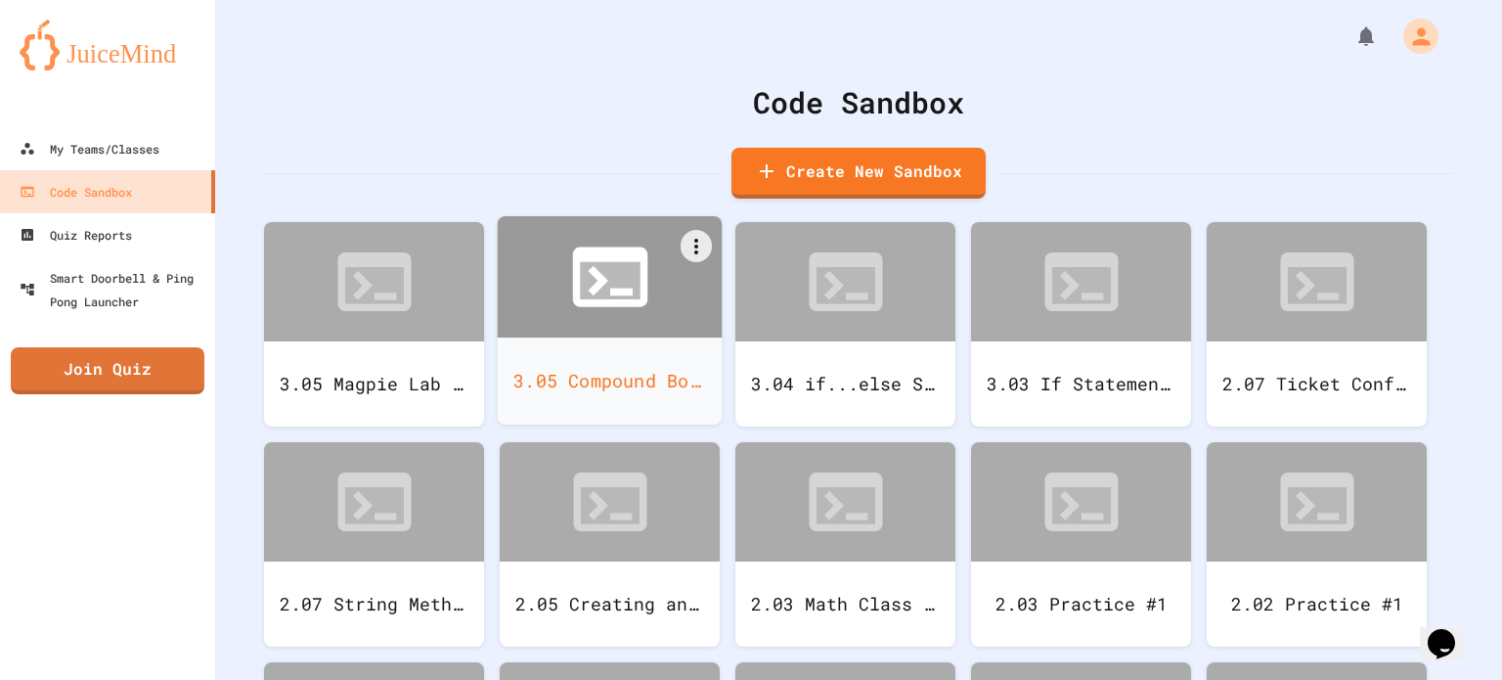
click at [592, 290] on icon at bounding box center [598, 281] width 21 height 30
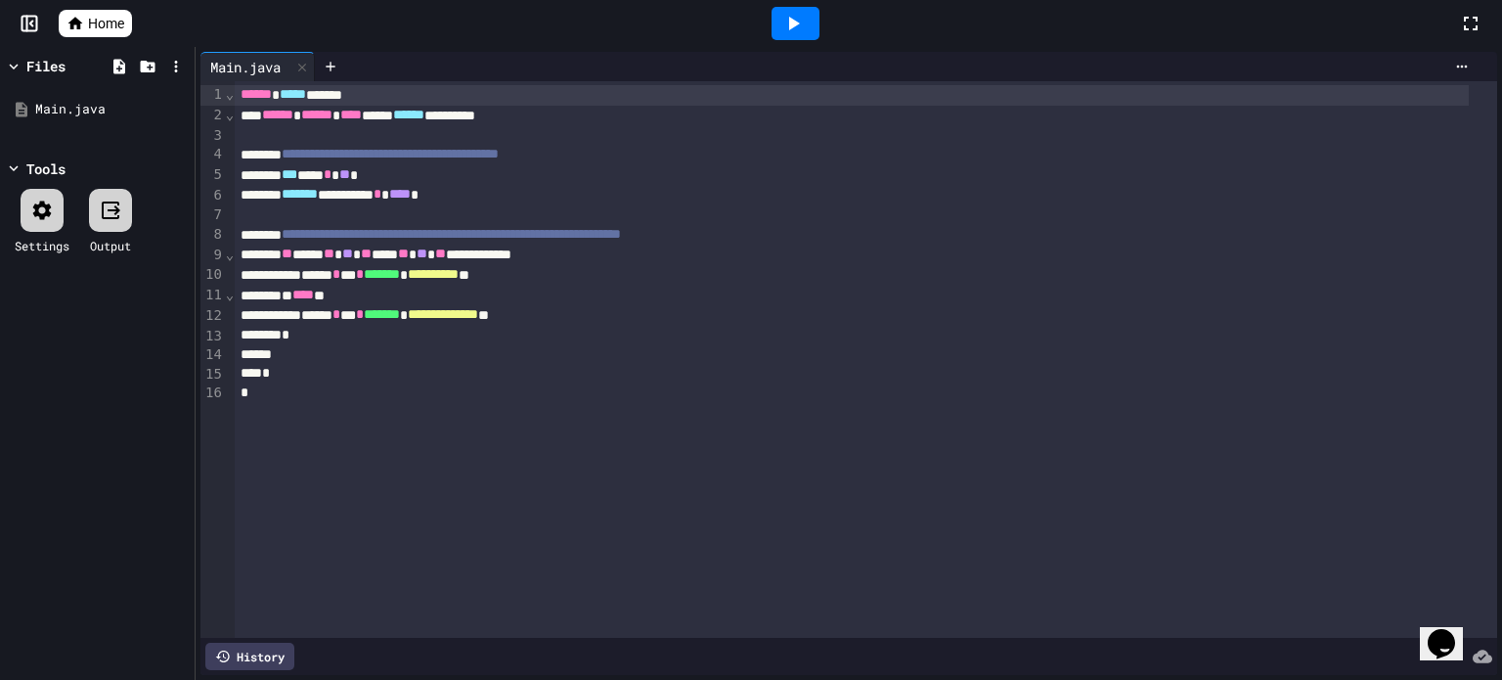
click at [804, 29] on icon at bounding box center [792, 23] width 23 height 23
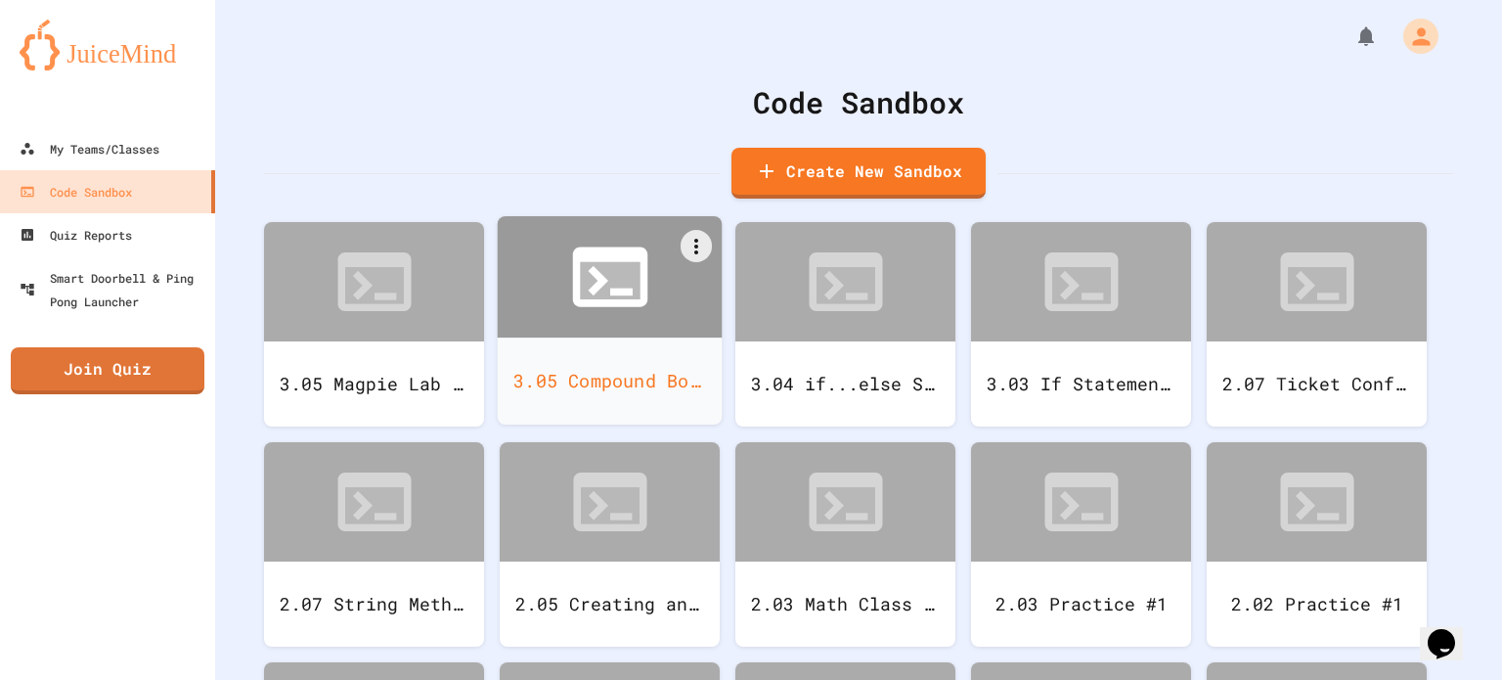
click at [599, 278] on icon at bounding box center [598, 281] width 21 height 30
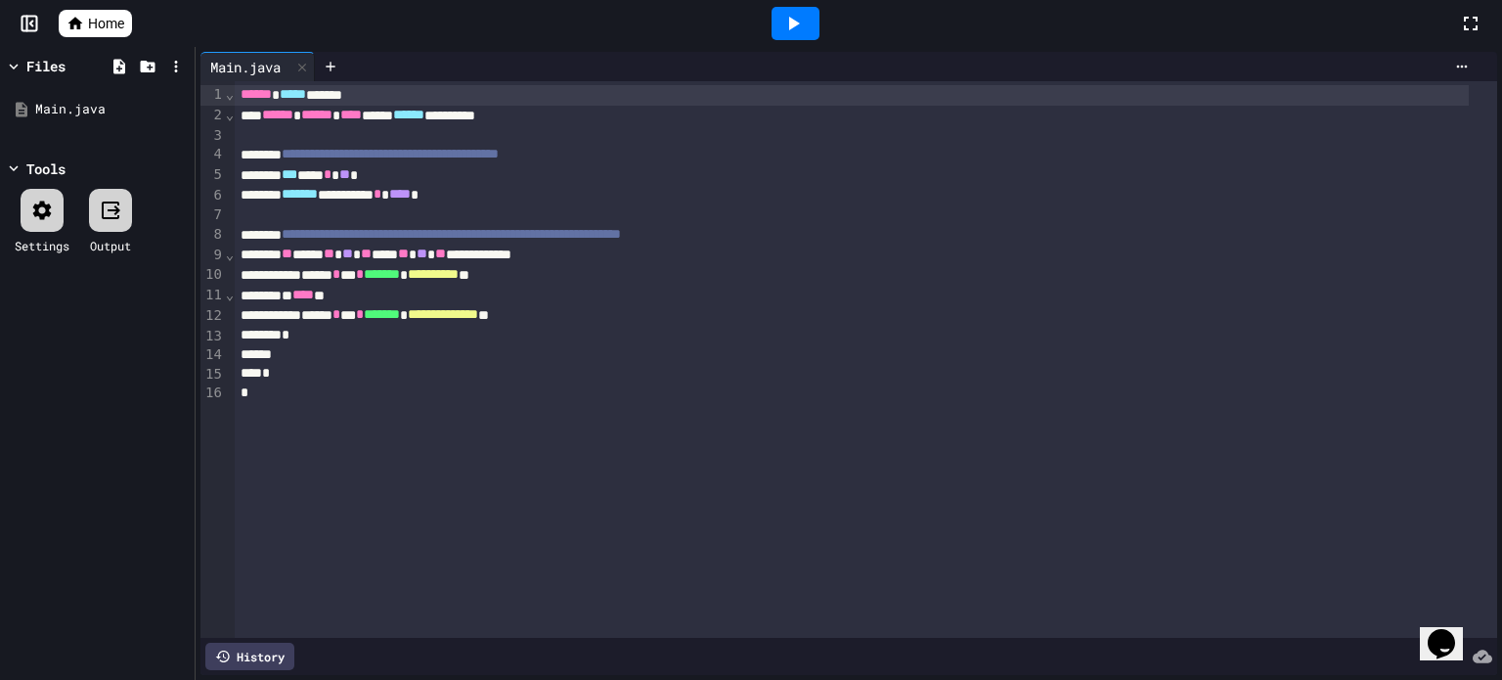
click at [794, 28] on icon at bounding box center [792, 23] width 23 height 23
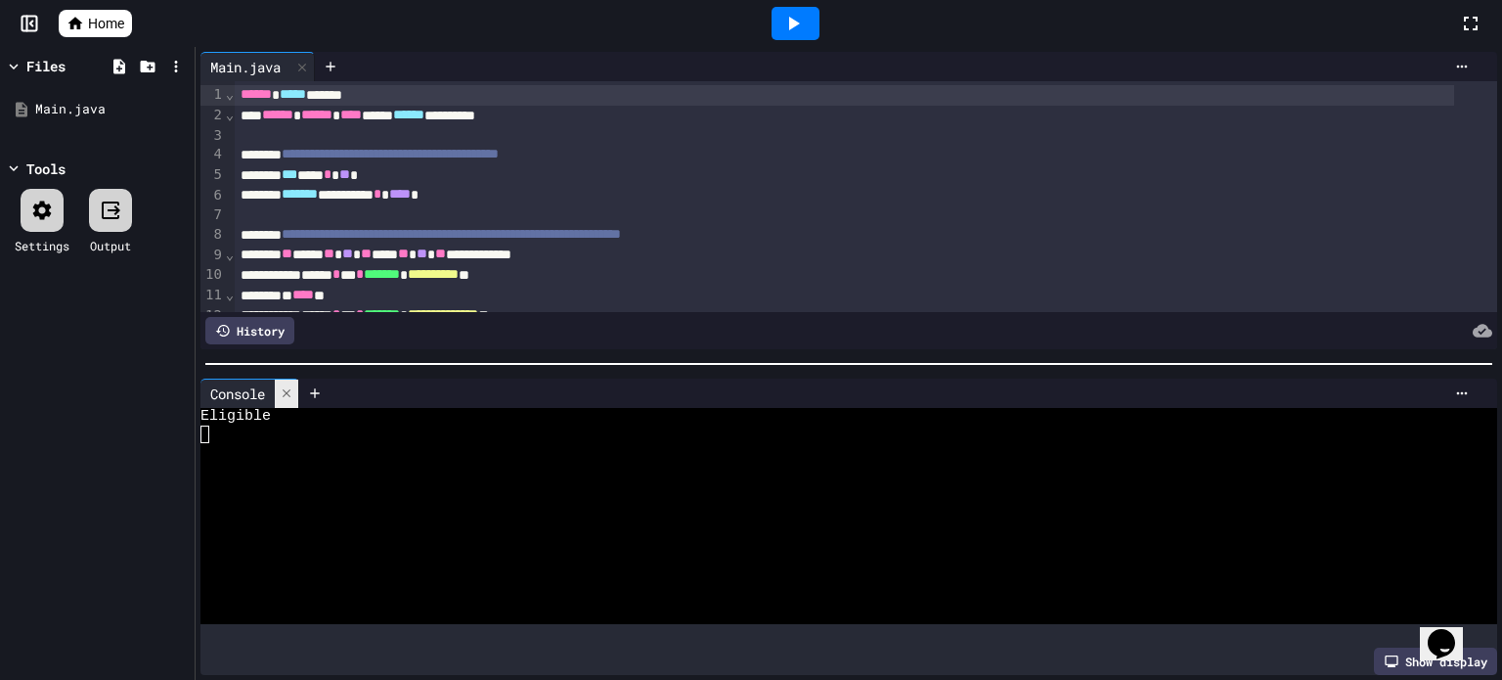
click at [284, 386] on icon at bounding box center [287, 393] width 14 height 14
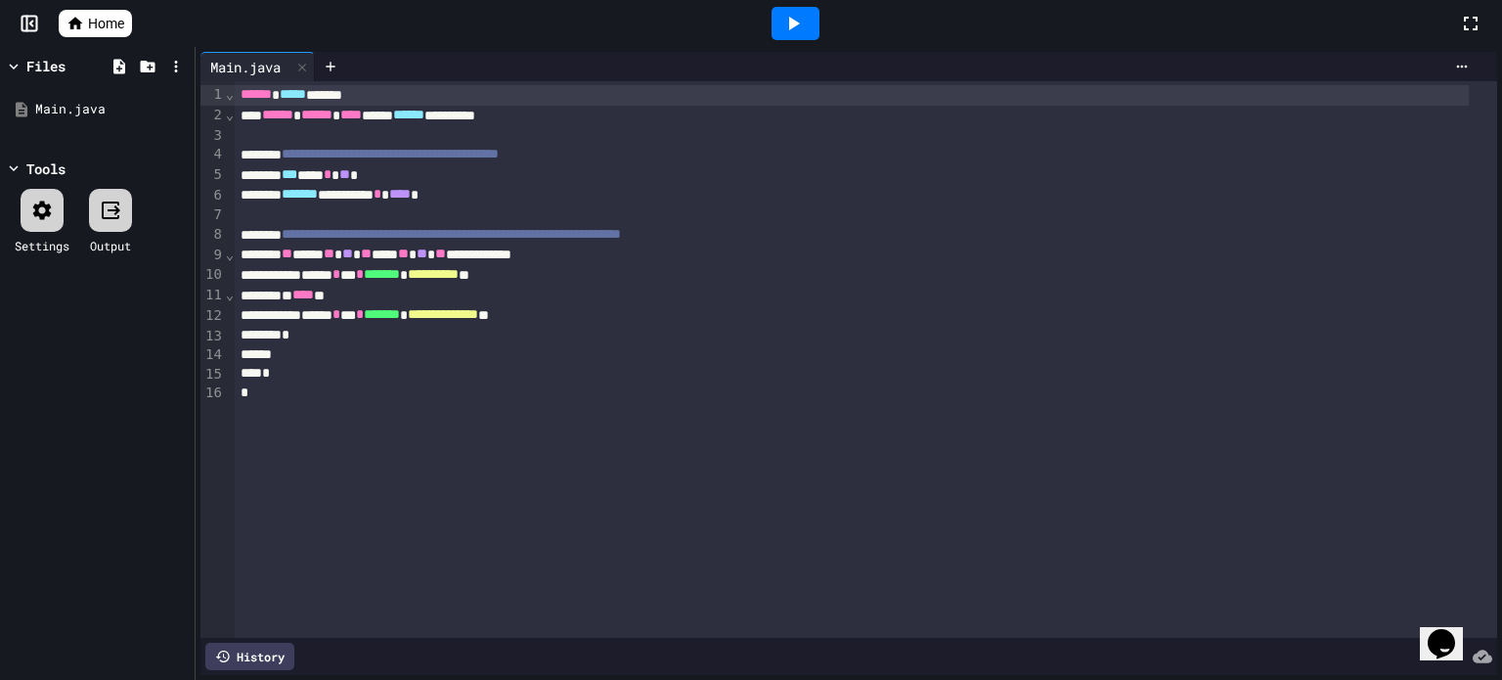
drag, startPoint x: 236, startPoint y: 101, endPoint x: 190, endPoint y: 44, distance: 73.0
drag, startPoint x: 190, startPoint y: 44, endPoint x: 95, endPoint y: 22, distance: 97.5
click at [95, 22] on span "Home" at bounding box center [106, 24] width 36 height 20
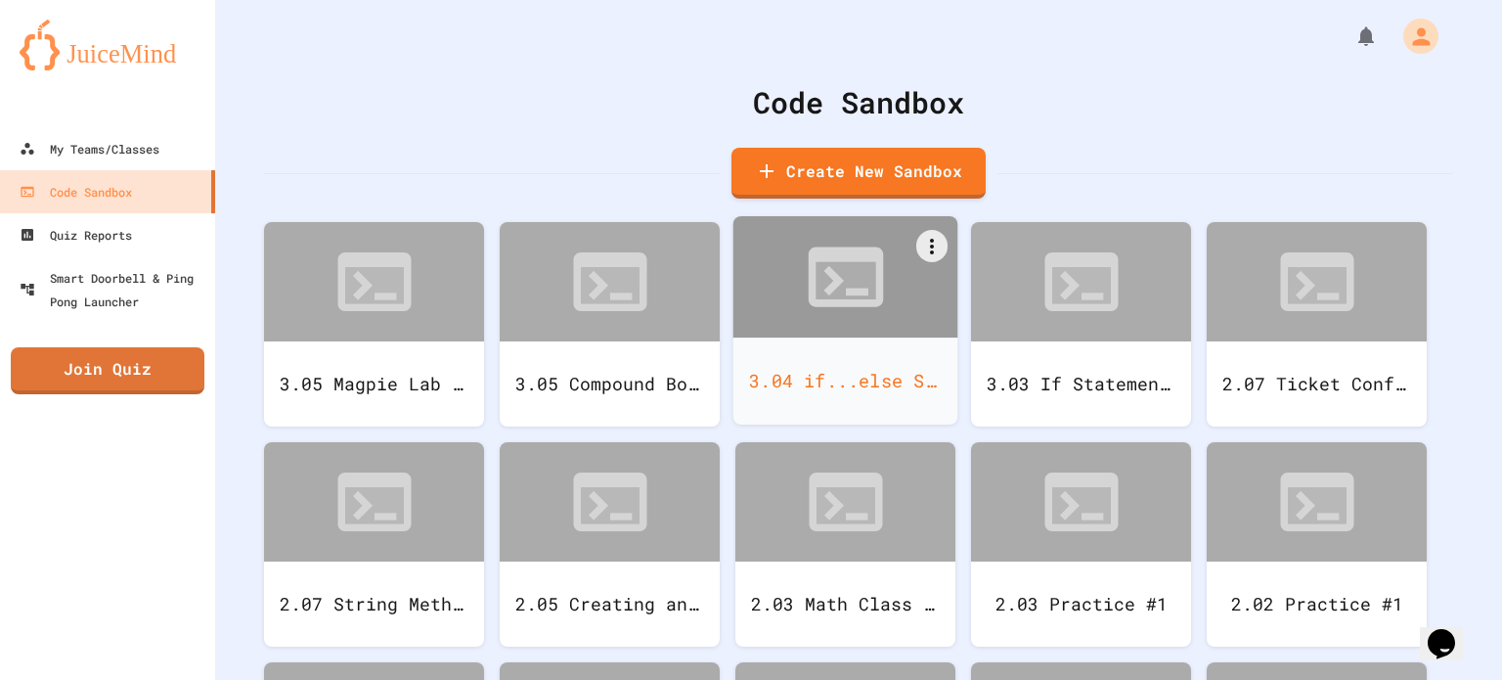
click at [820, 333] on div at bounding box center [845, 276] width 225 height 121
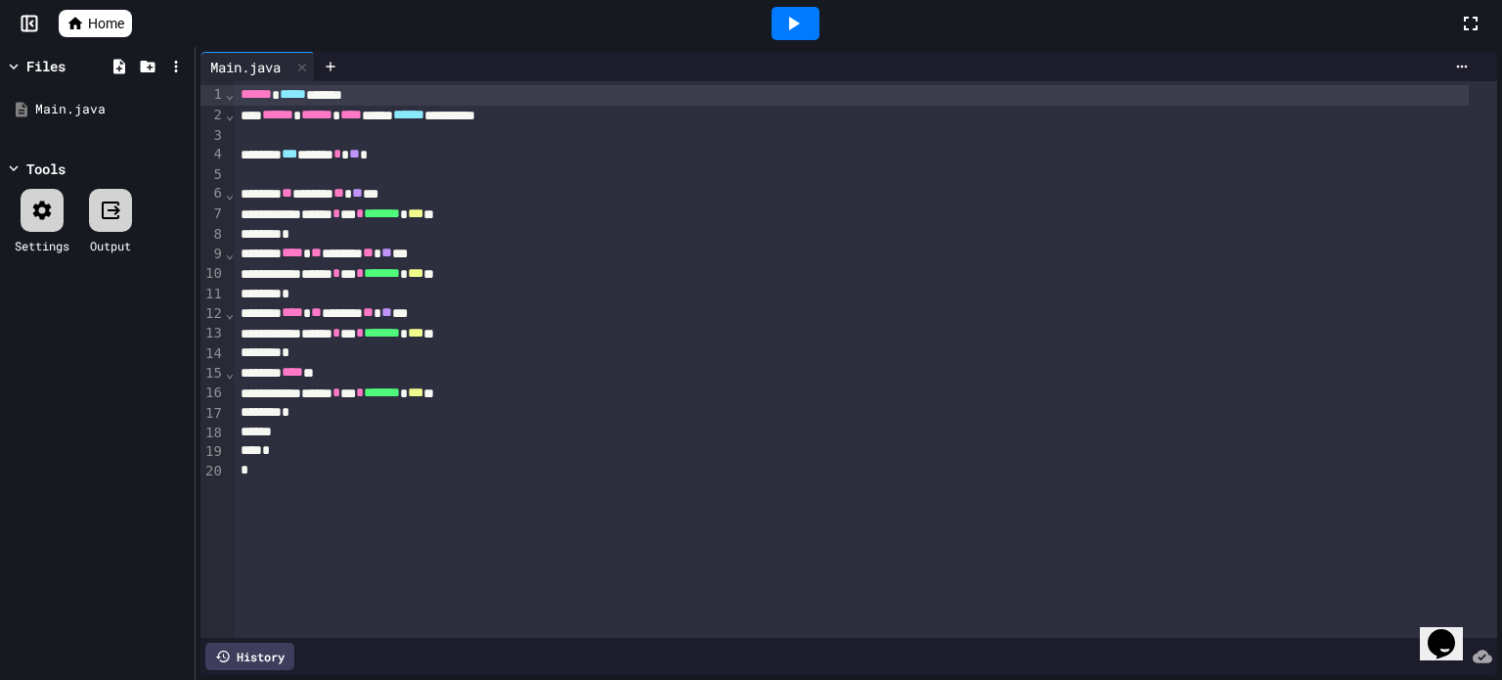
click at [98, 20] on span "Home" at bounding box center [106, 24] width 36 height 20
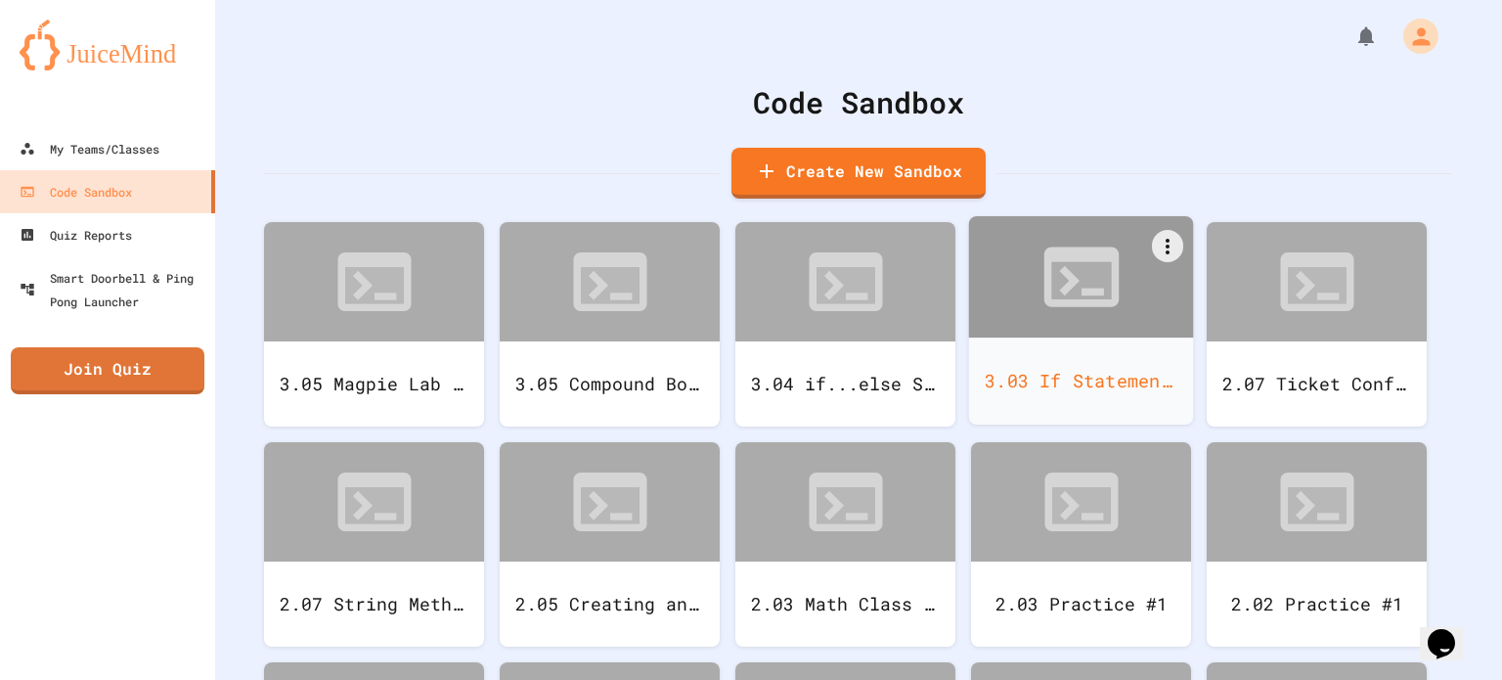
click at [1130, 363] on div "3.03 If Statement Lab" at bounding box center [1081, 380] width 225 height 87
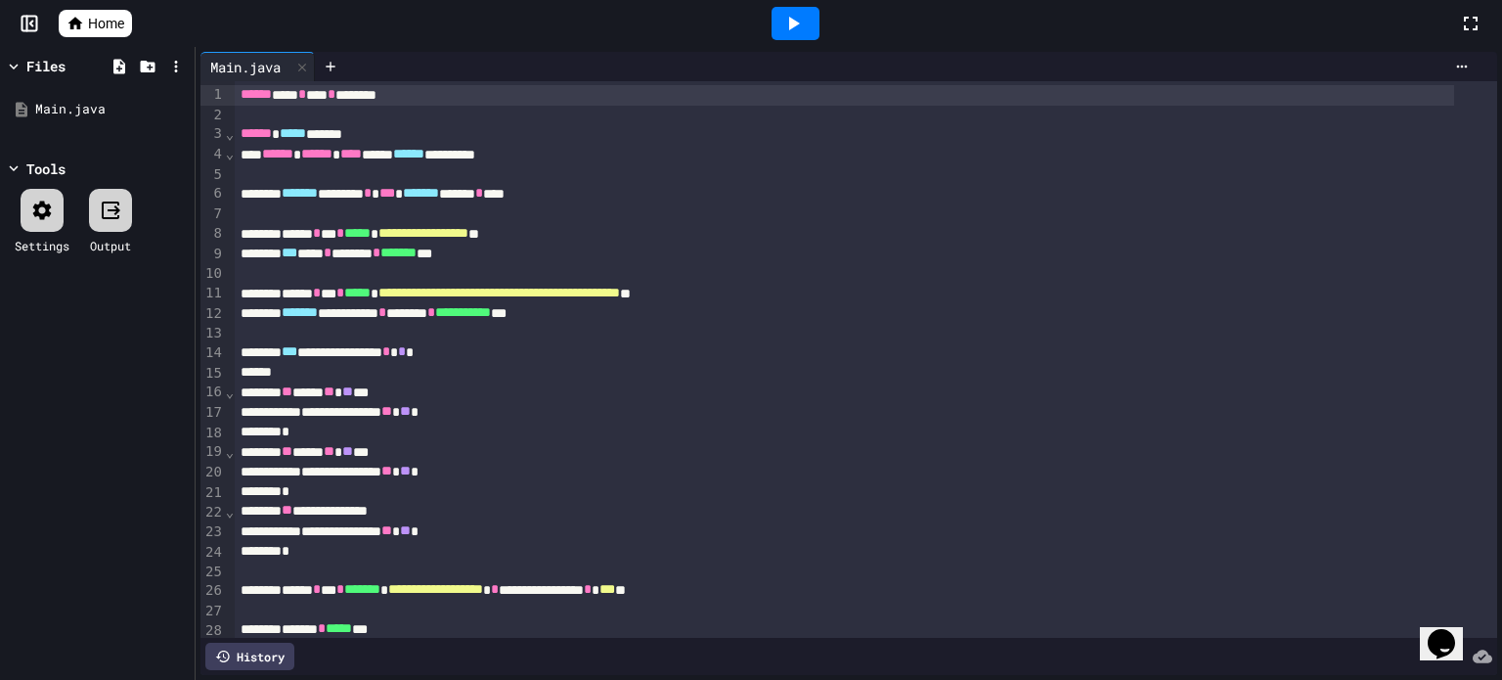
click at [113, 19] on span "Home" at bounding box center [106, 24] width 36 height 20
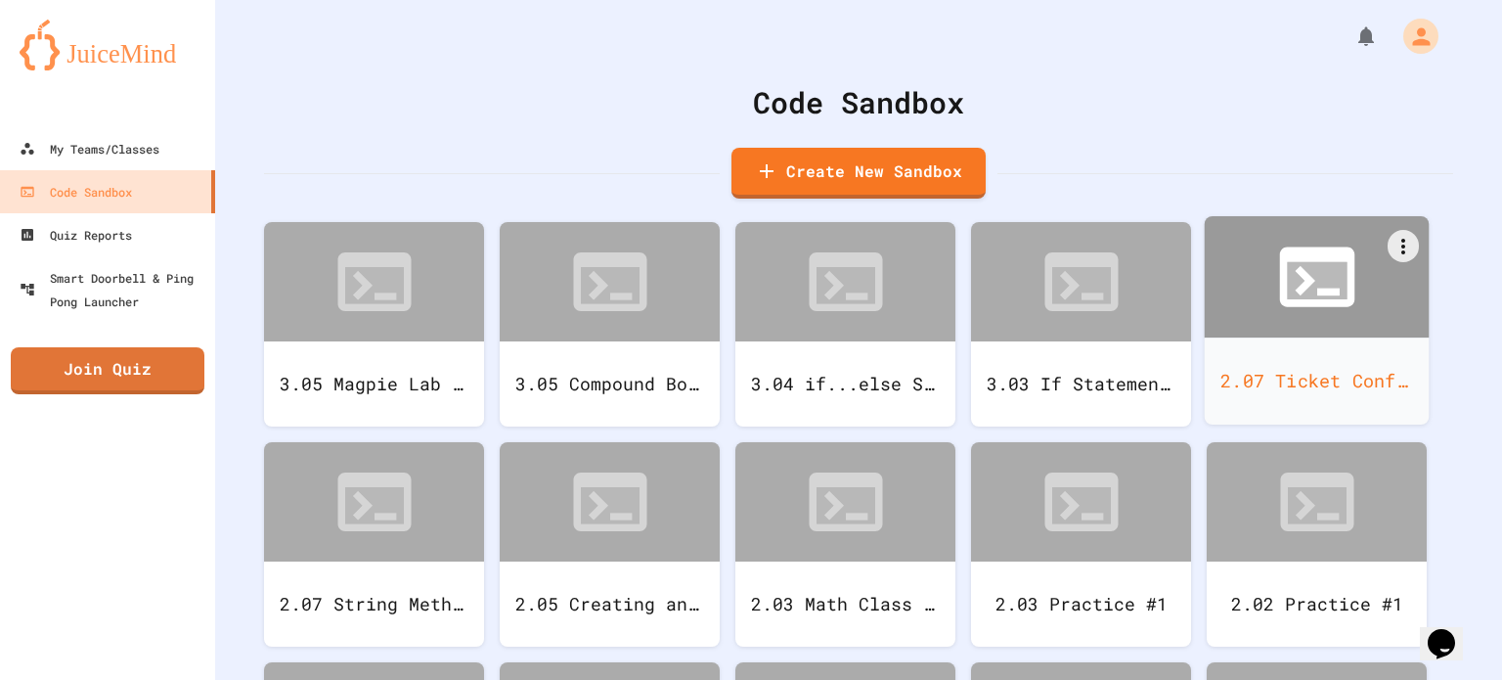
click at [1272, 302] on icon at bounding box center [1317, 277] width 90 height 90
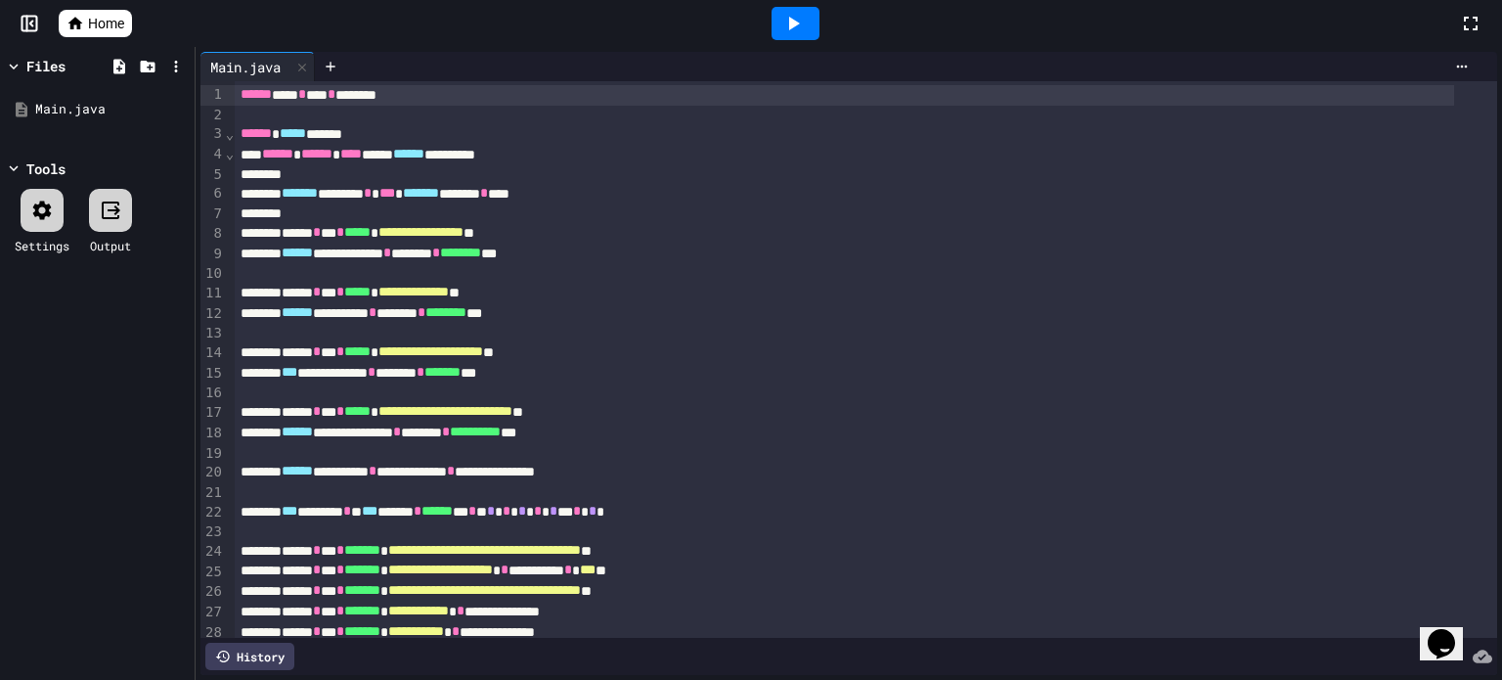
click at [104, 21] on span "Home" at bounding box center [106, 24] width 36 height 20
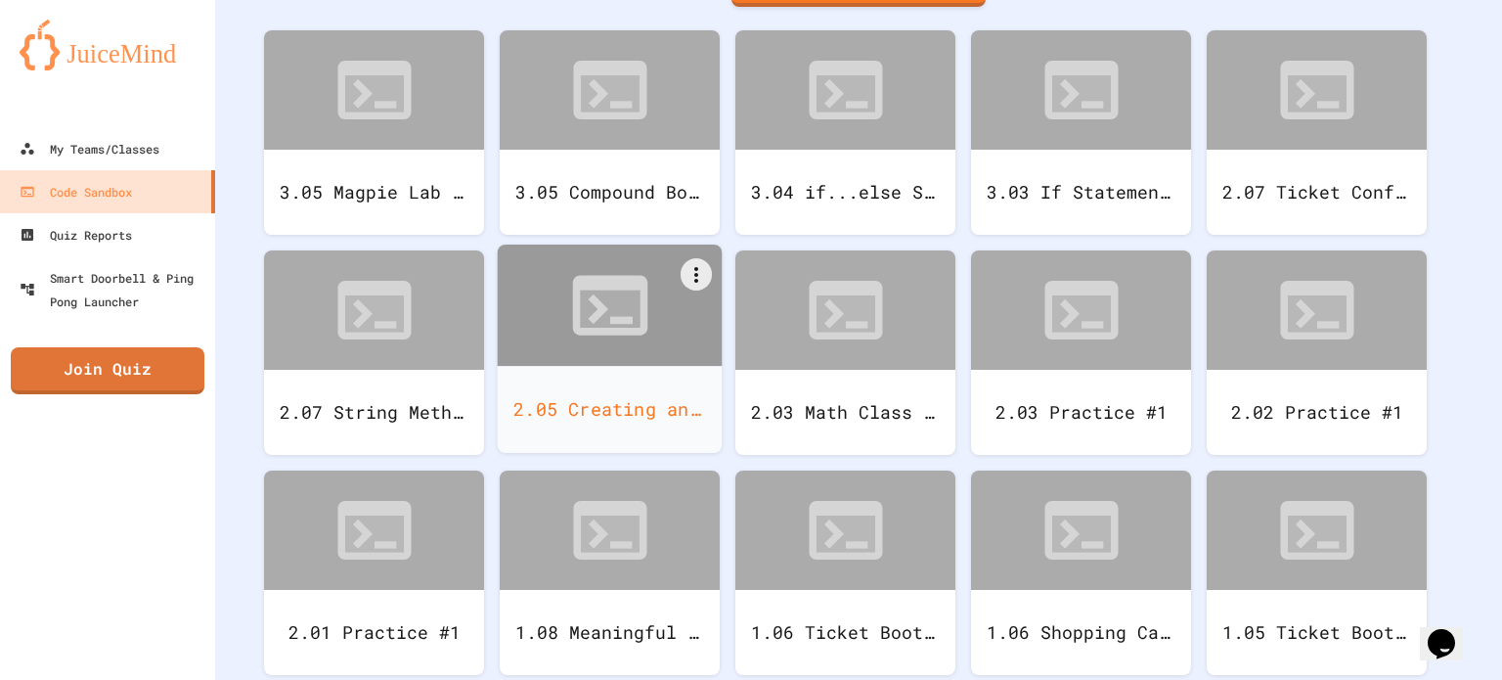
scroll to position [196, 0]
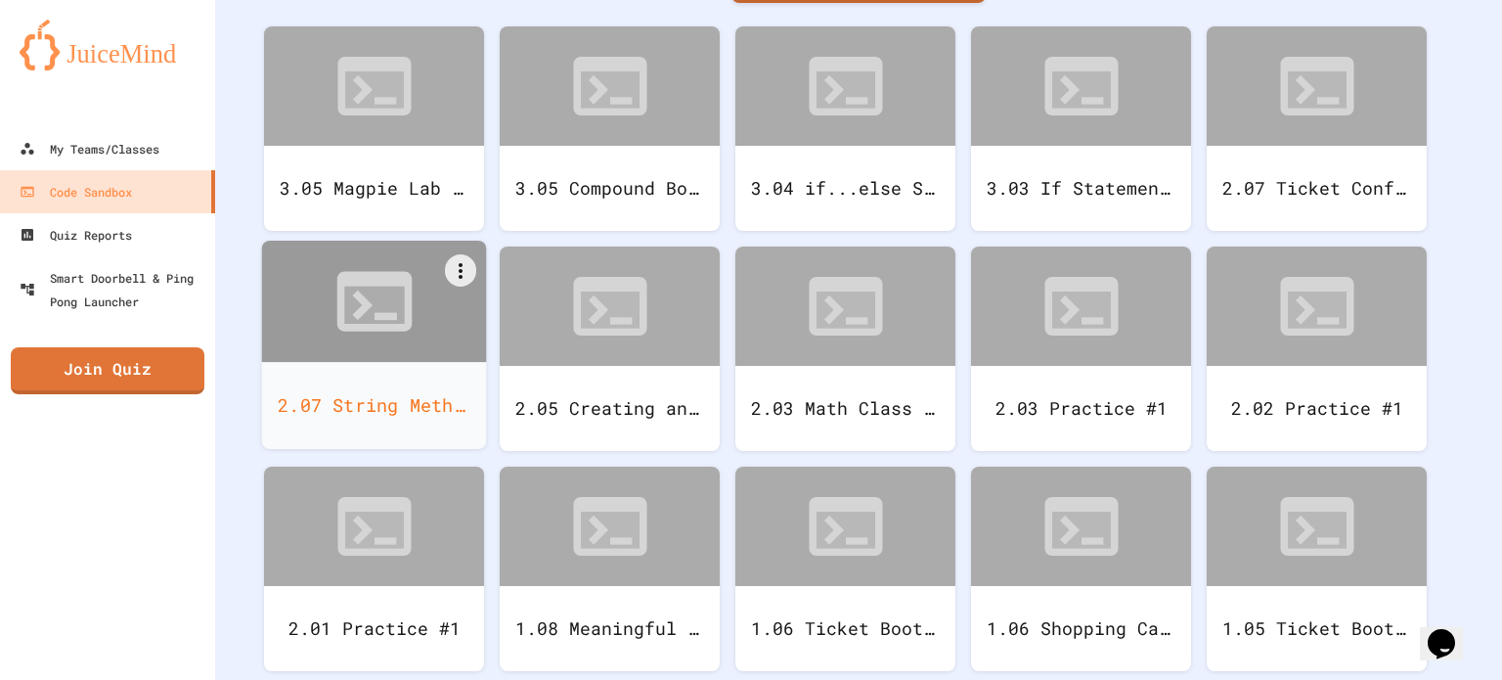
click at [356, 350] on div at bounding box center [374, 301] width 225 height 121
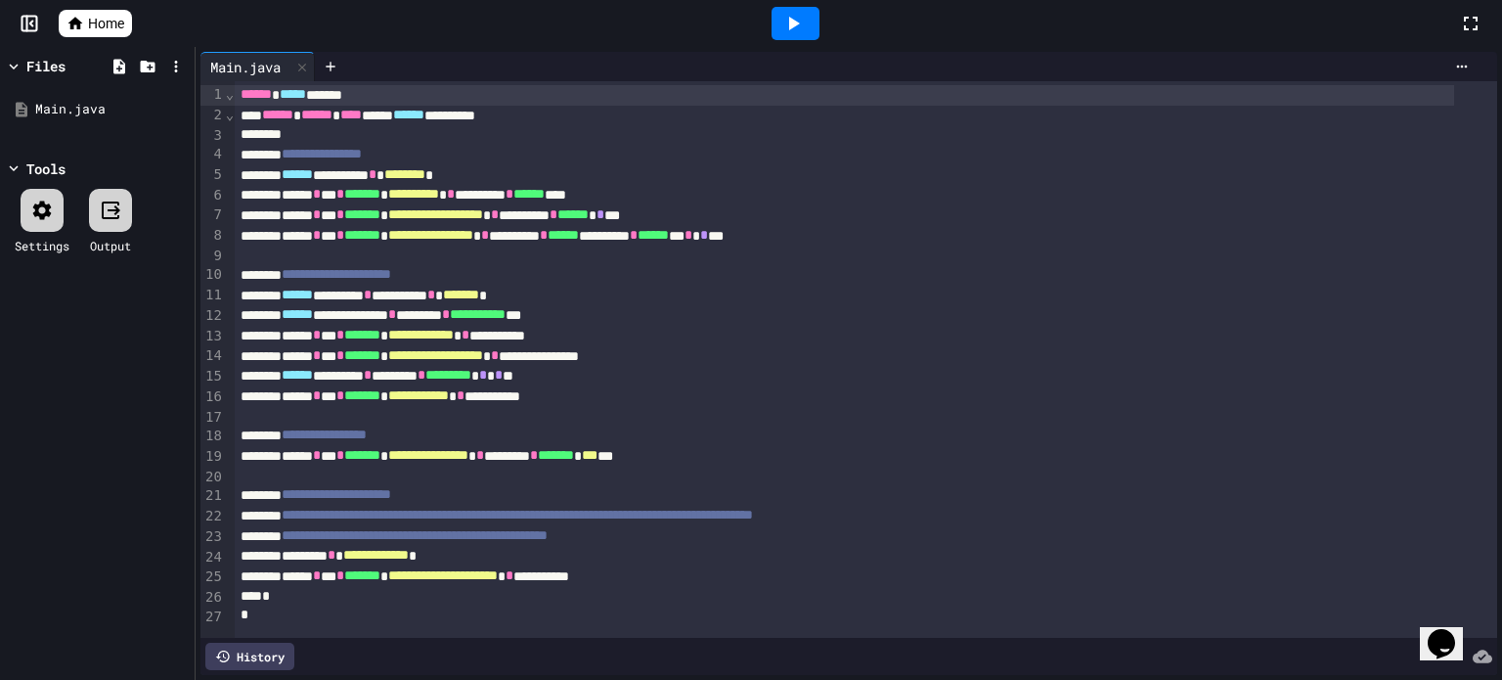
click at [111, 26] on span "Home" at bounding box center [106, 24] width 36 height 20
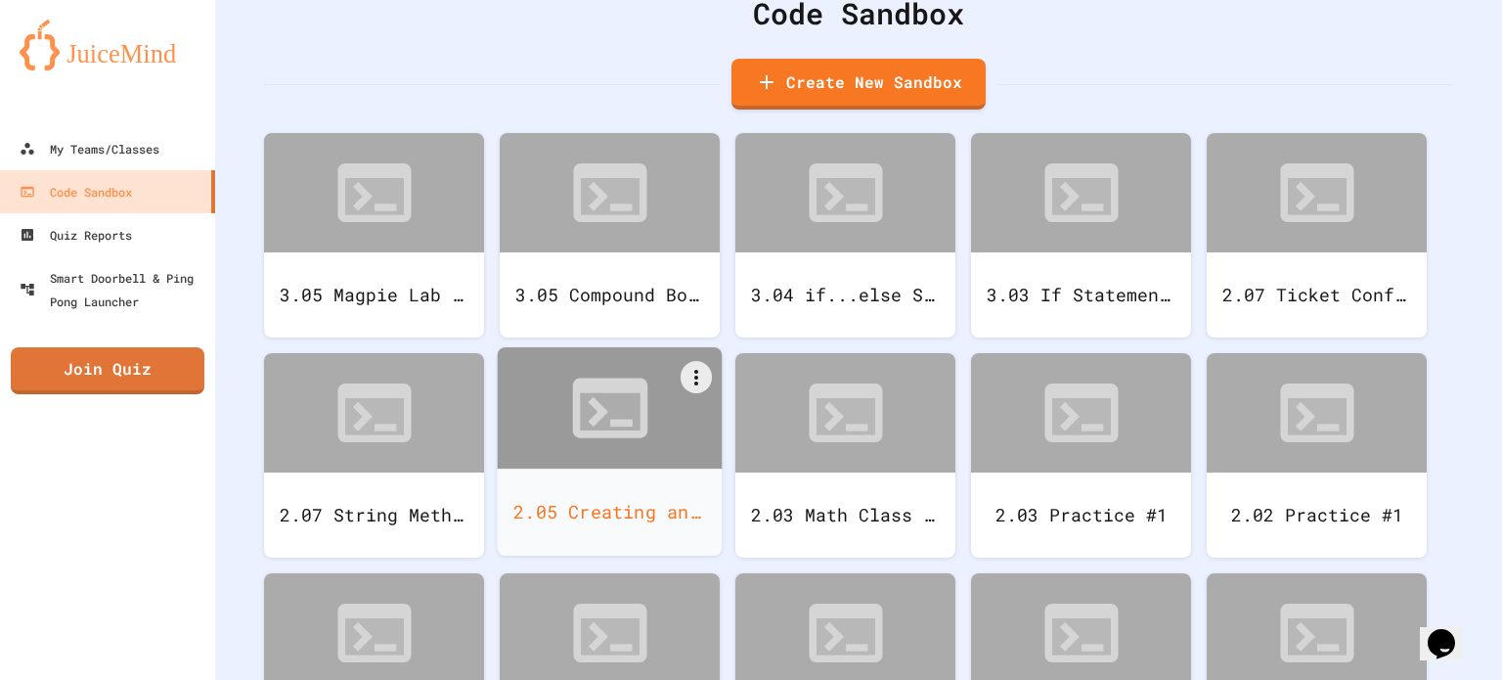
scroll to position [196, 0]
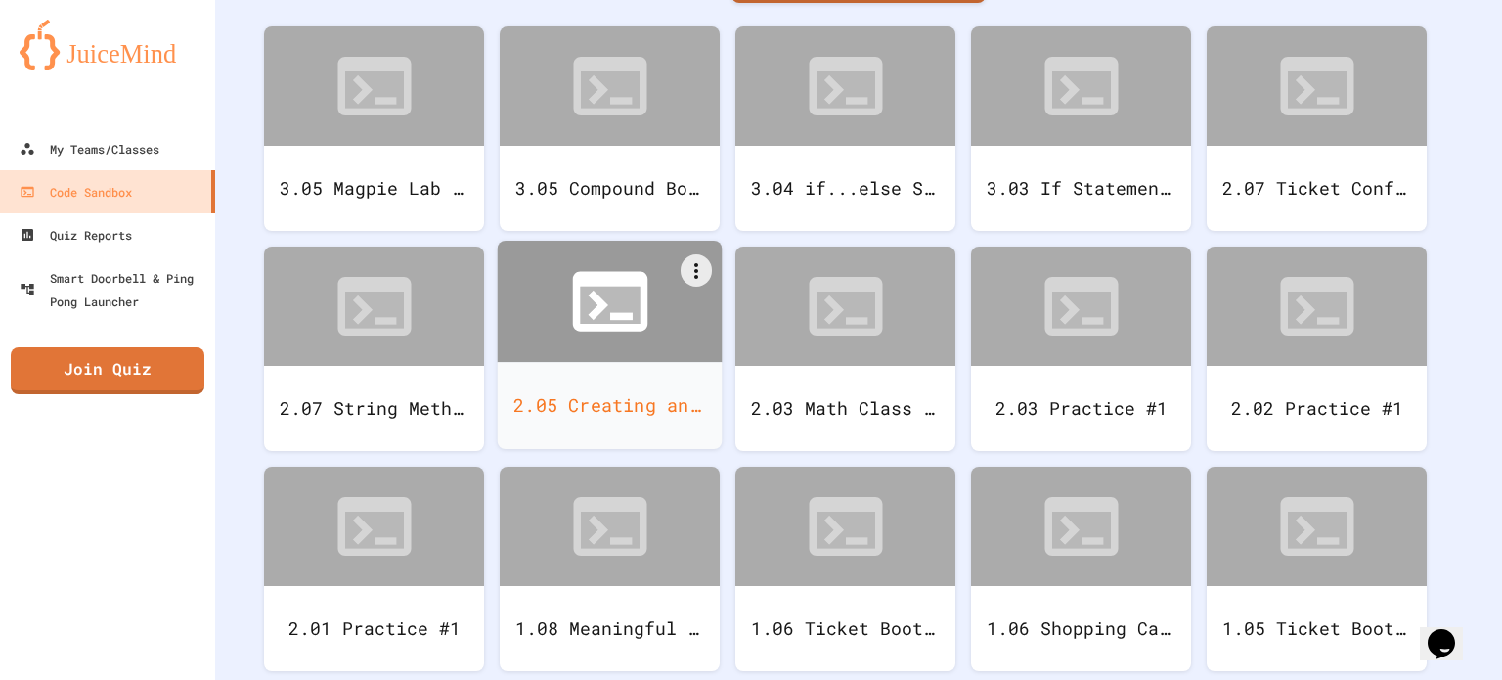
click at [623, 345] on icon at bounding box center [610, 301] width 90 height 90
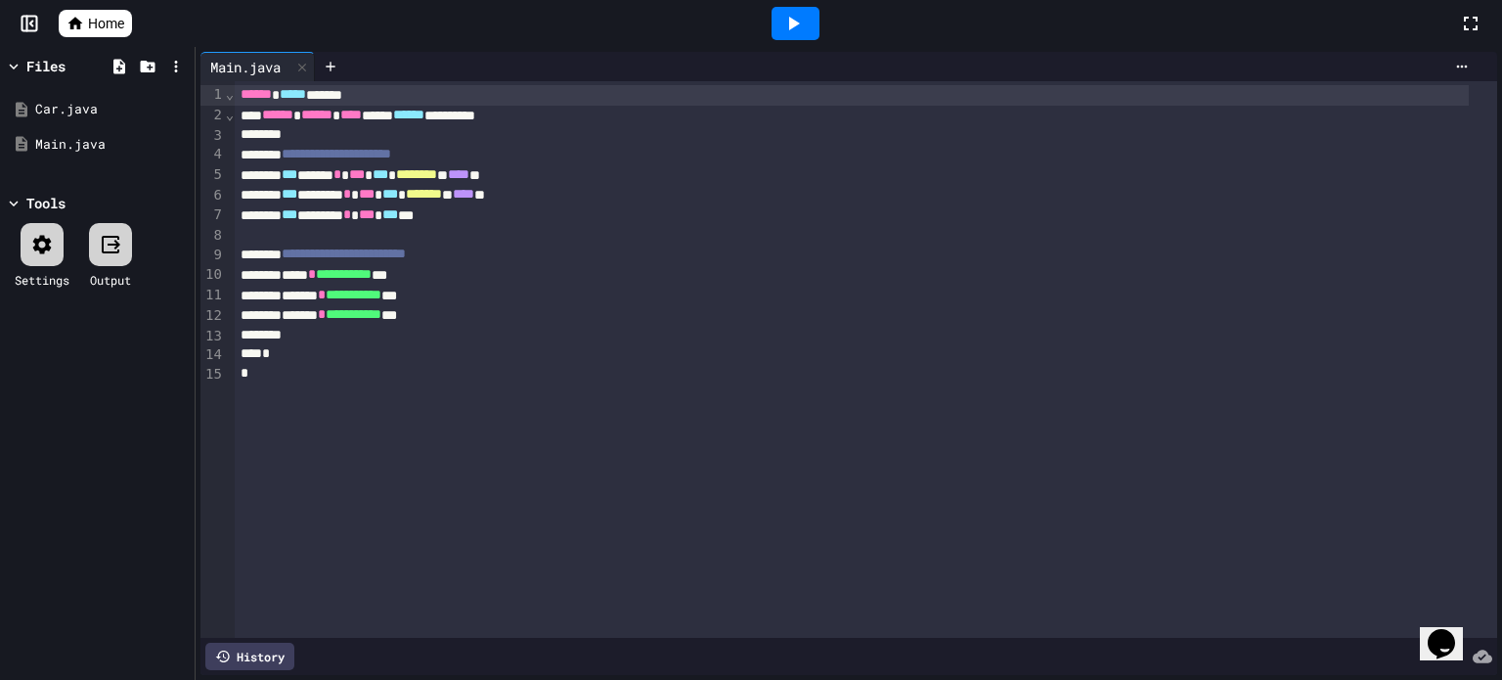
click at [111, 34] on link "Home" at bounding box center [95, 23] width 73 height 27
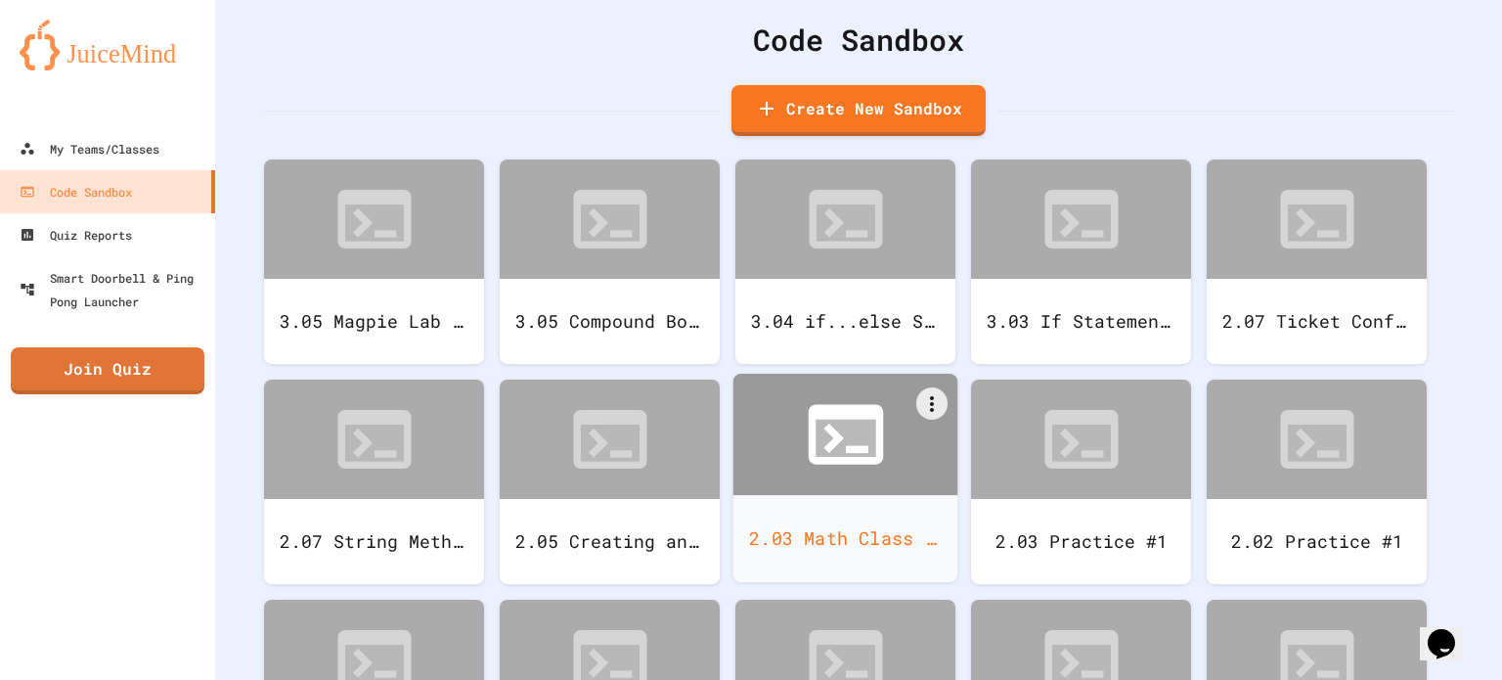
scroll to position [98, 0]
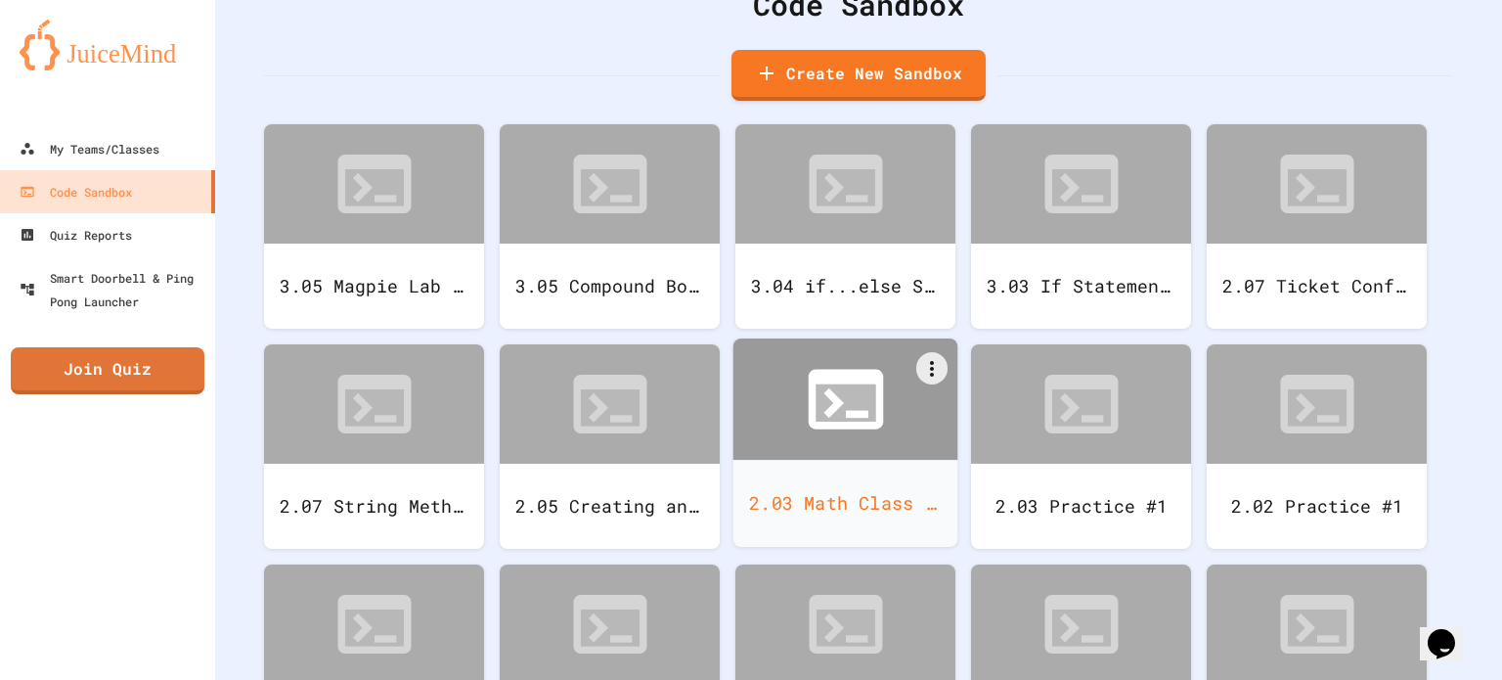
click at [861, 432] on icon at bounding box center [846, 399] width 90 height 90
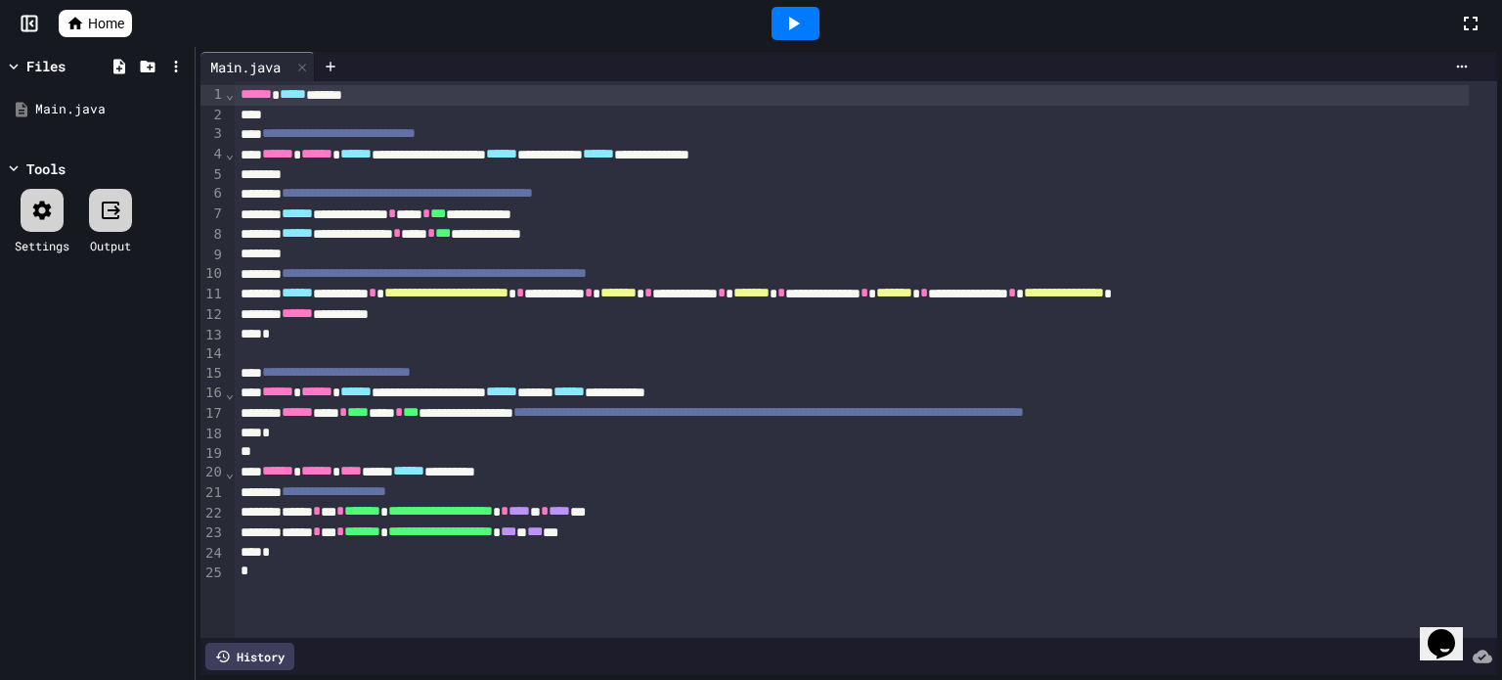
click at [84, 19] on link "Home" at bounding box center [95, 23] width 73 height 27
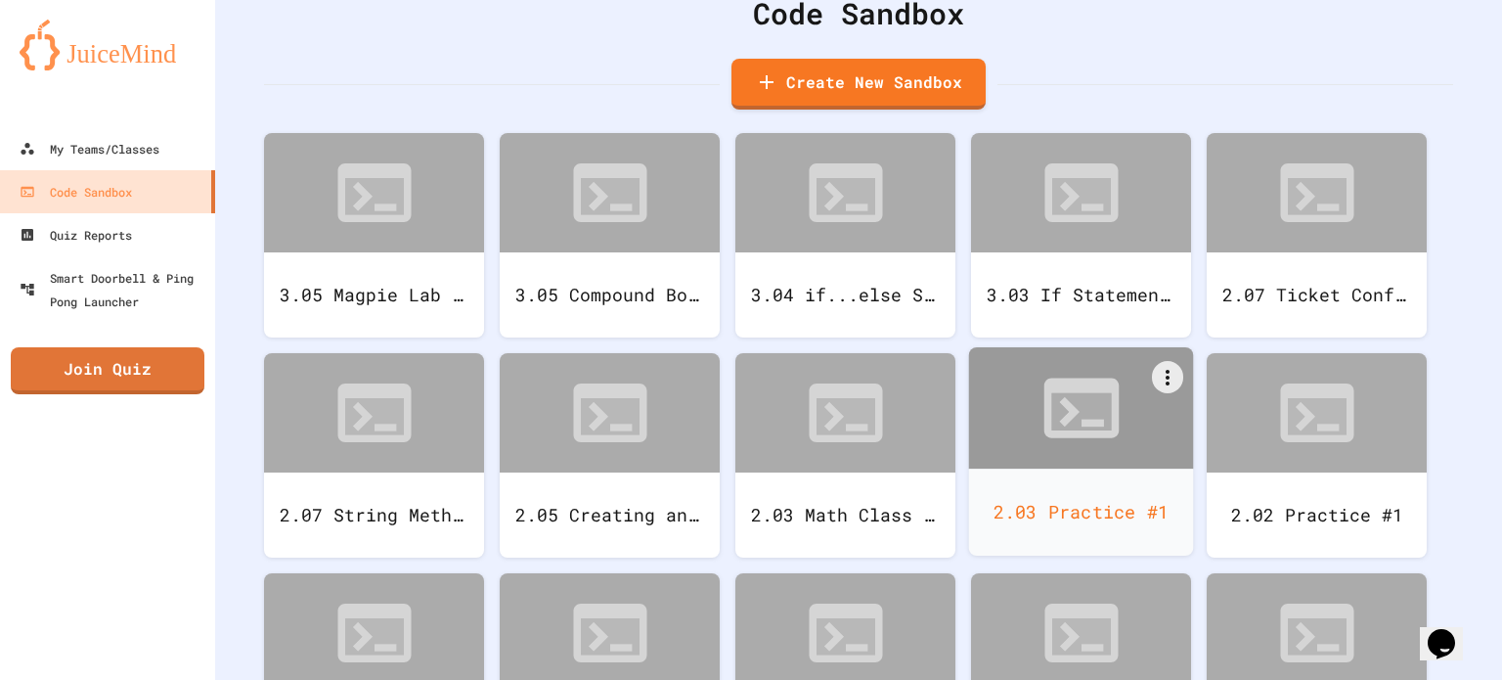
scroll to position [196, 0]
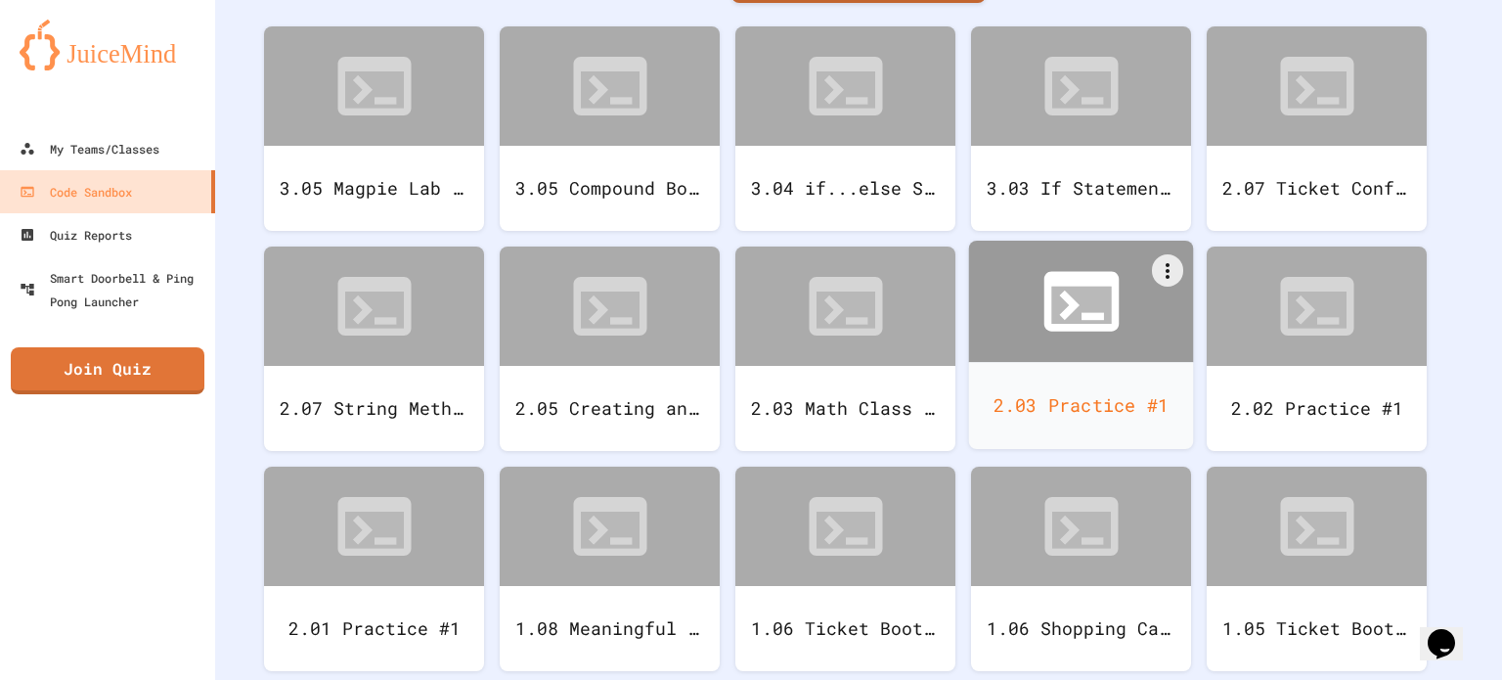
click at [1105, 344] on icon at bounding box center [1082, 301] width 90 height 90
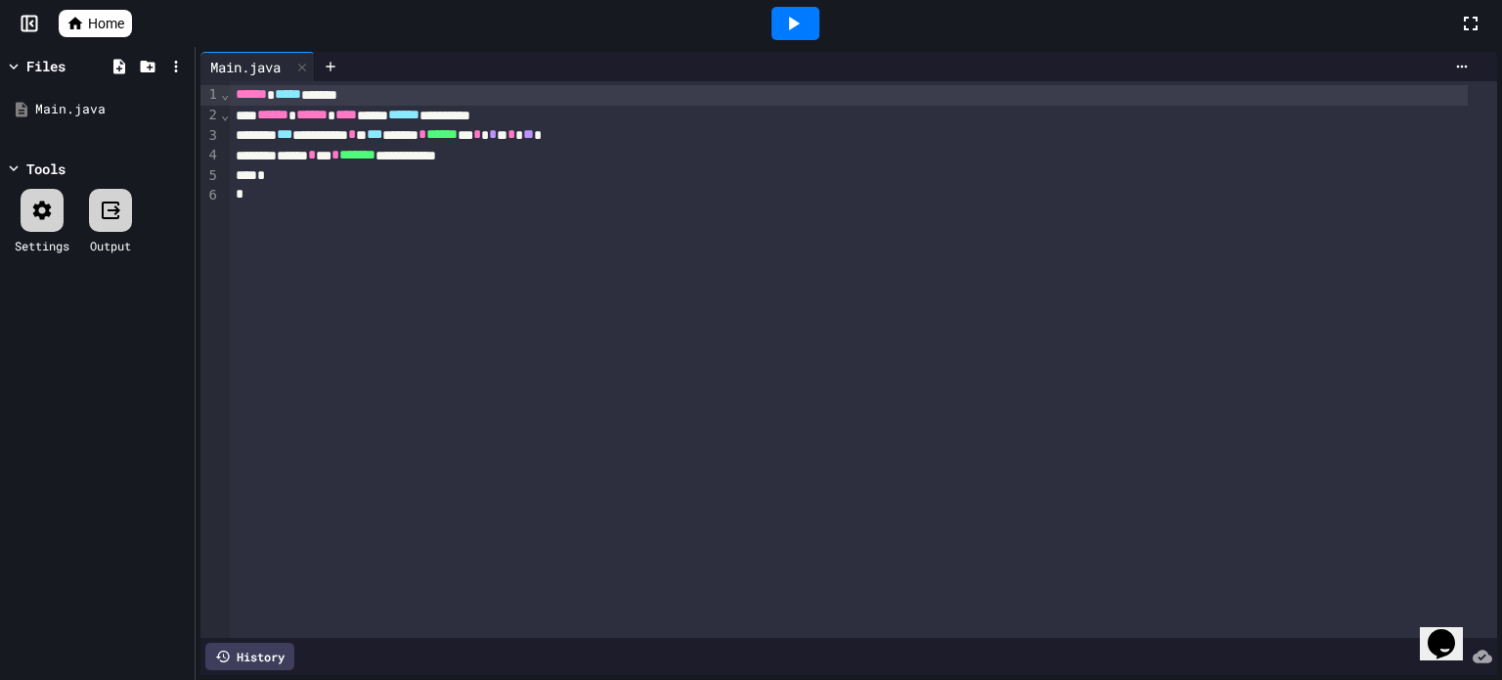
click at [105, 26] on span "Home" at bounding box center [106, 24] width 36 height 20
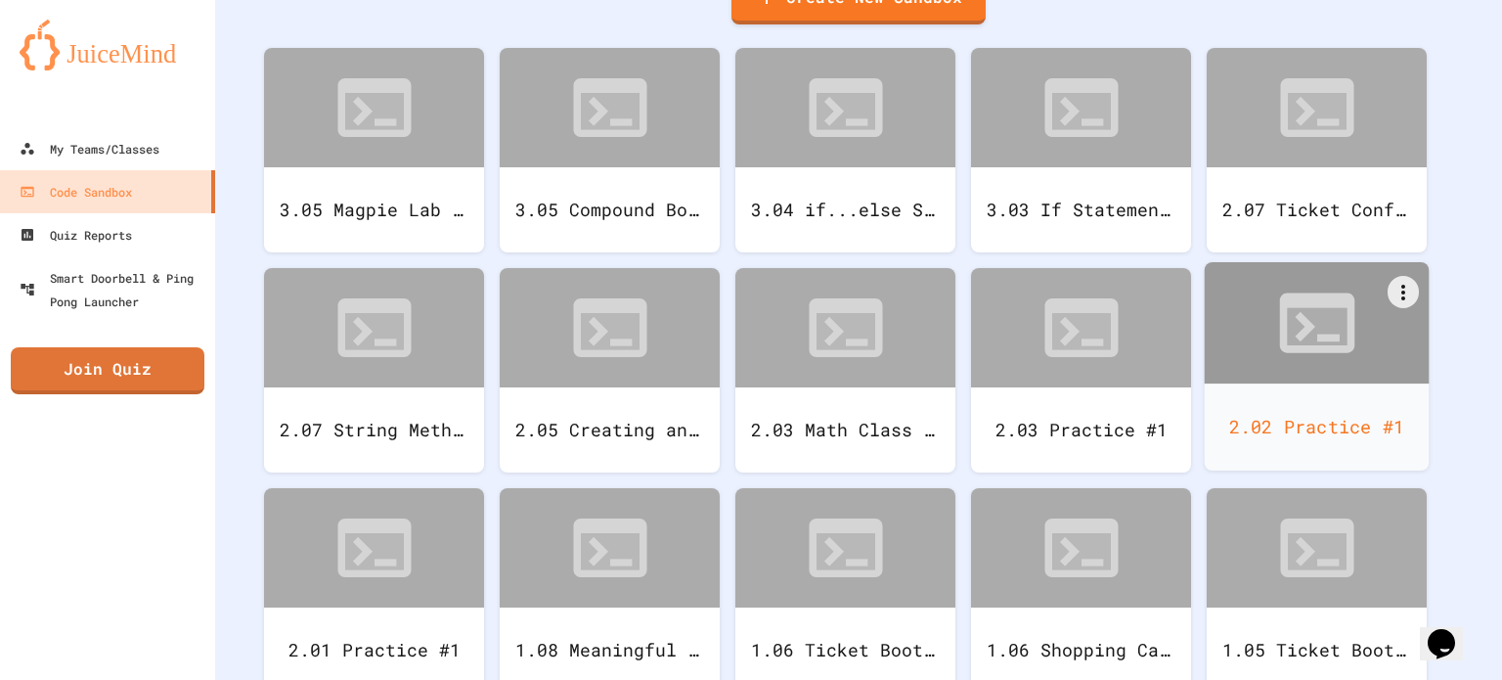
scroll to position [196, 0]
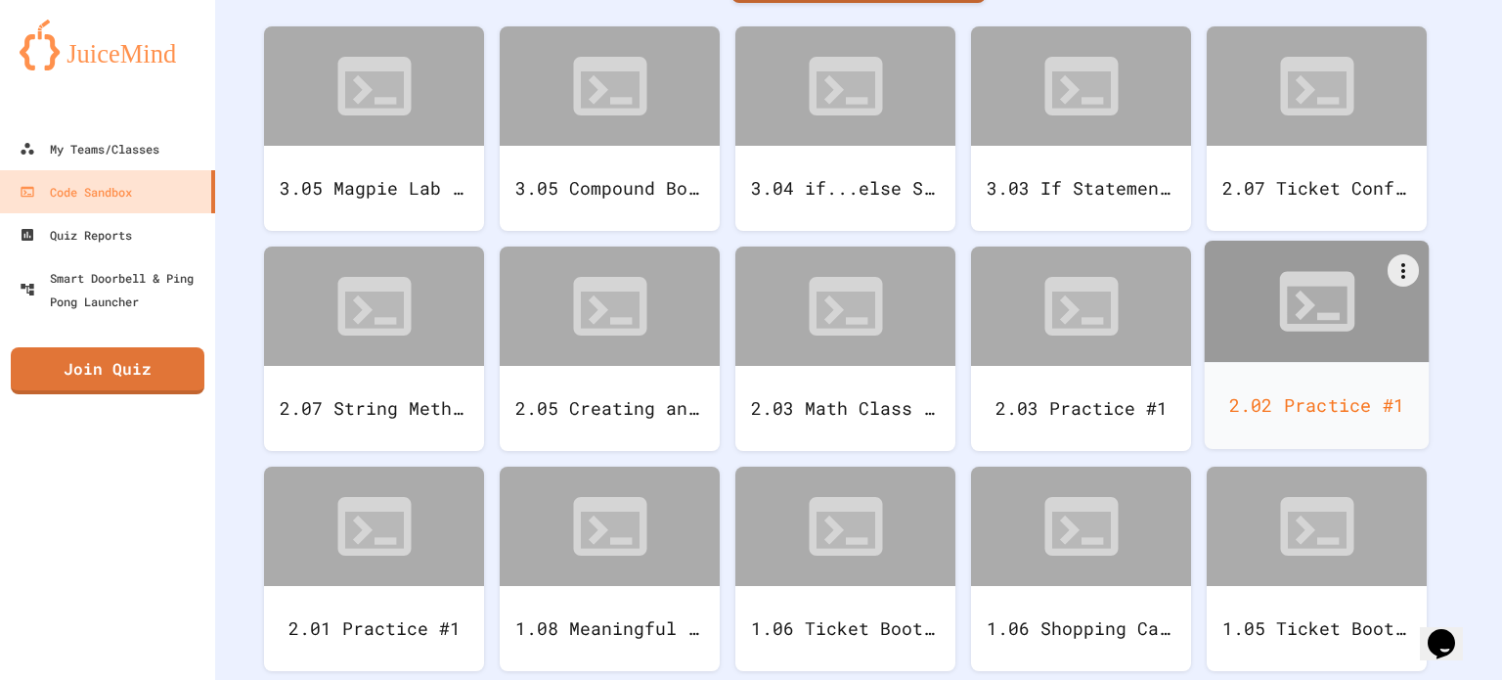
click at [1334, 366] on div "2.02 Practice #1" at bounding box center [1317, 405] width 225 height 87
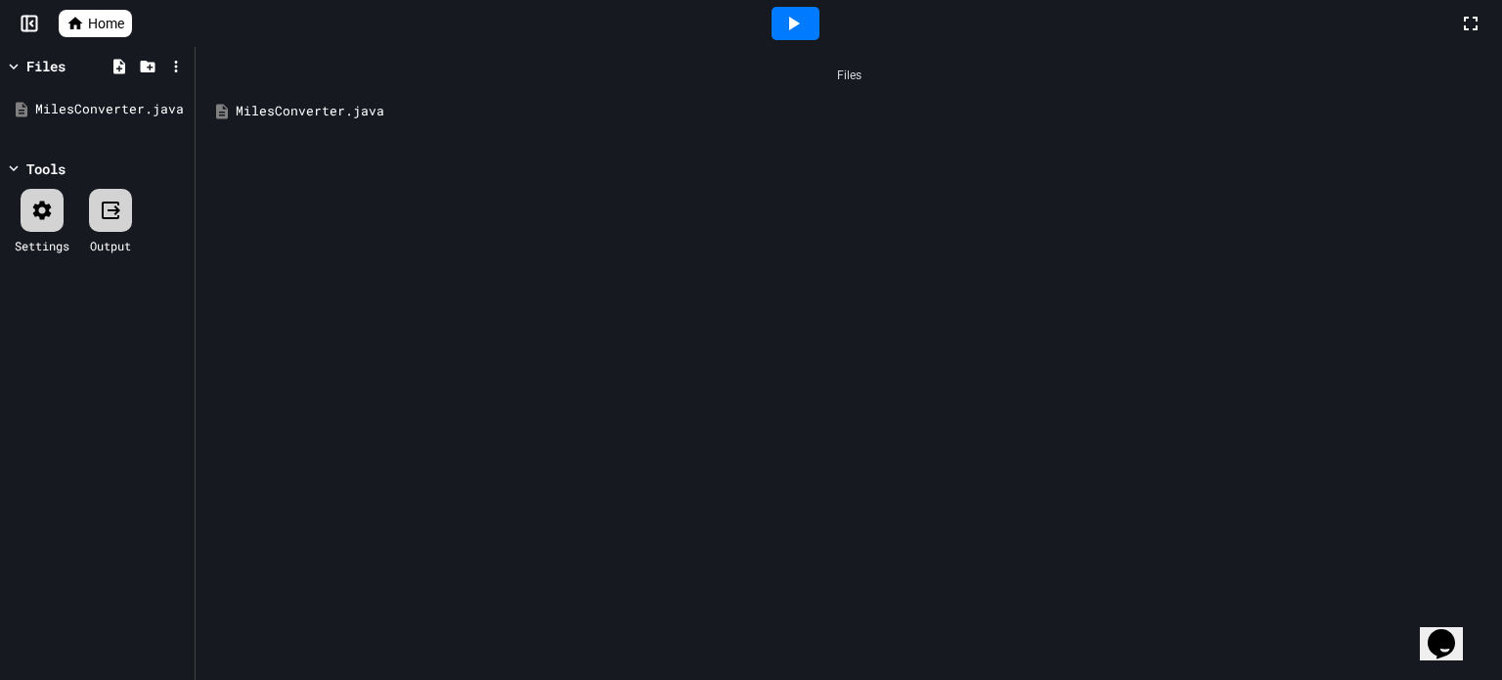
click at [313, 112] on div "MilesConverter.java" at bounding box center [863, 112] width 1255 height 20
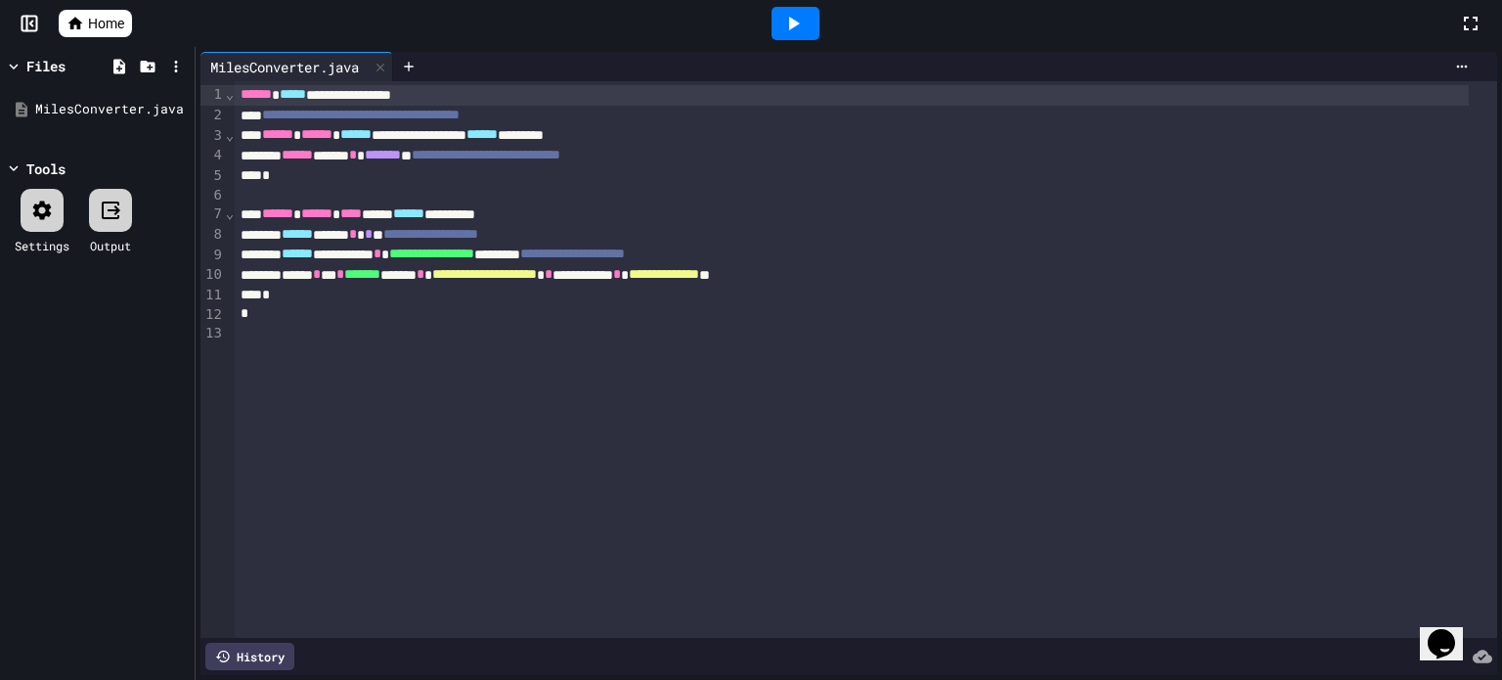
click at [777, 21] on div at bounding box center [796, 23] width 48 height 33
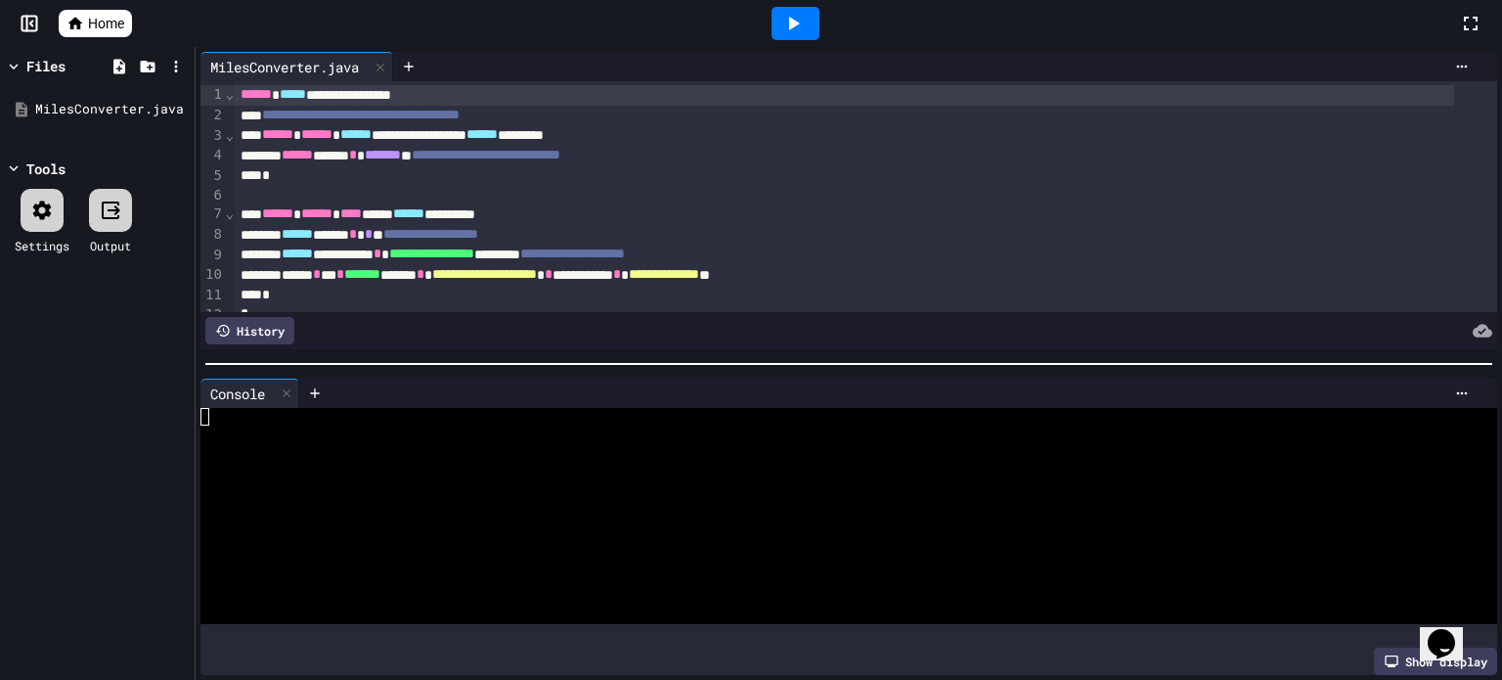
click at [784, 26] on icon at bounding box center [792, 23] width 23 height 23
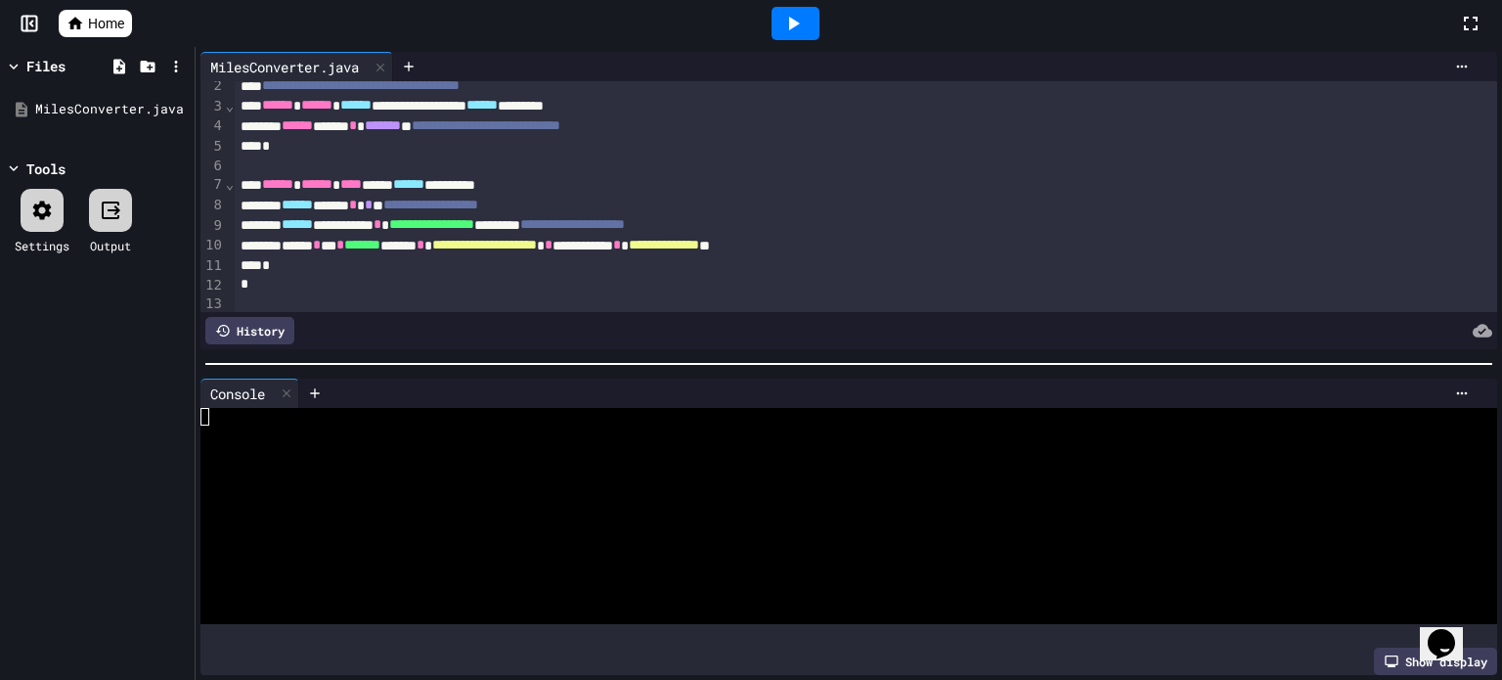
scroll to position [58, 0]
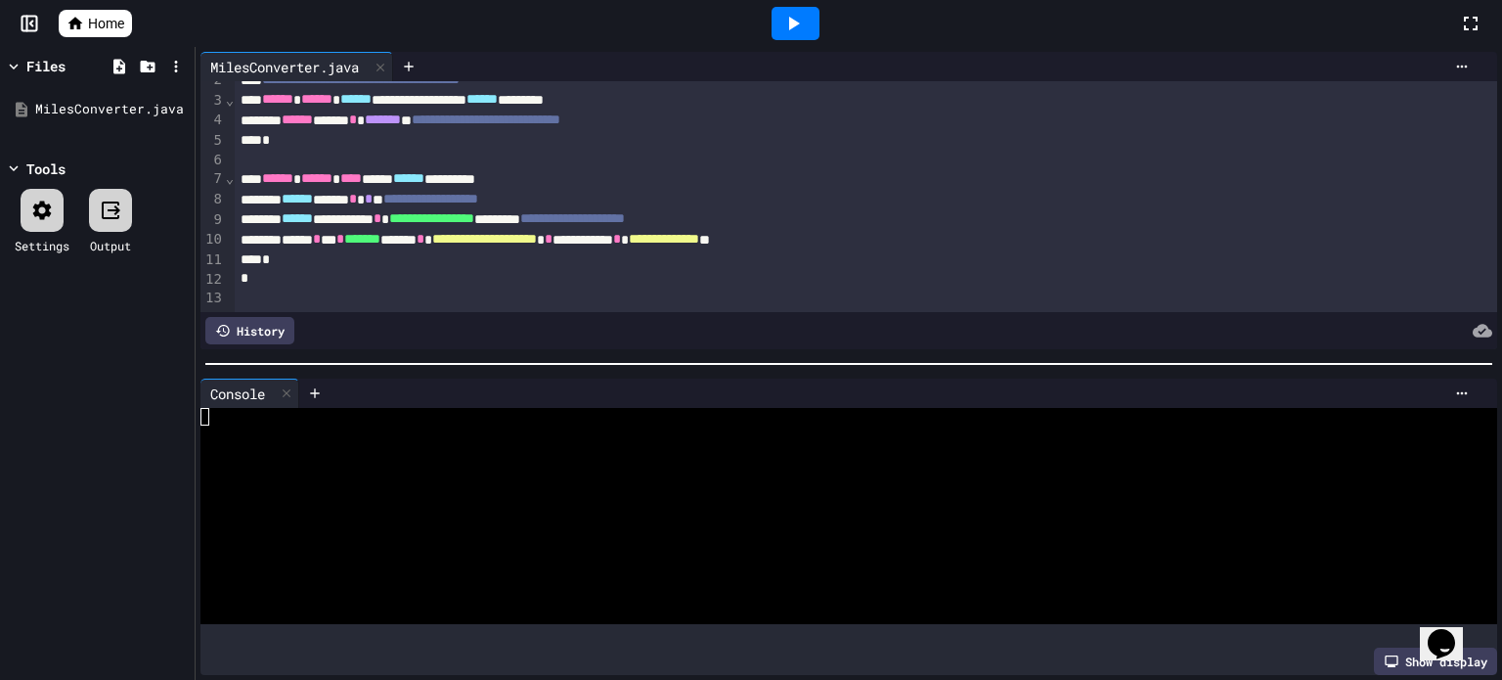
click at [798, 32] on icon at bounding box center [792, 23] width 23 height 23
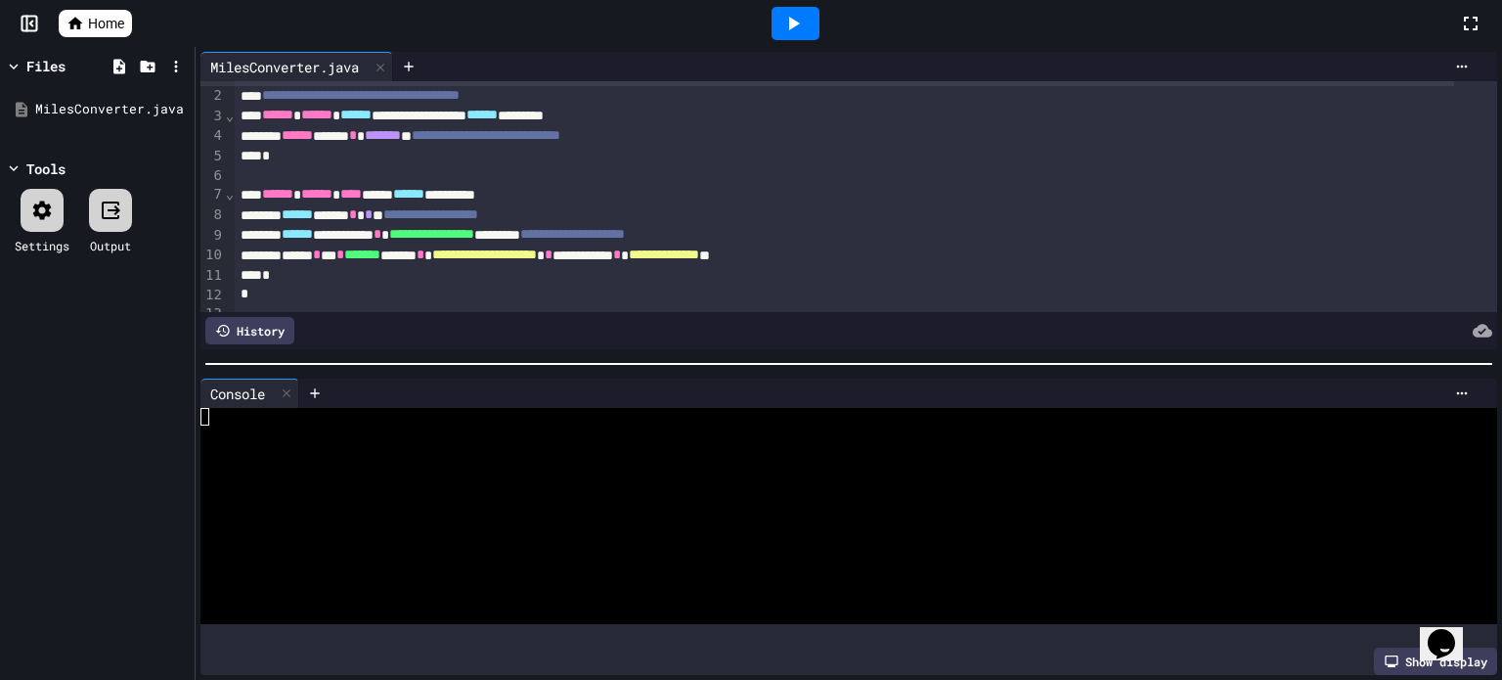
scroll to position [0, 0]
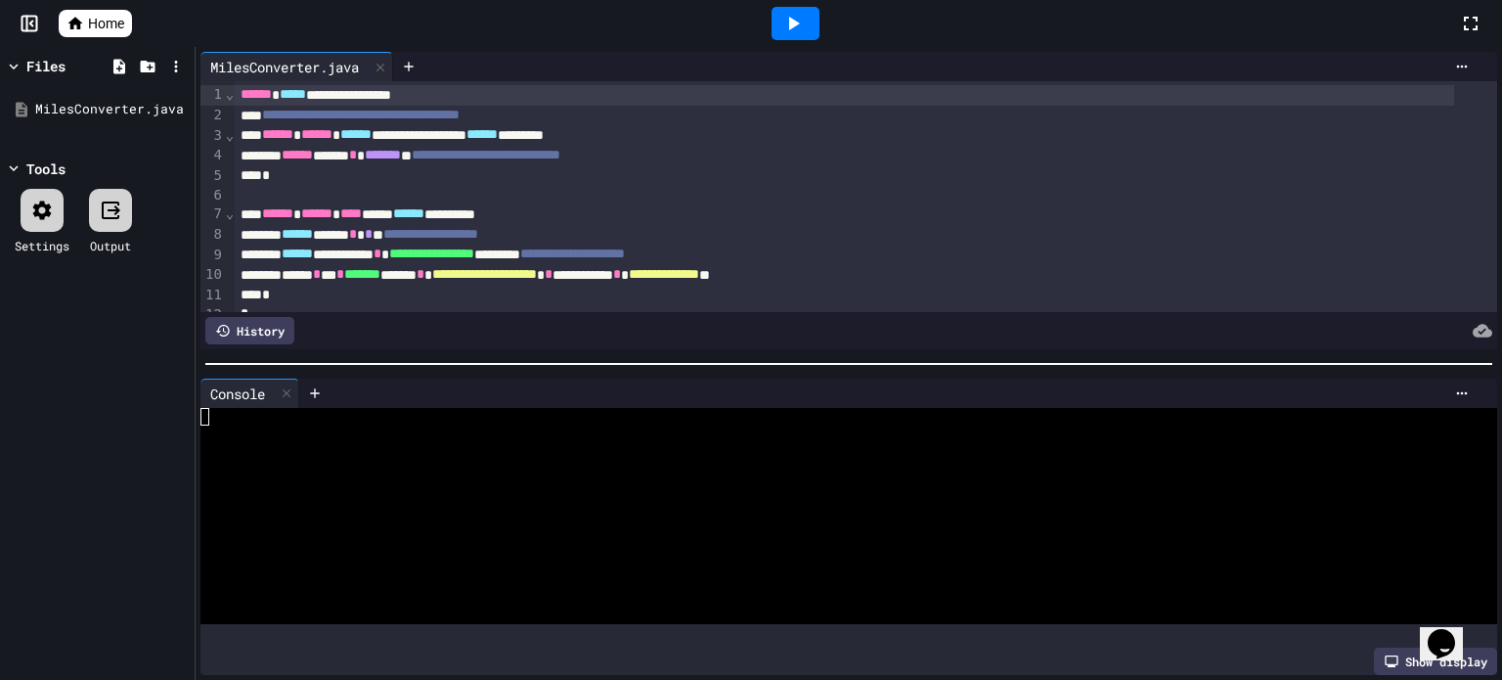
click at [78, 8] on div "Home" at bounding box center [751, 23] width 1502 height 47
click at [101, 4] on div "Home" at bounding box center [751, 23] width 1502 height 47
click at [101, 20] on span "Home" at bounding box center [106, 24] width 36 height 20
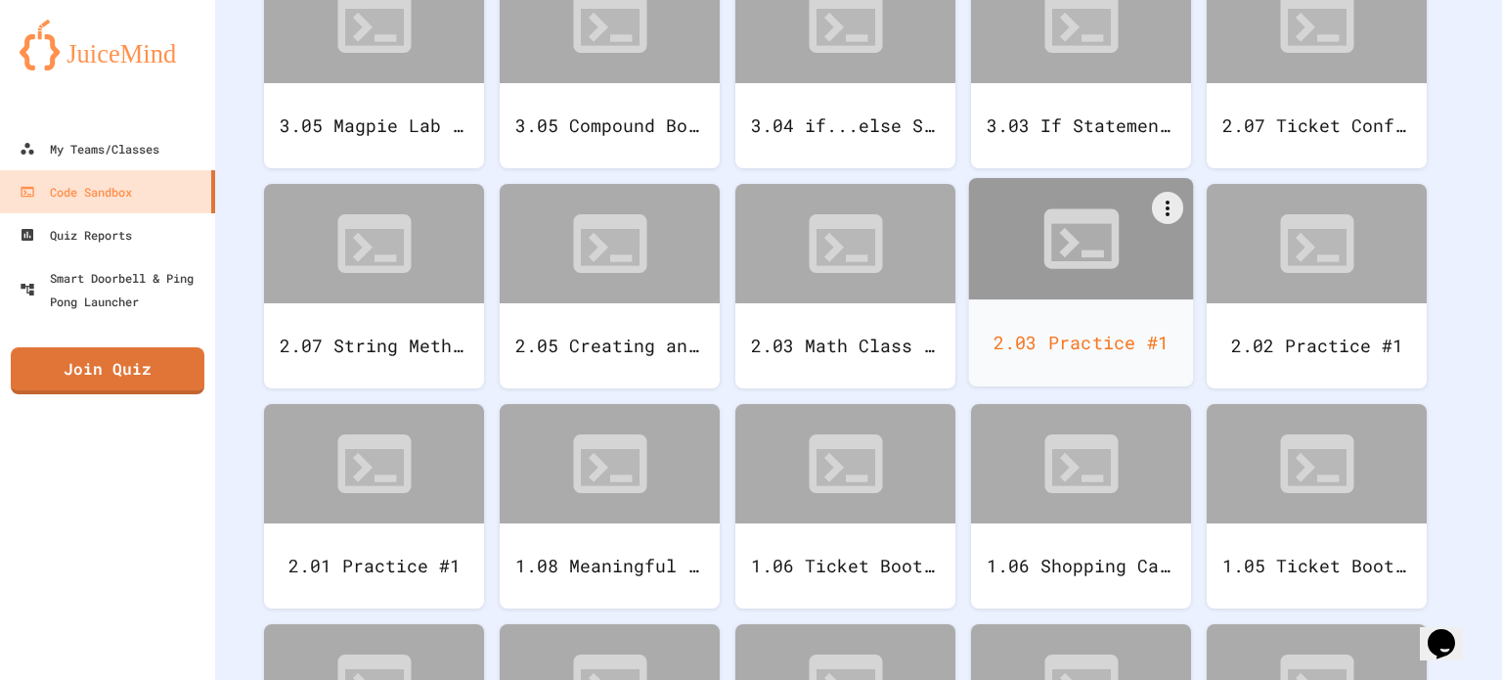
scroll to position [293, 0]
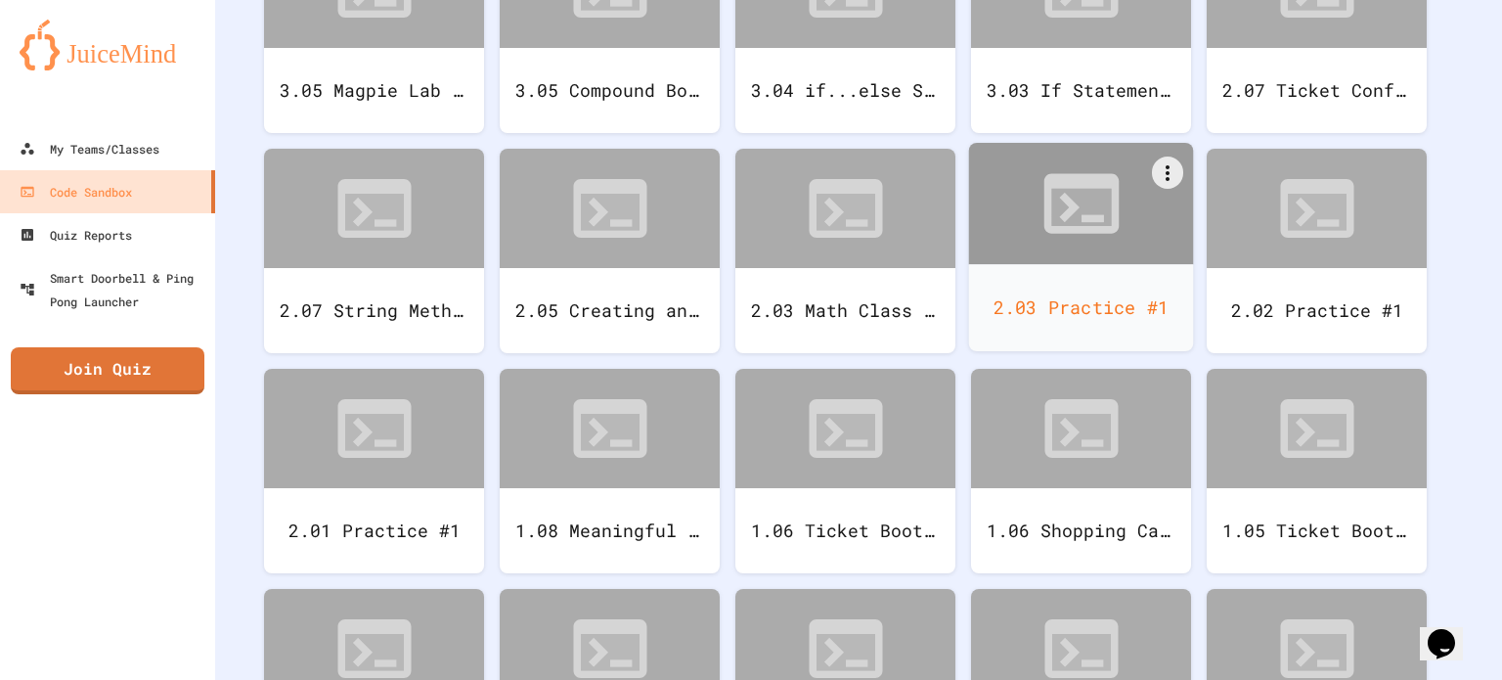
click at [1091, 262] on div at bounding box center [1081, 203] width 225 height 121
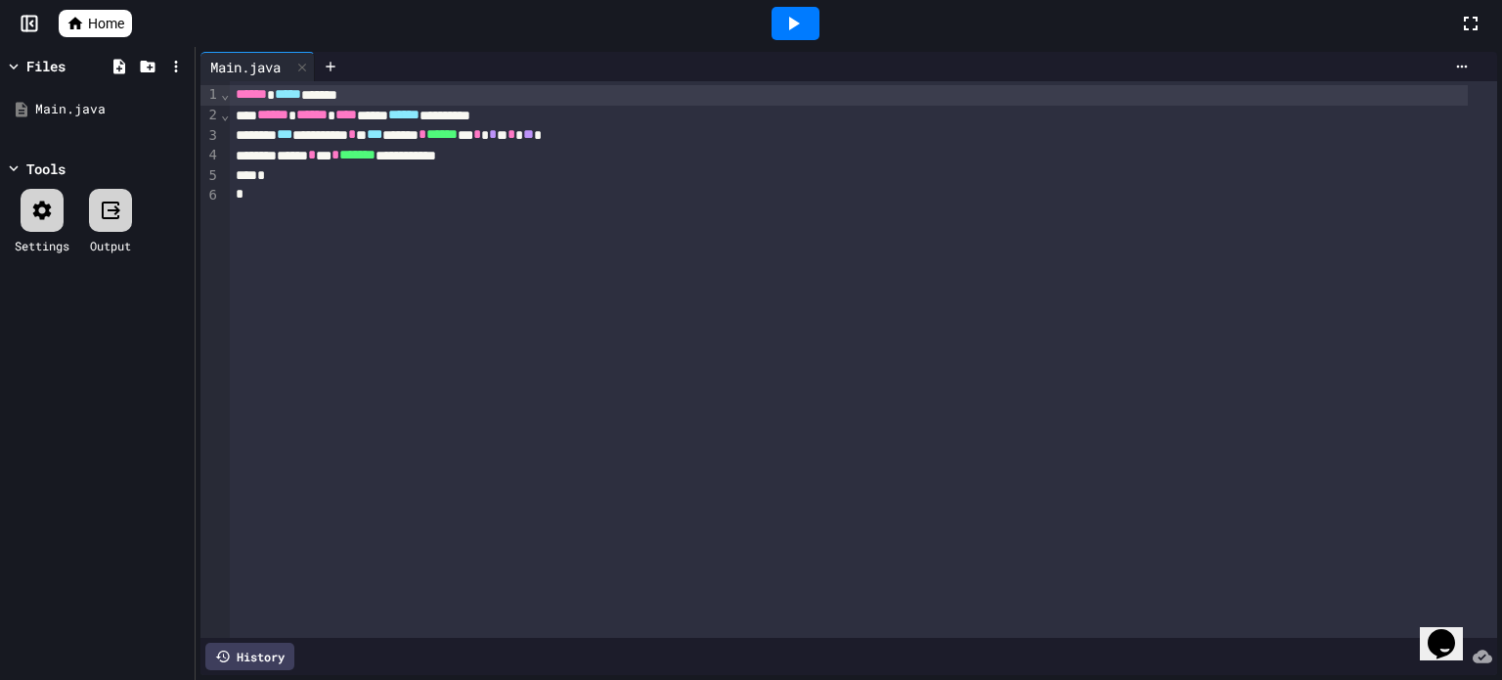
click at [92, 19] on span "Home" at bounding box center [106, 24] width 36 height 20
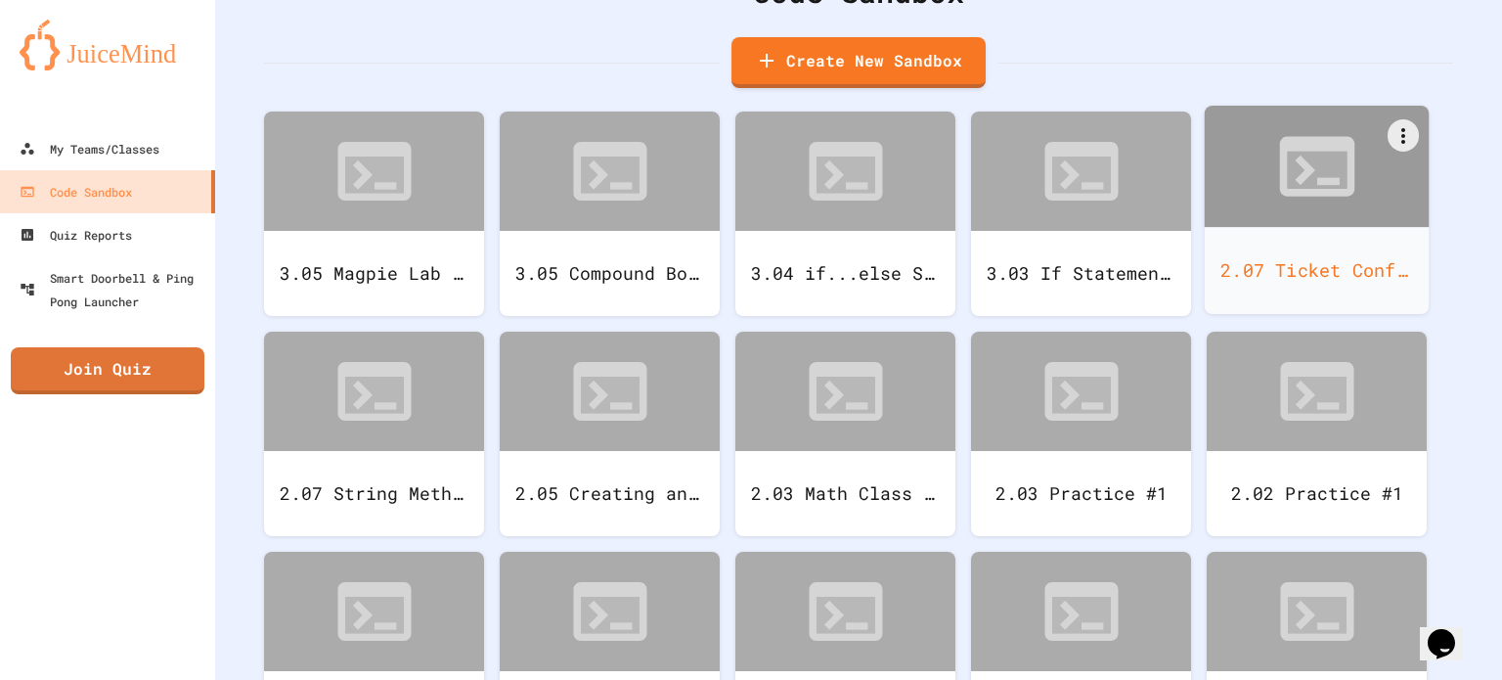
scroll to position [196, 0]
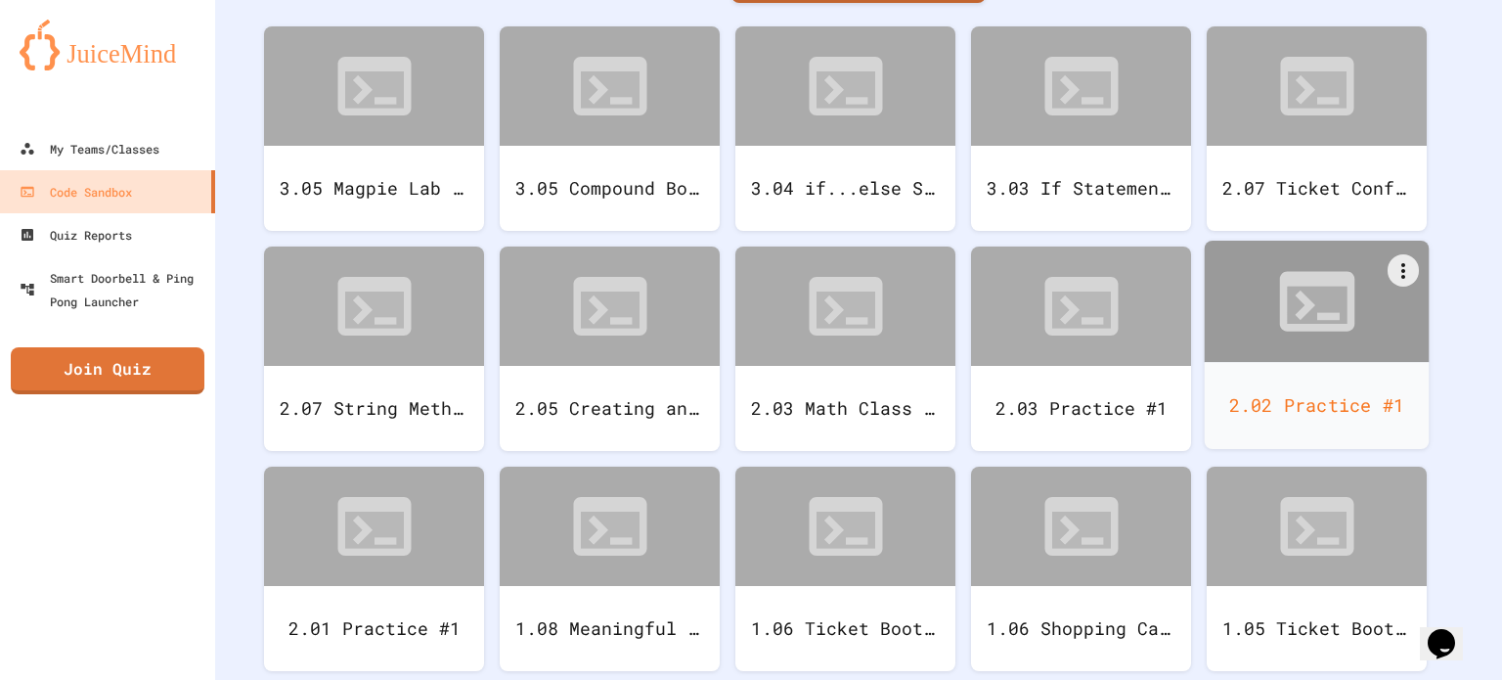
click at [1319, 417] on div "2.02 Practice #1" at bounding box center [1317, 405] width 225 height 87
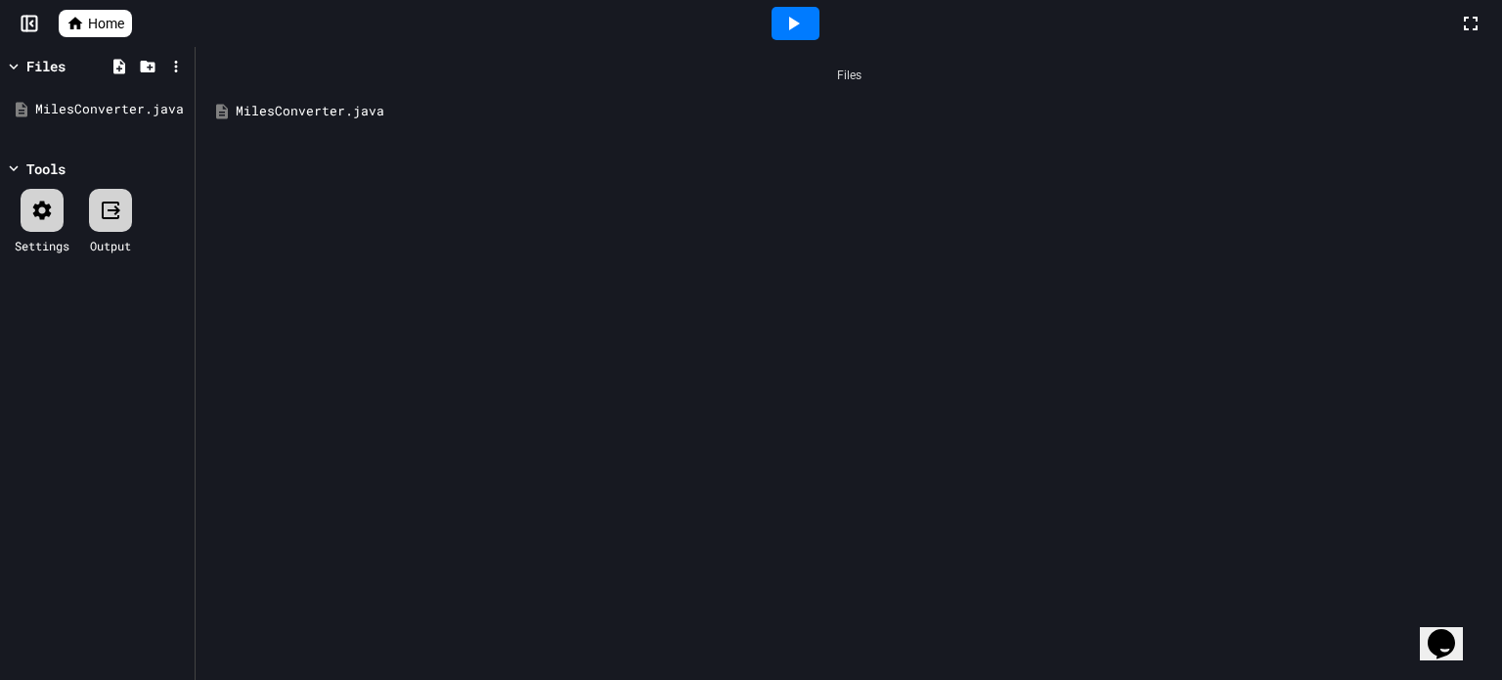
click at [85, 15] on link "Home" at bounding box center [95, 23] width 73 height 27
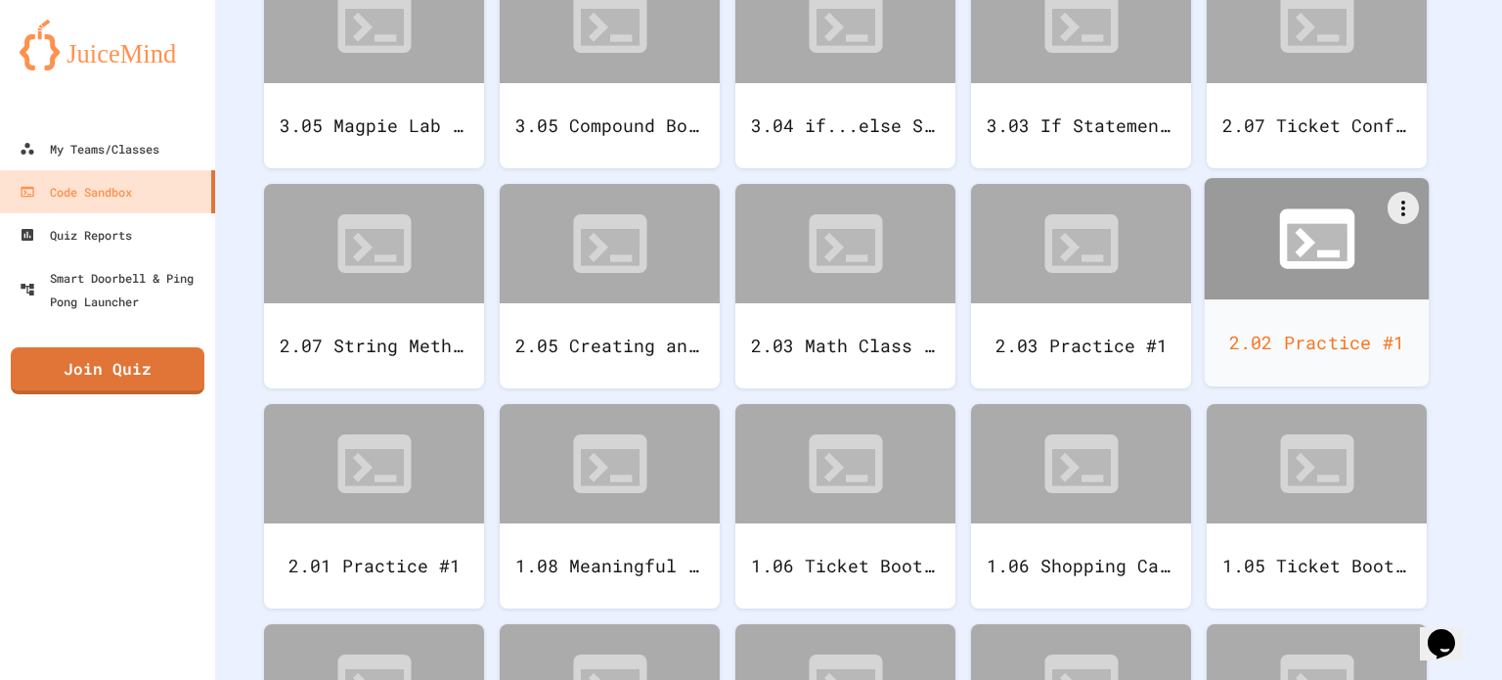
scroll to position [293, 0]
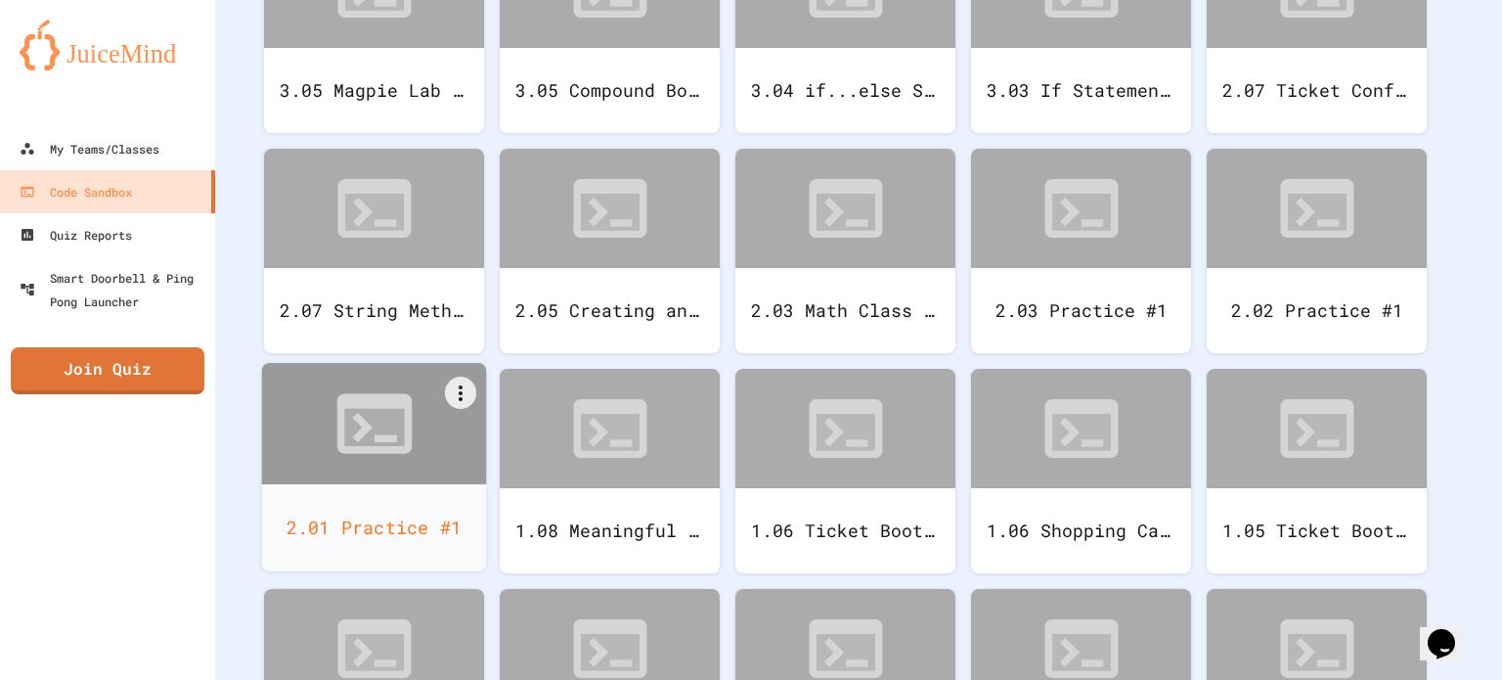
click at [378, 480] on div at bounding box center [374, 423] width 225 height 121
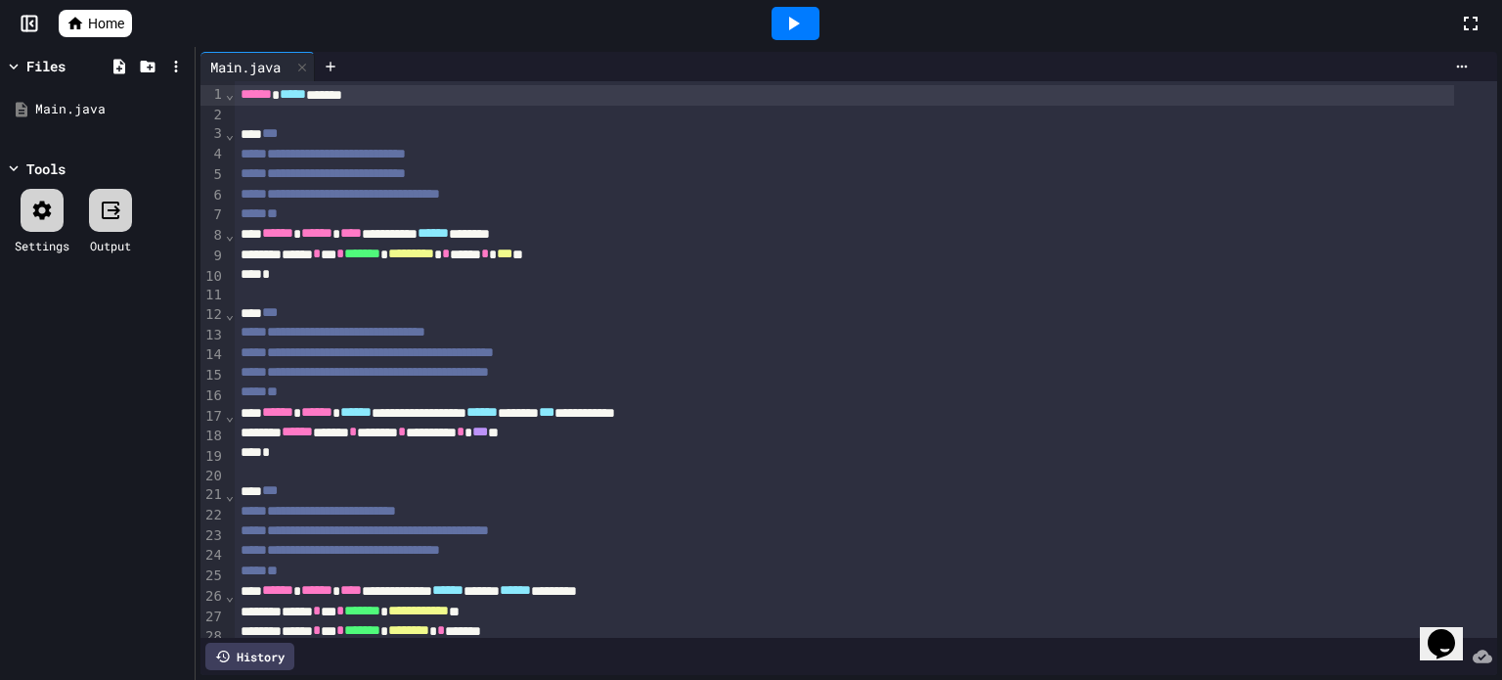
click at [97, 25] on span "Home" at bounding box center [106, 24] width 36 height 20
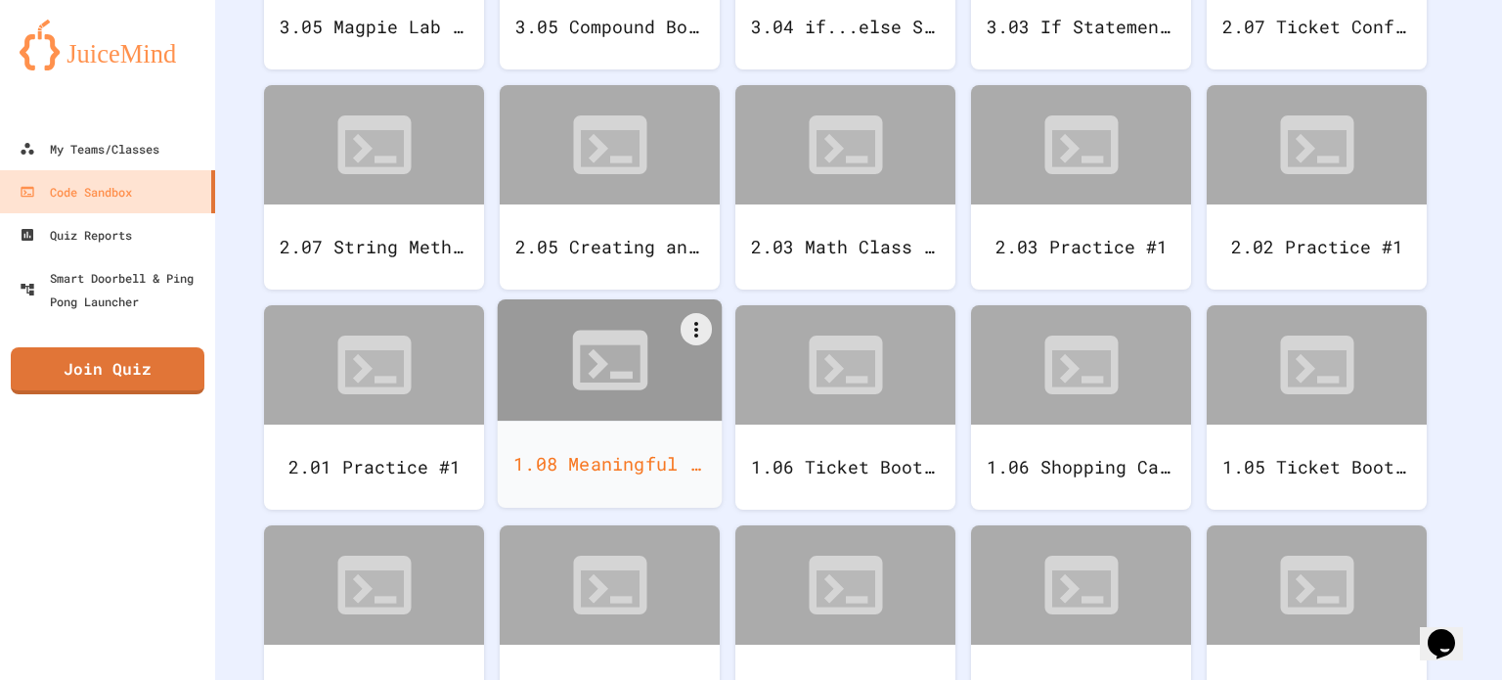
scroll to position [391, 0]
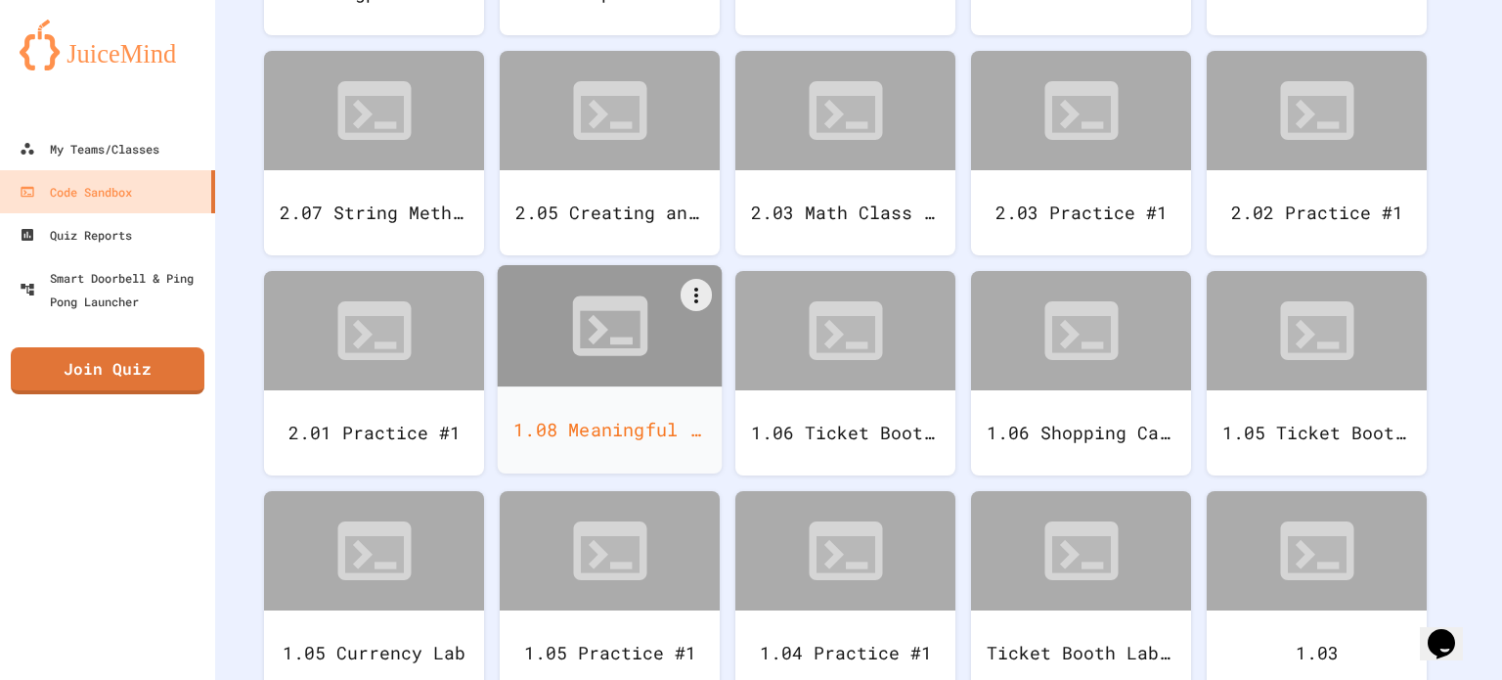
click at [657, 381] on div at bounding box center [610, 325] width 225 height 121
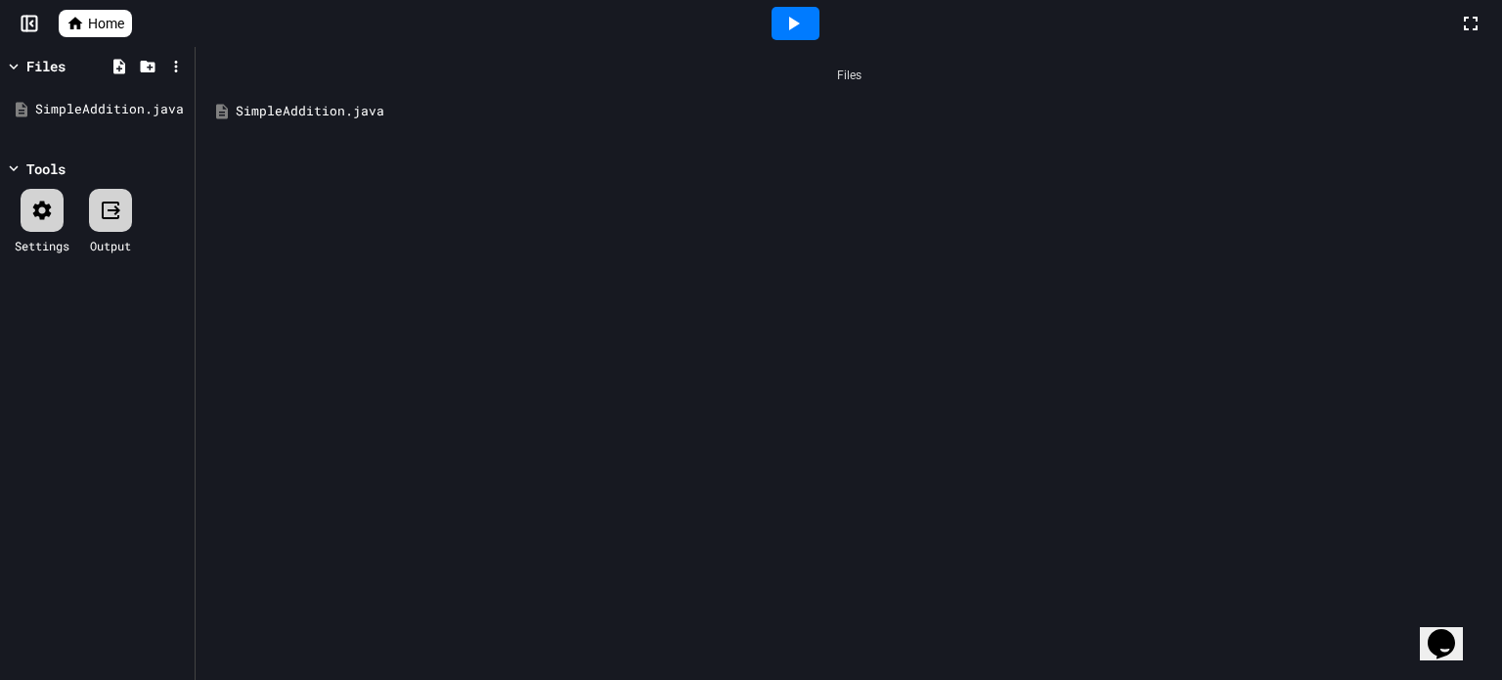
click at [294, 116] on div "SimpleAddition.java" at bounding box center [863, 112] width 1255 height 20
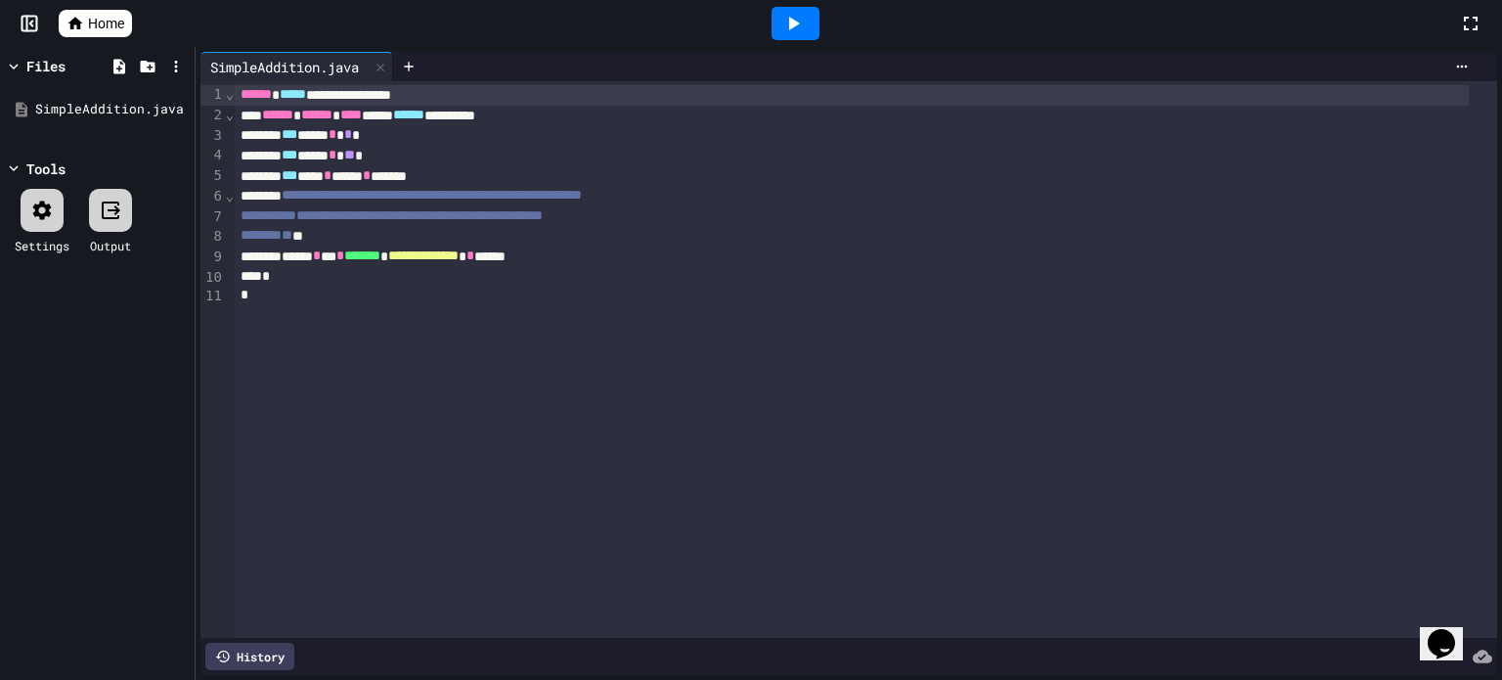
click at [810, 30] on div at bounding box center [796, 23] width 48 height 33
